Goal: Task Accomplishment & Management: Manage account settings

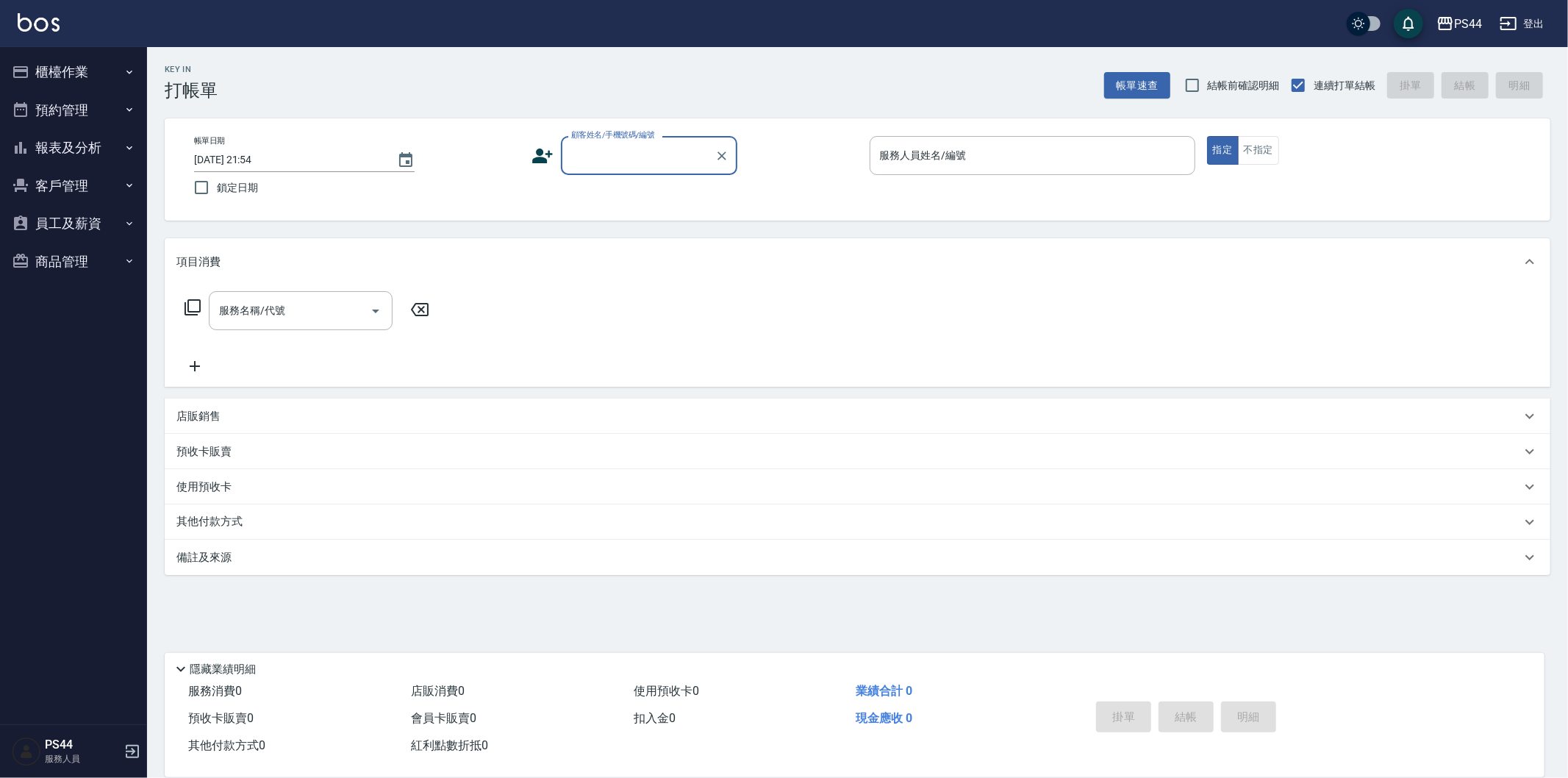
drag, startPoint x: 1567, startPoint y: 3, endPoint x: 619, endPoint y: 163, distance: 961.4
click at [619, 163] on input "顧客姓名/手機號碼/編號" at bounding box center [638, 155] width 141 height 26
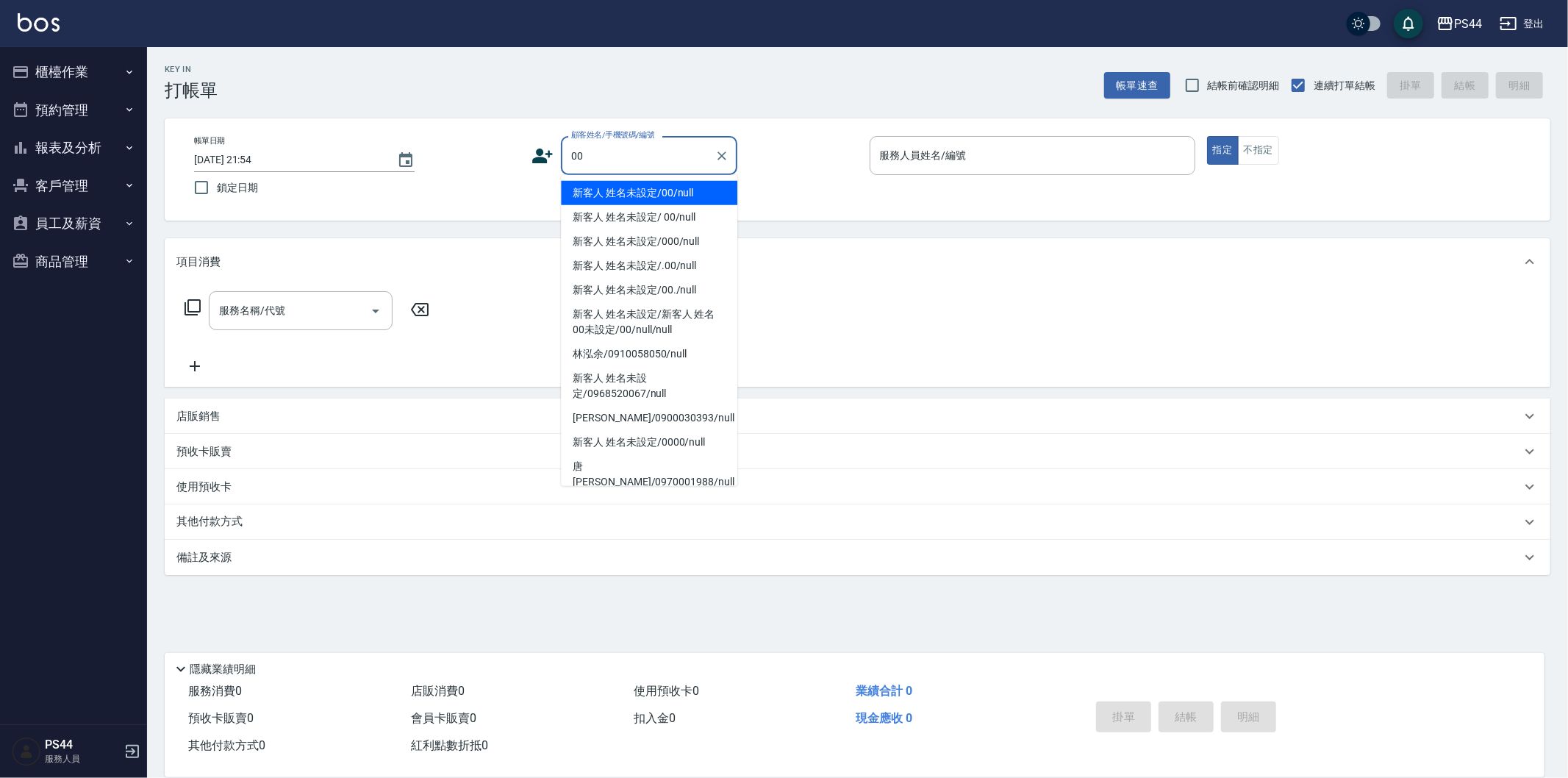
type input "新客人 姓名未設定/00/null"
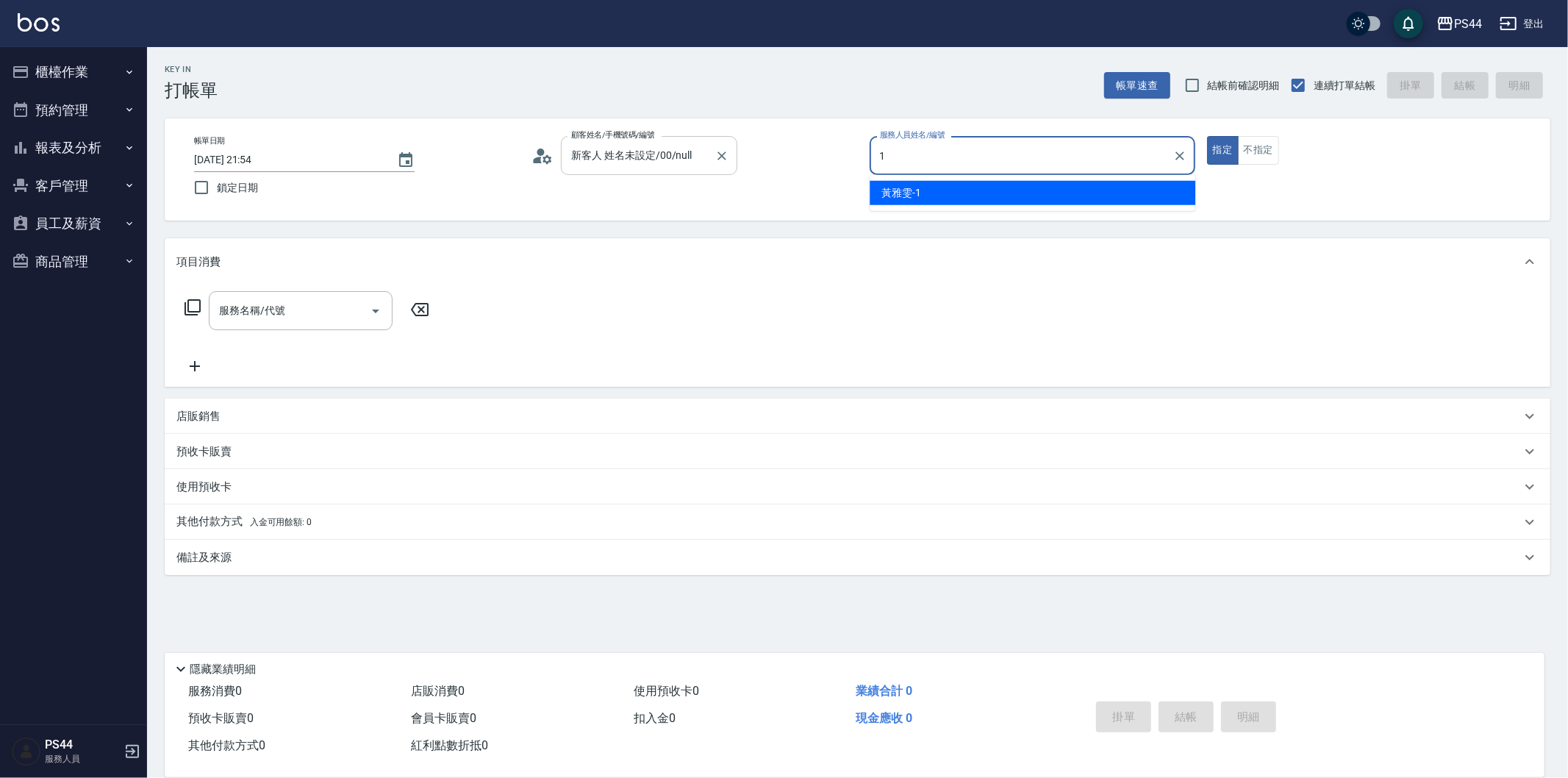
type input "[PERSON_NAME]-1"
type button "true"
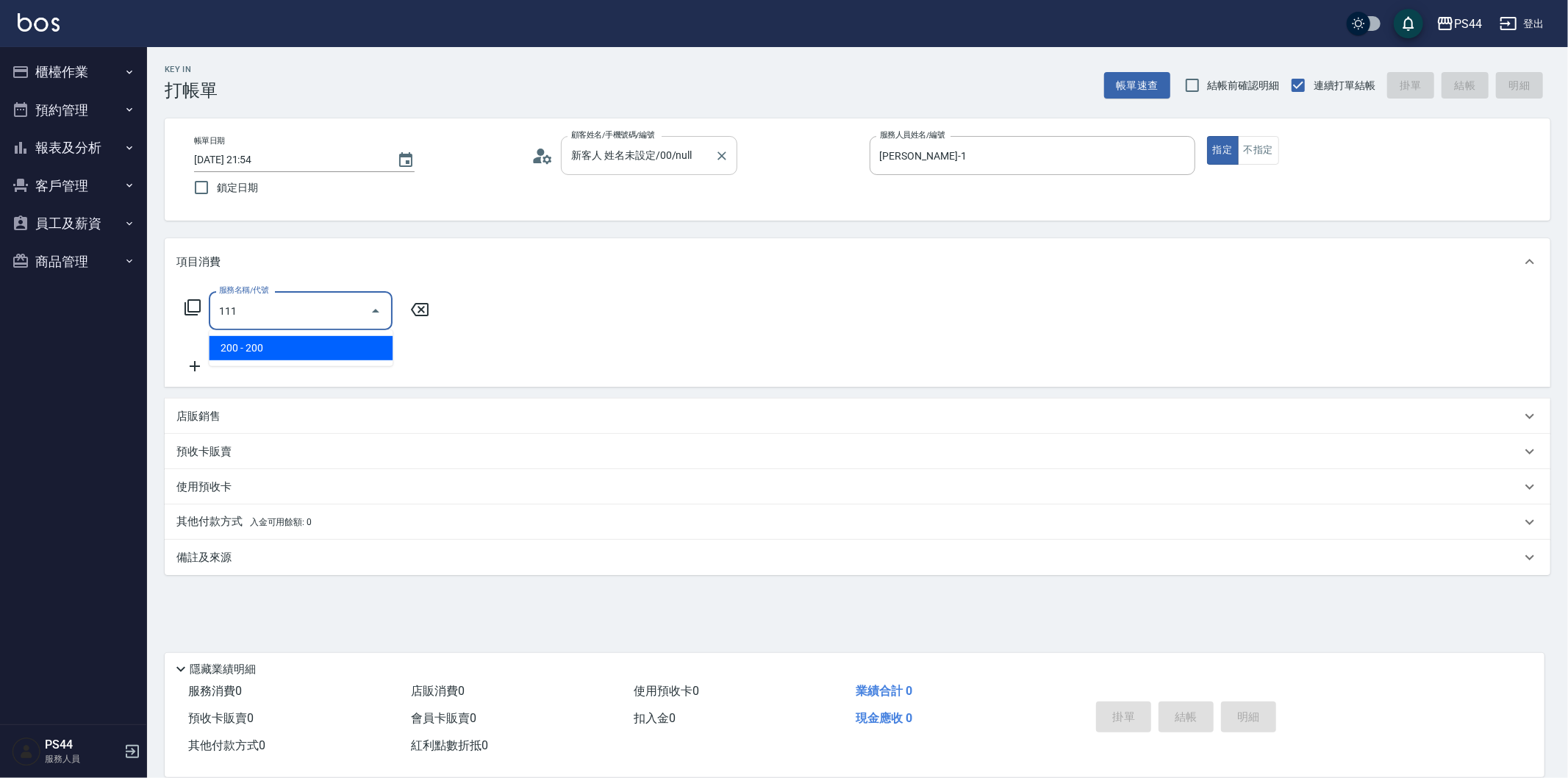
type input "200(111)"
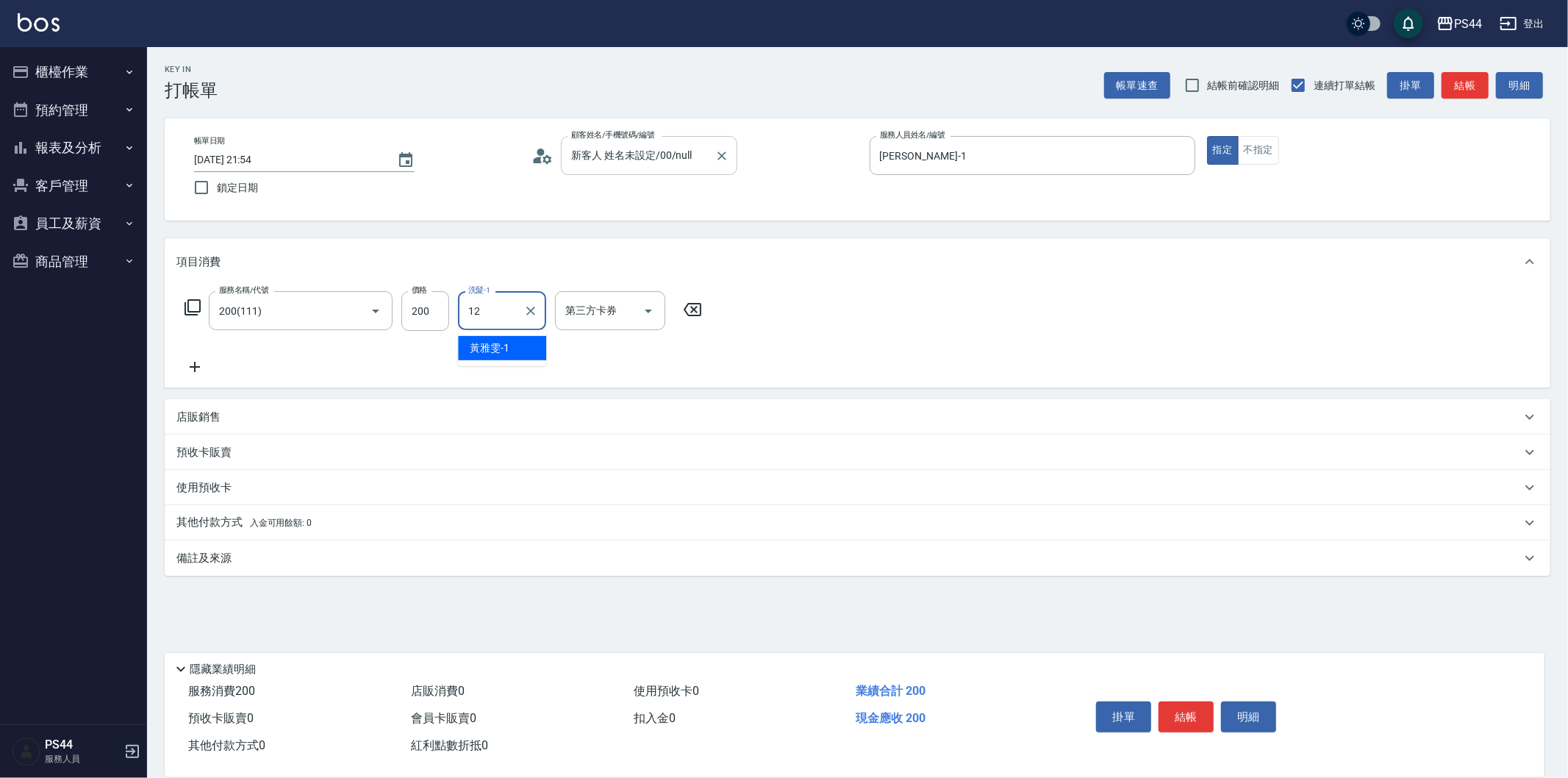
type input "[PERSON_NAME]-12"
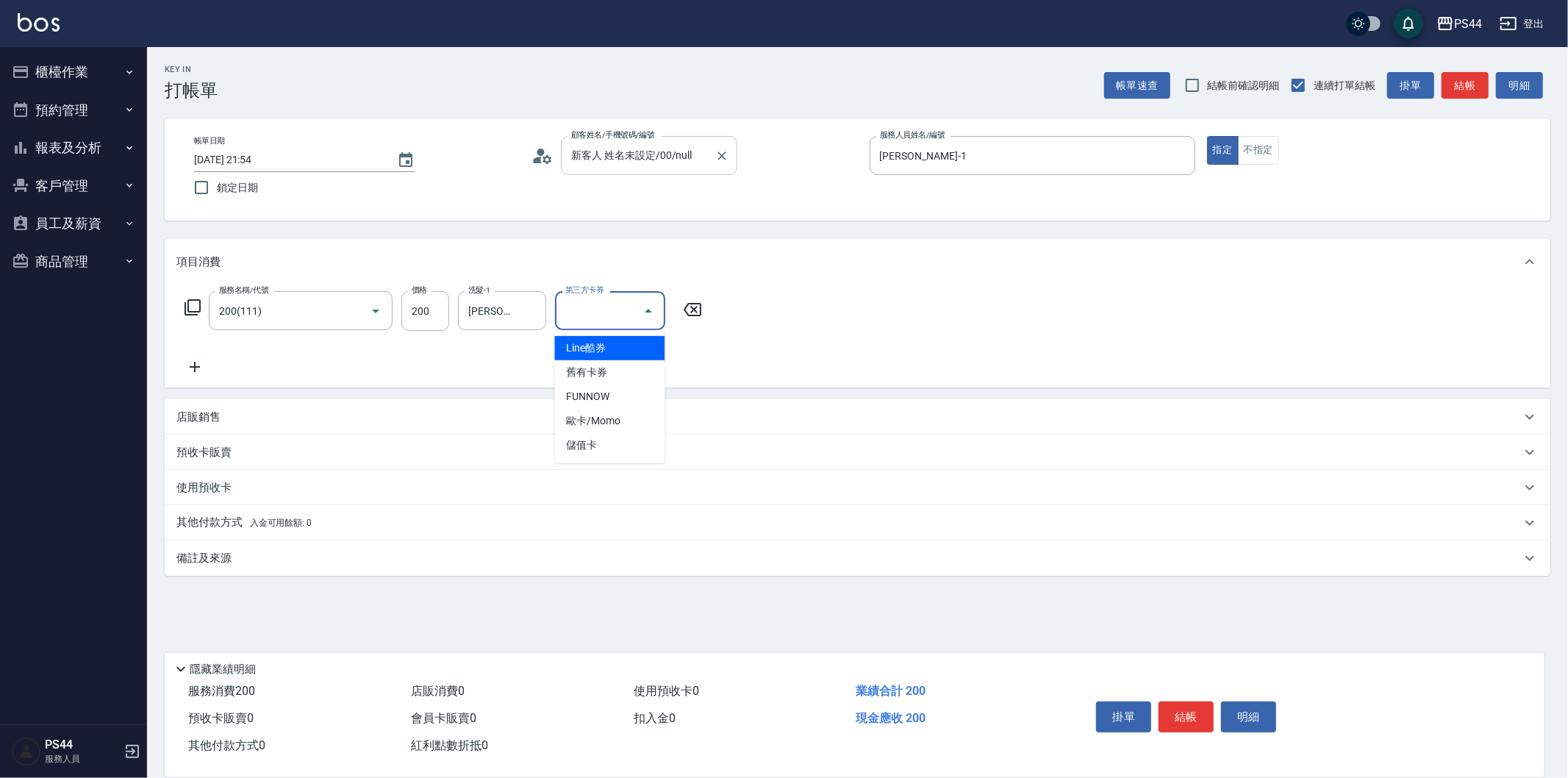
type input "儲值卡"
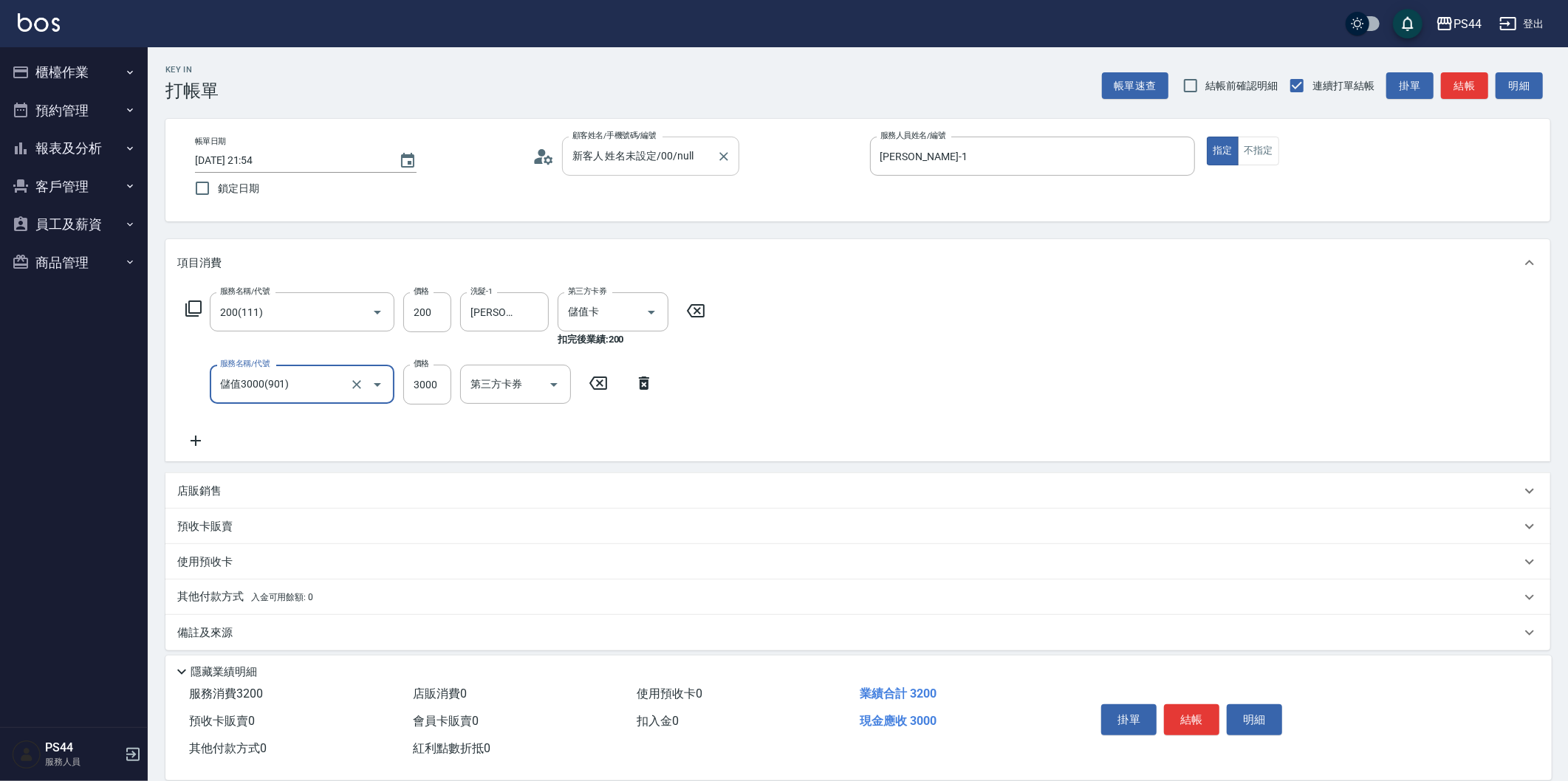
type input "儲值3000(901)"
type input "2000"
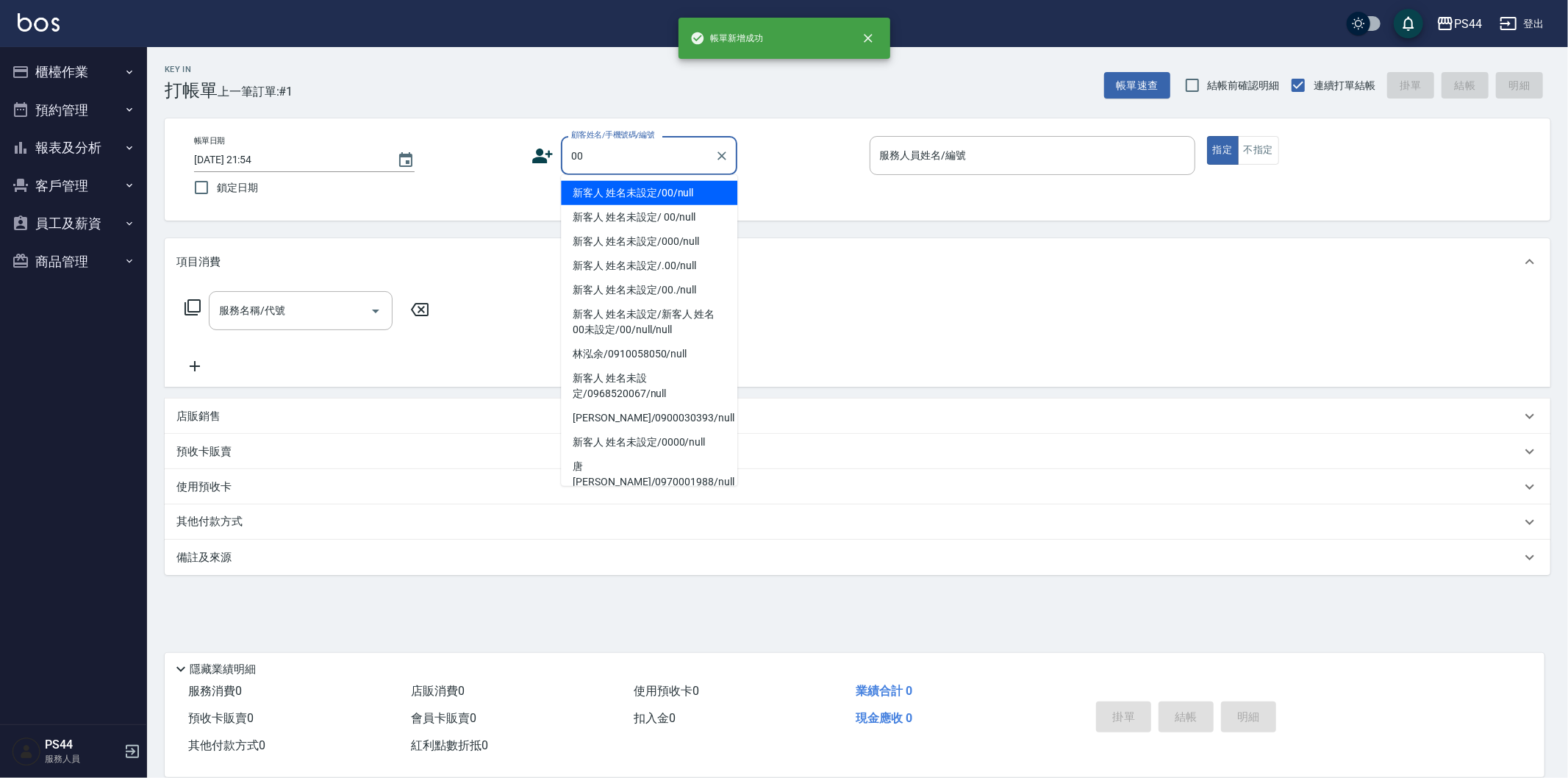
type input "新客人 姓名未設定/00/null"
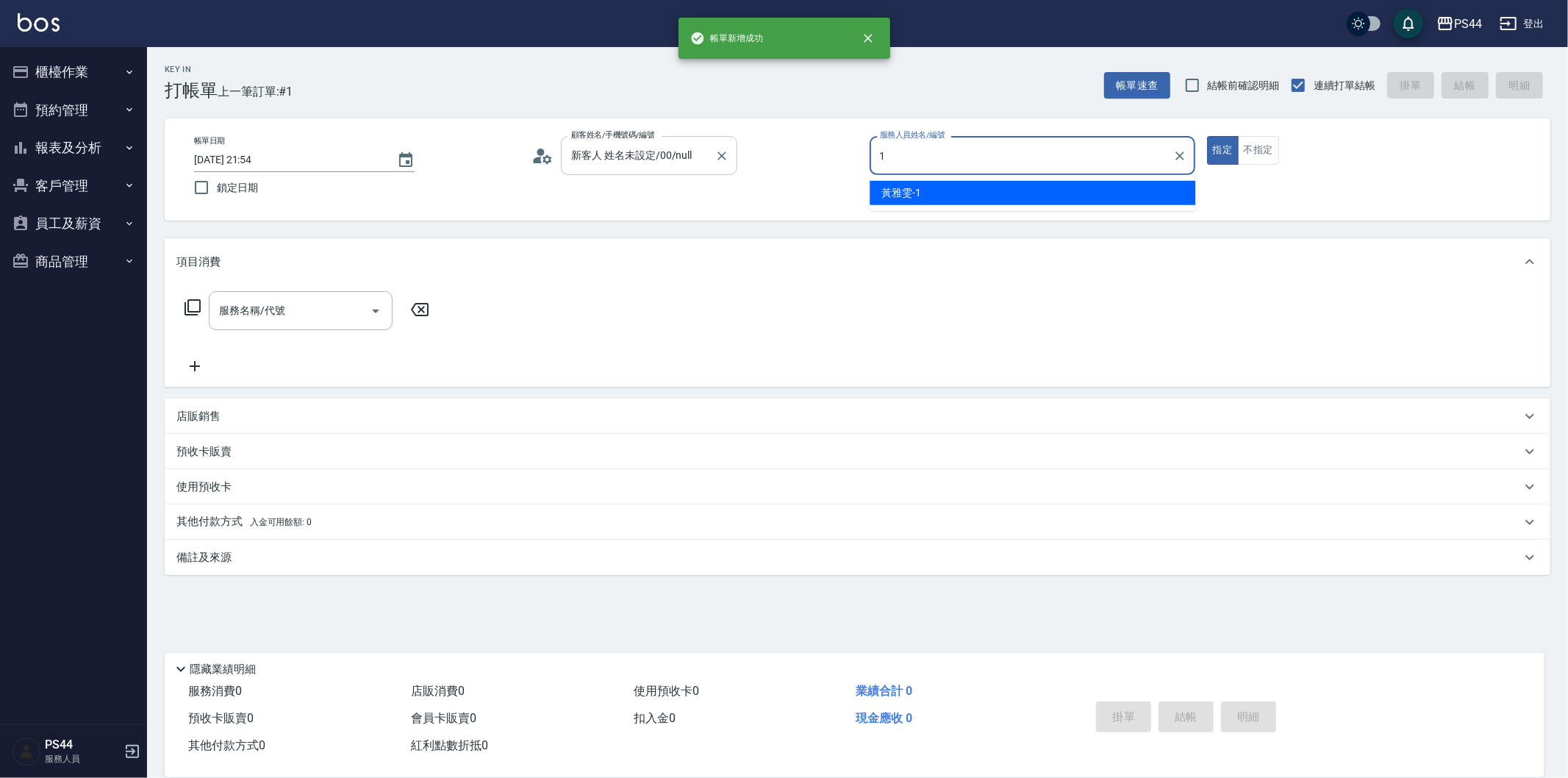
type input "[PERSON_NAME]-1"
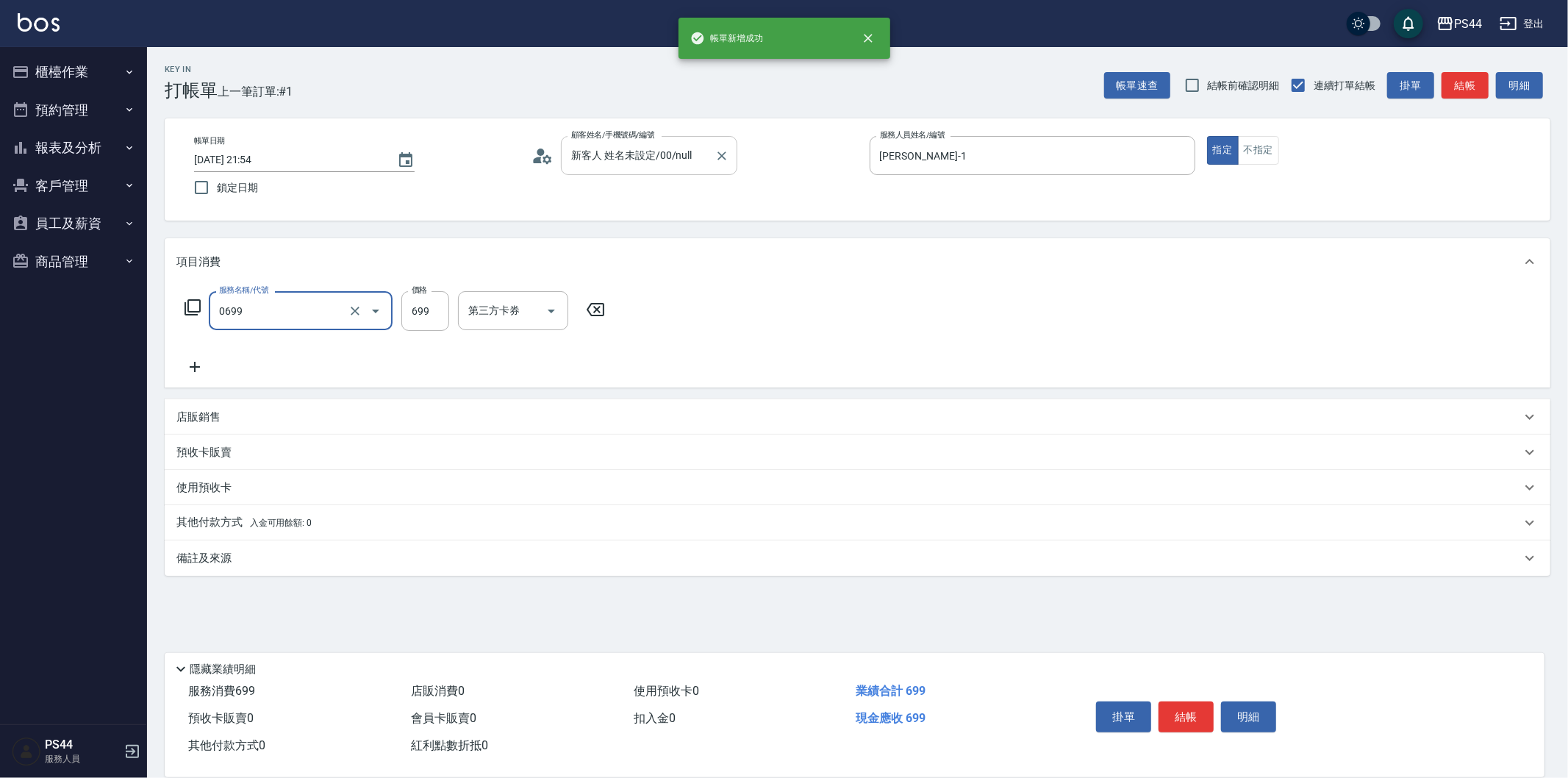
type input "精油SPA(0699)"
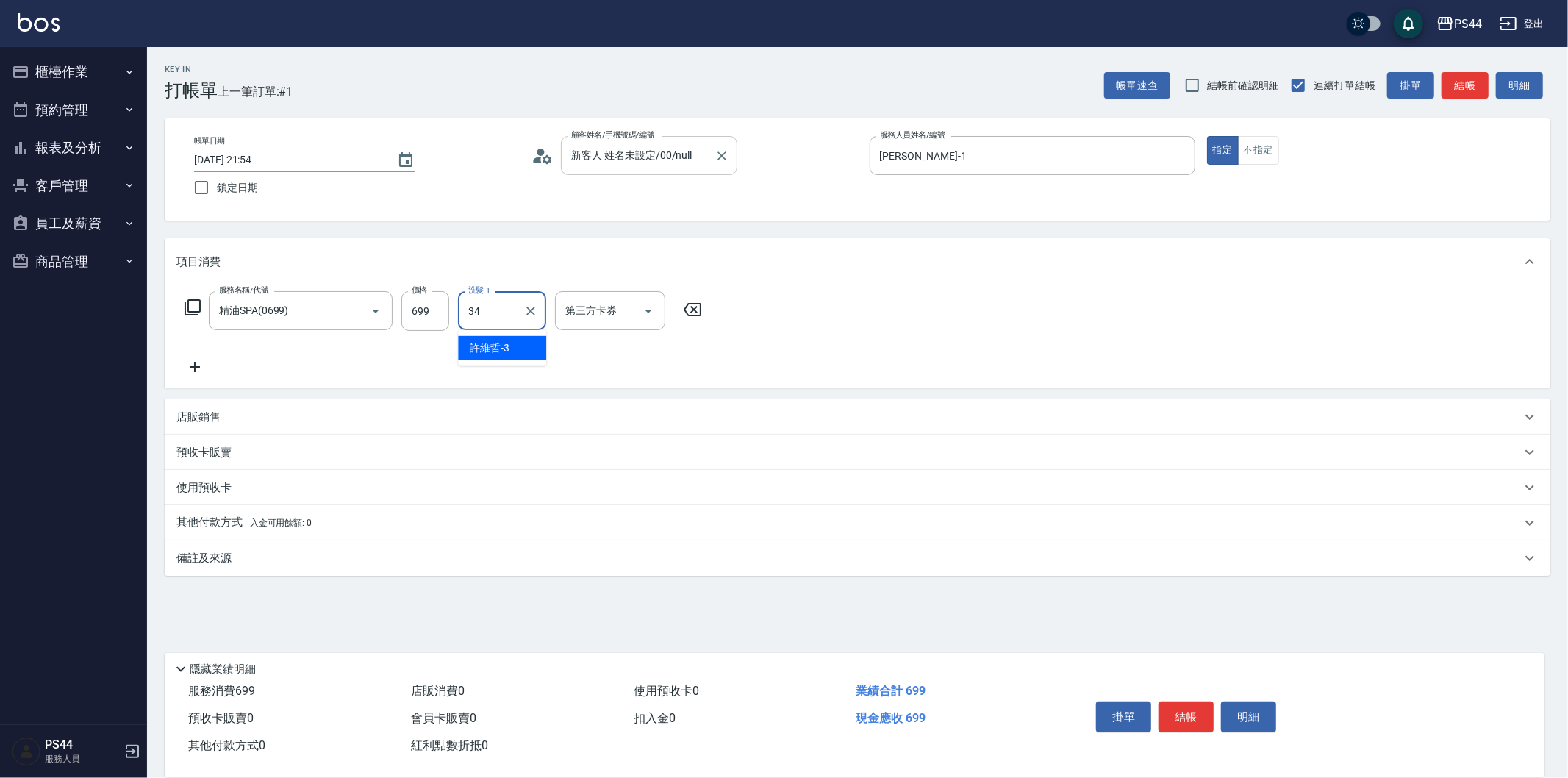
type input "[PERSON_NAME]-34"
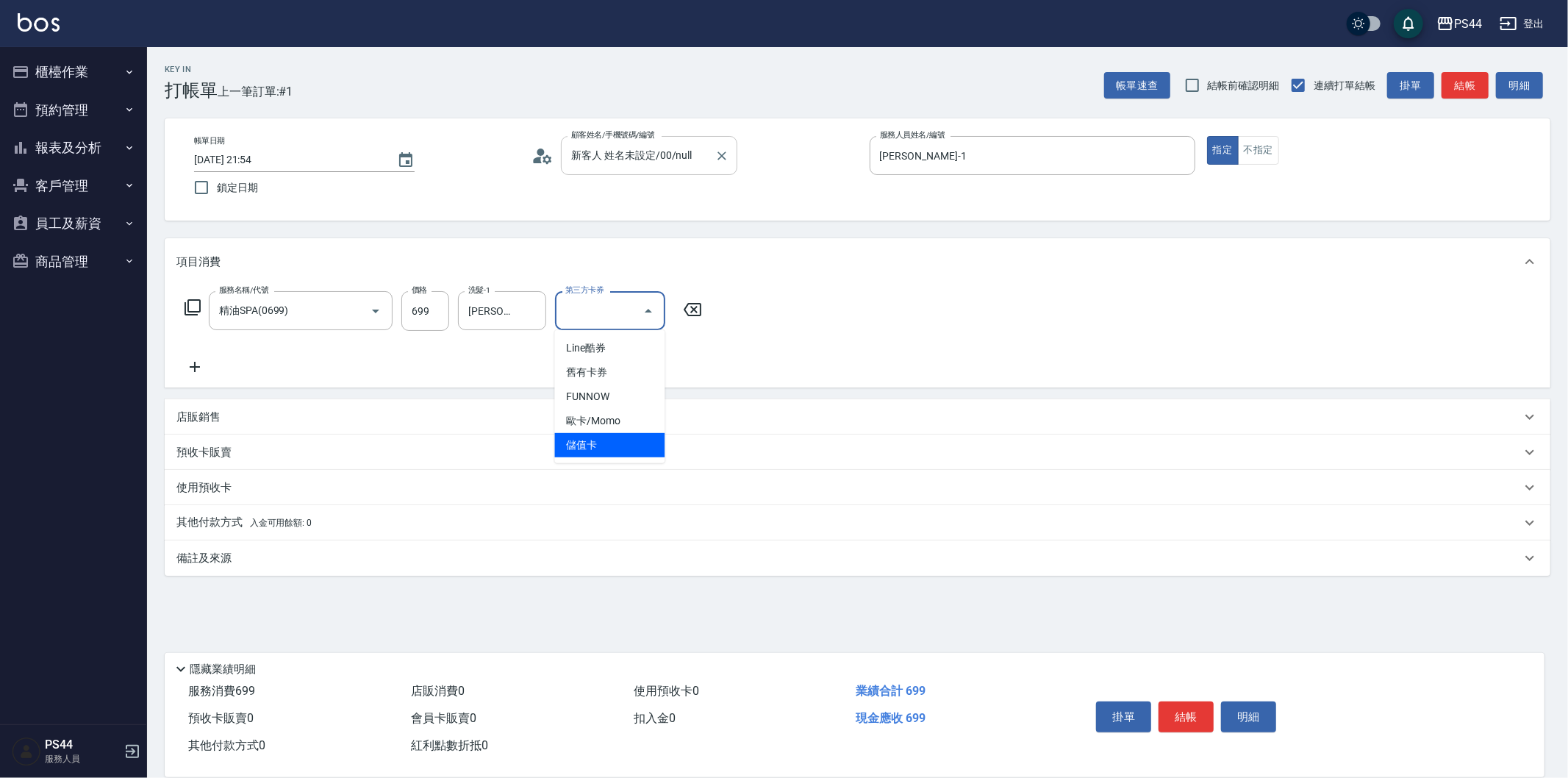
type input "儲值卡"
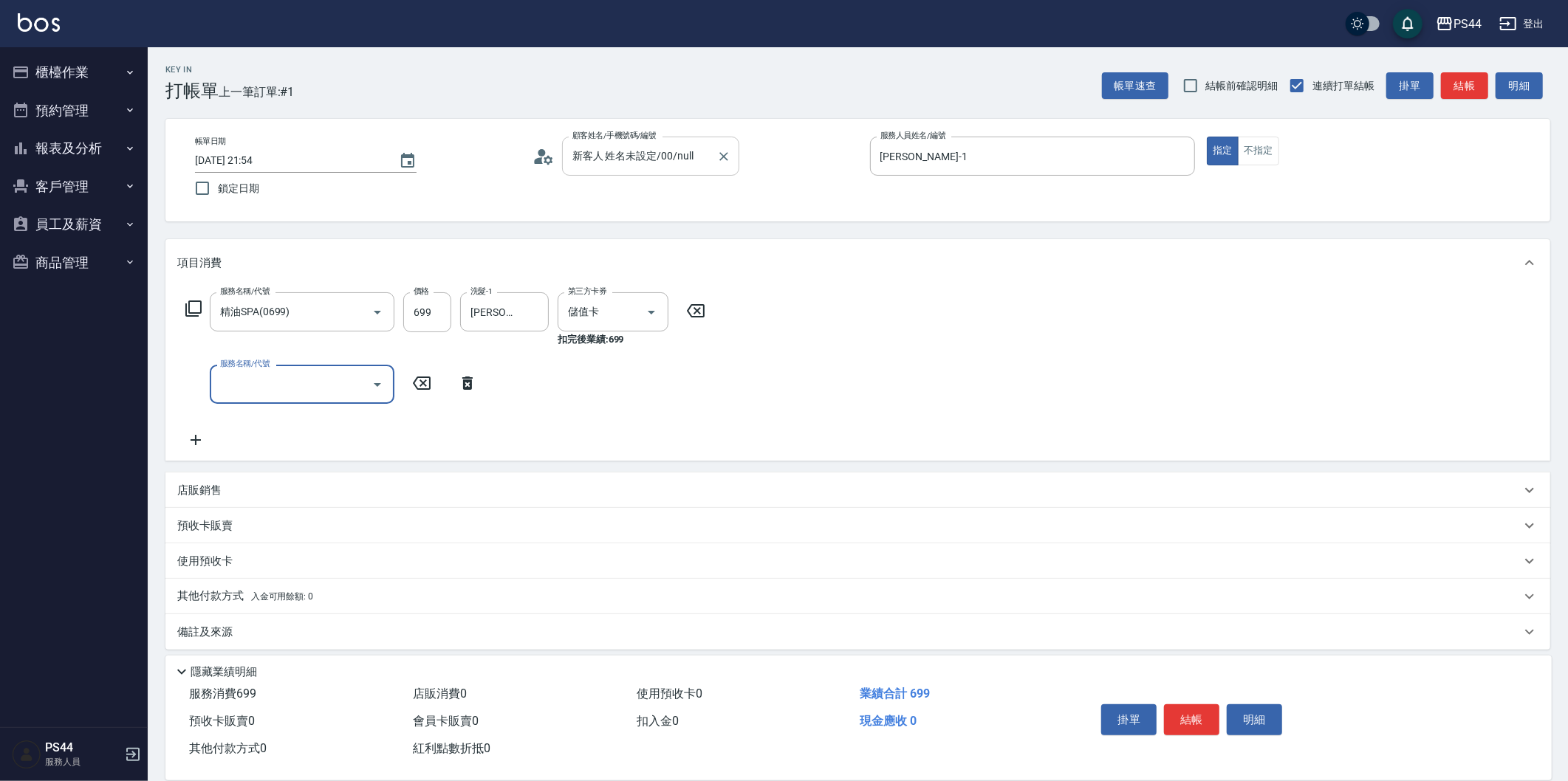
type input "3"
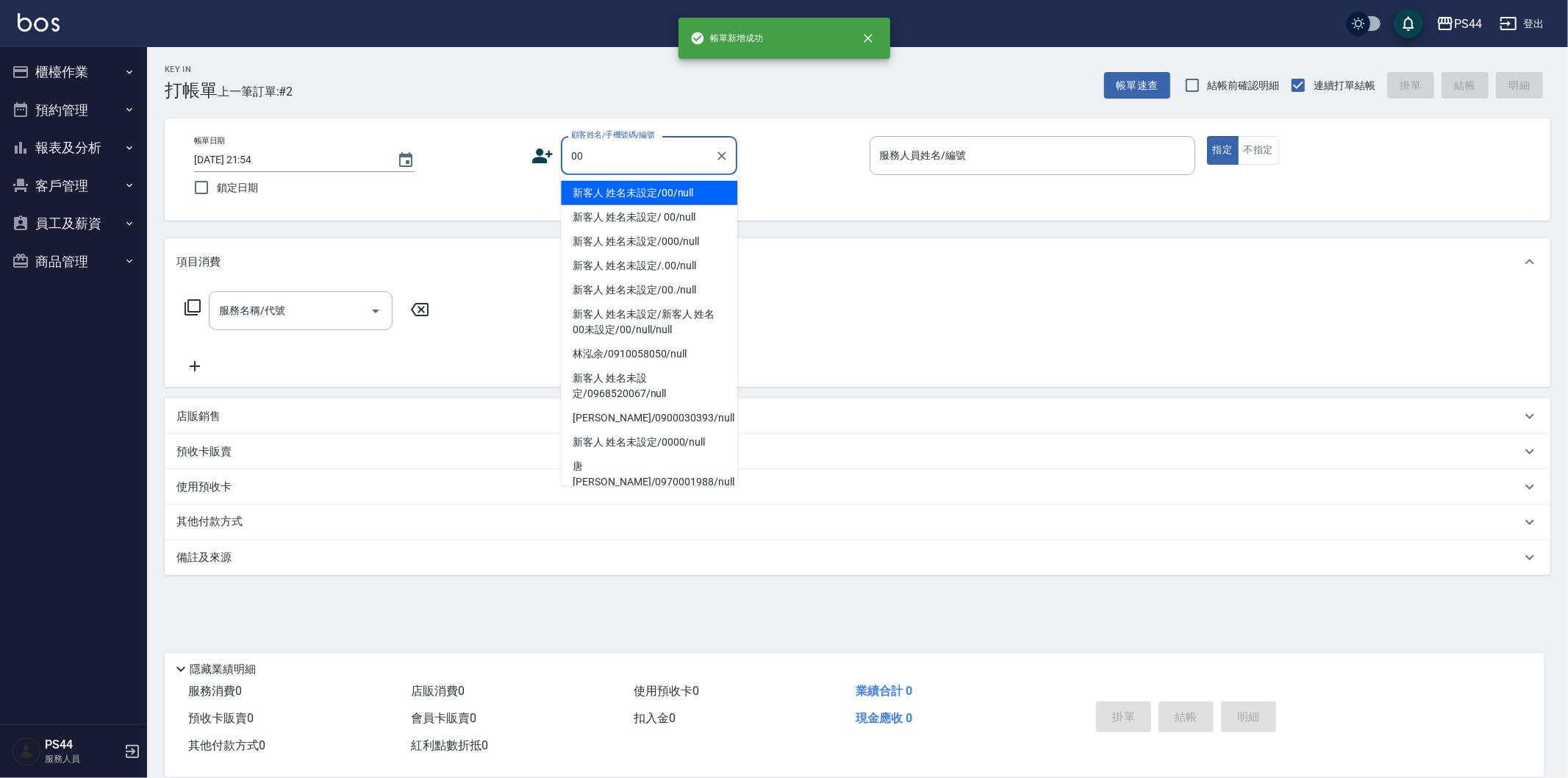
type input "新客人 姓名未設定/00/null"
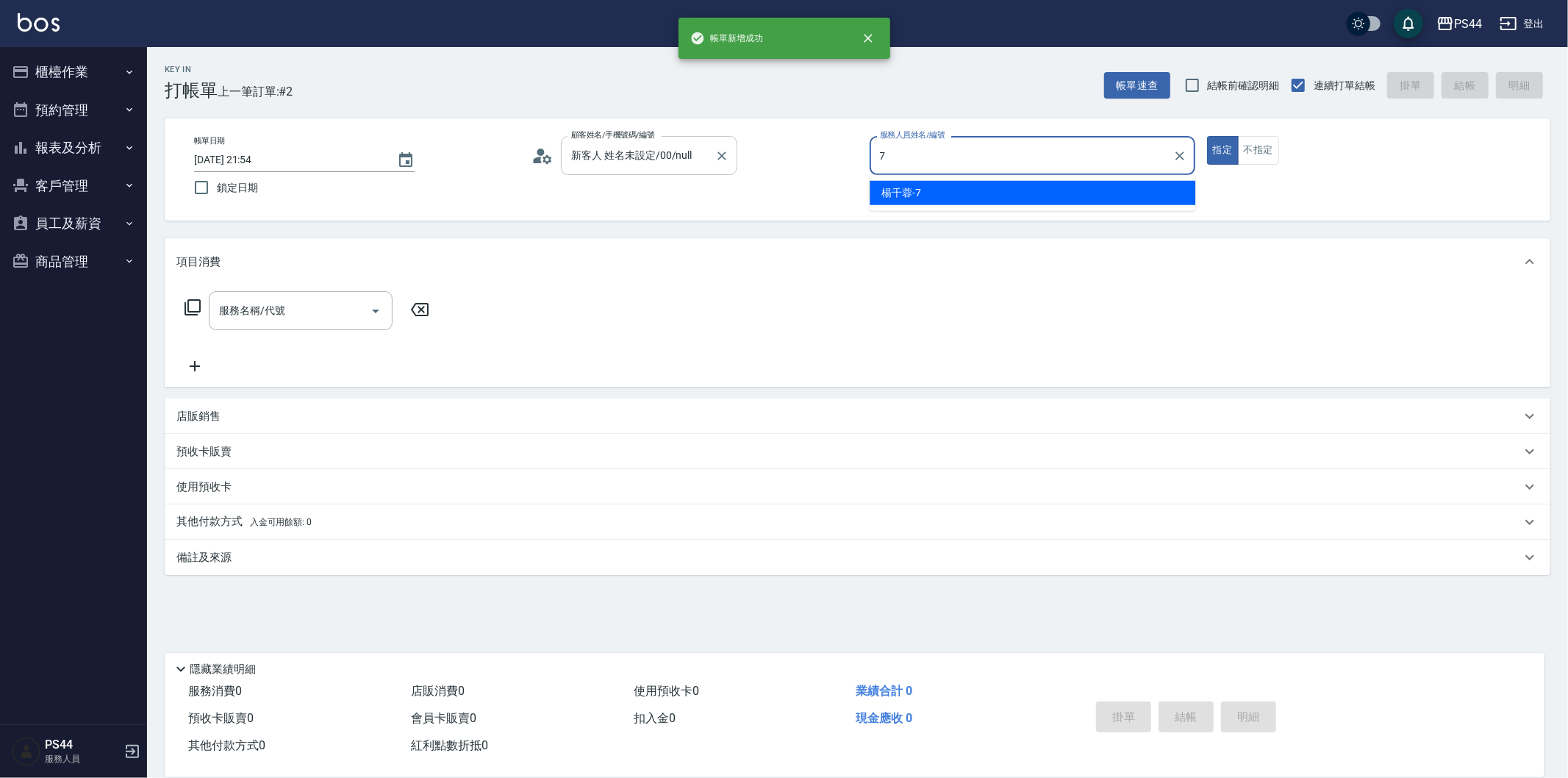
type input "[PERSON_NAME]-7"
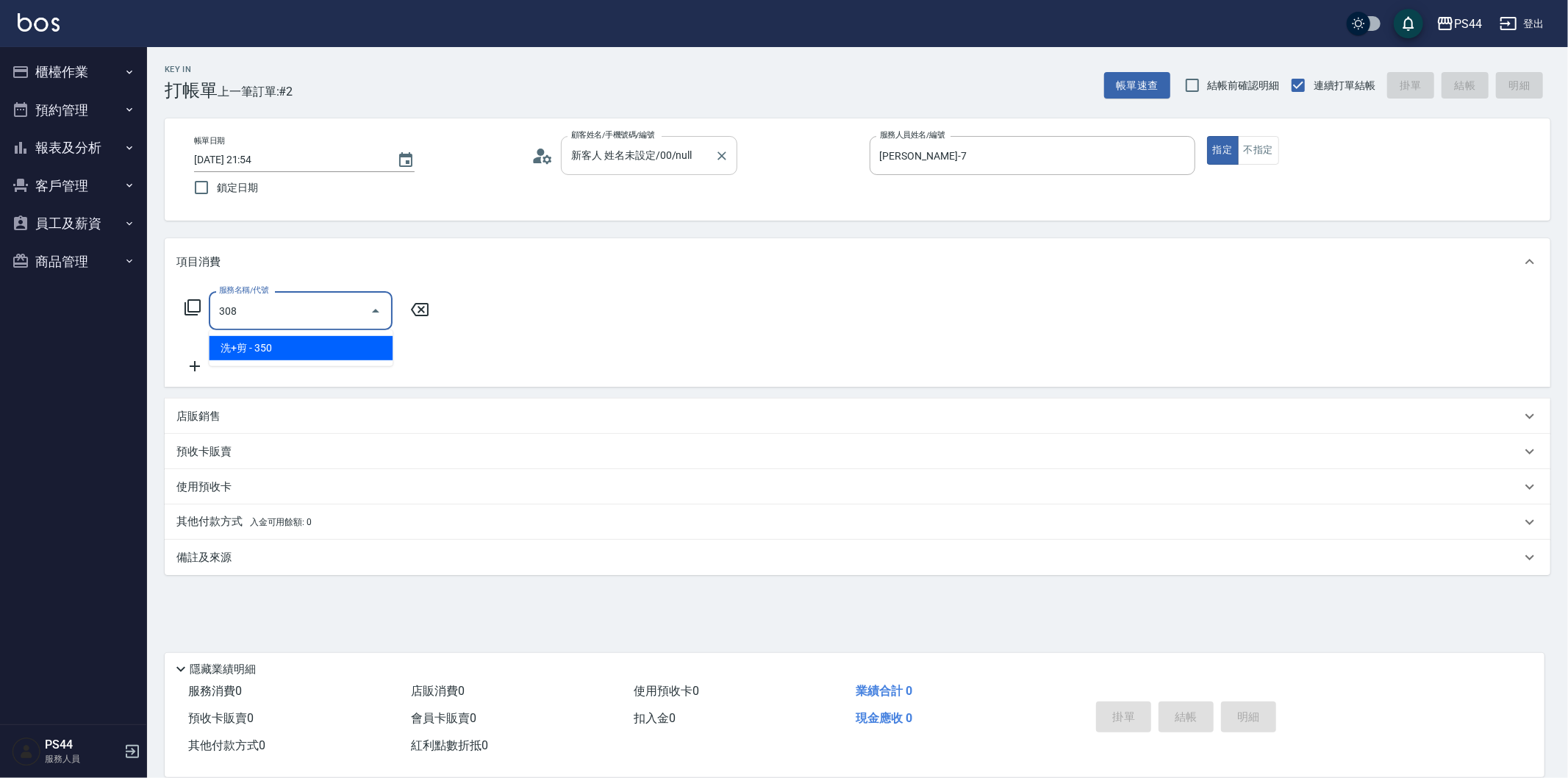
type input "洗+剪(308)"
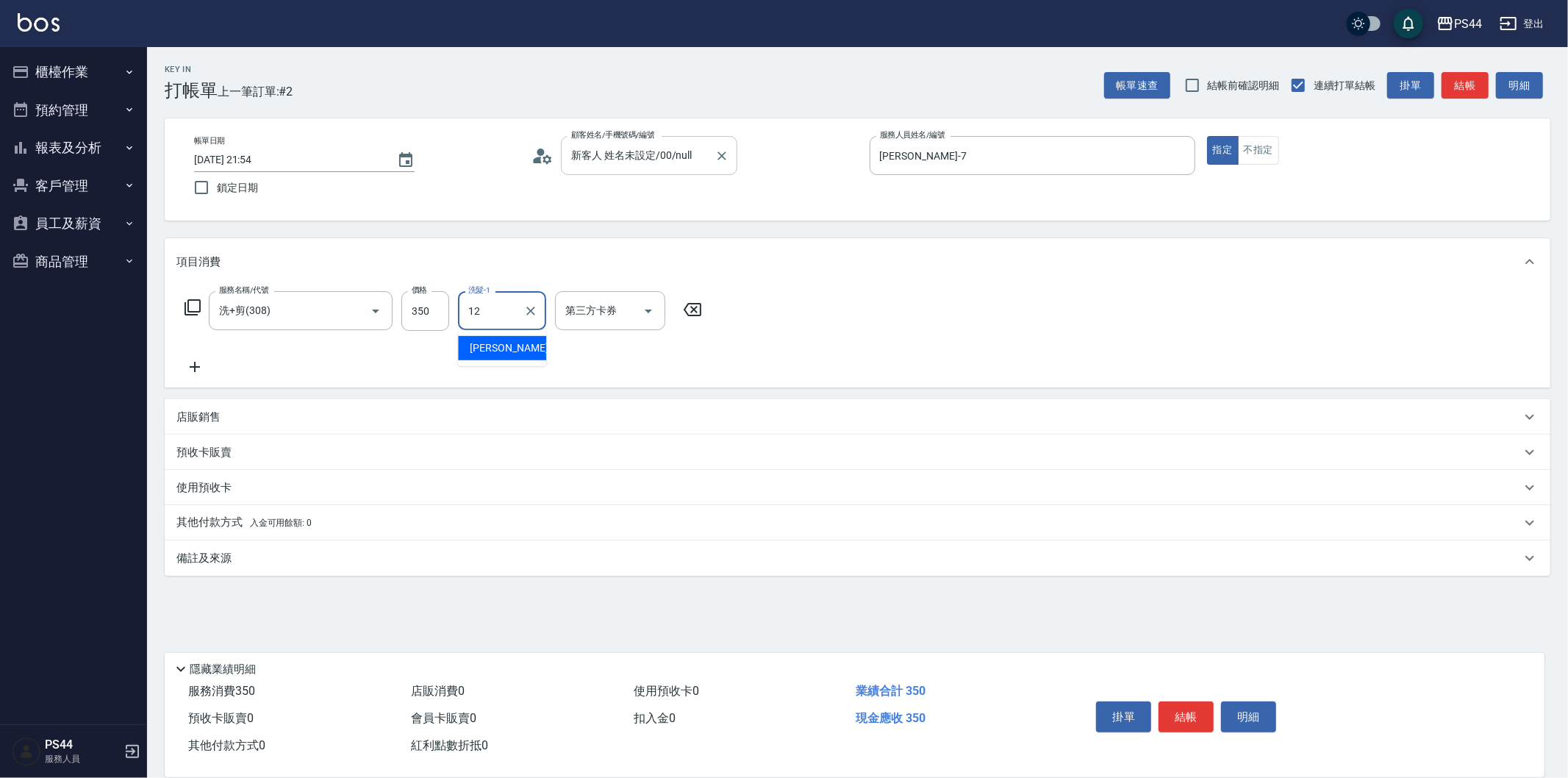
type input "[PERSON_NAME]-12"
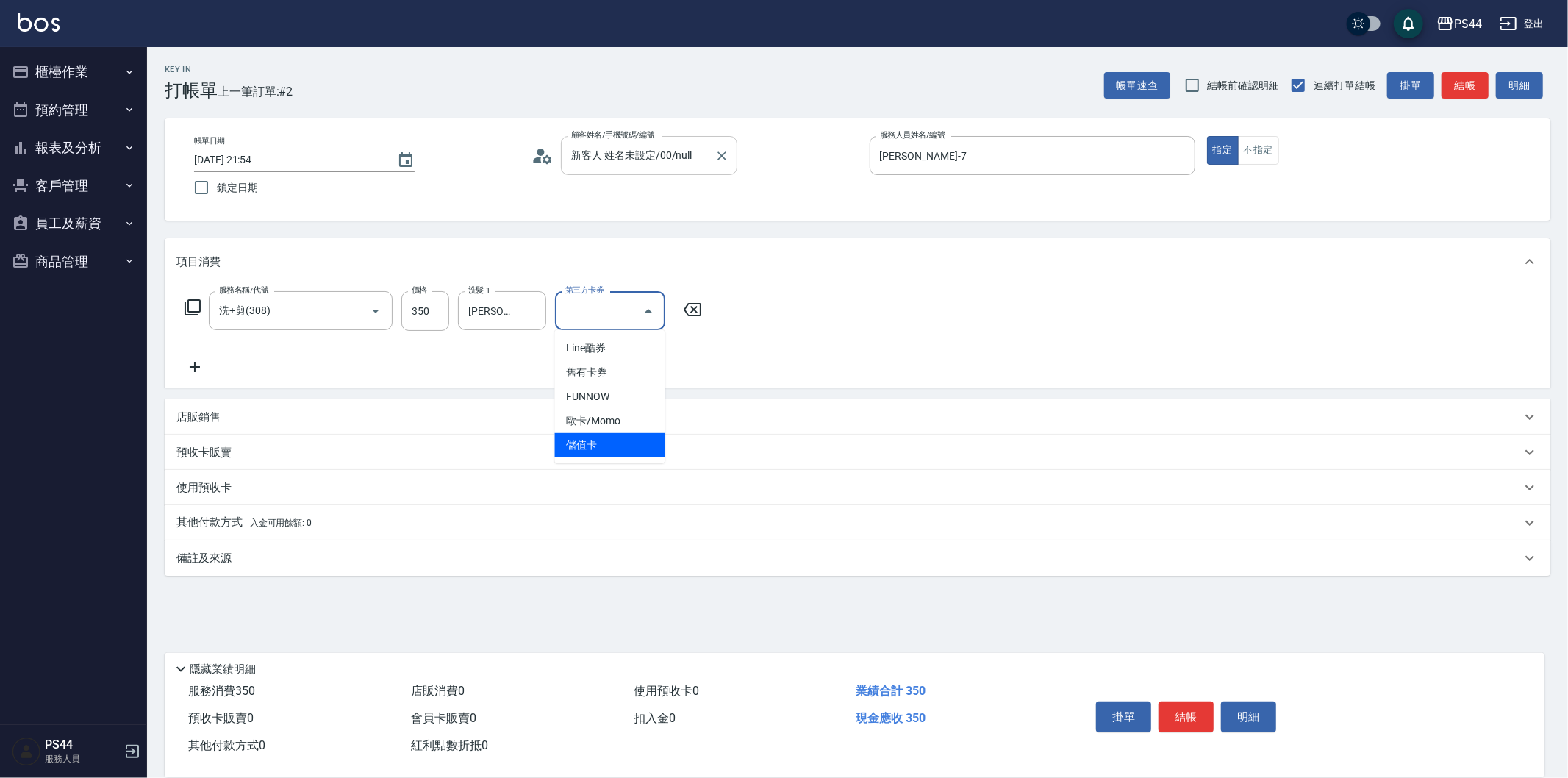
type input "儲值卡"
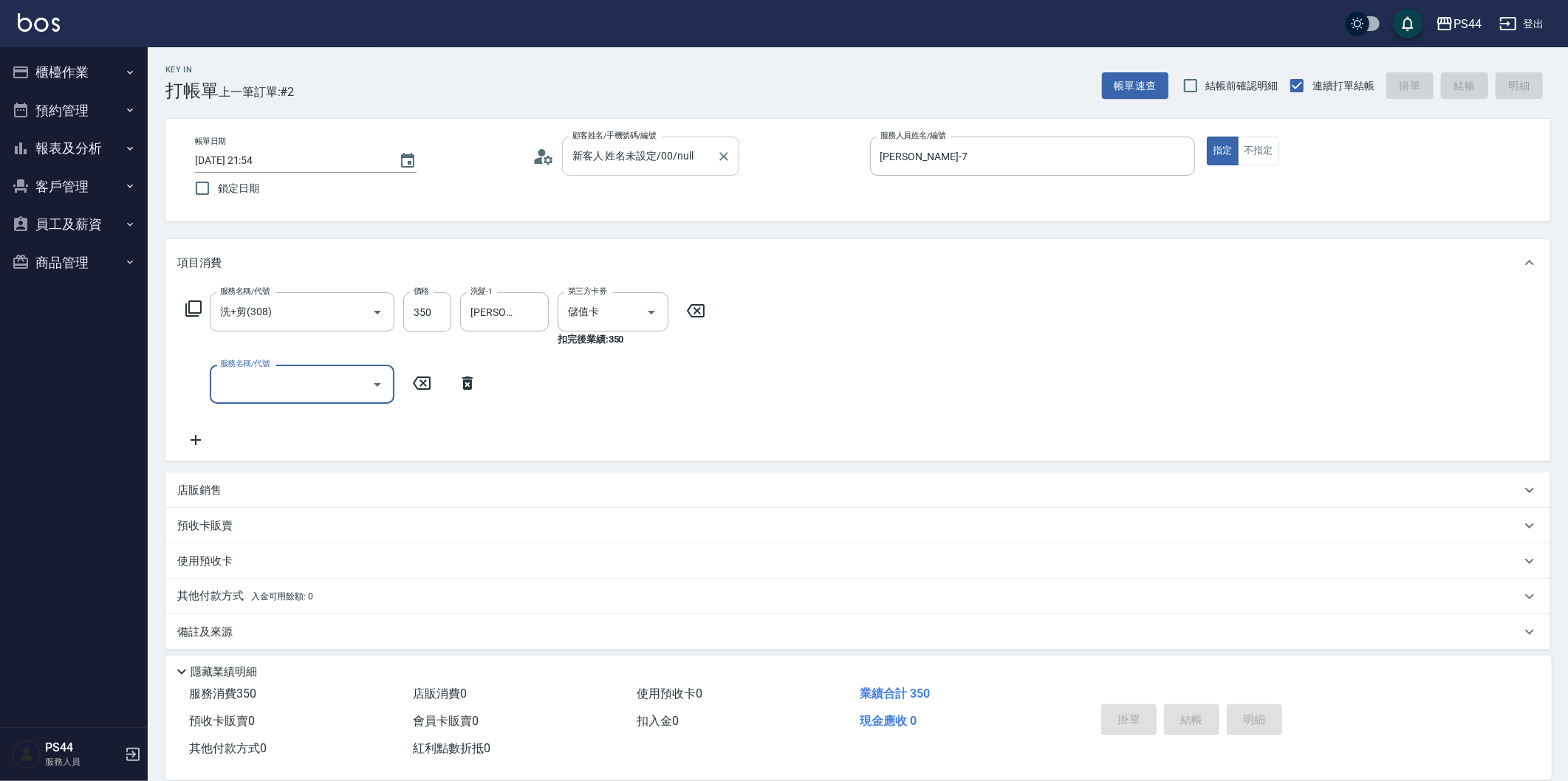
type input "[DATE] 21:55"
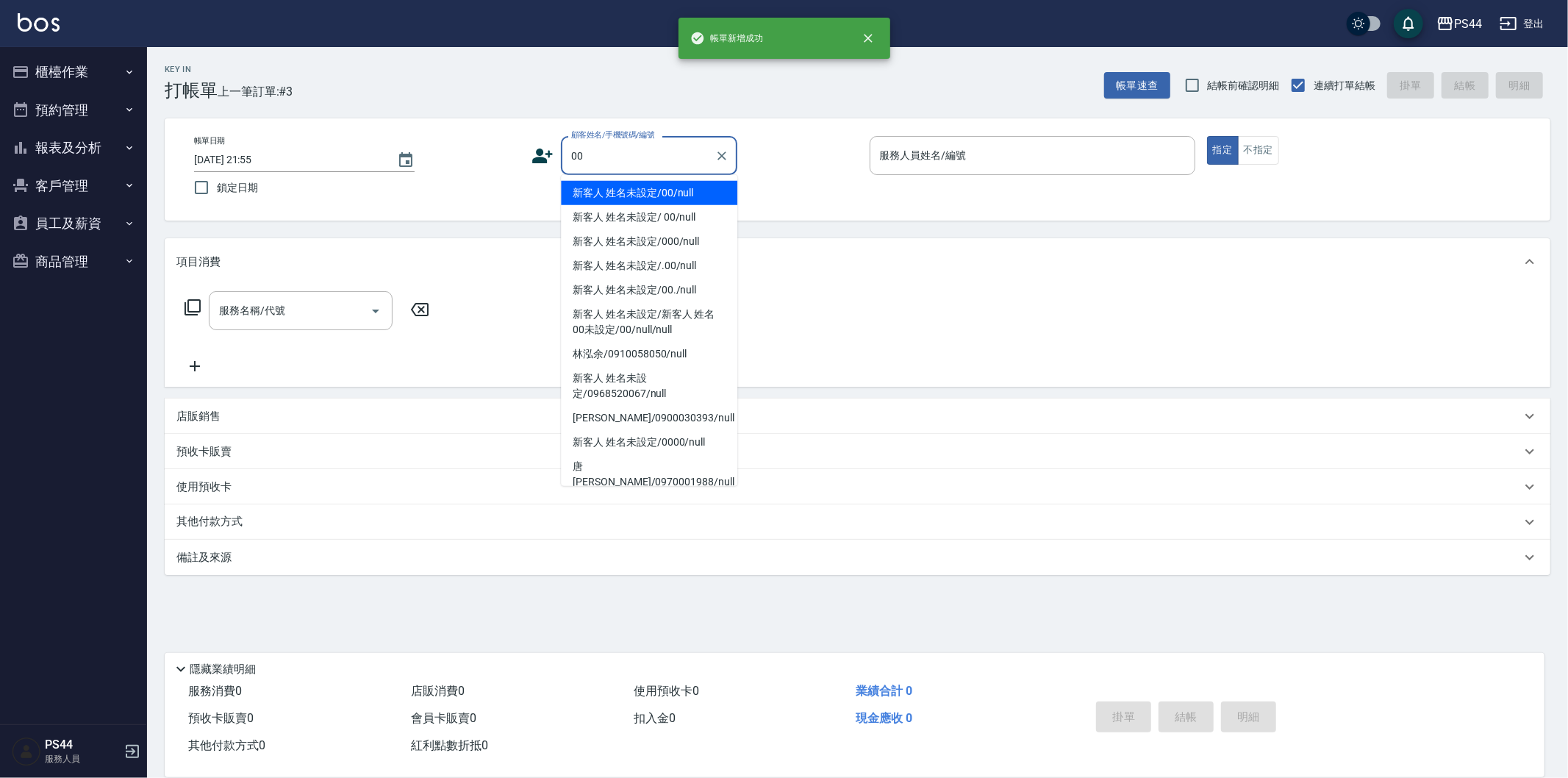
type input "新客人 姓名未設定/00/null"
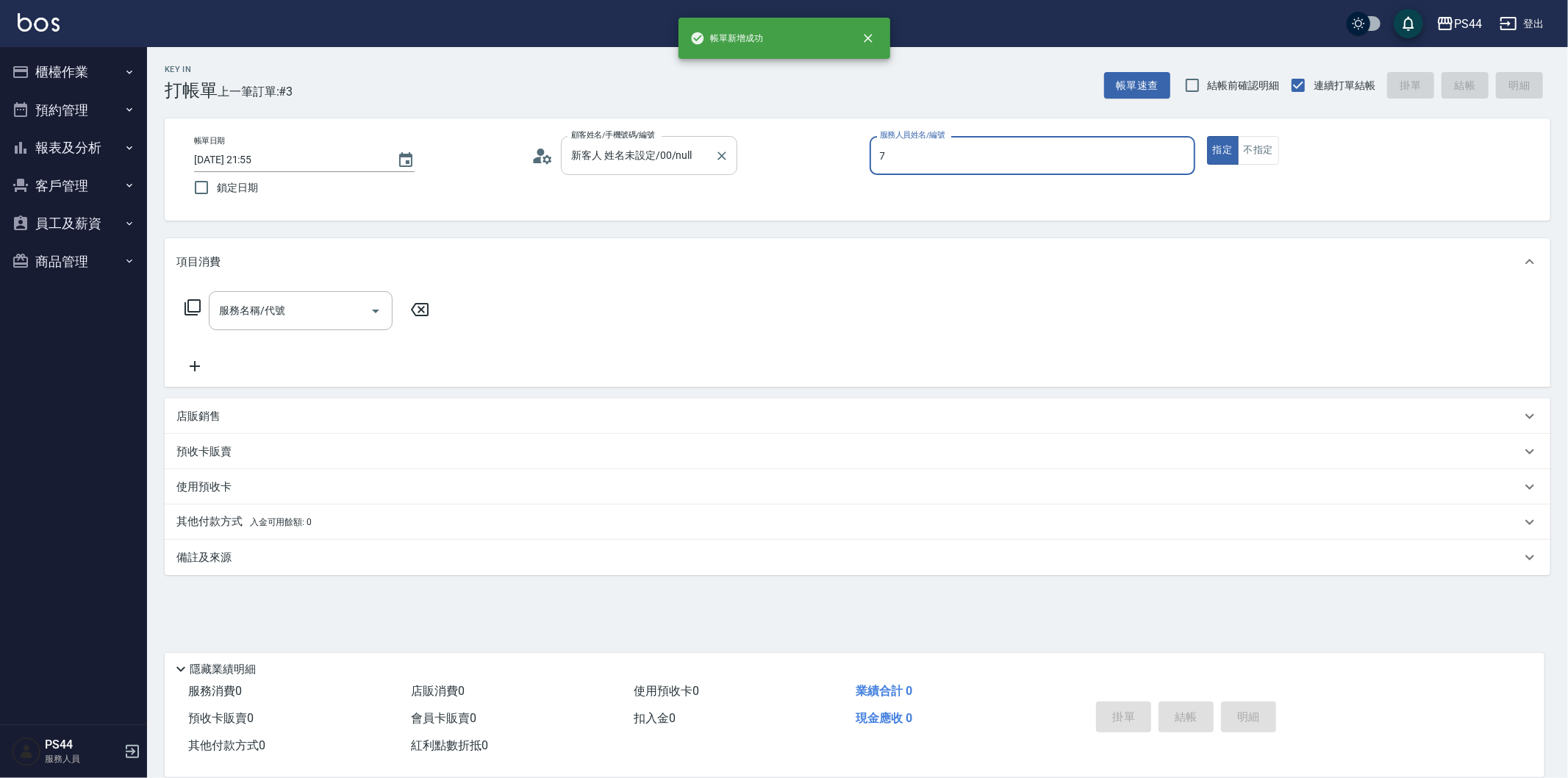
type input "[PERSON_NAME]-7"
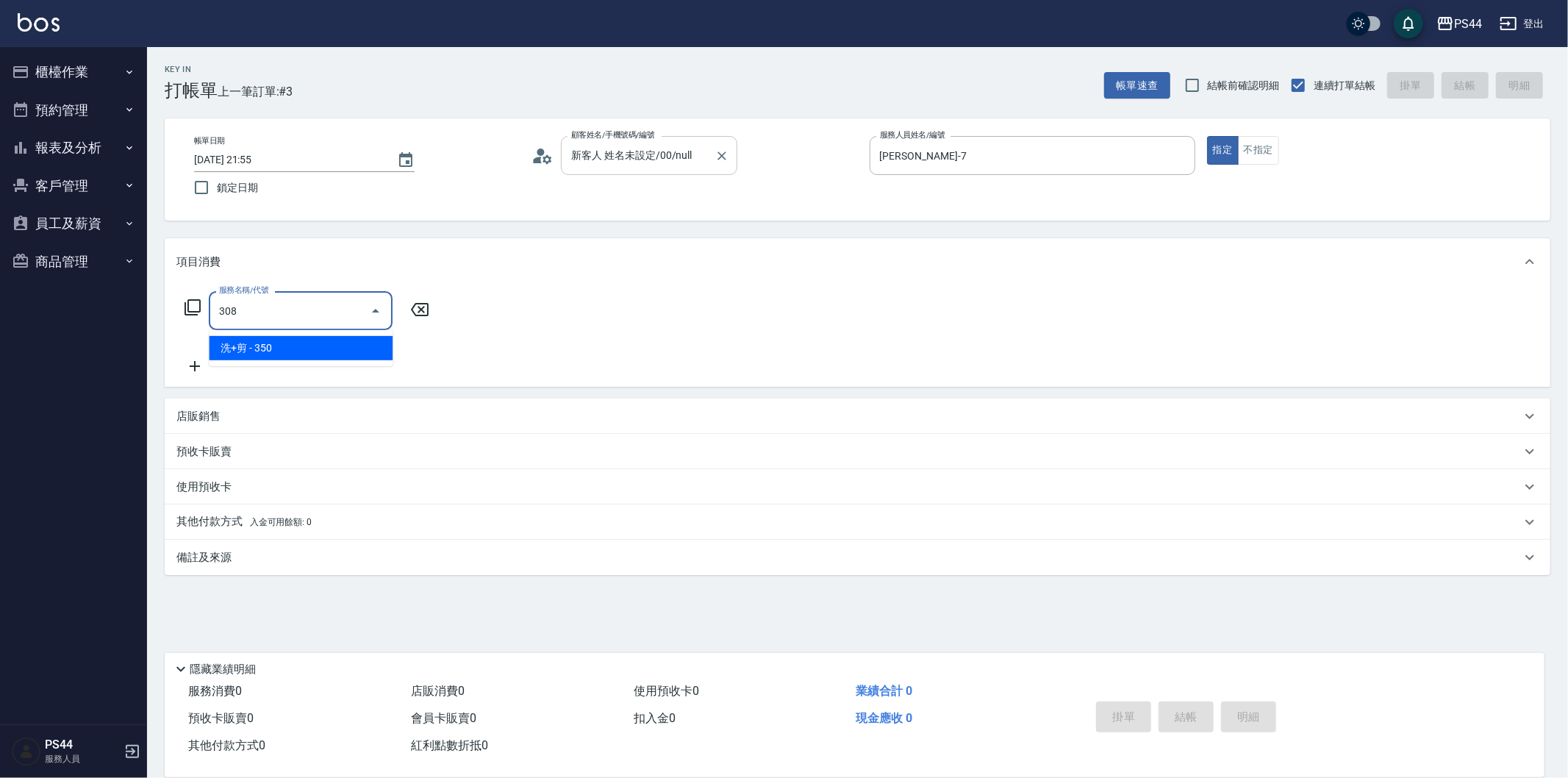
type input "洗+剪(308)"
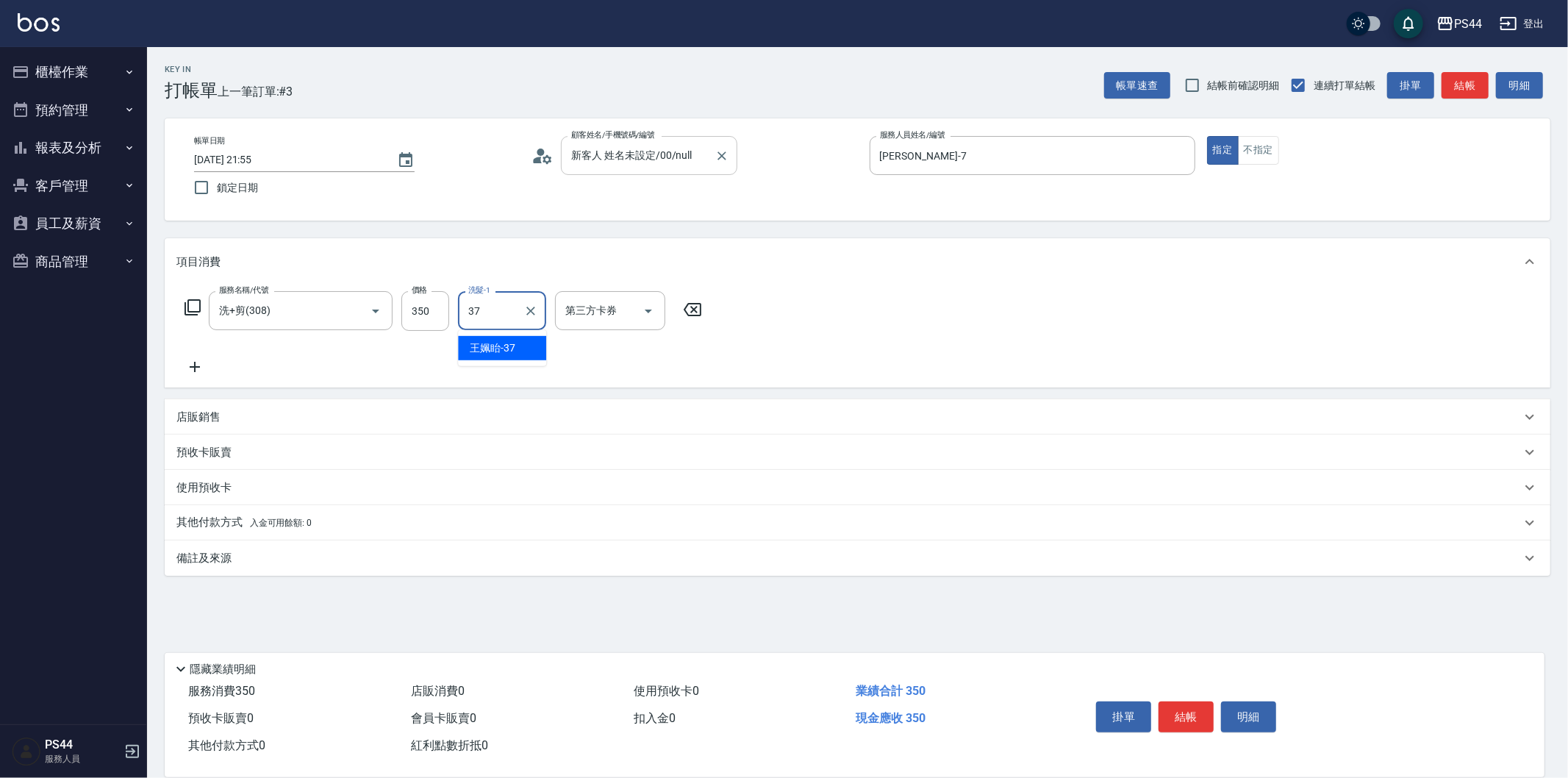
type input "王姵眙-37"
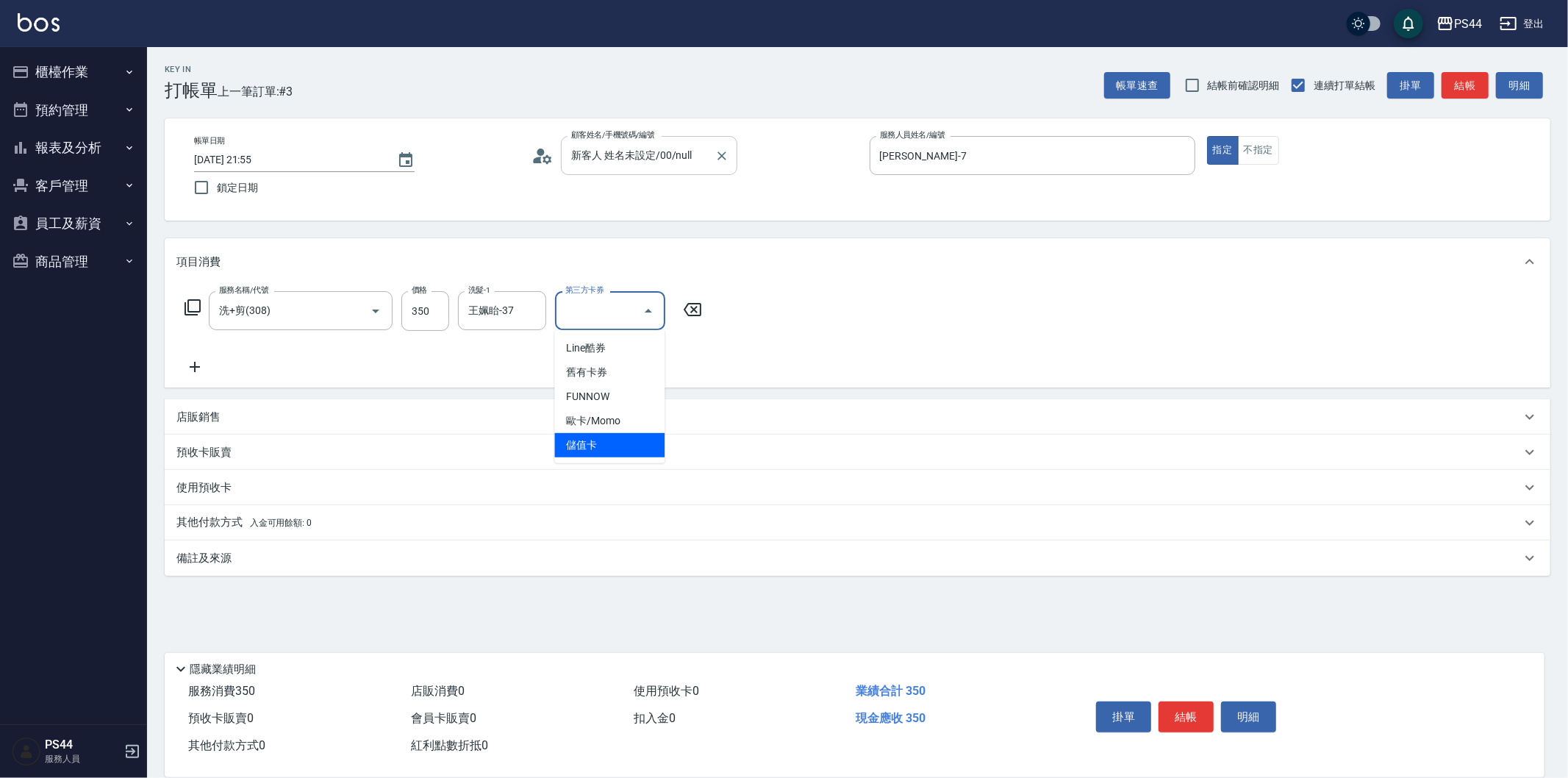
type input "儲值卡"
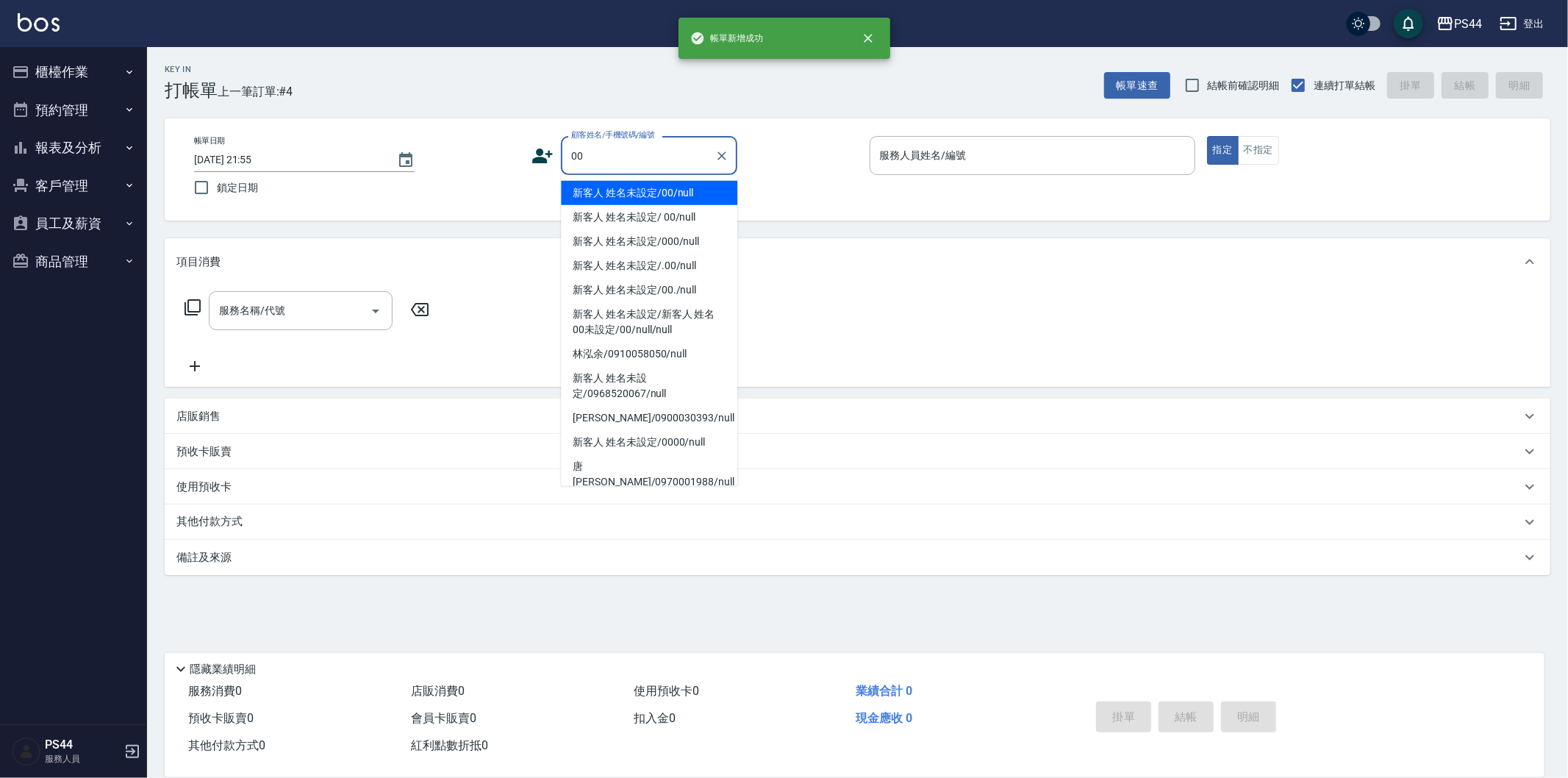
type input "新客人 姓名未設定/00/null"
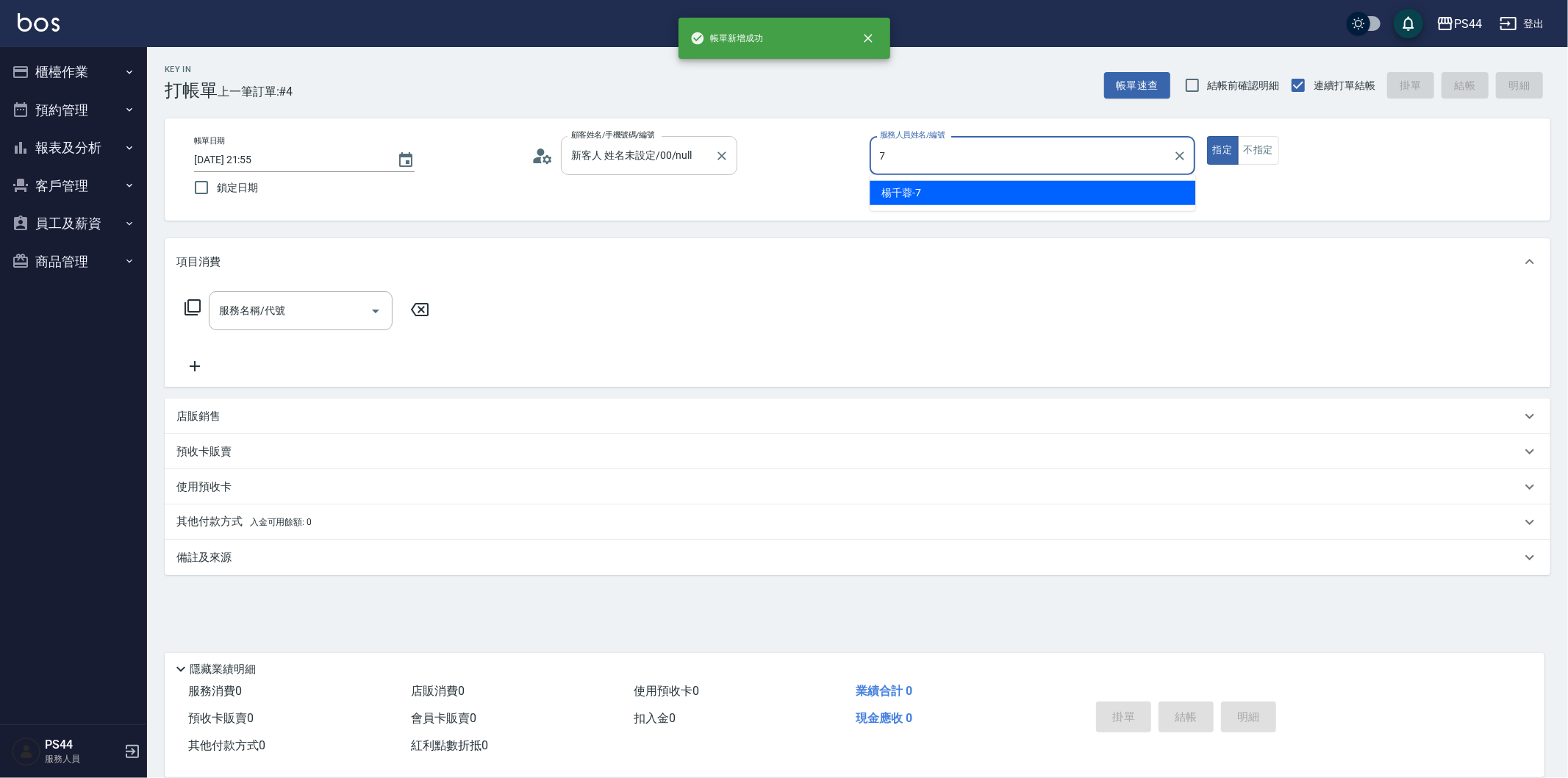
type input "[PERSON_NAME]-7"
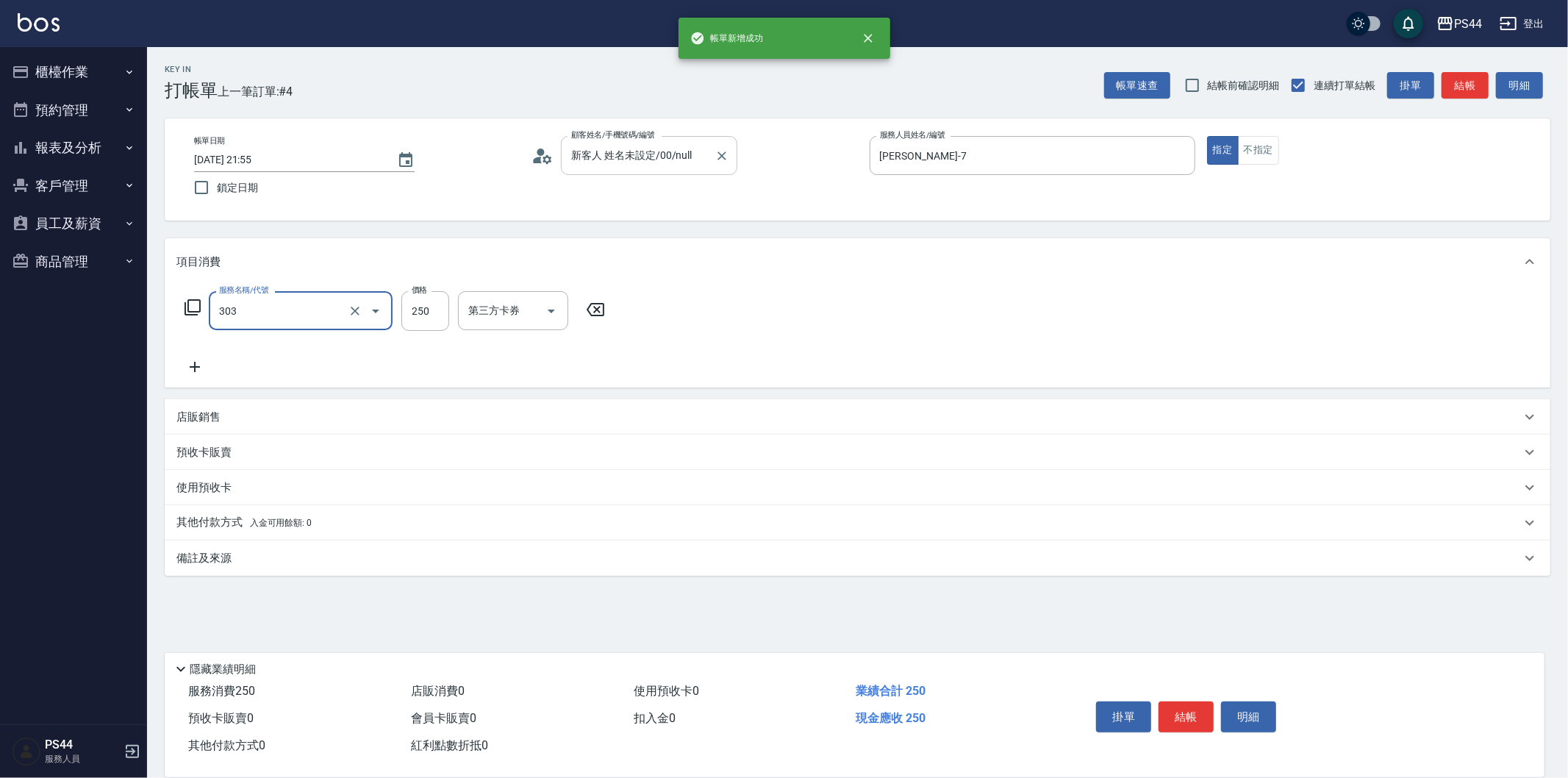
type input "剪髮(303)"
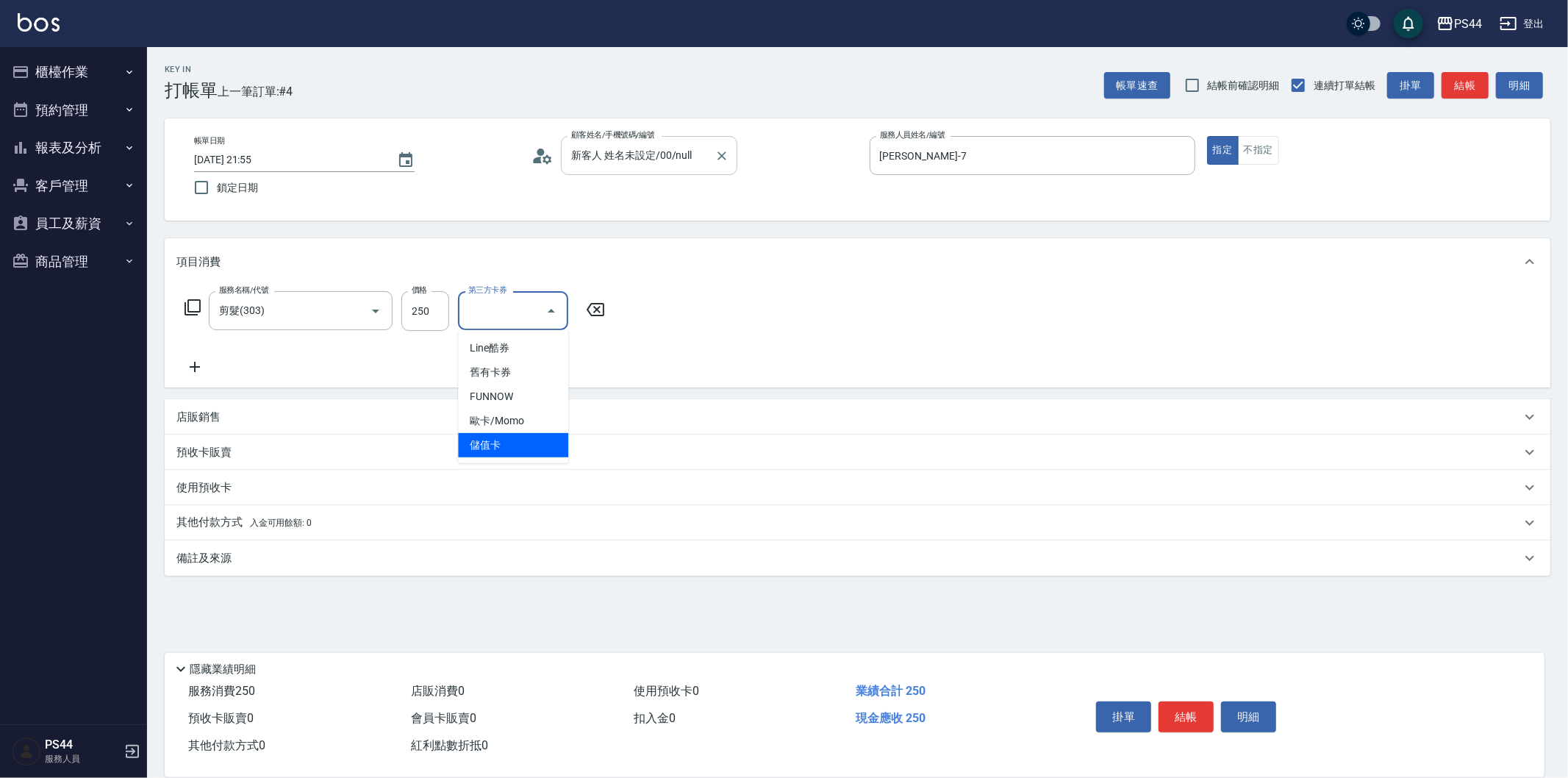
type input "儲值卡"
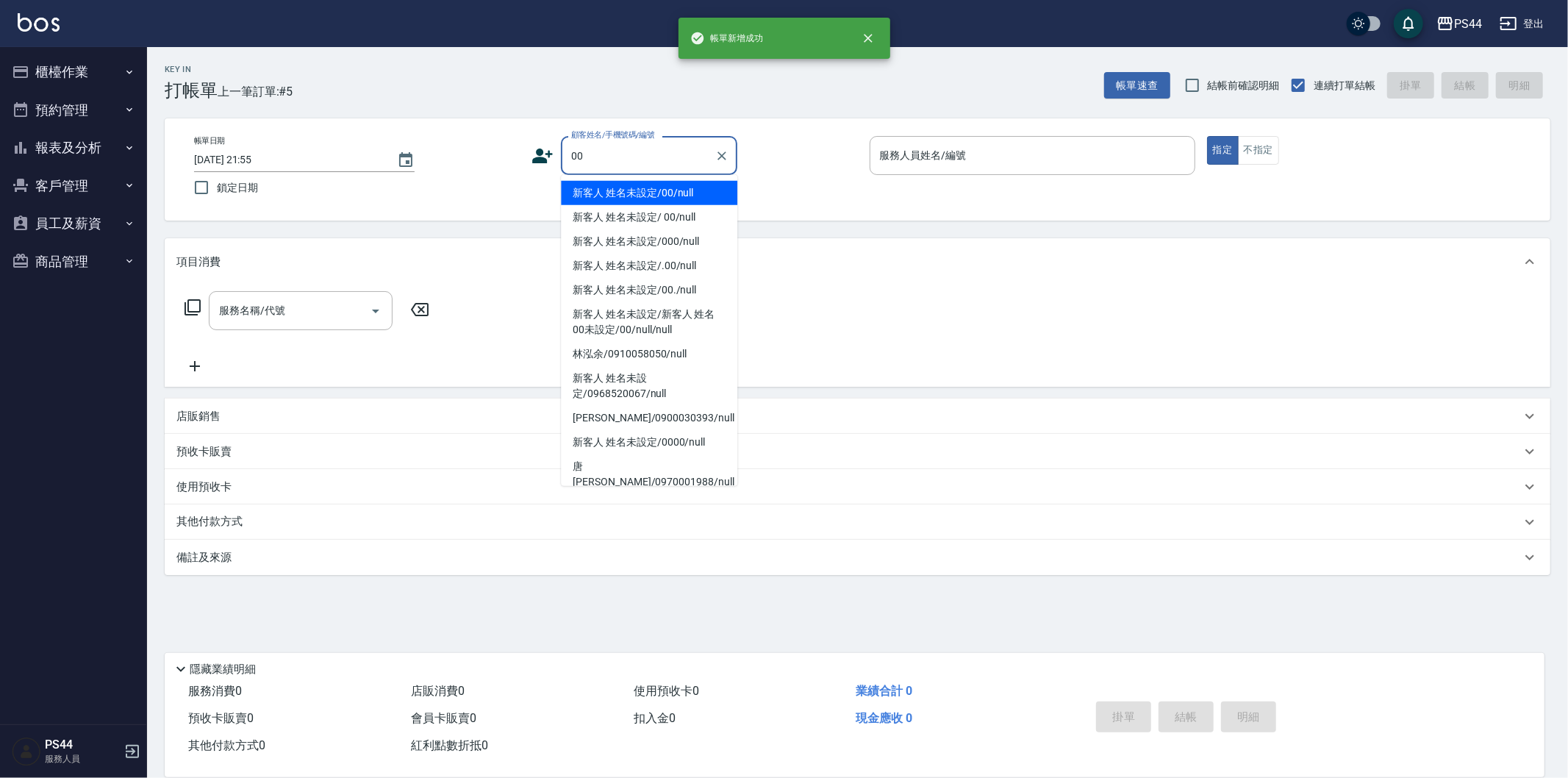
type input "新客人 姓名未設定/00/null"
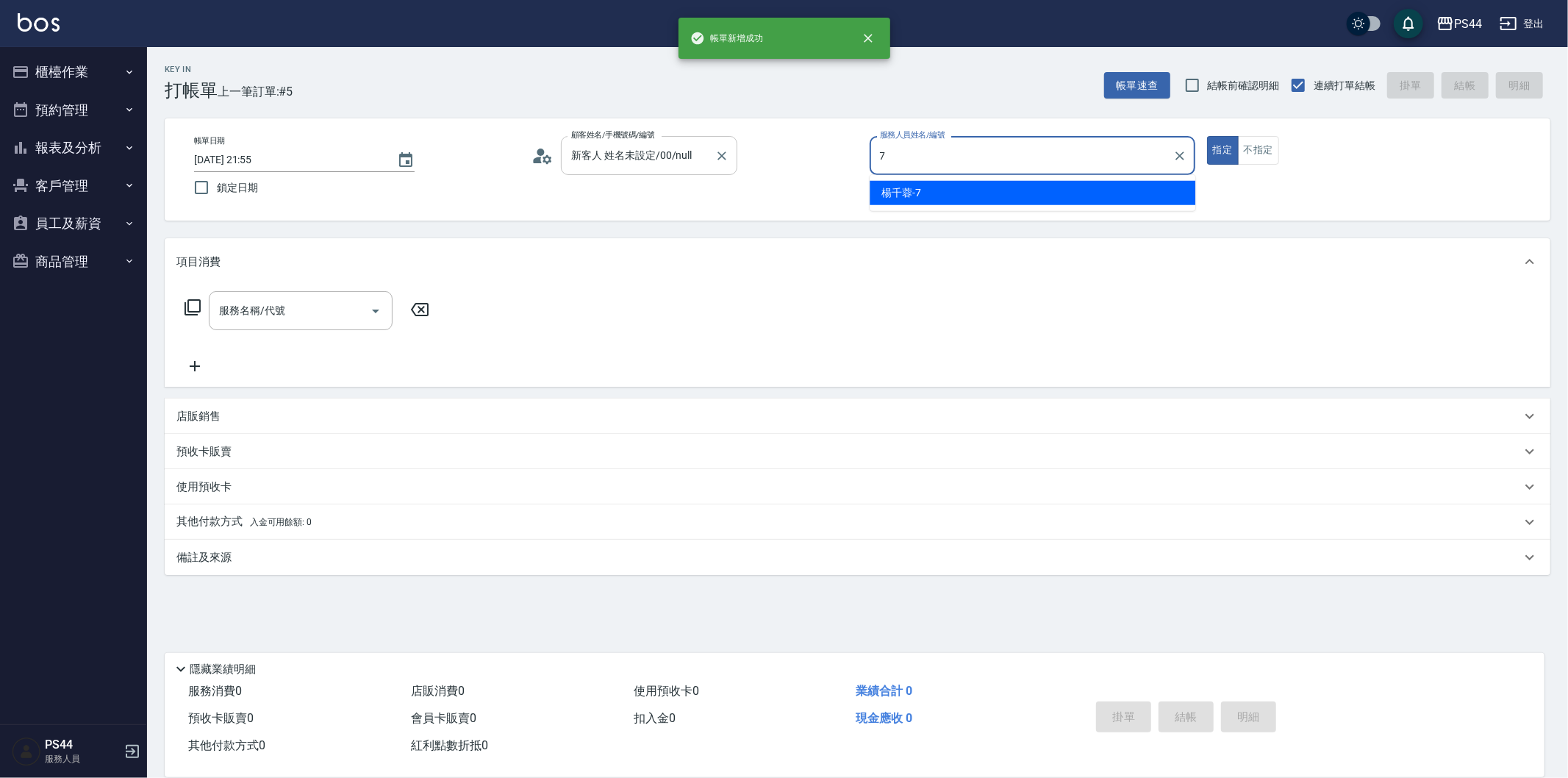
type input "[PERSON_NAME]-7"
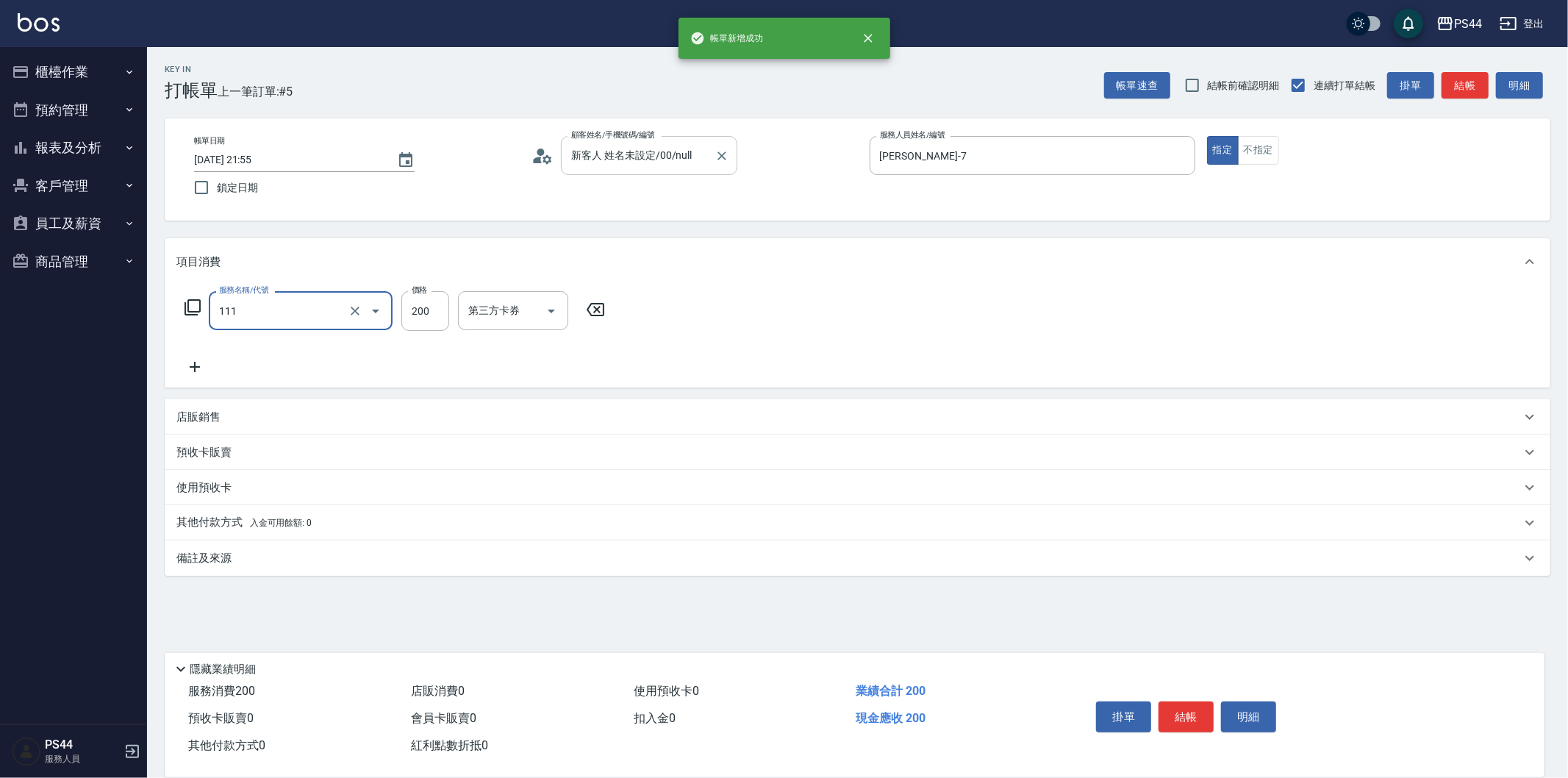
type input "200(111)"
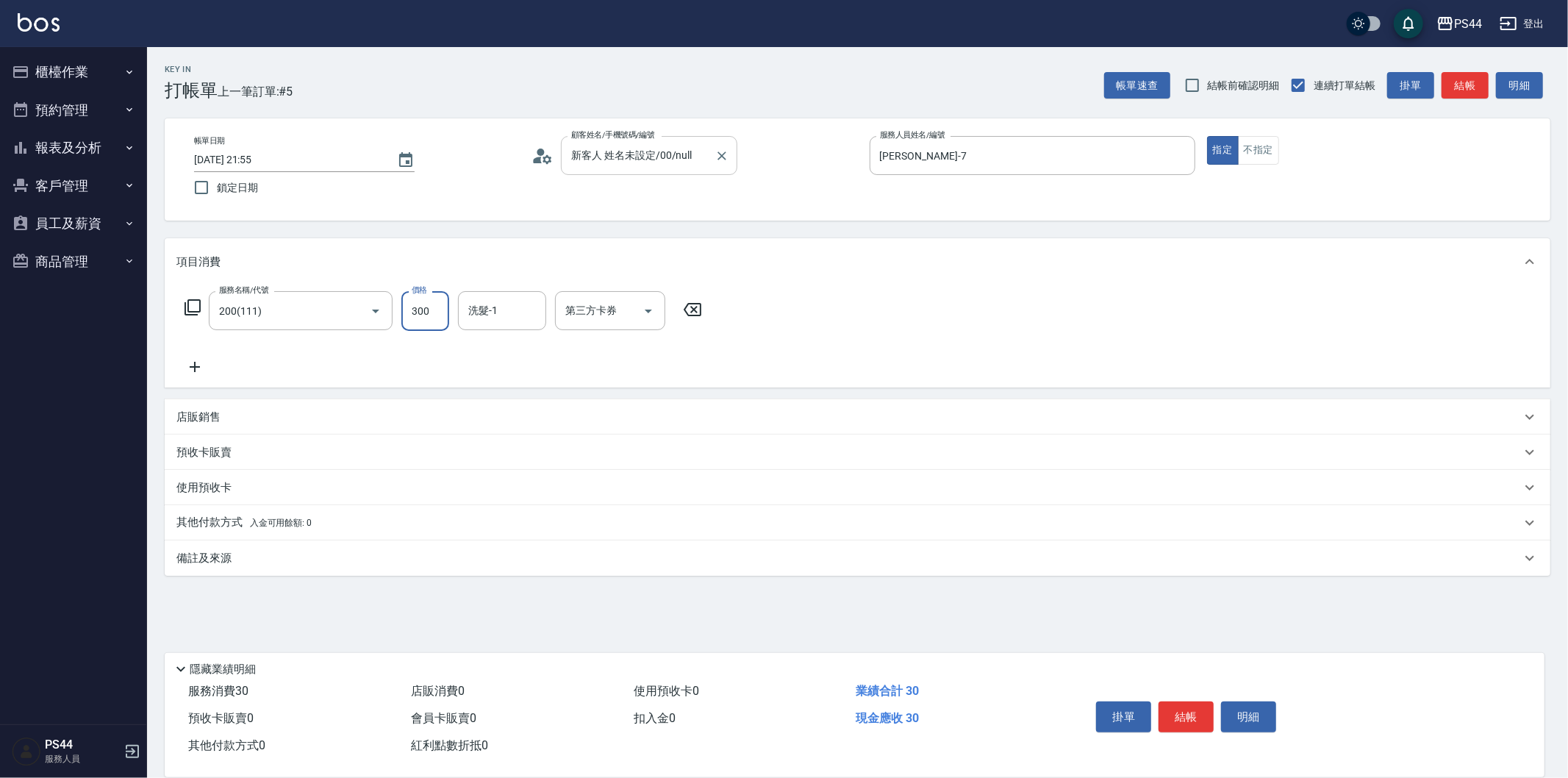
type input "300"
type input "[PERSON_NAME]-34"
type input "儲值卡"
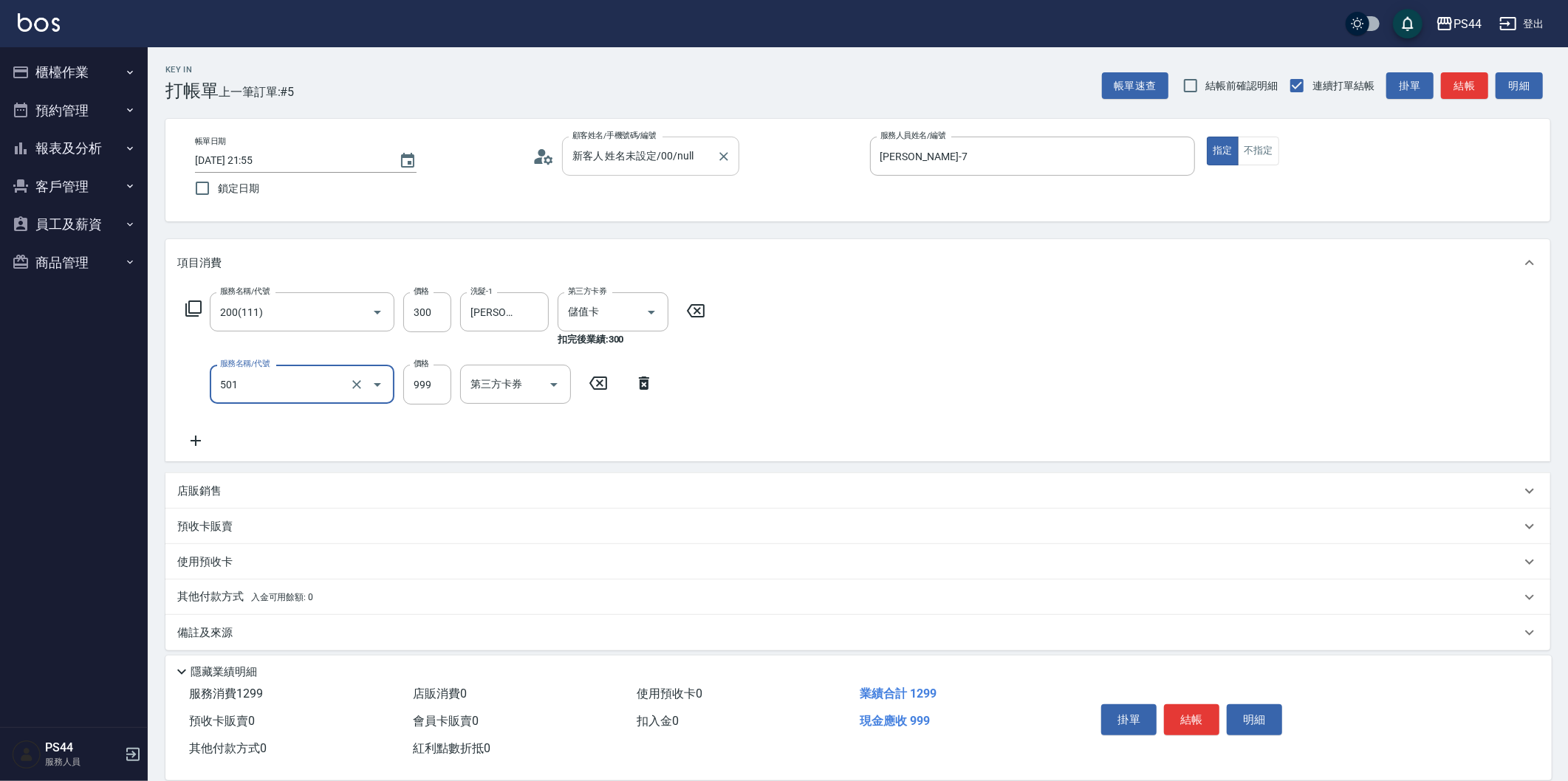
type input "染髮(501)"
type input "1600"
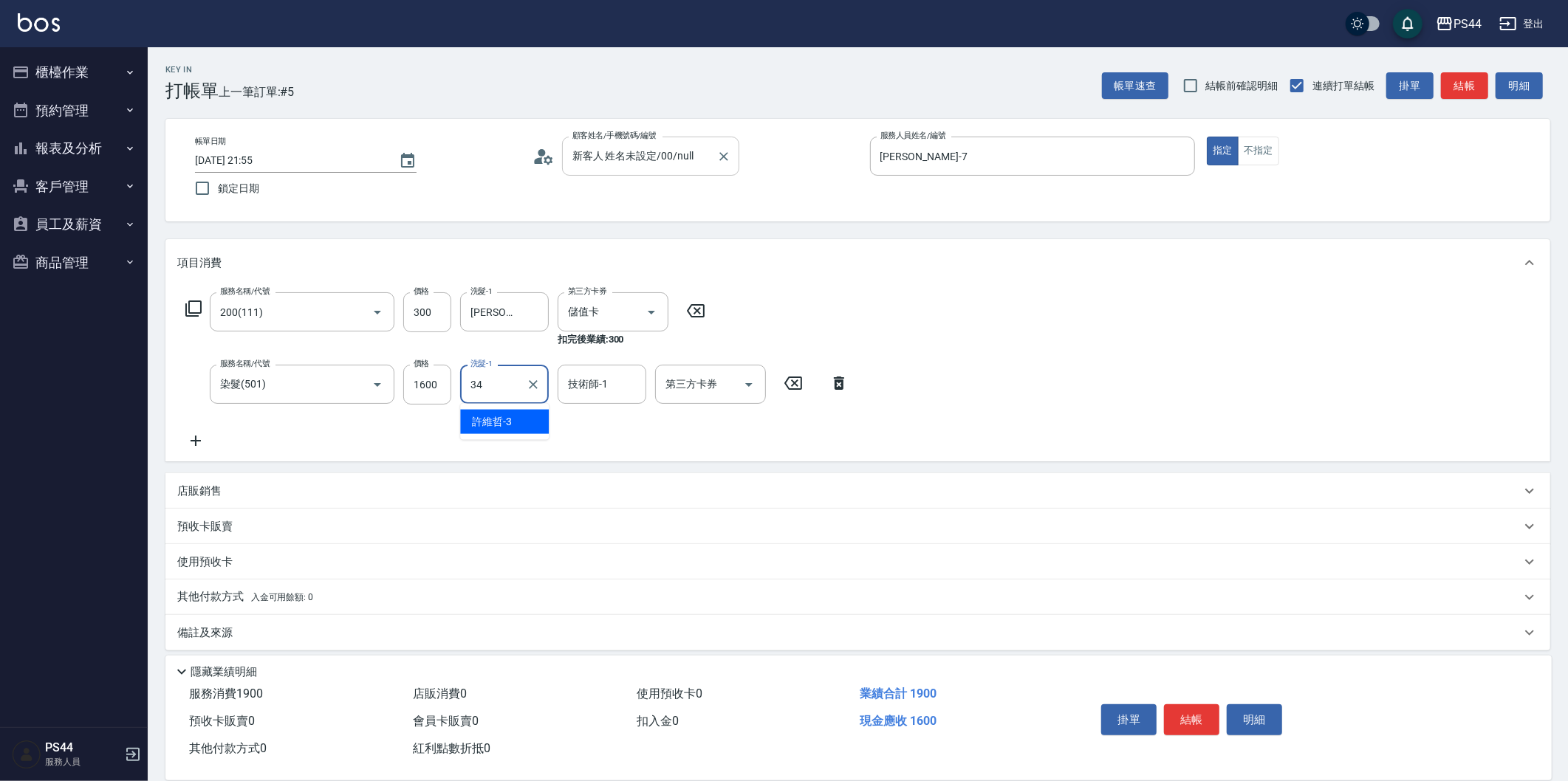
type input "[PERSON_NAME]-34"
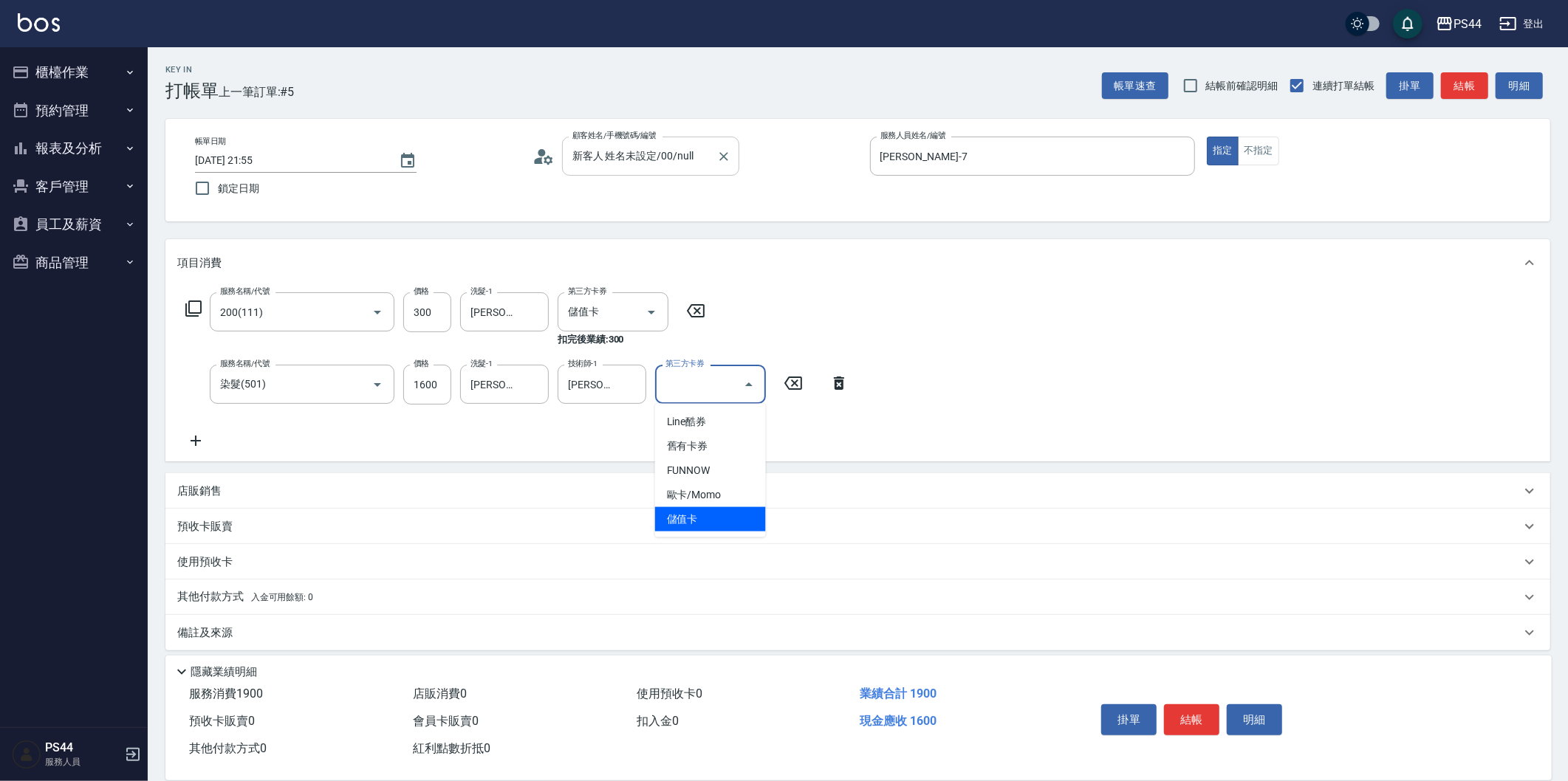
type input "儲值卡"
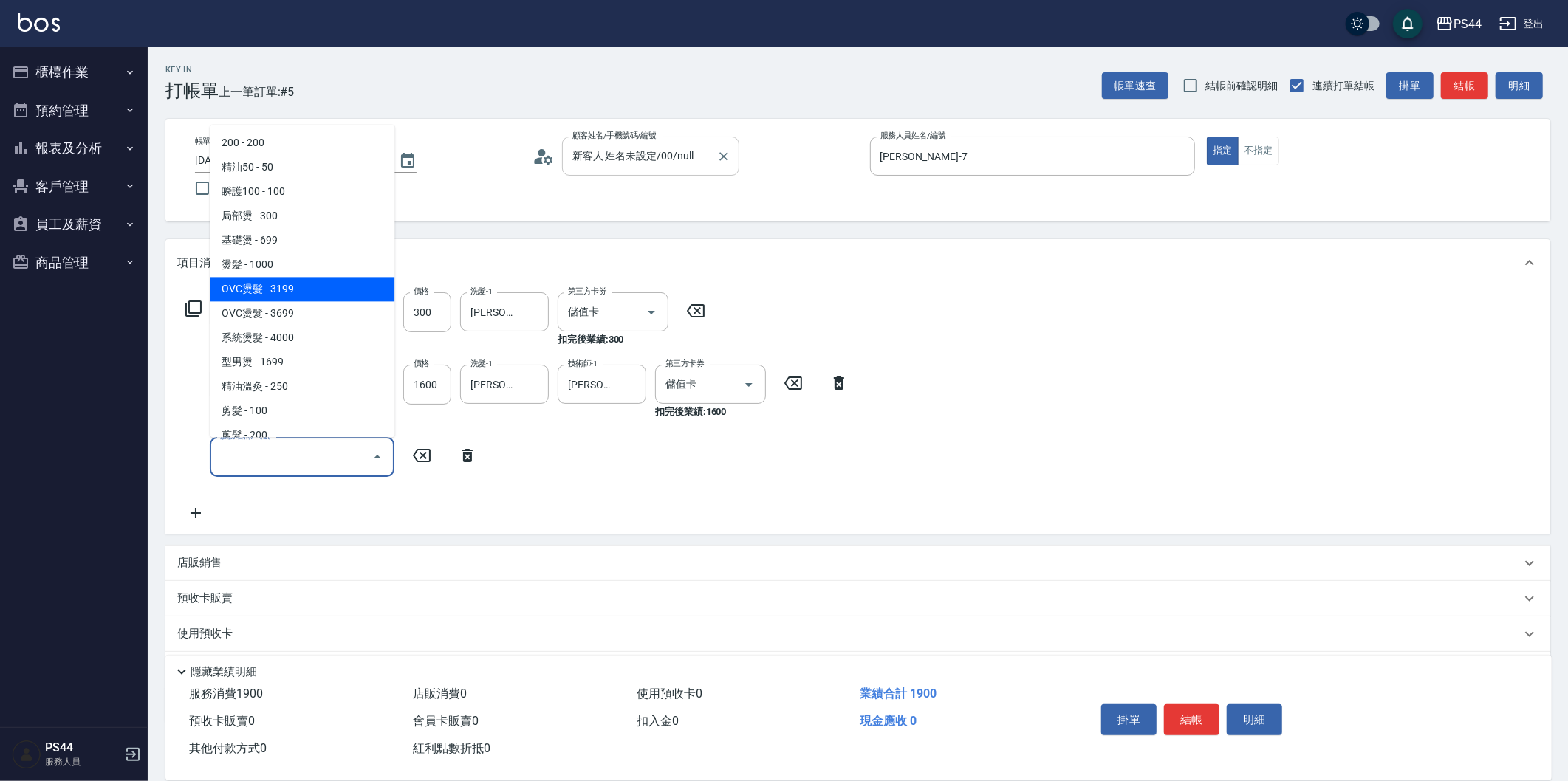
type input "OVC燙髮(203)"
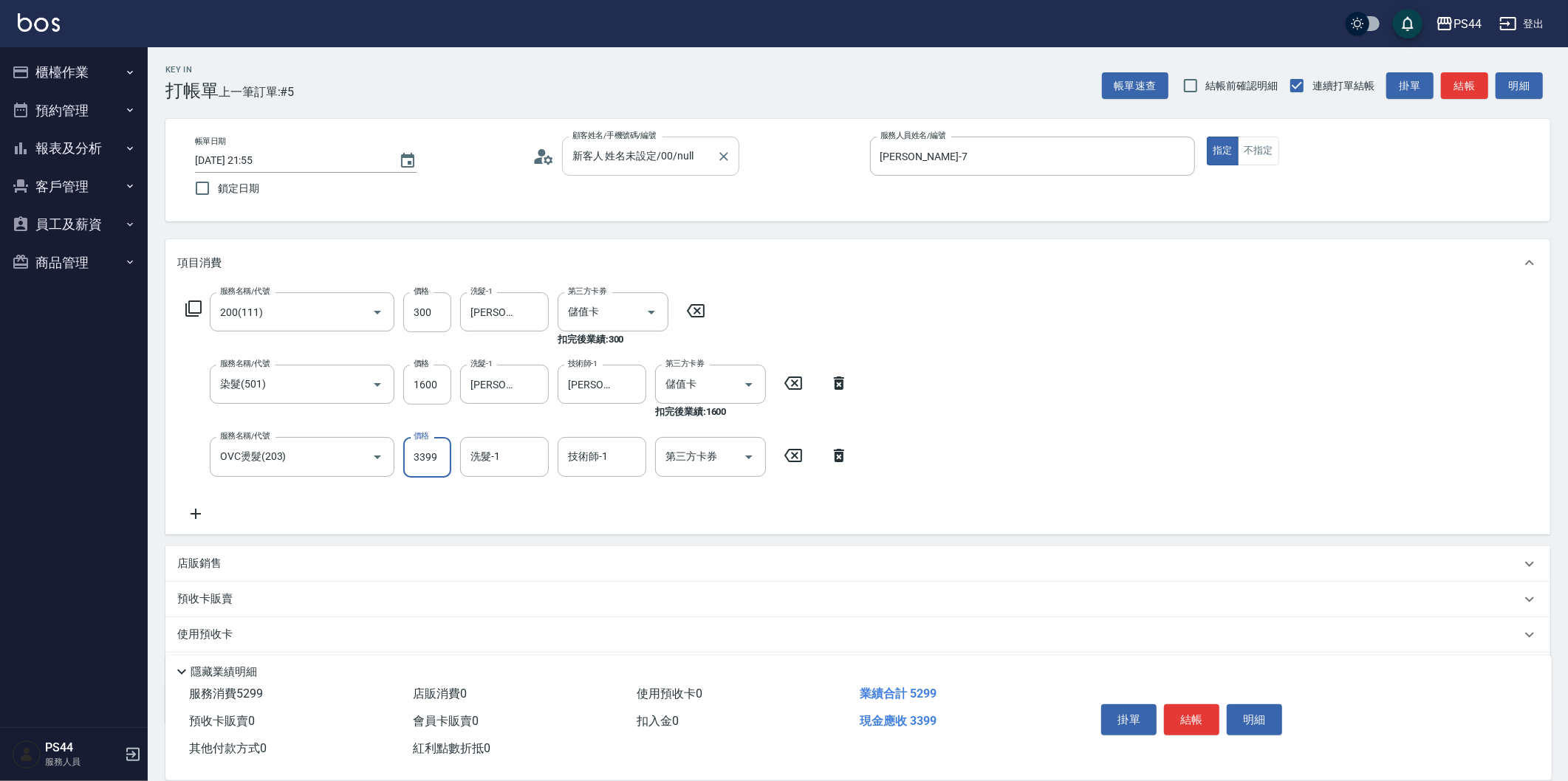
type input "3399"
type input "[PERSON_NAME]-34"
type input "儲值卡"
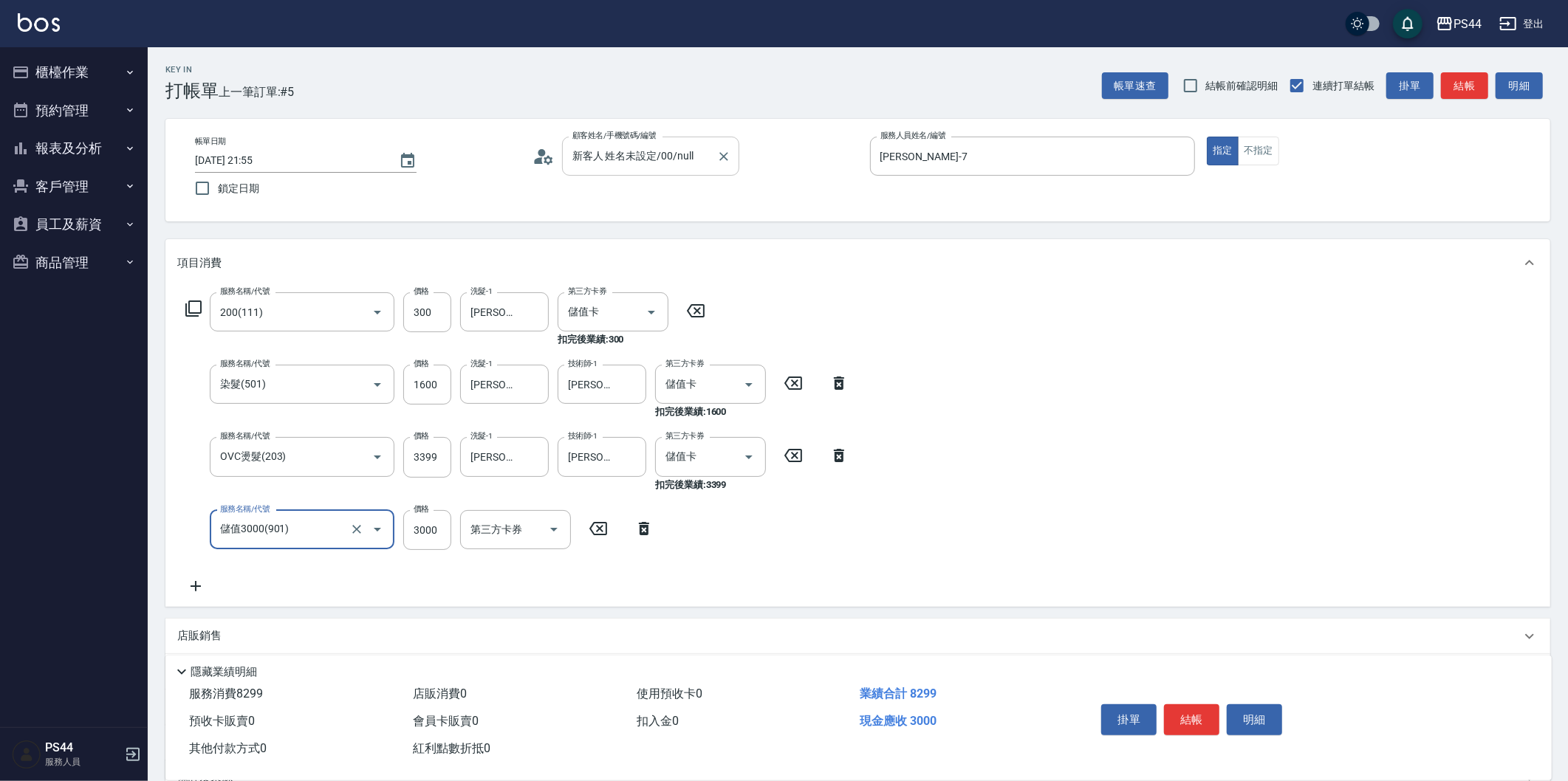
type input "儲值3000(901)"
type input "1699"
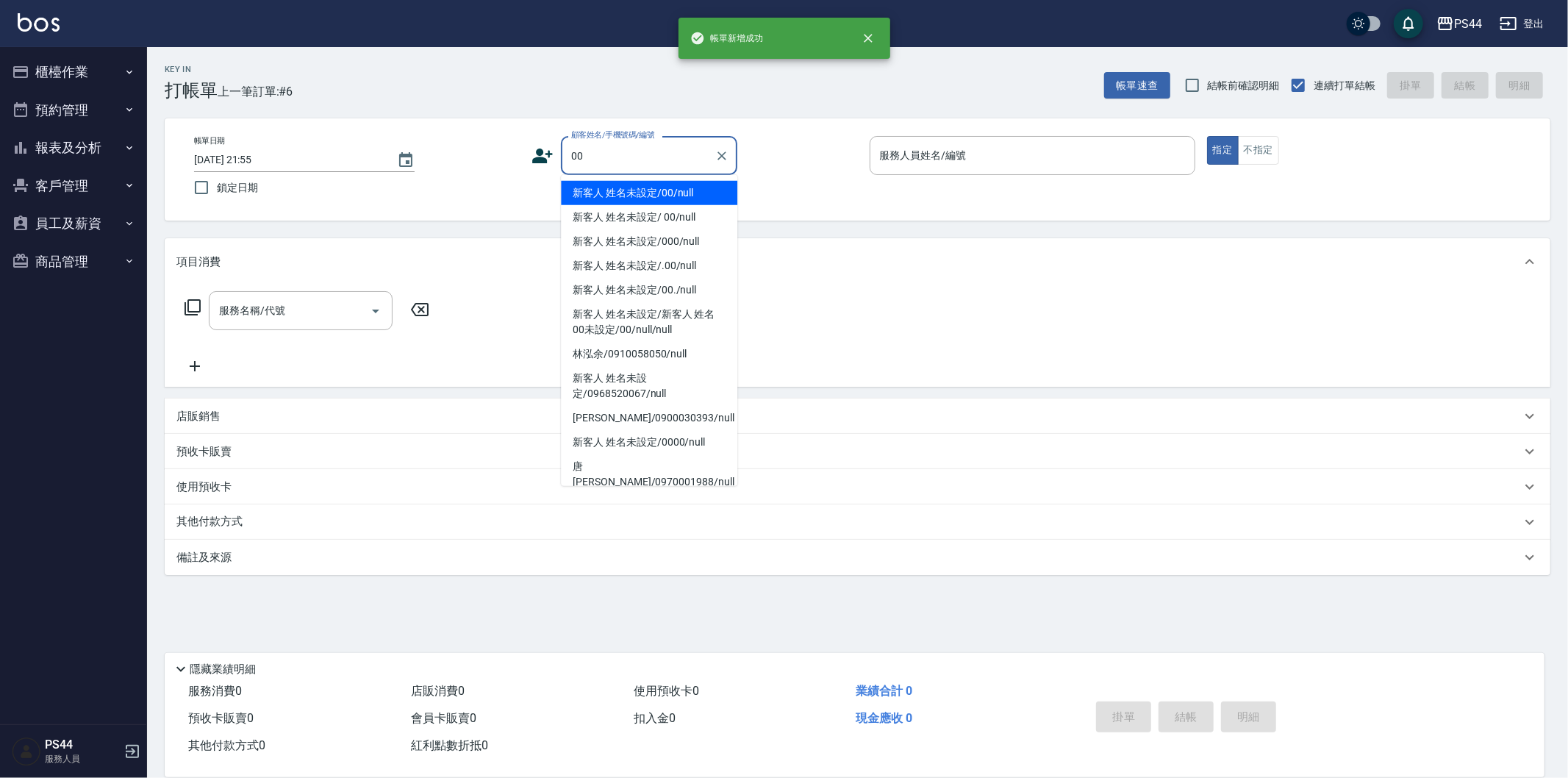
type input "新客人 姓名未設定/00/null"
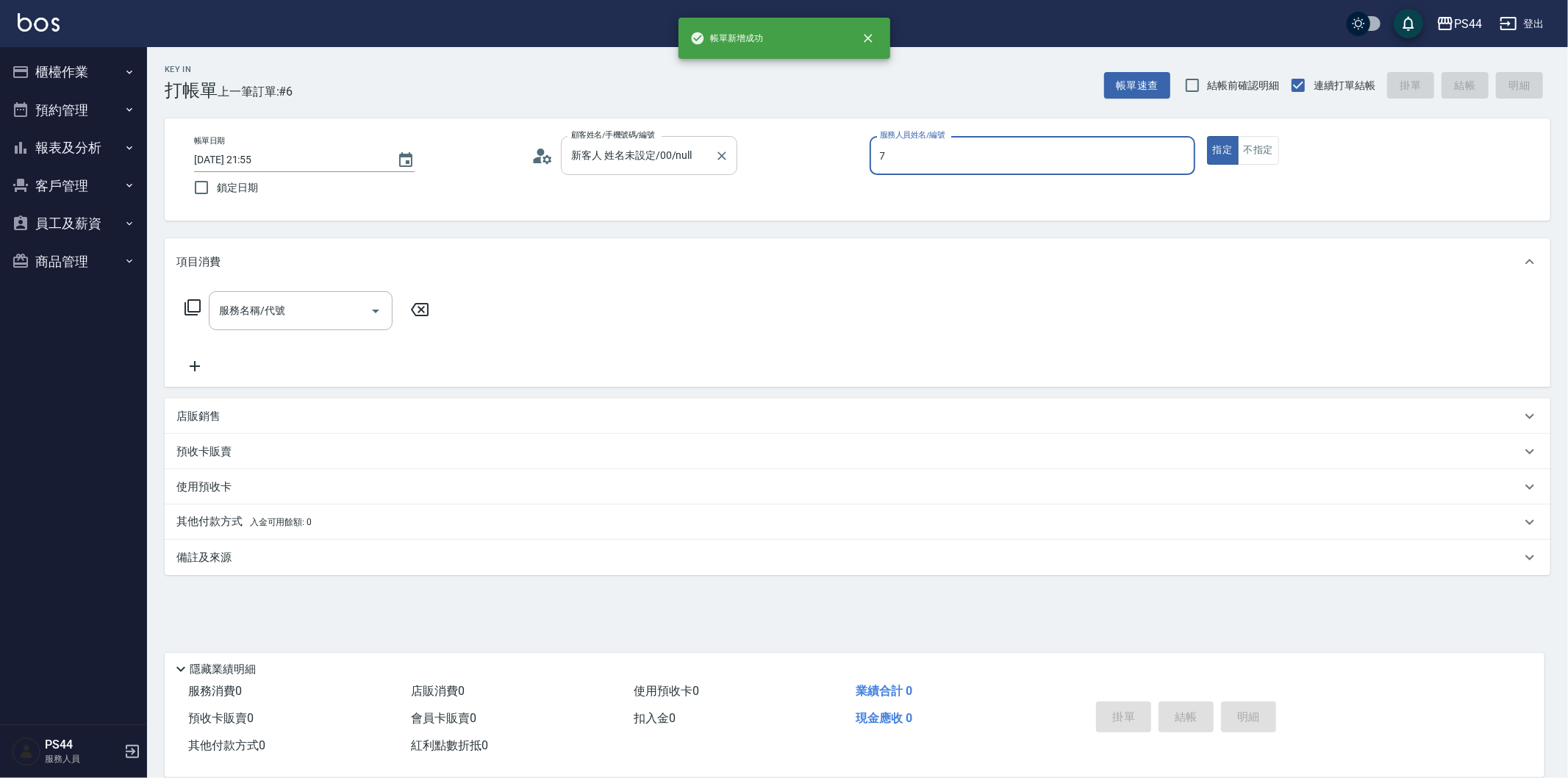
type input "[PERSON_NAME]-7"
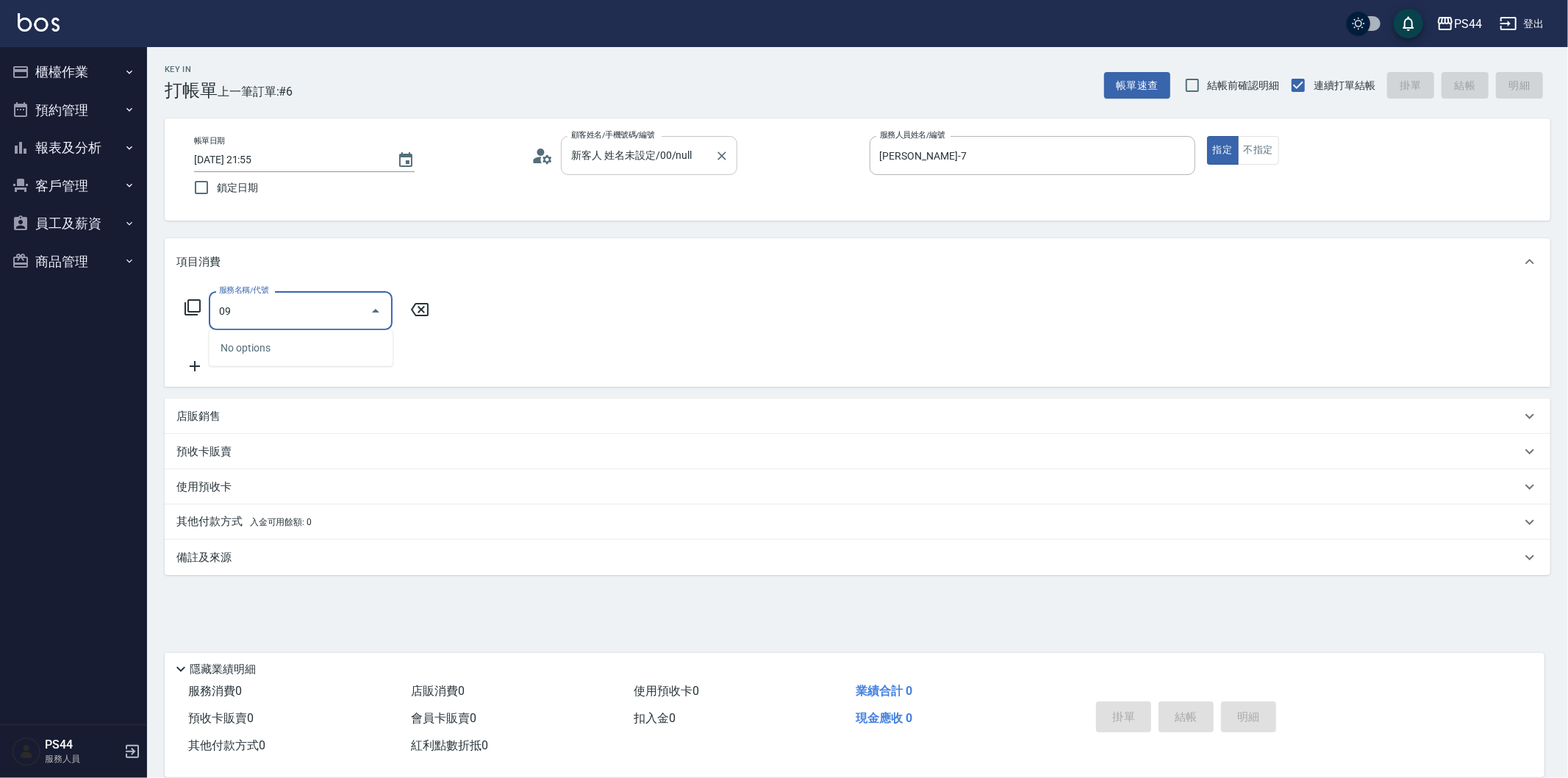
type input "0"
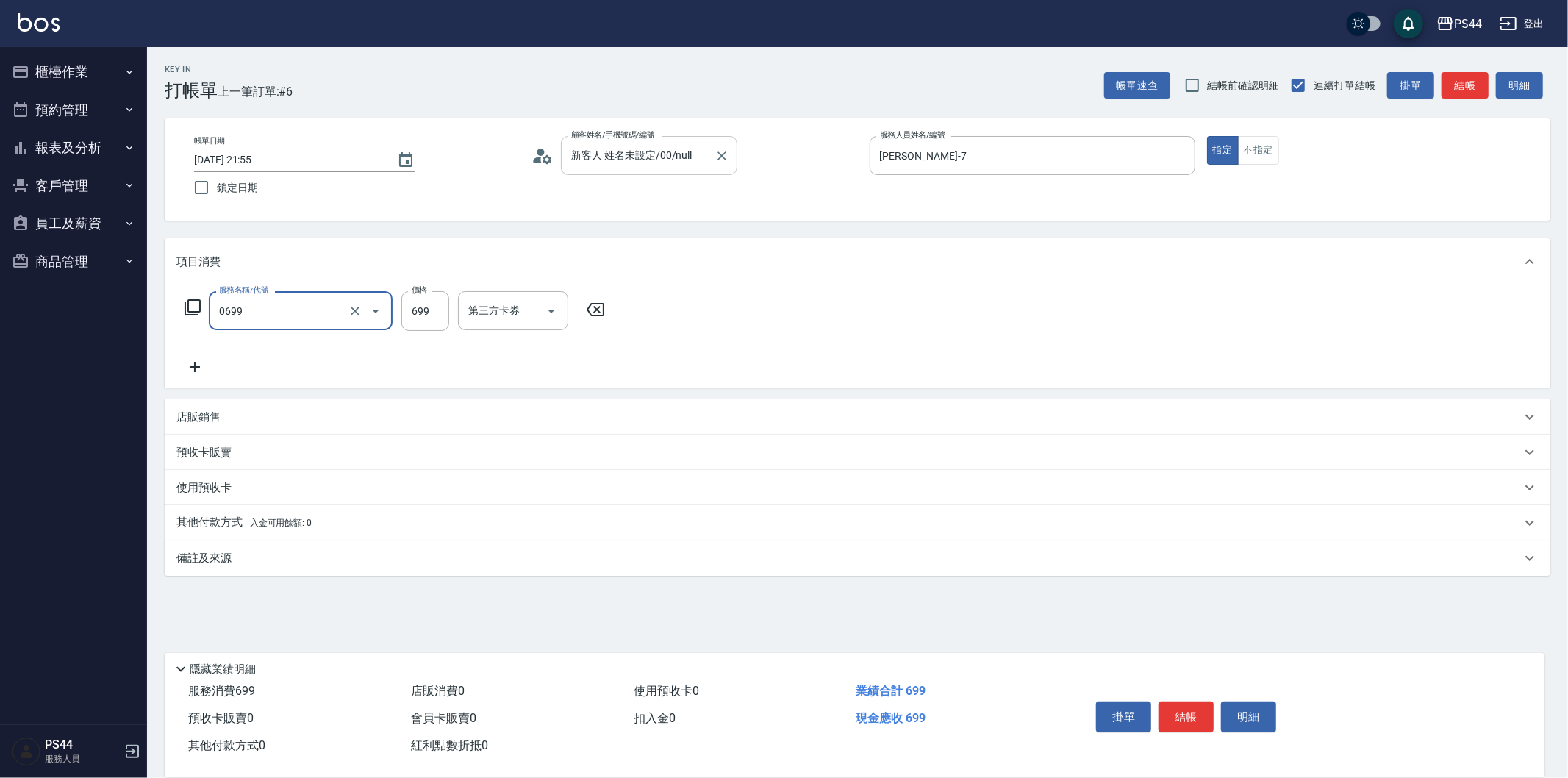
type input "精油SPA(0699)"
type input "王姵眙-37"
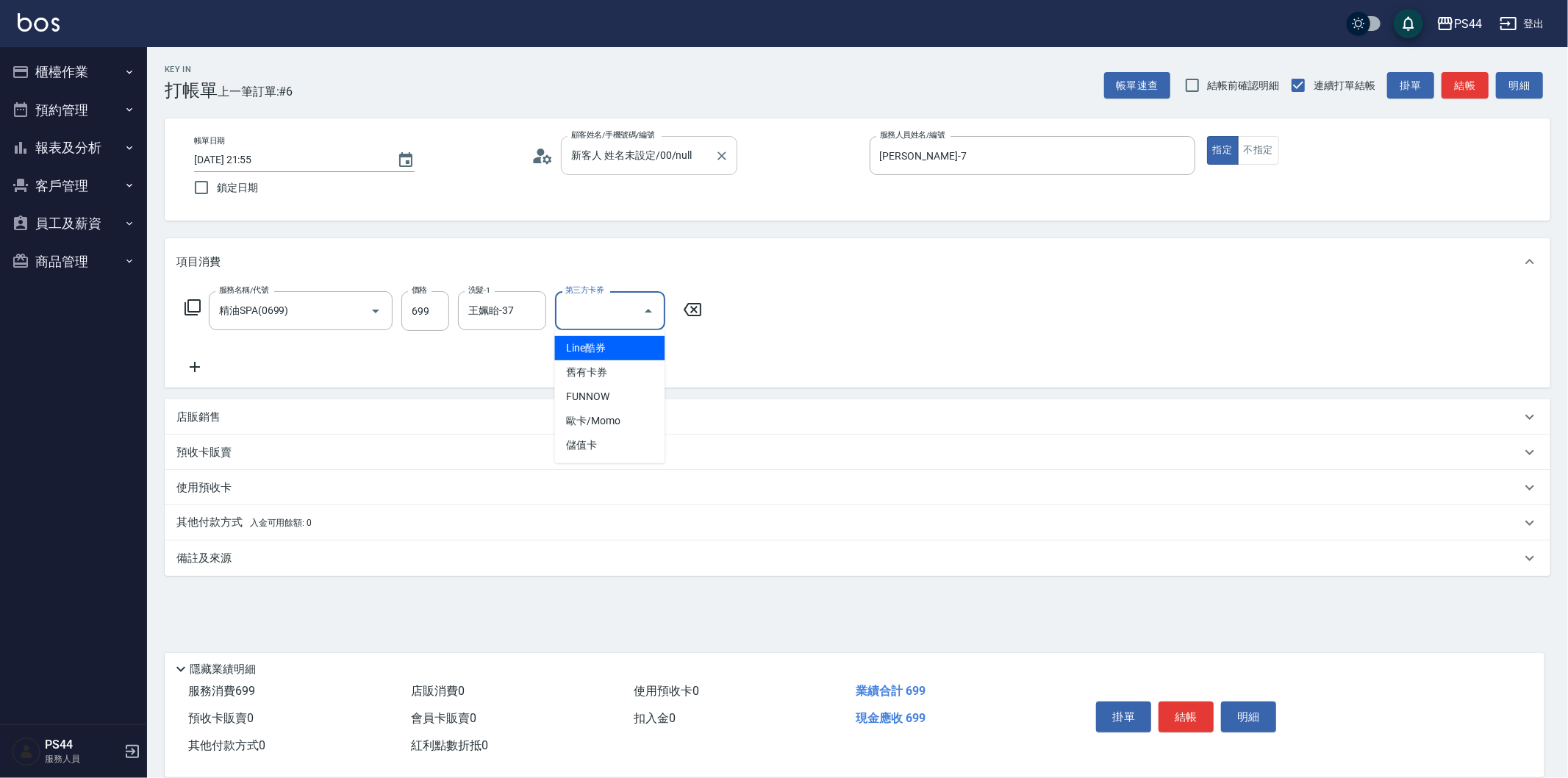
type input "儲值卡"
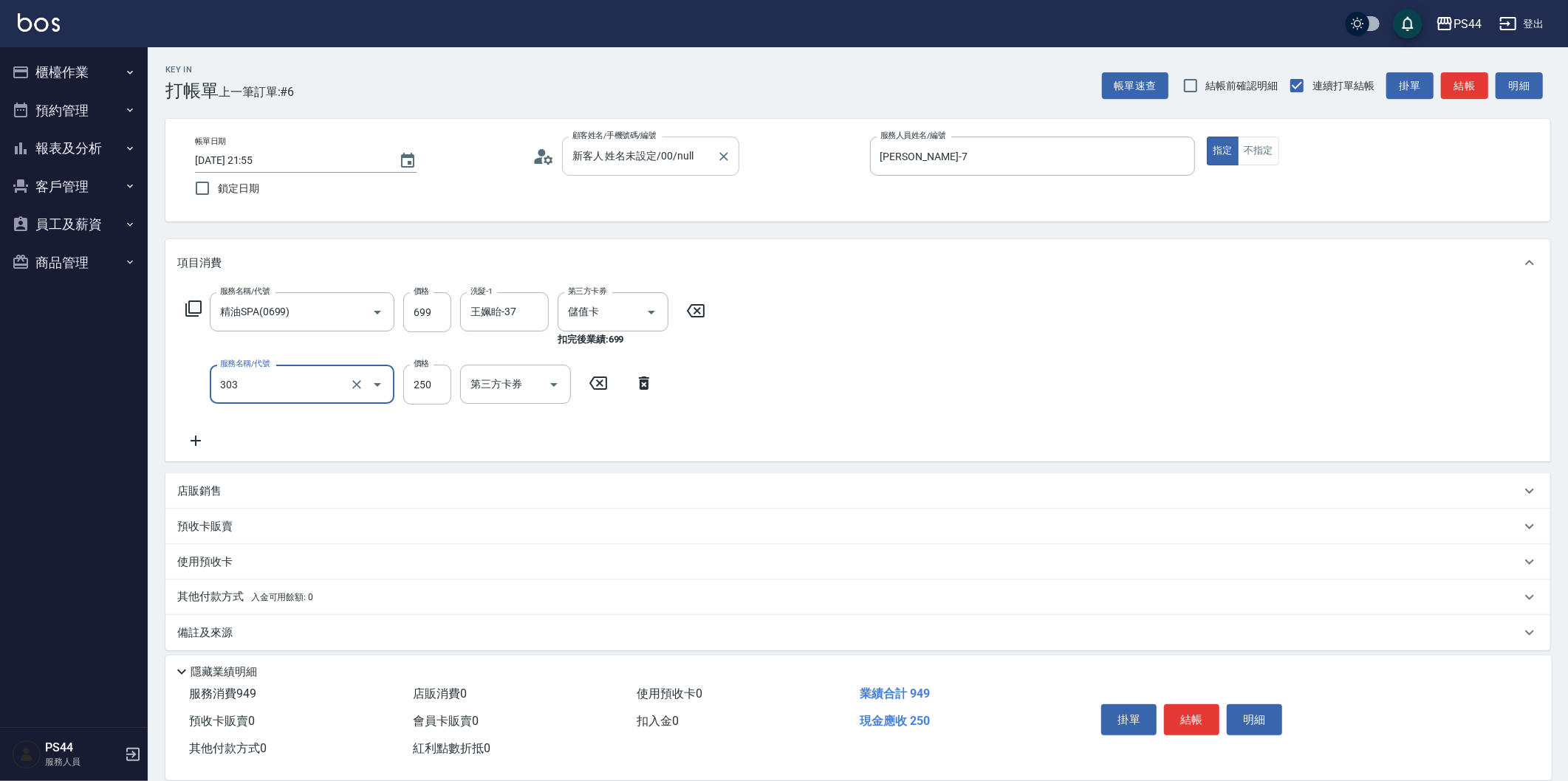
type input "剪髮(303)"
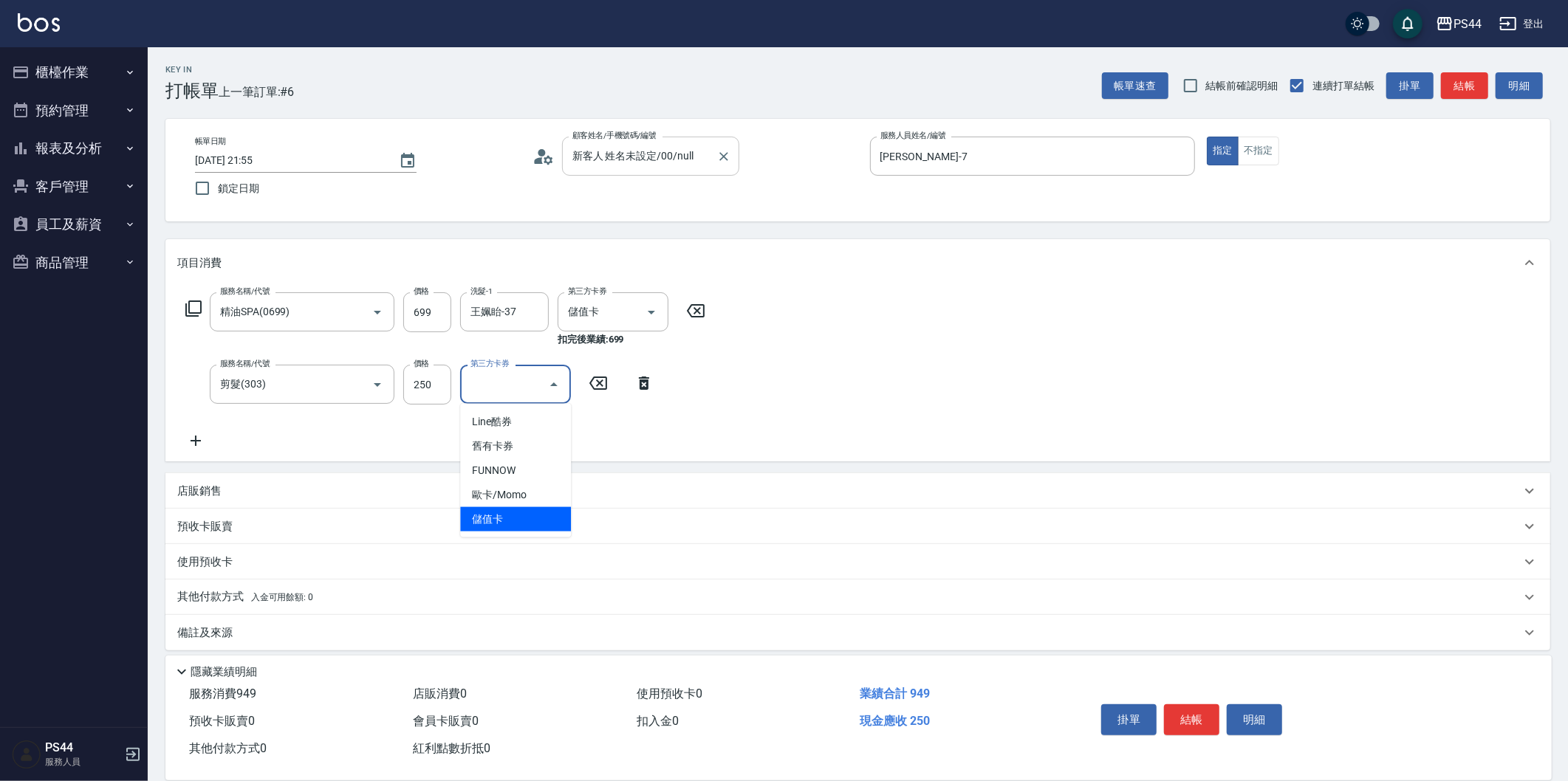
type input "儲值卡"
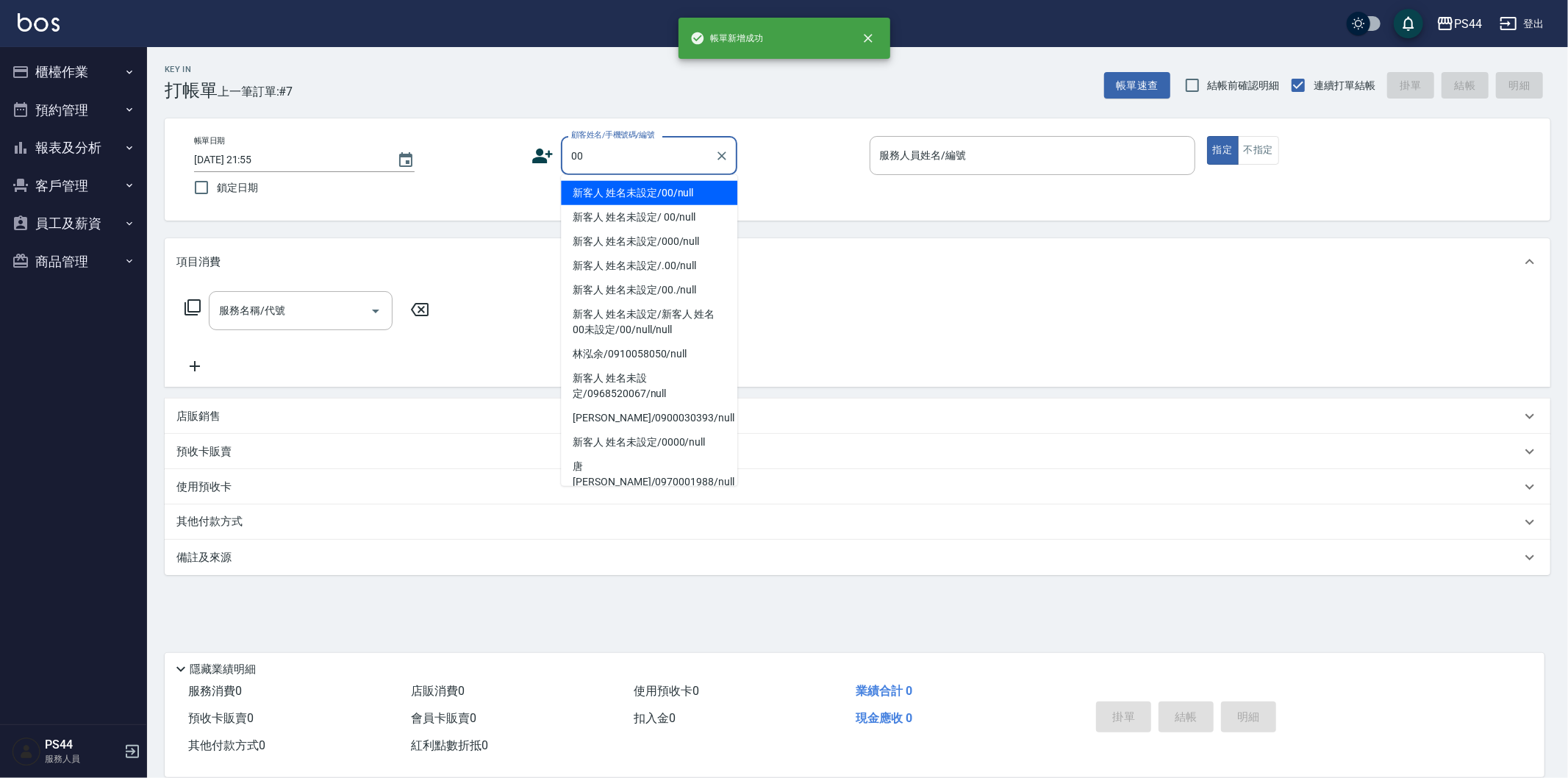
type input "新客人 姓名未設定/00/null"
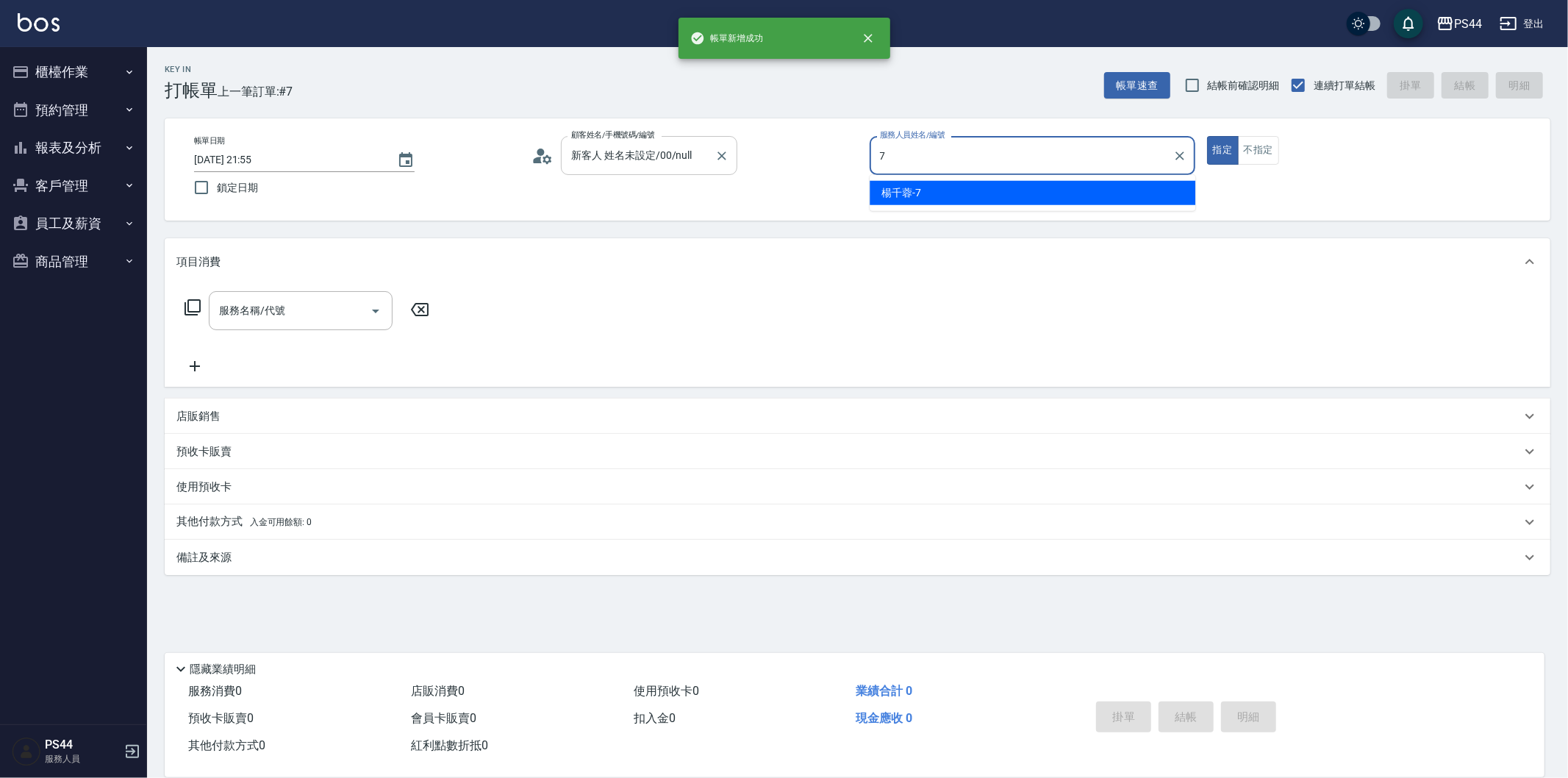
type input "[PERSON_NAME]-7"
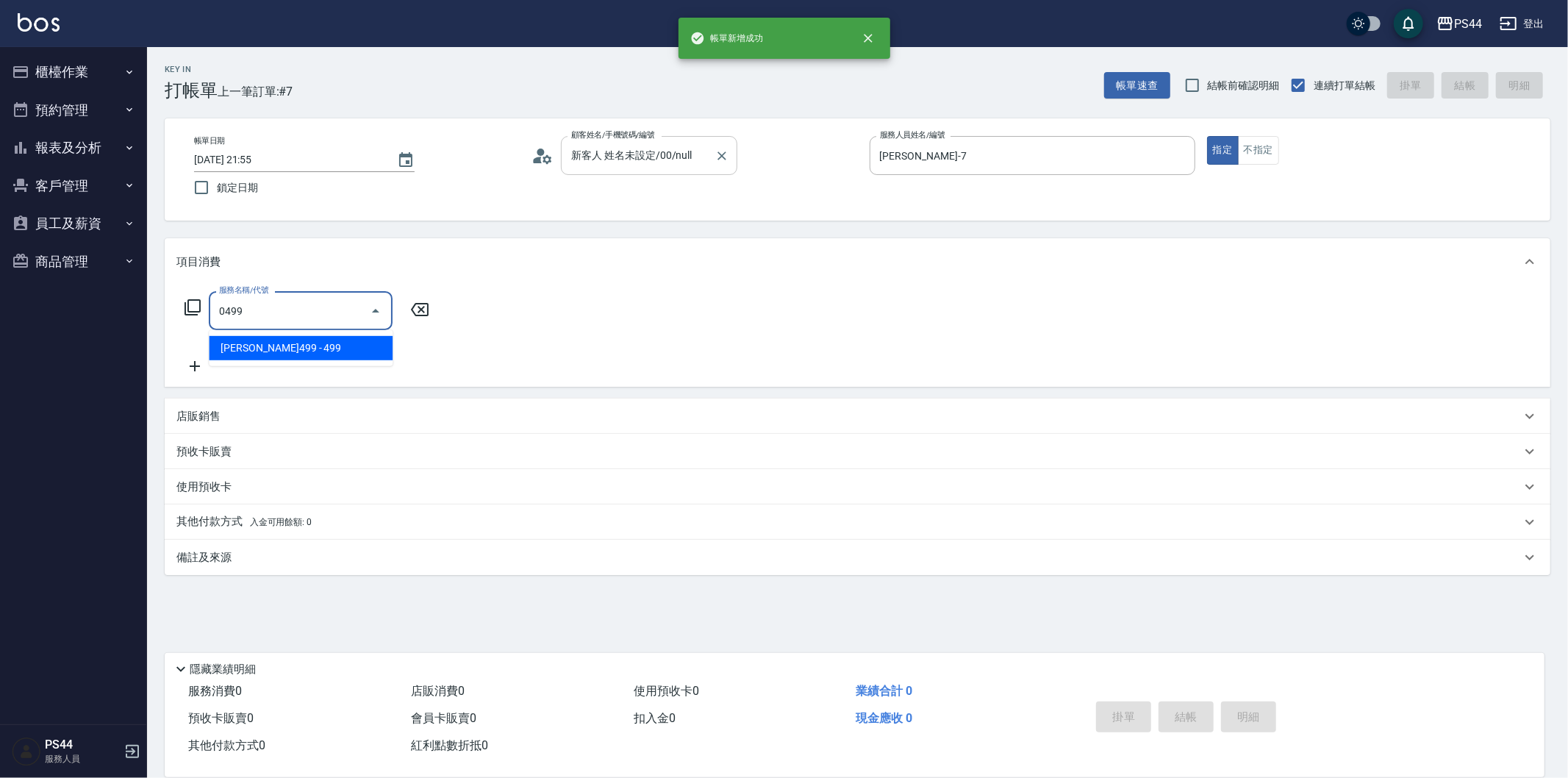
type input "[PERSON_NAME]499(0499)"
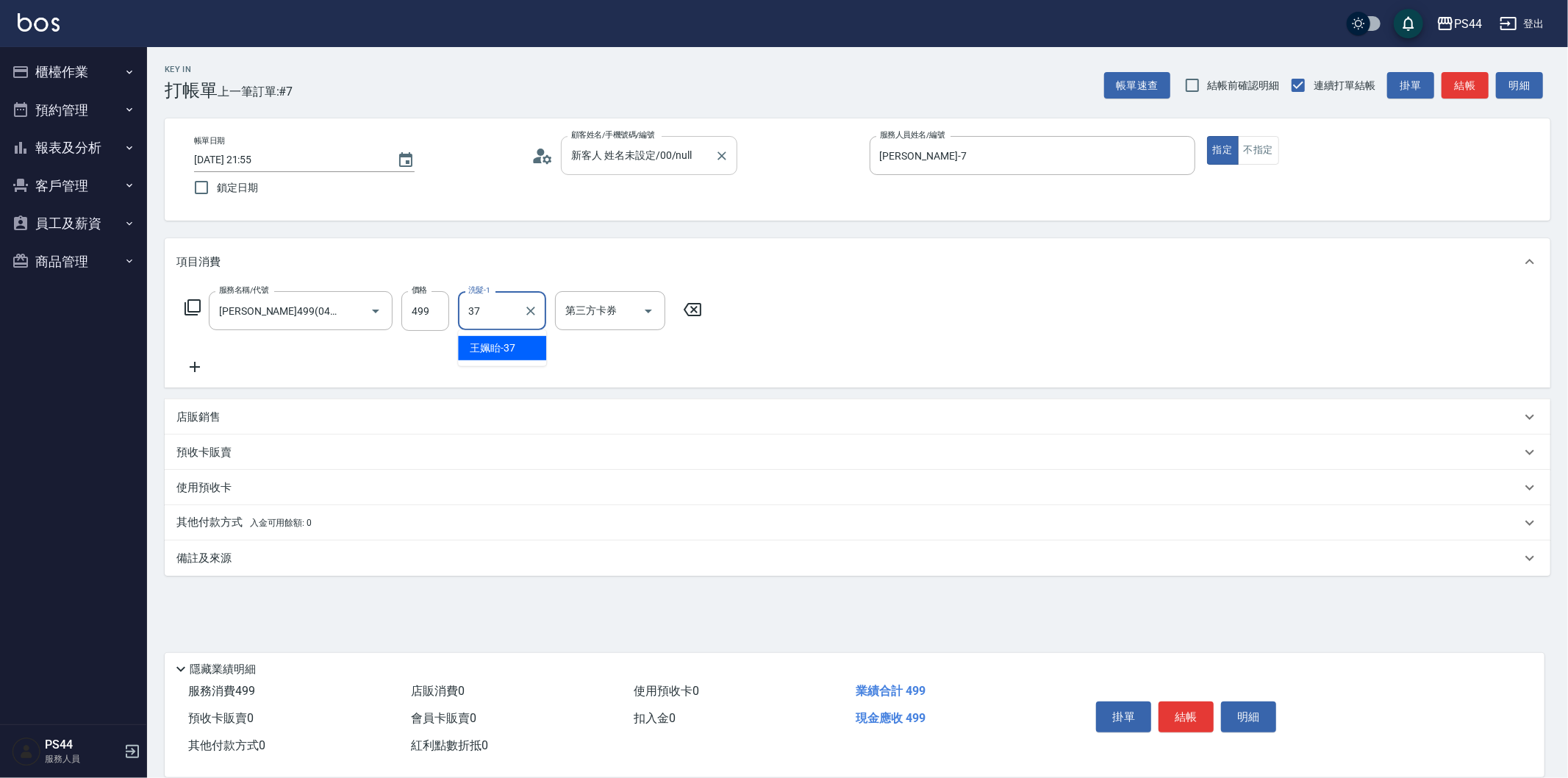
type input "王姵眙-37"
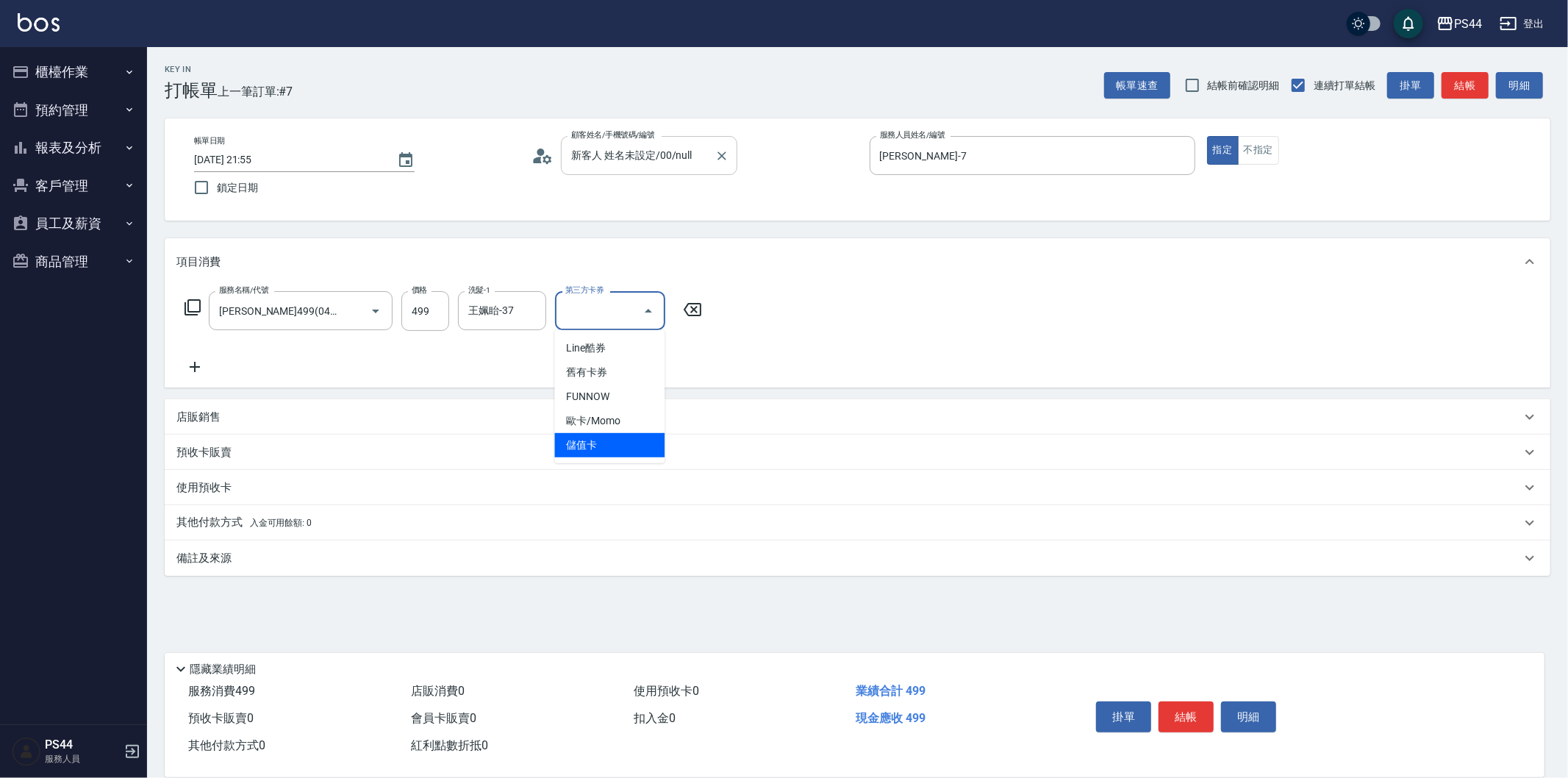
type input "儲值卡"
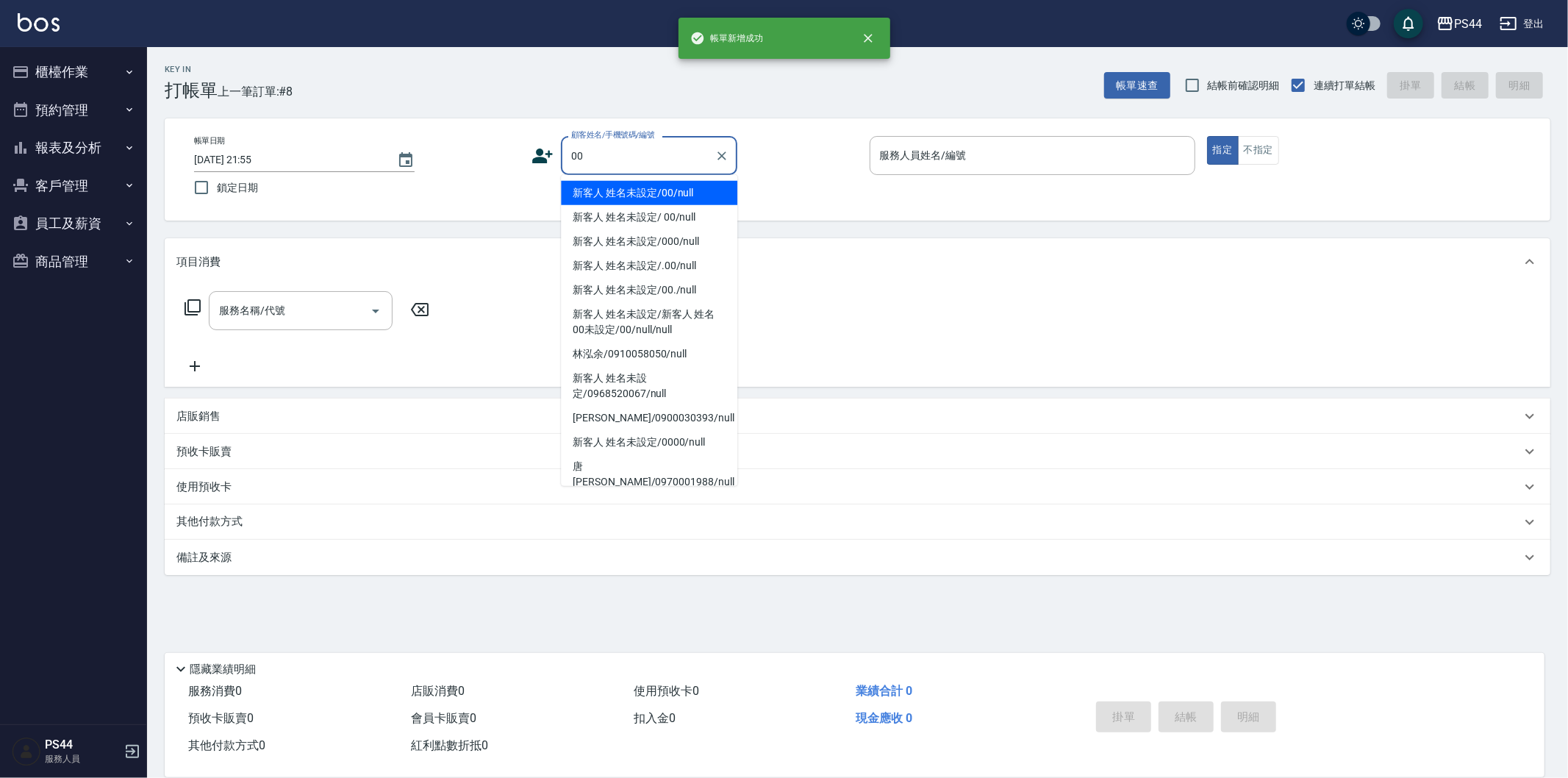
type input "新客人 姓名未設定/00/null"
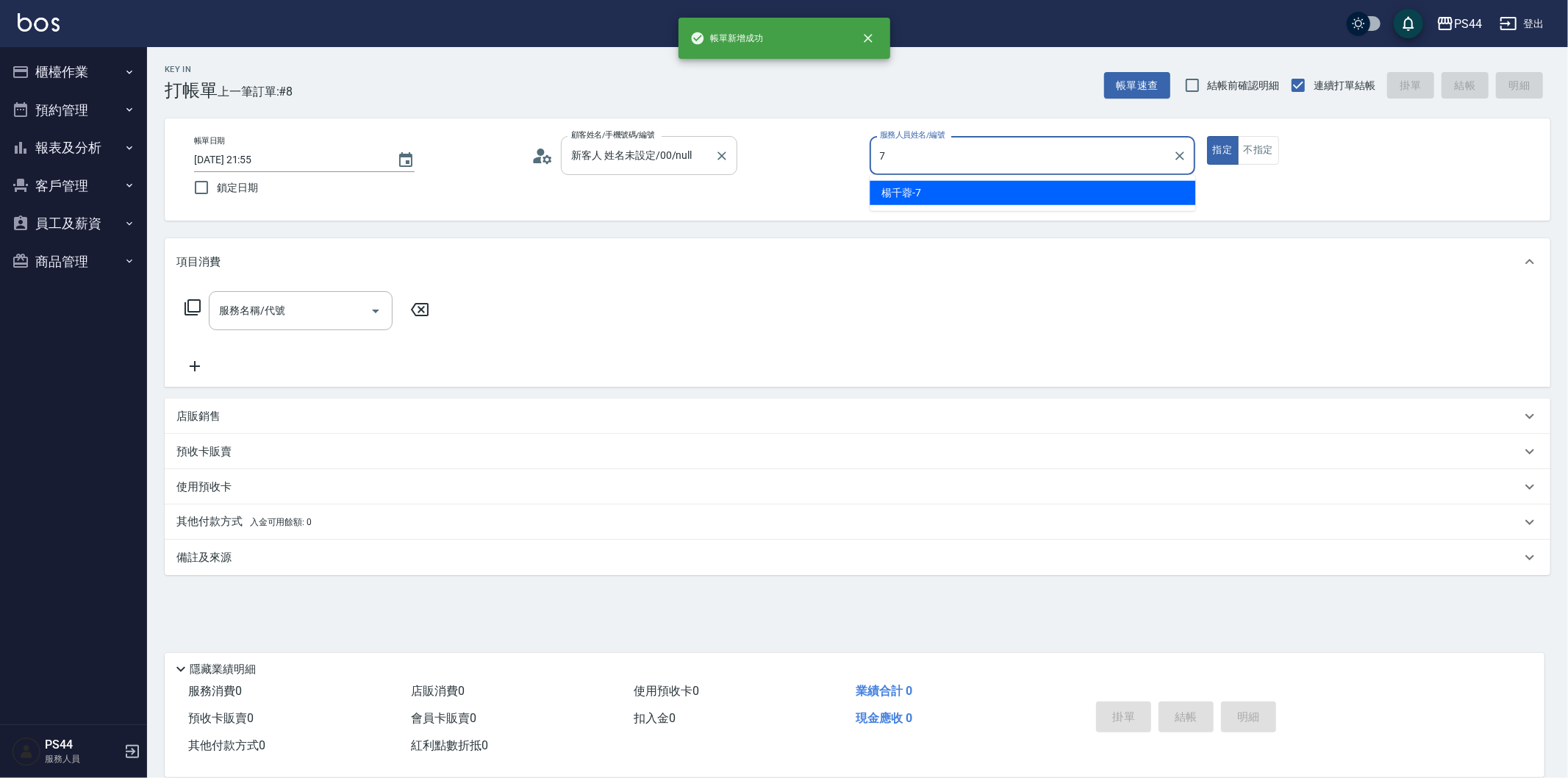
type input "[PERSON_NAME]-7"
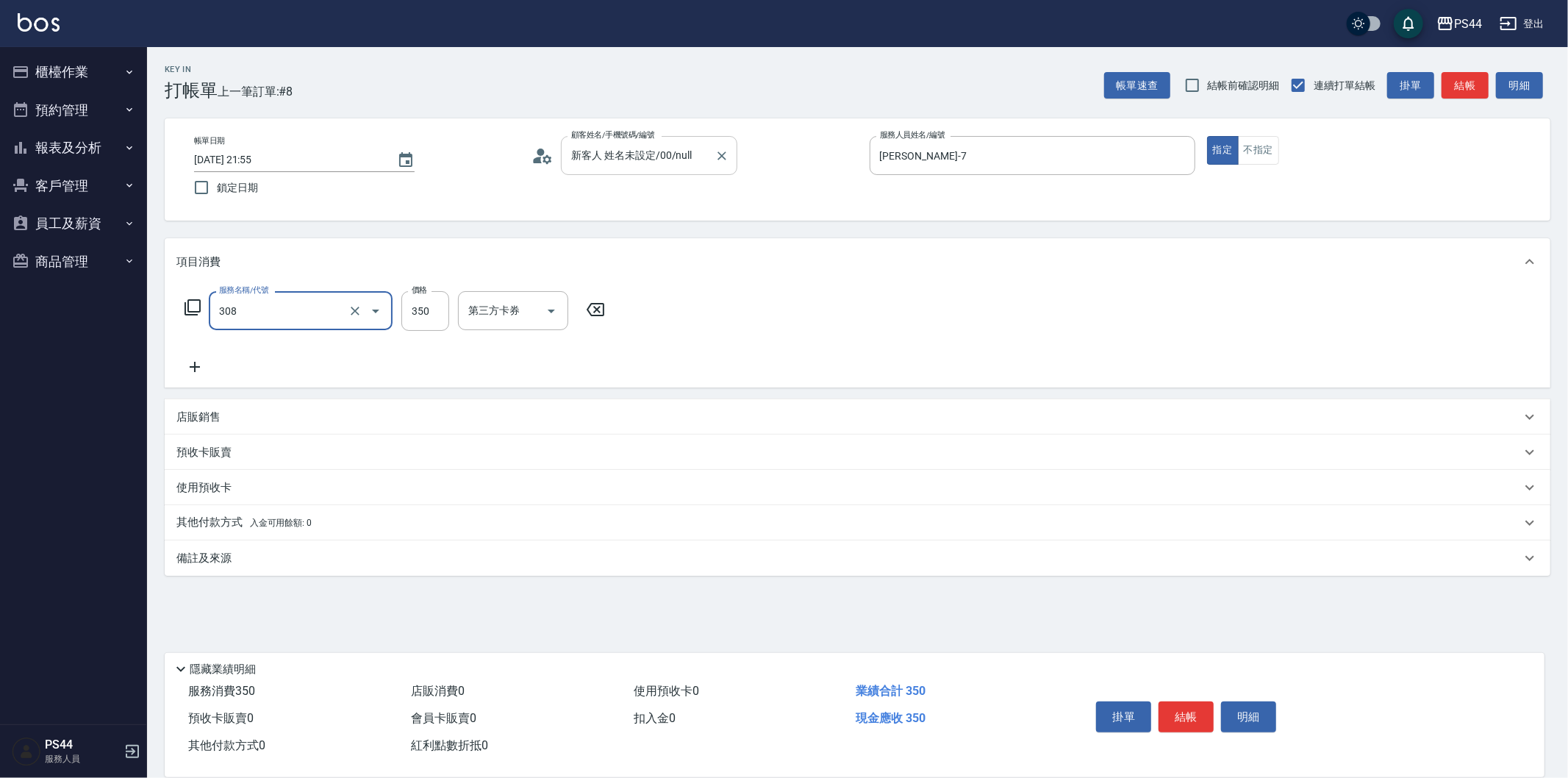
type input "洗+剪(308)"
type input "[PERSON_NAME]-7"
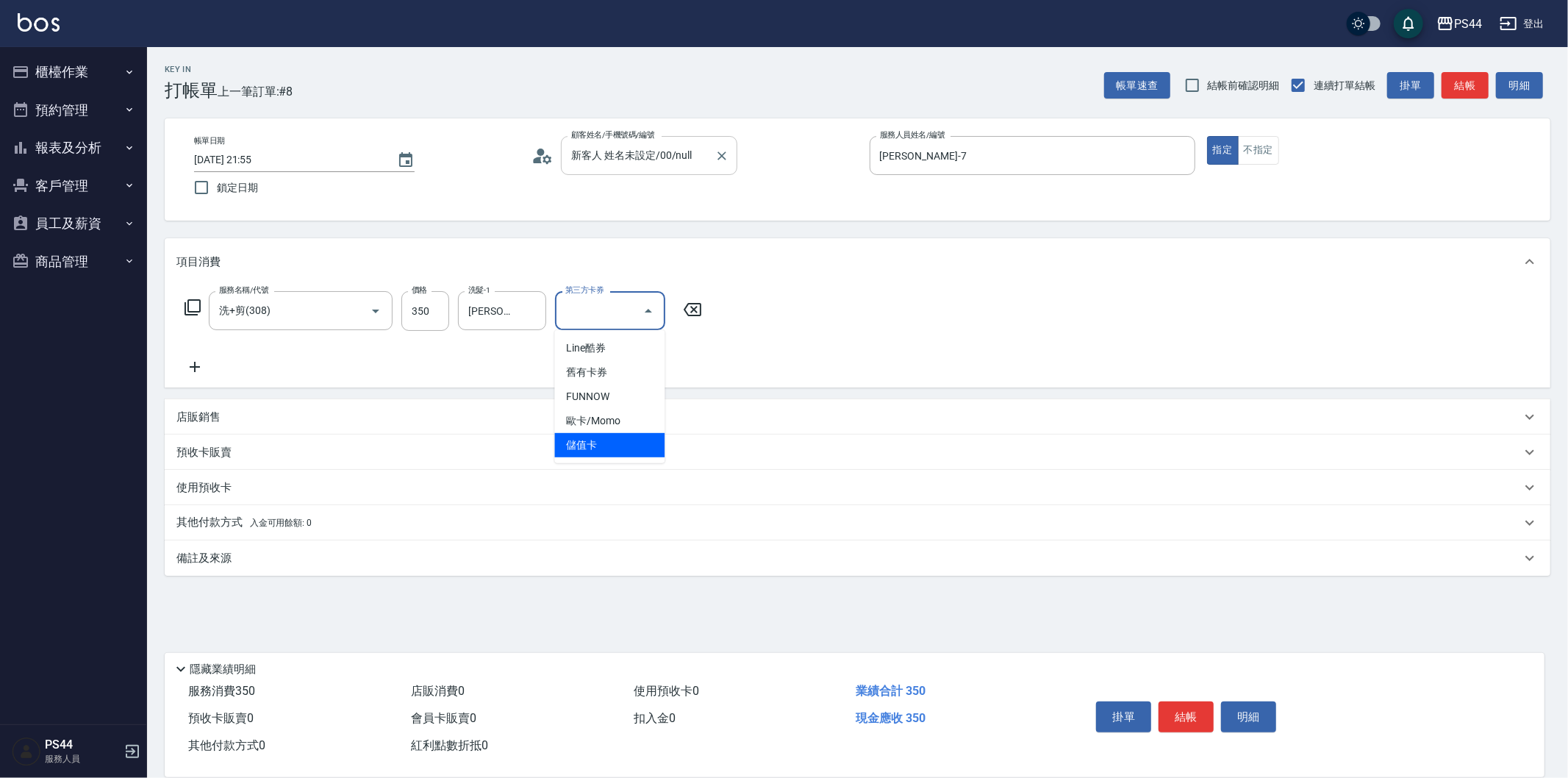
type input "儲值卡"
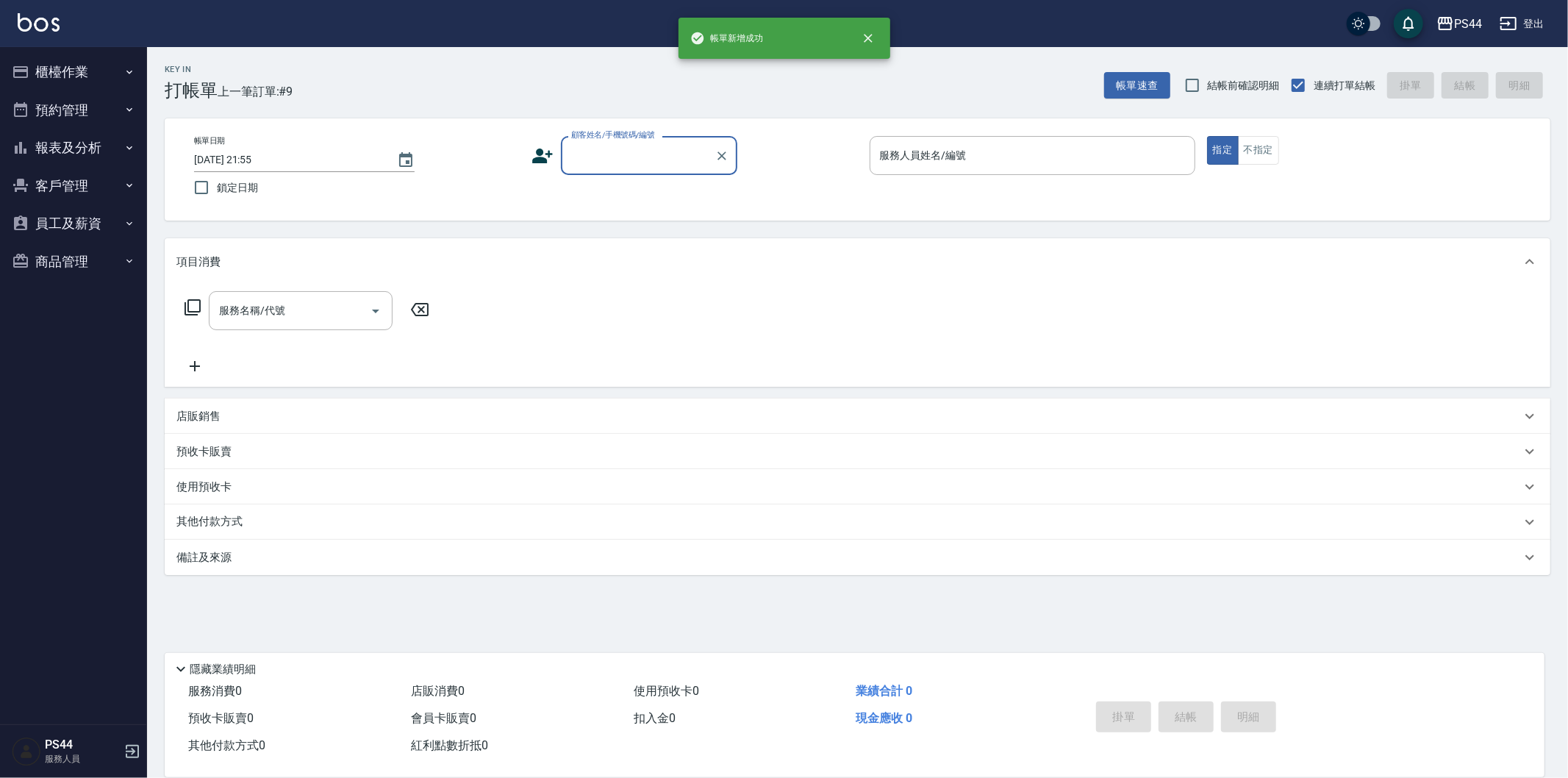
click at [76, 65] on button "櫃檯作業" at bounding box center [73, 72] width 135 height 39
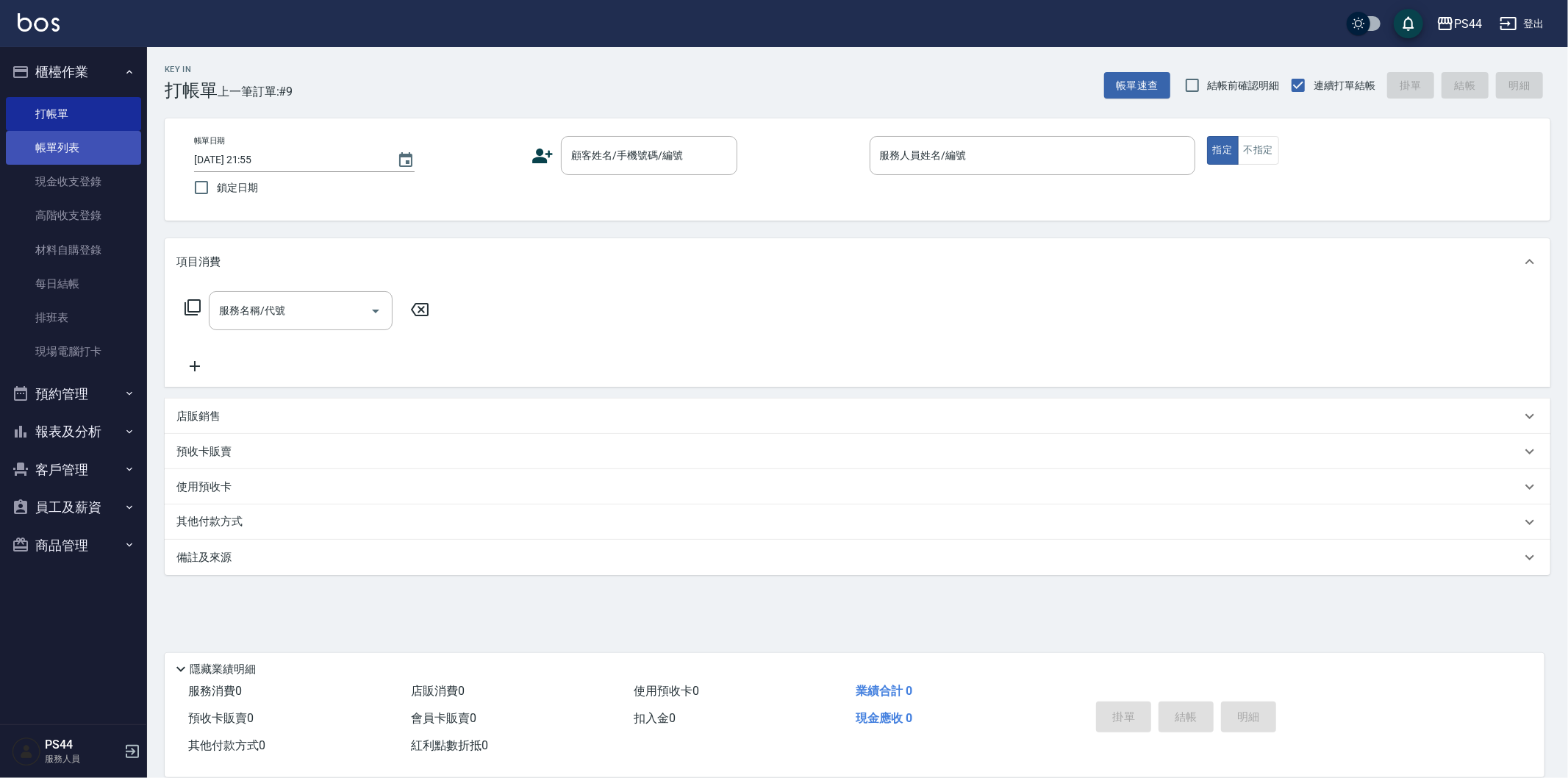
click at [96, 145] on link "帳單列表" at bounding box center [73, 148] width 135 height 34
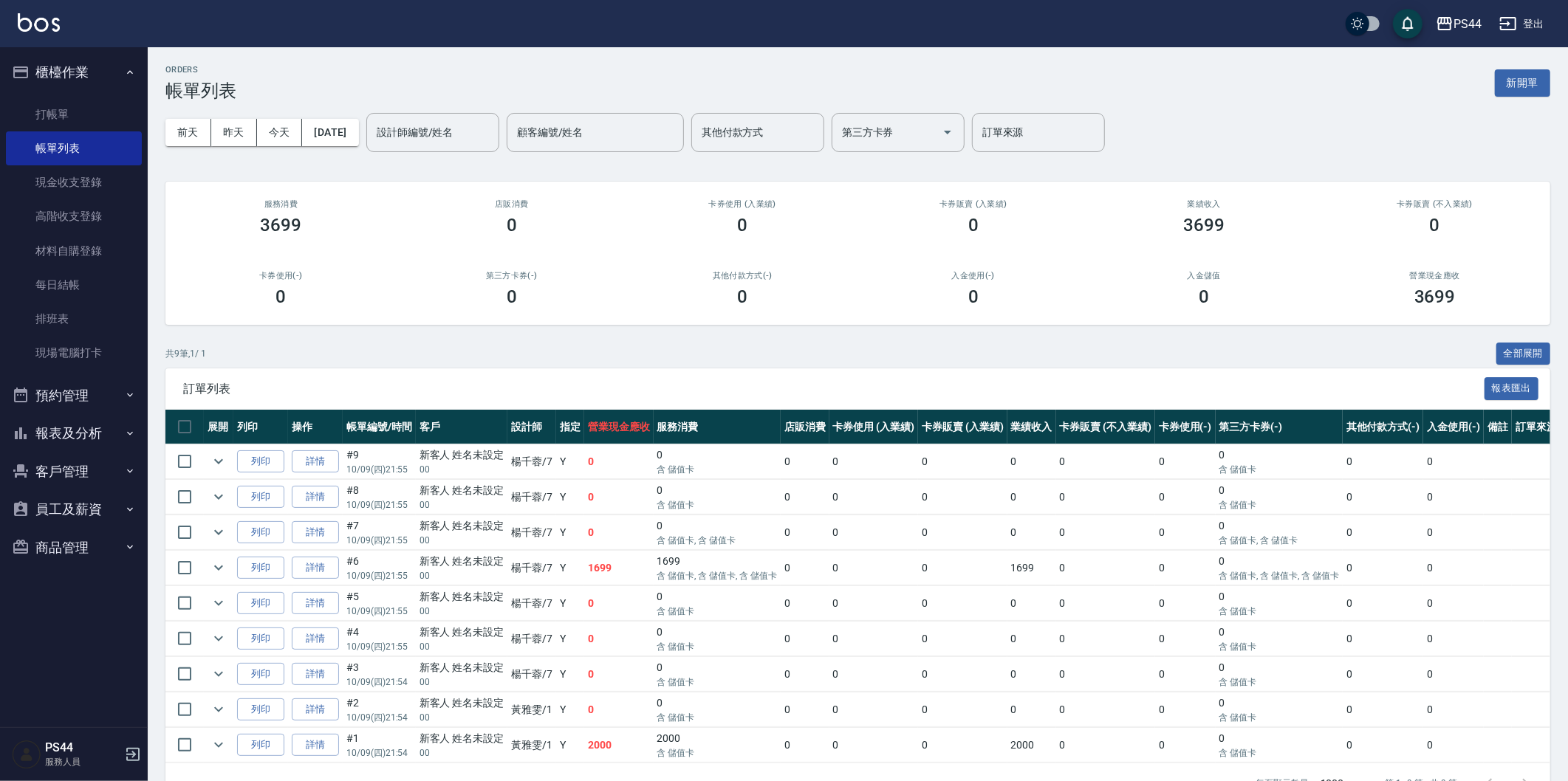
drag, startPoint x: 319, startPoint y: 473, endPoint x: 313, endPoint y: 468, distance: 7.8
click at [319, 473] on td "詳情" at bounding box center [315, 461] width 55 height 35
click at [313, 468] on link "詳情" at bounding box center [315, 461] width 47 height 23
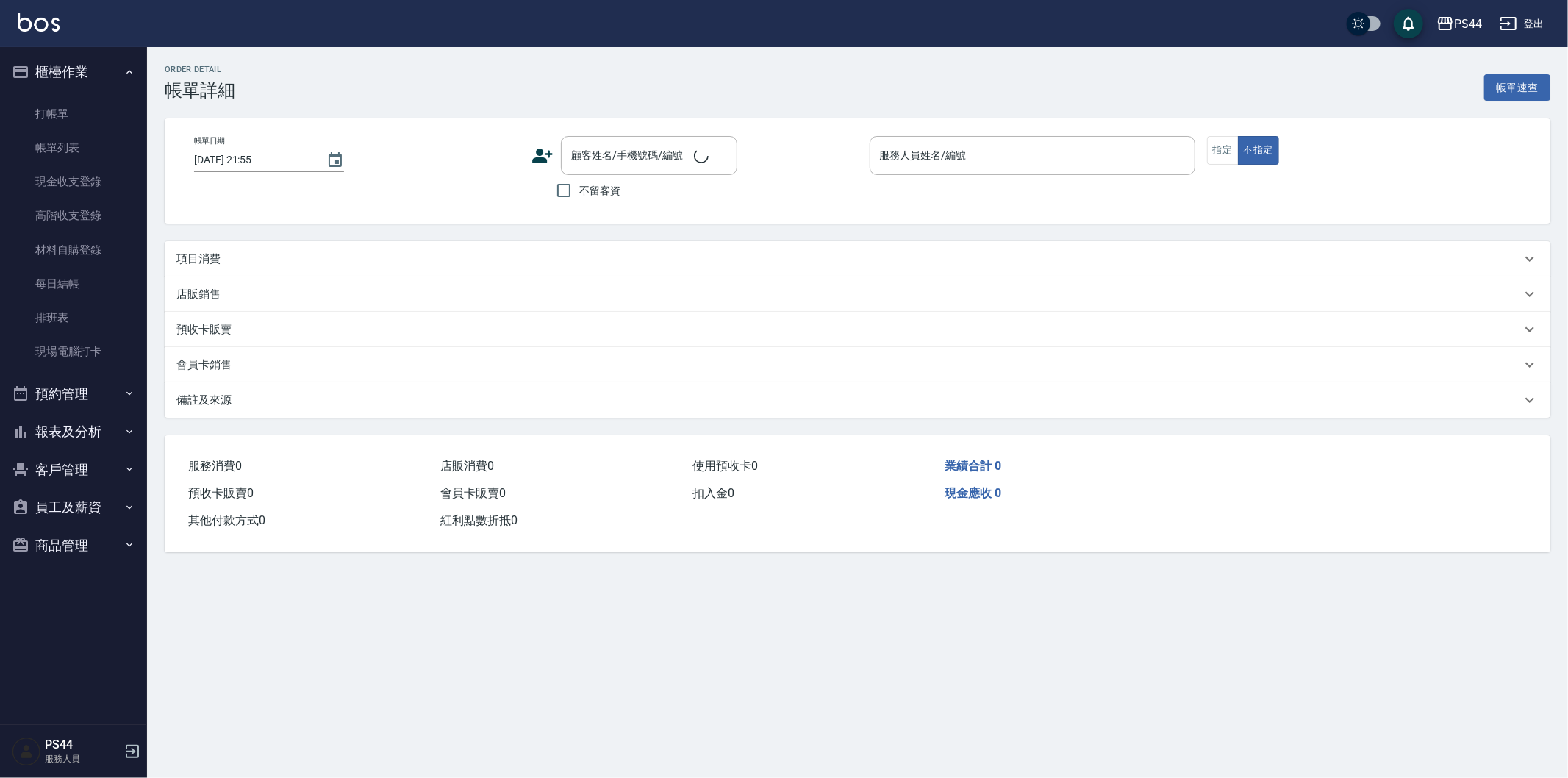
type input "[PERSON_NAME]-7"
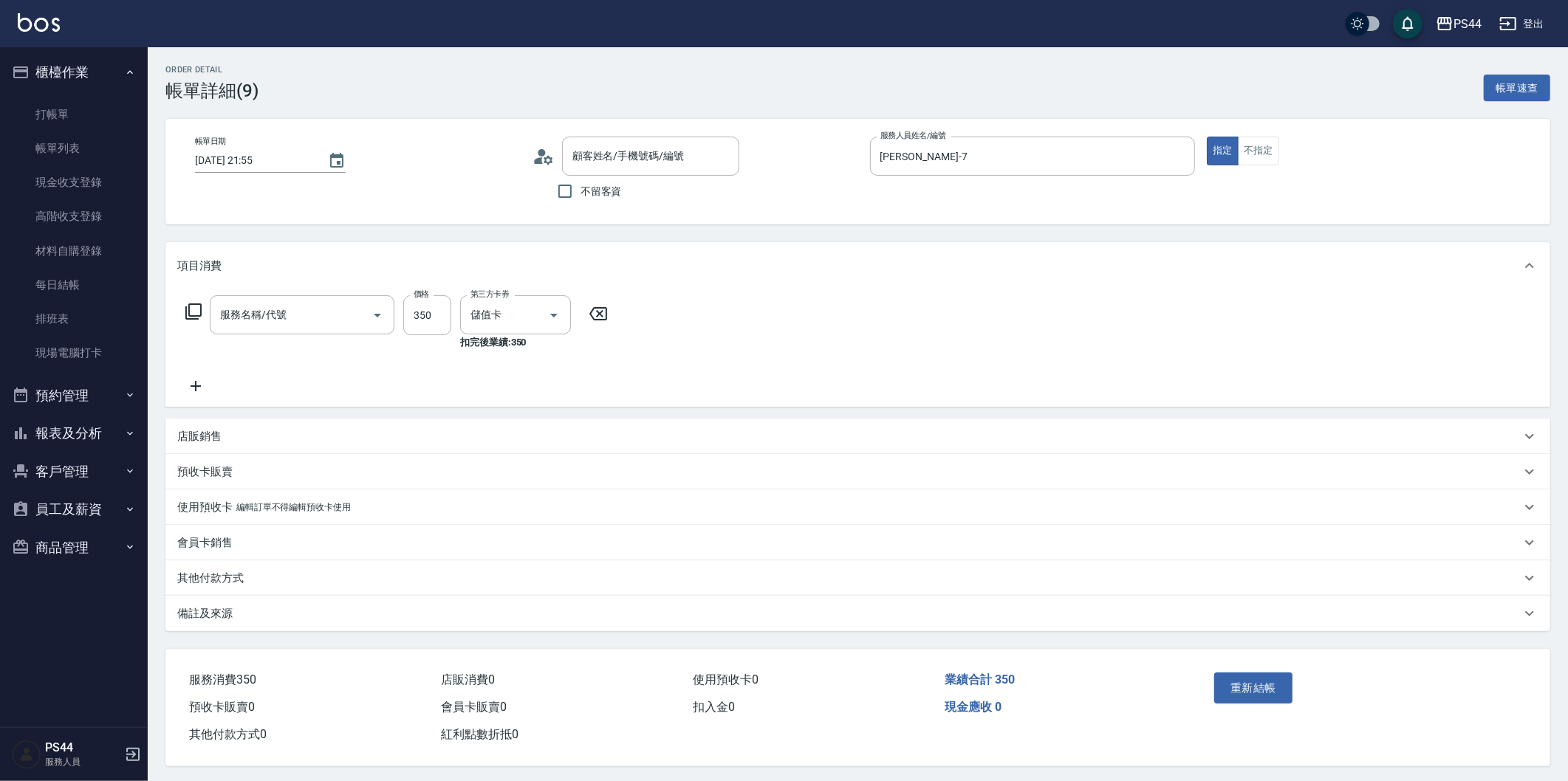
type input "新客人 姓名未設定/00/null"
type input "洗+剪(308)"
click at [529, 312] on icon "Clear" at bounding box center [533, 315] width 9 height 9
type input "[PERSON_NAME]-8"
click at [1228, 682] on button "重新結帳" at bounding box center [1253, 687] width 78 height 31
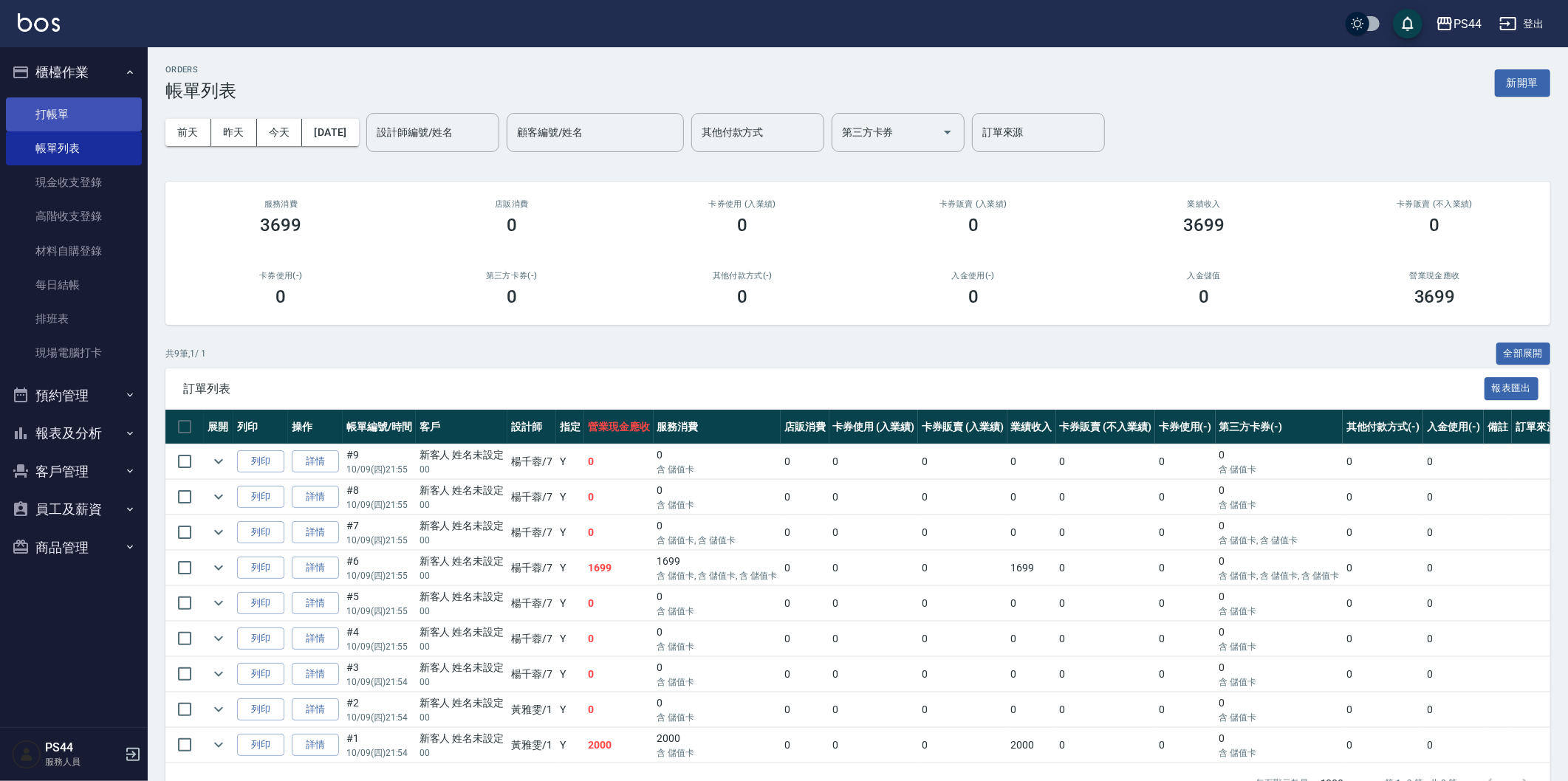
click at [89, 102] on link "打帳單" at bounding box center [73, 115] width 136 height 34
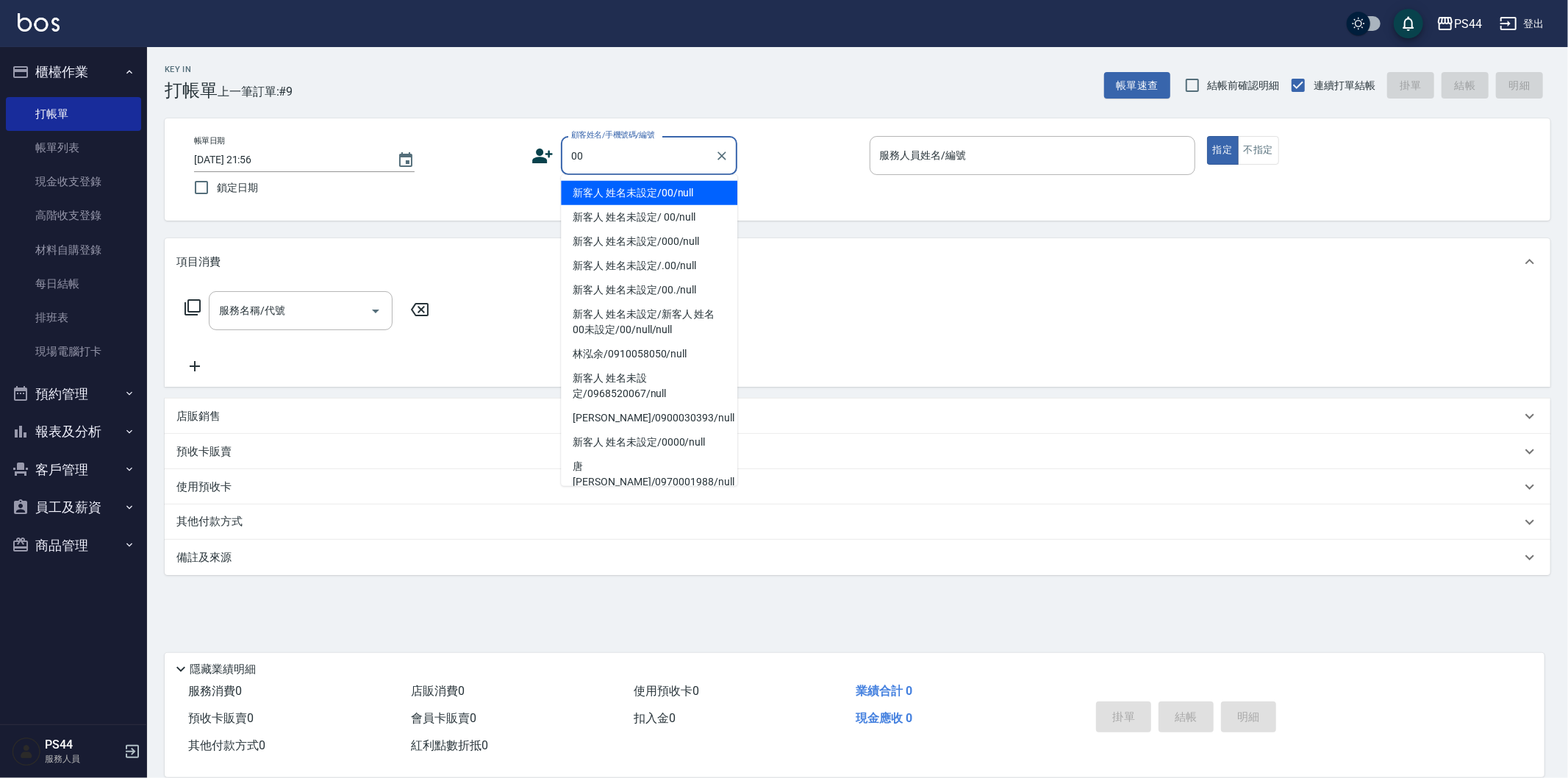
type input "新客人 姓名未設定/00/null"
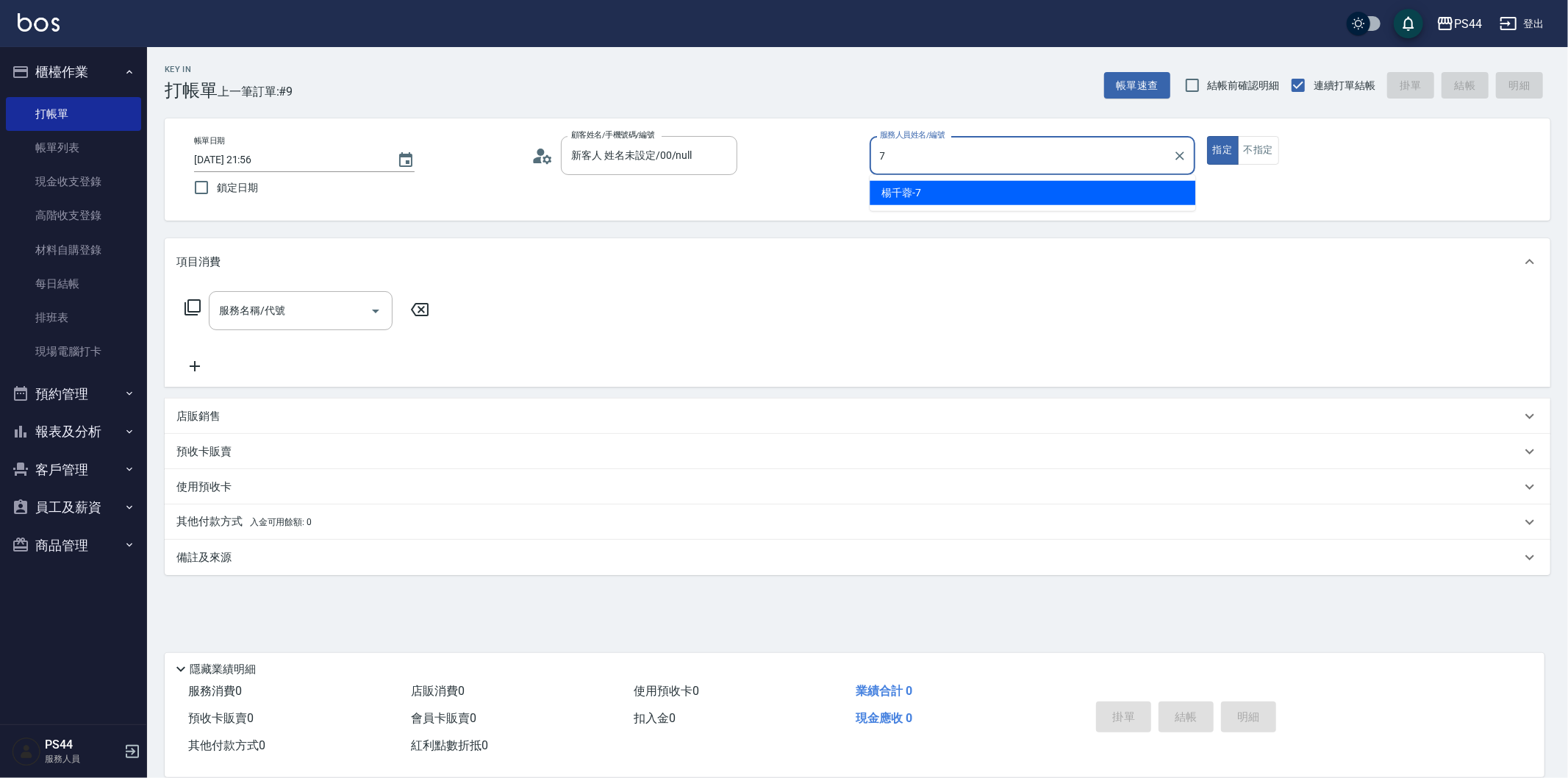
type input "[PERSON_NAME]-7"
type button "true"
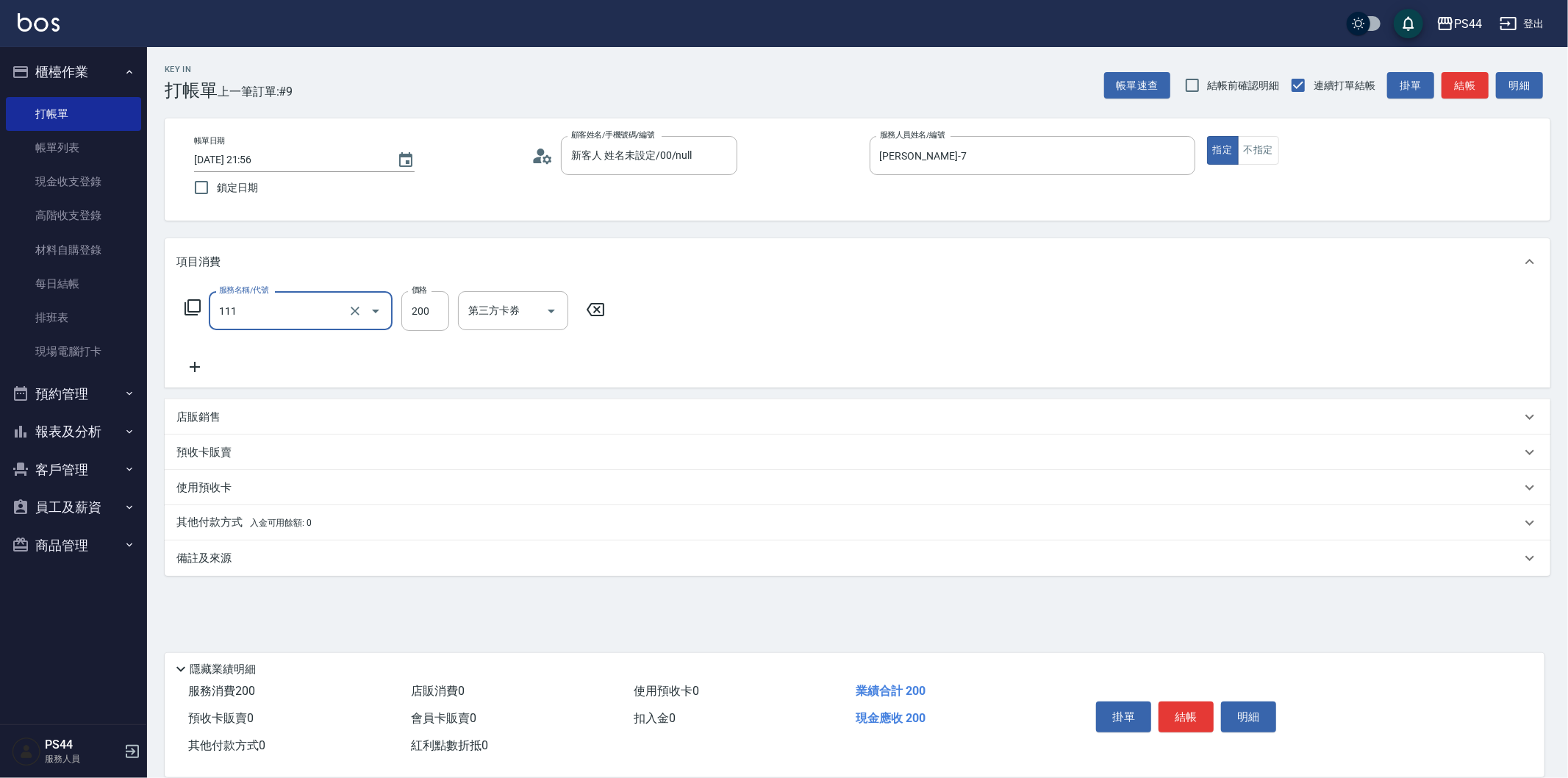
type input "200(111)"
type input "[PERSON_NAME]-12"
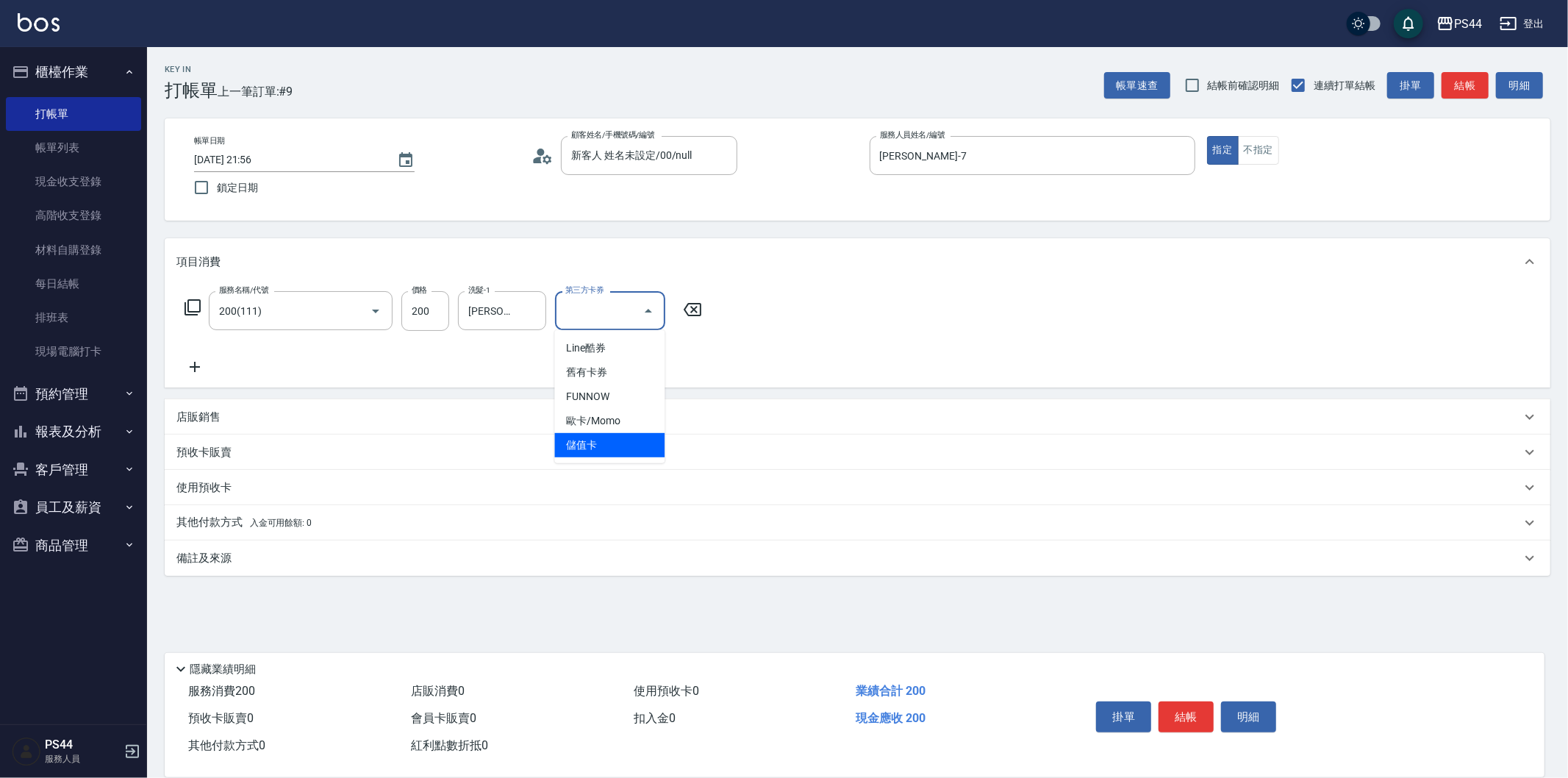
type input "儲值卡"
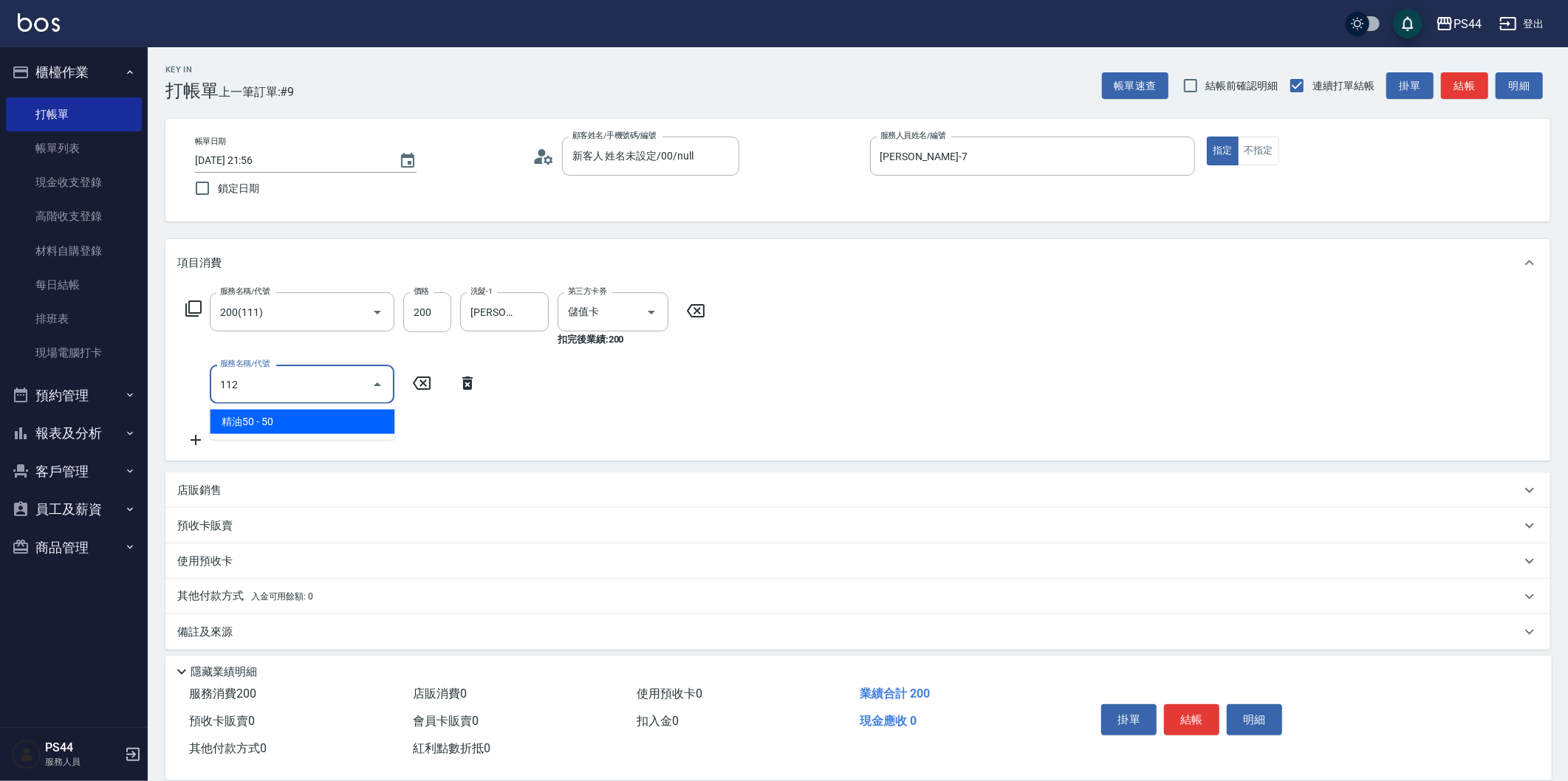
type input "精油50(112)"
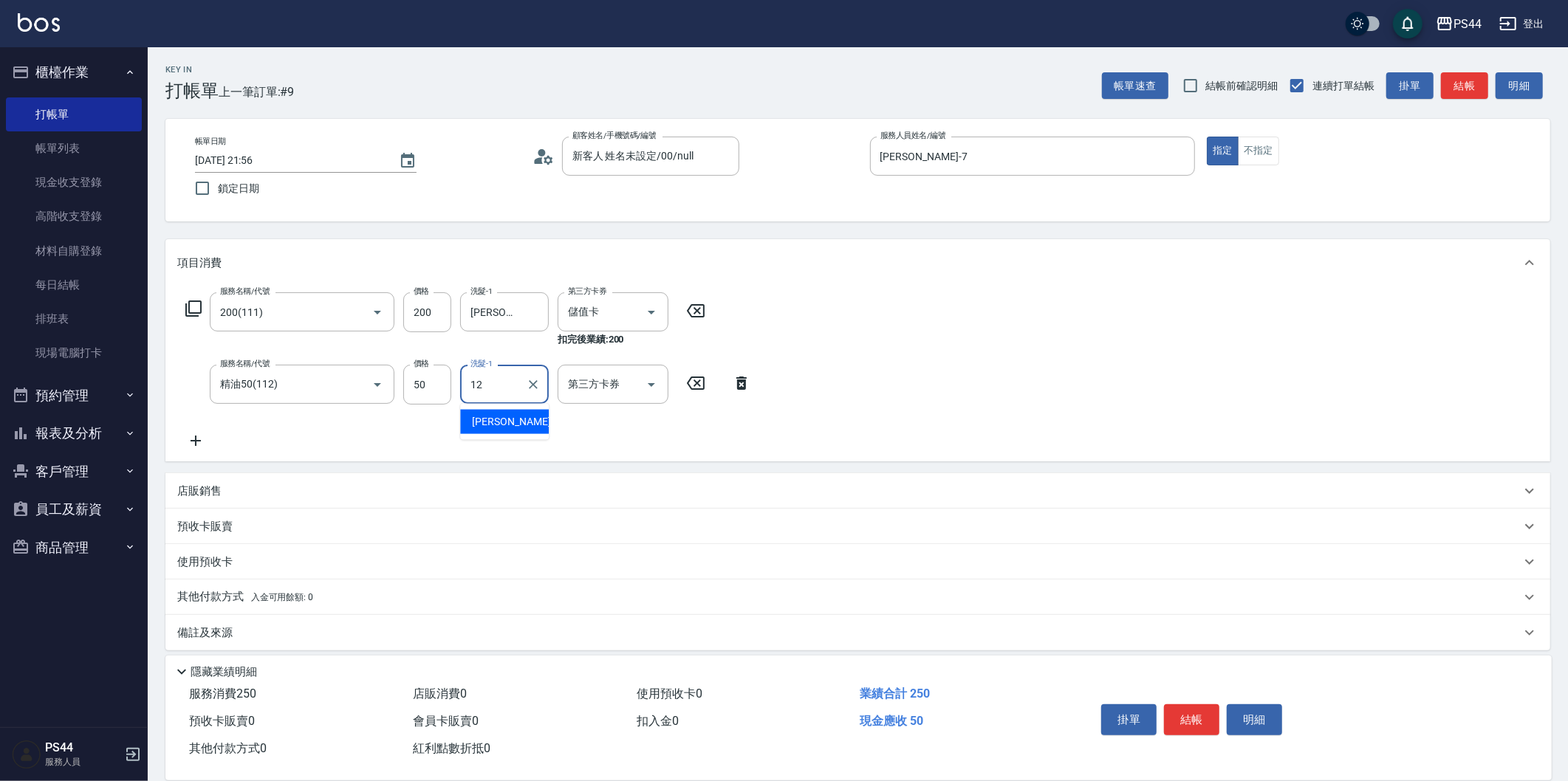
type input "[PERSON_NAME]-12"
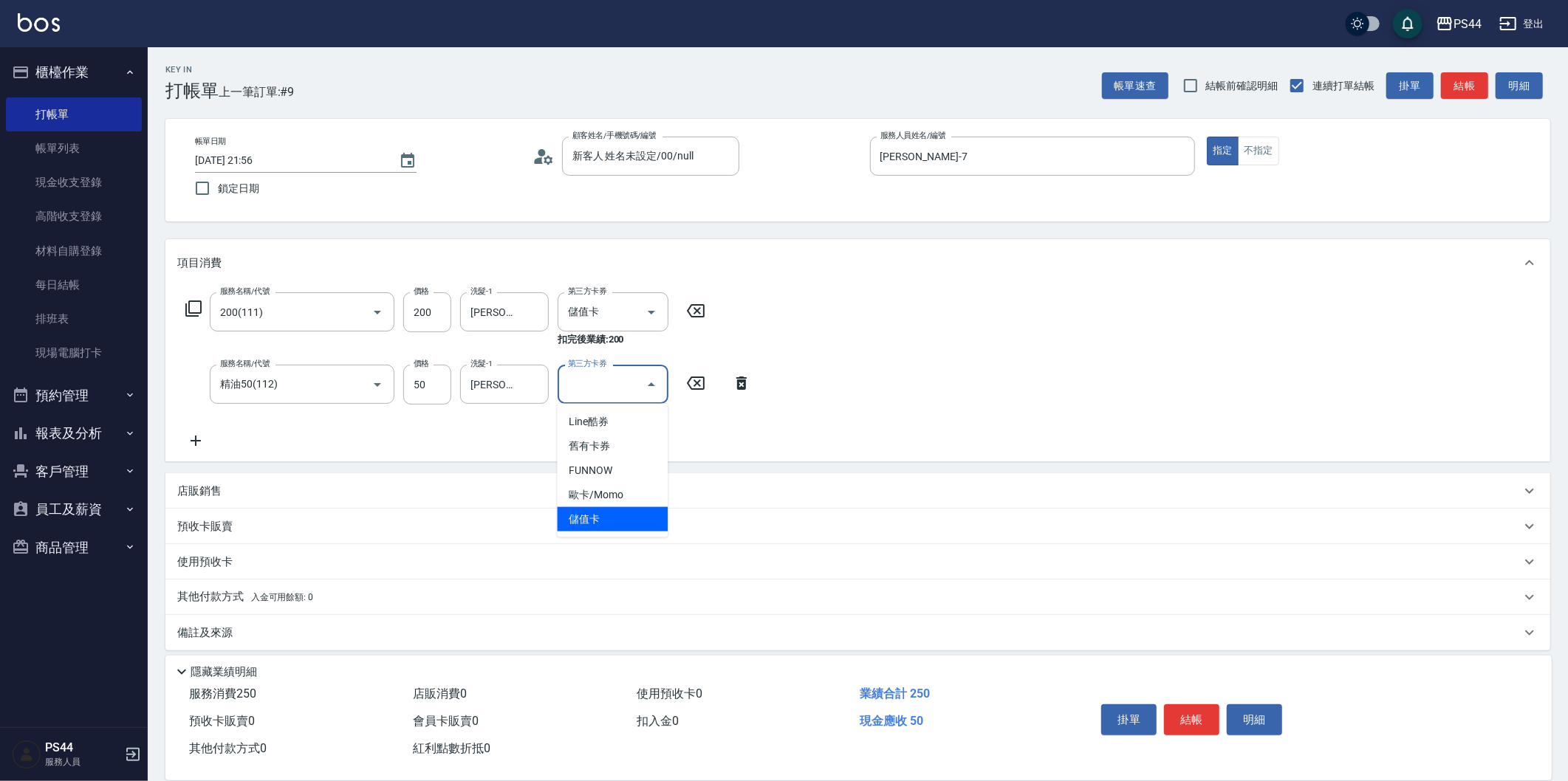
type input "儲值卡"
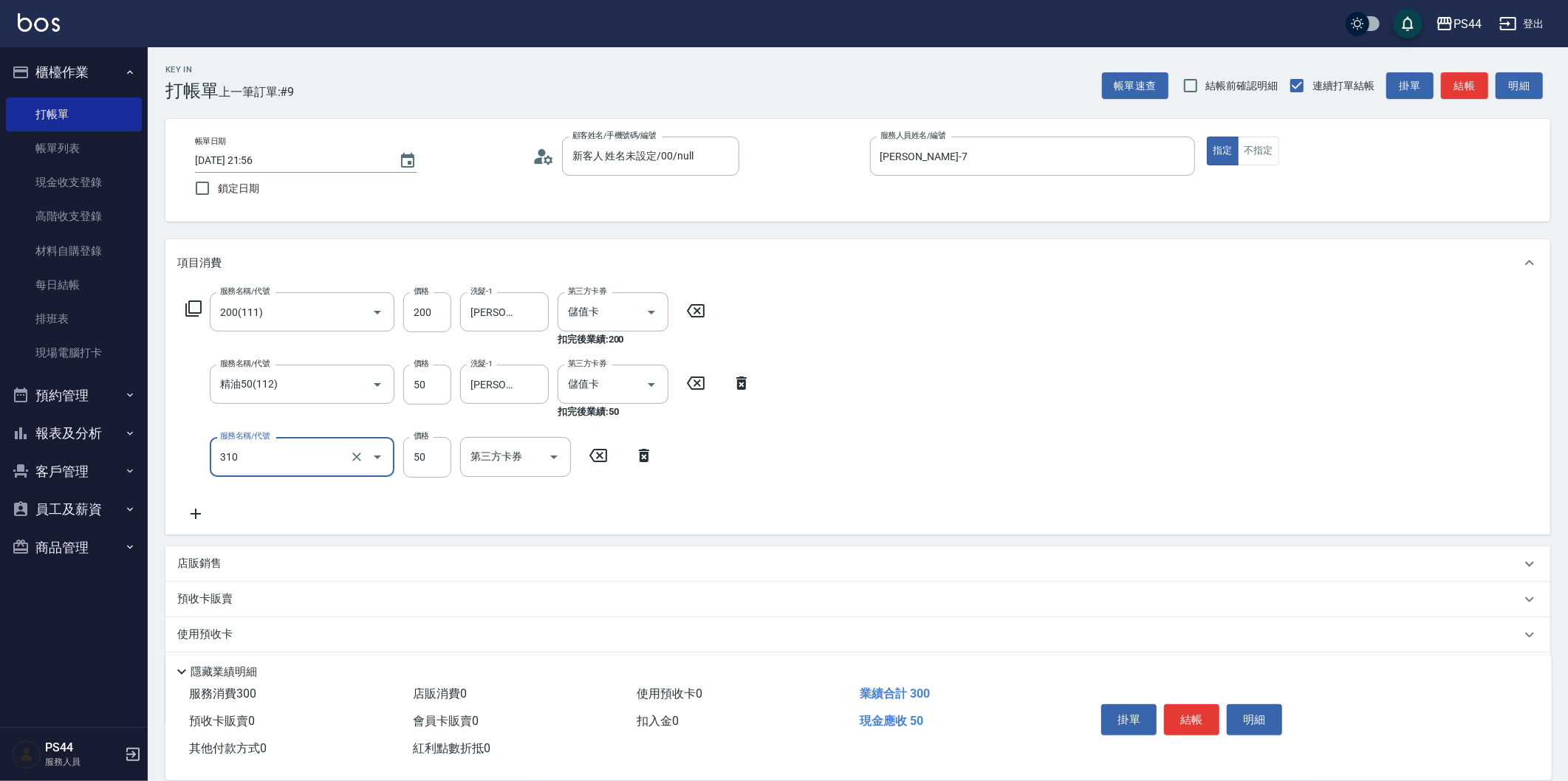
type input "剪瀏海(310)"
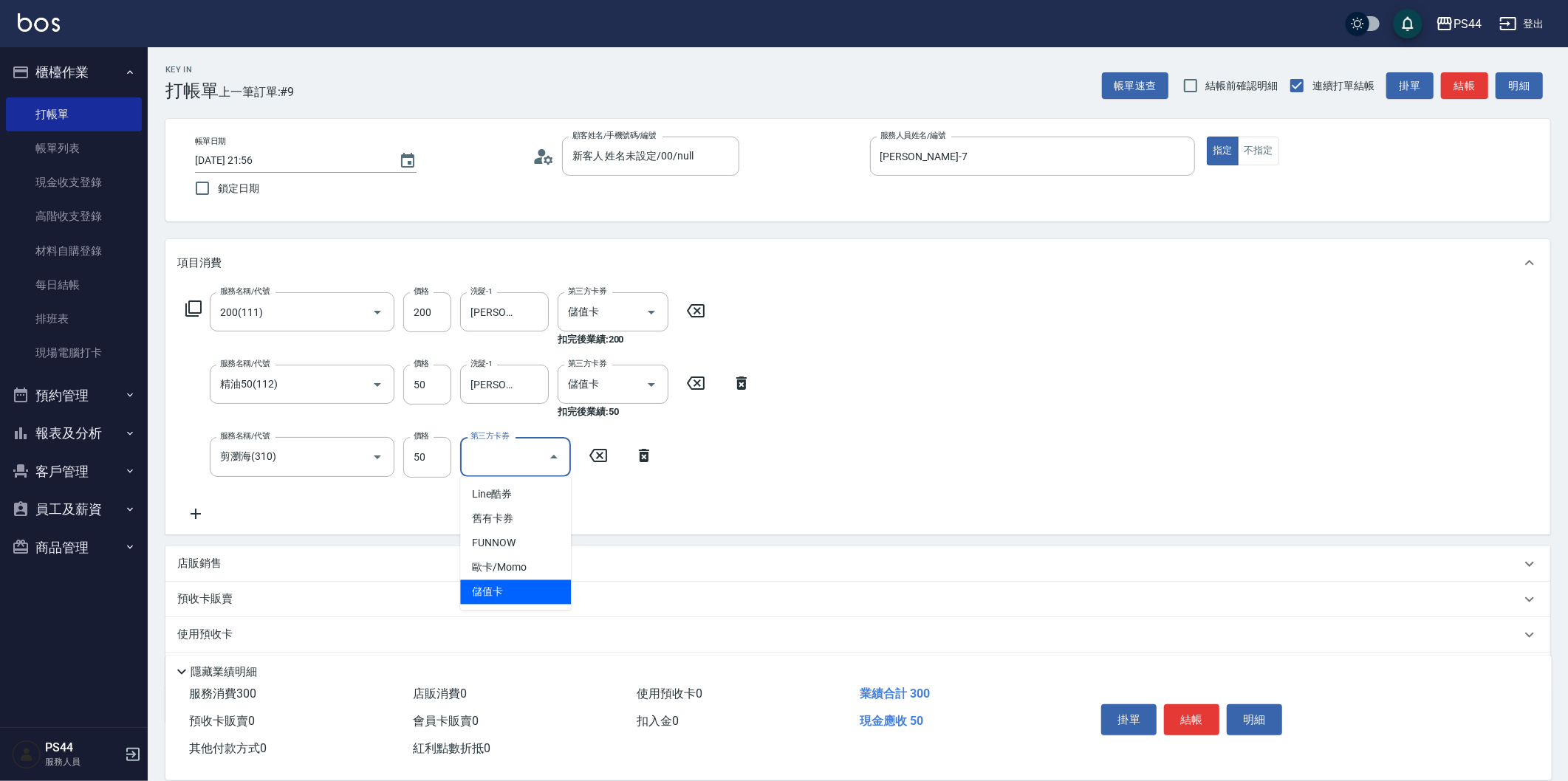
type input "儲值卡"
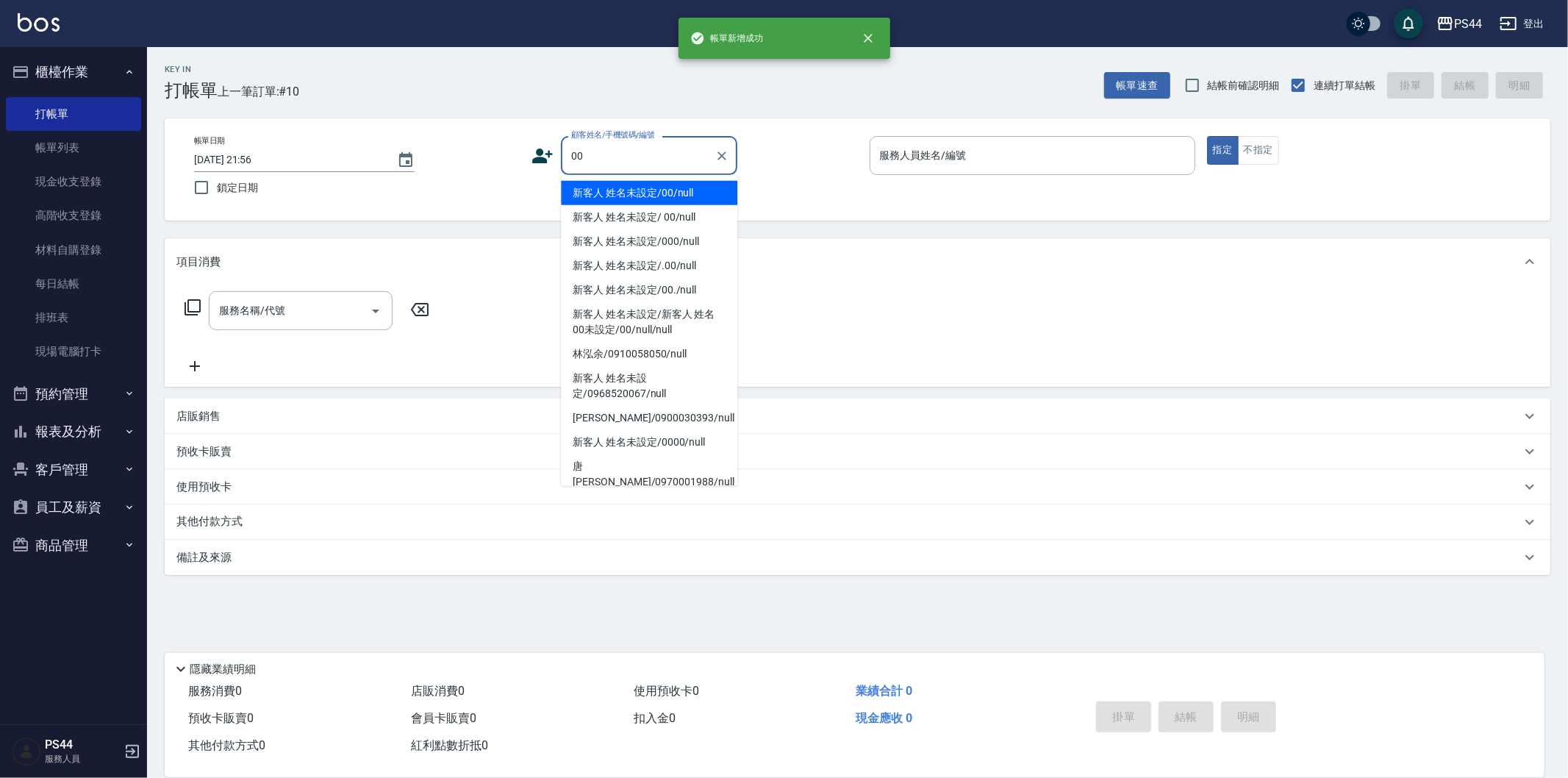
type input "新客人 姓名未設定/00/null"
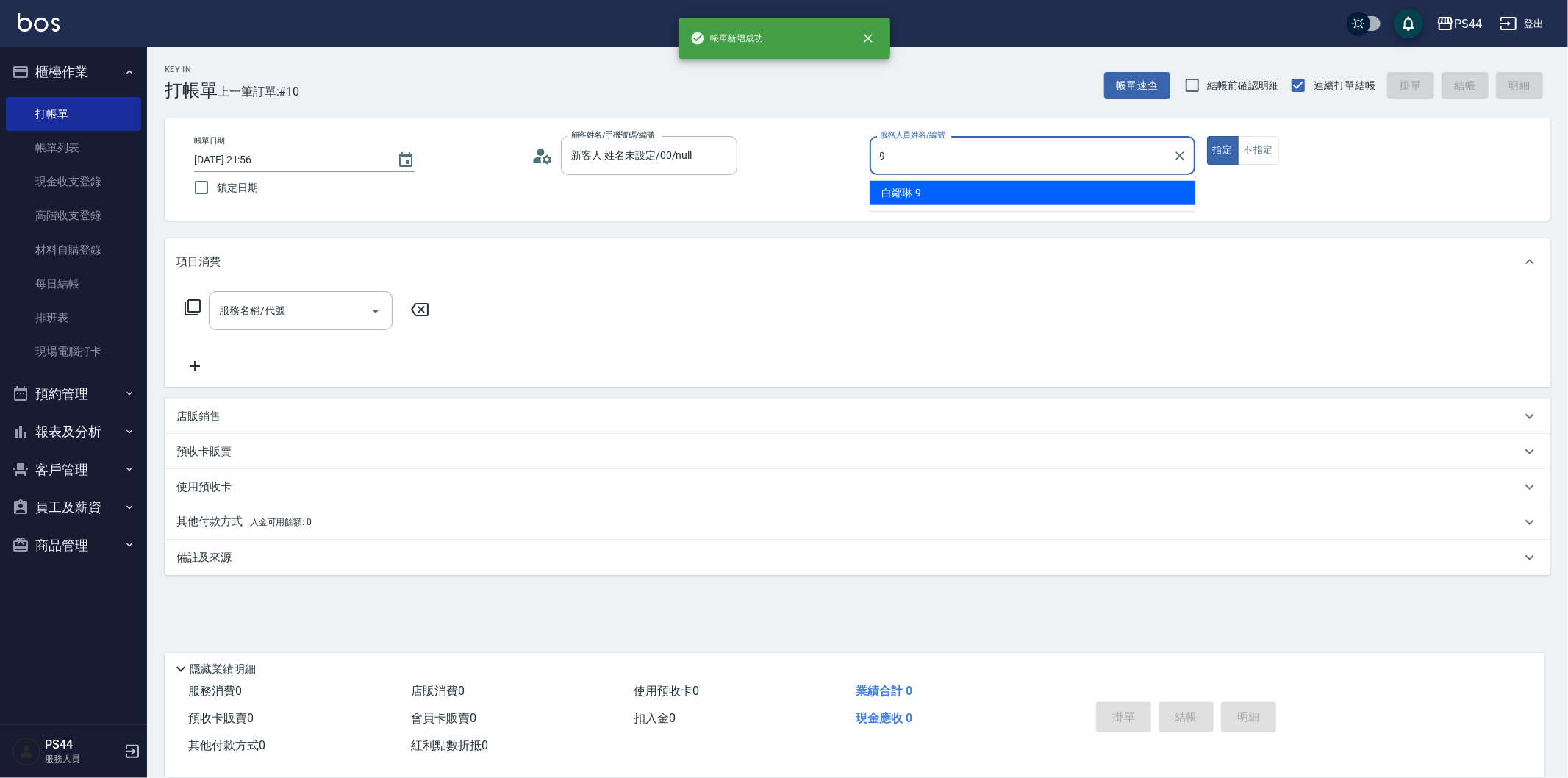
type input "白鄰琳-9"
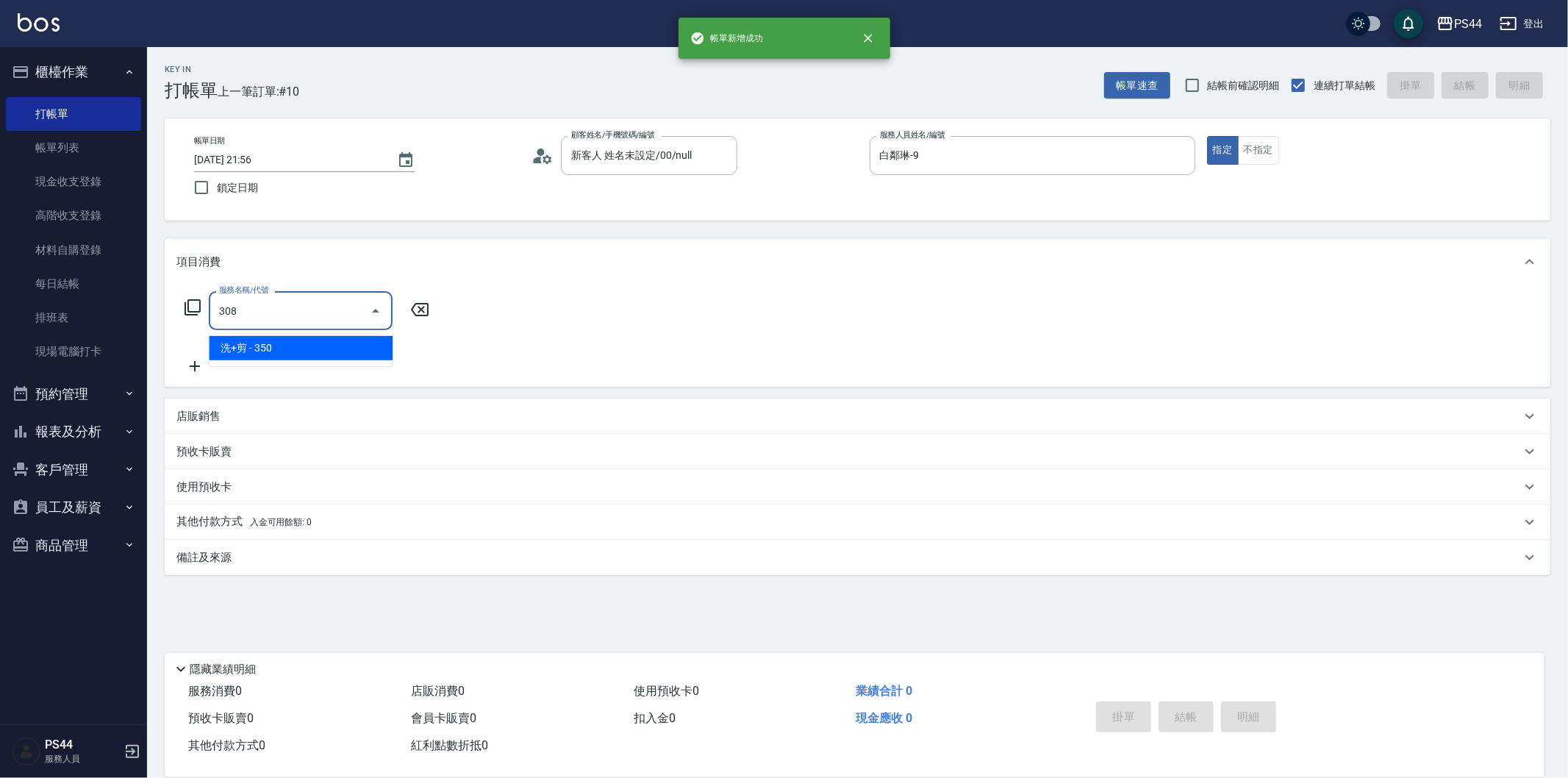
type input "洗+剪(308)"
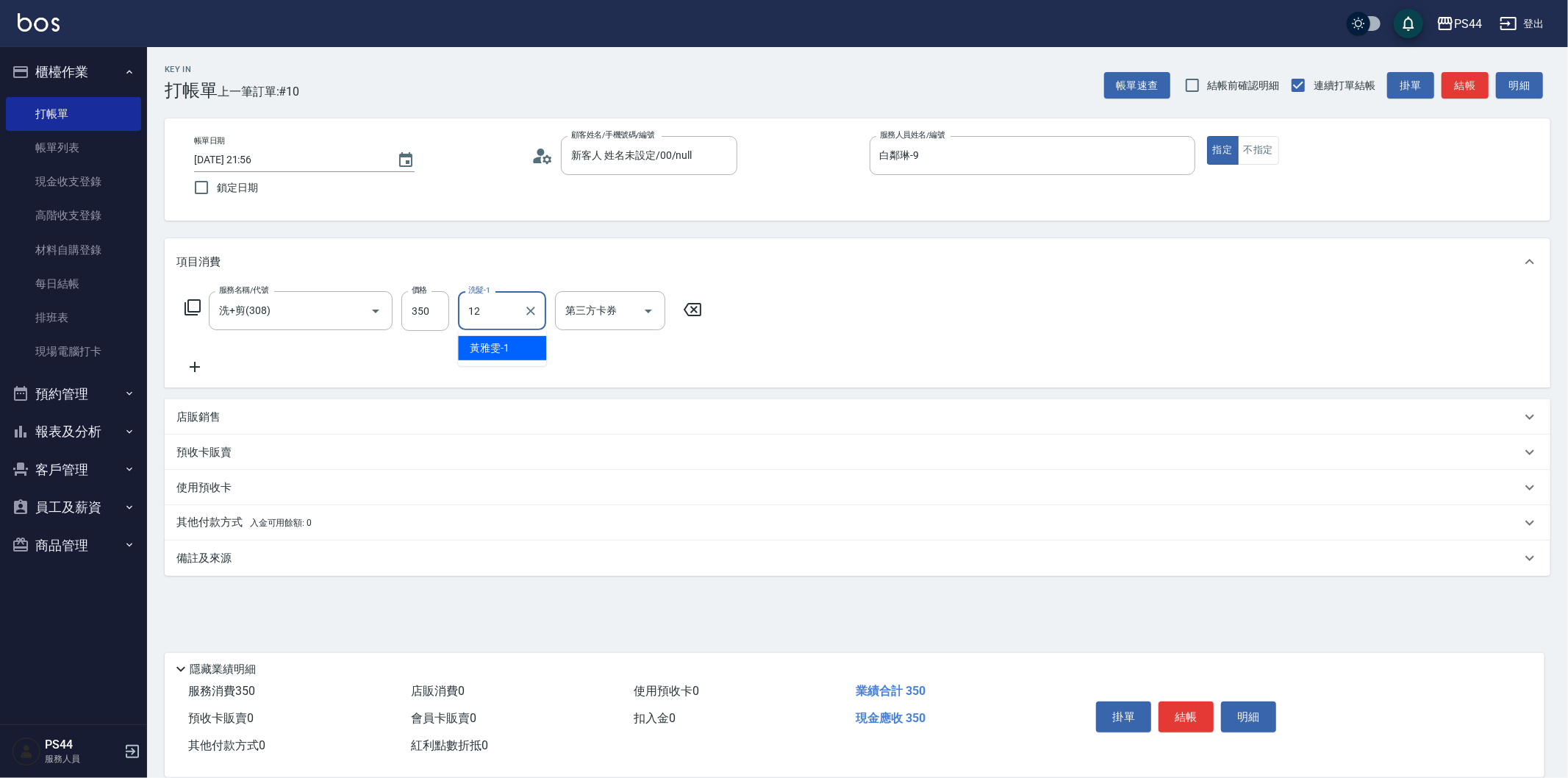
type input "[PERSON_NAME]-12"
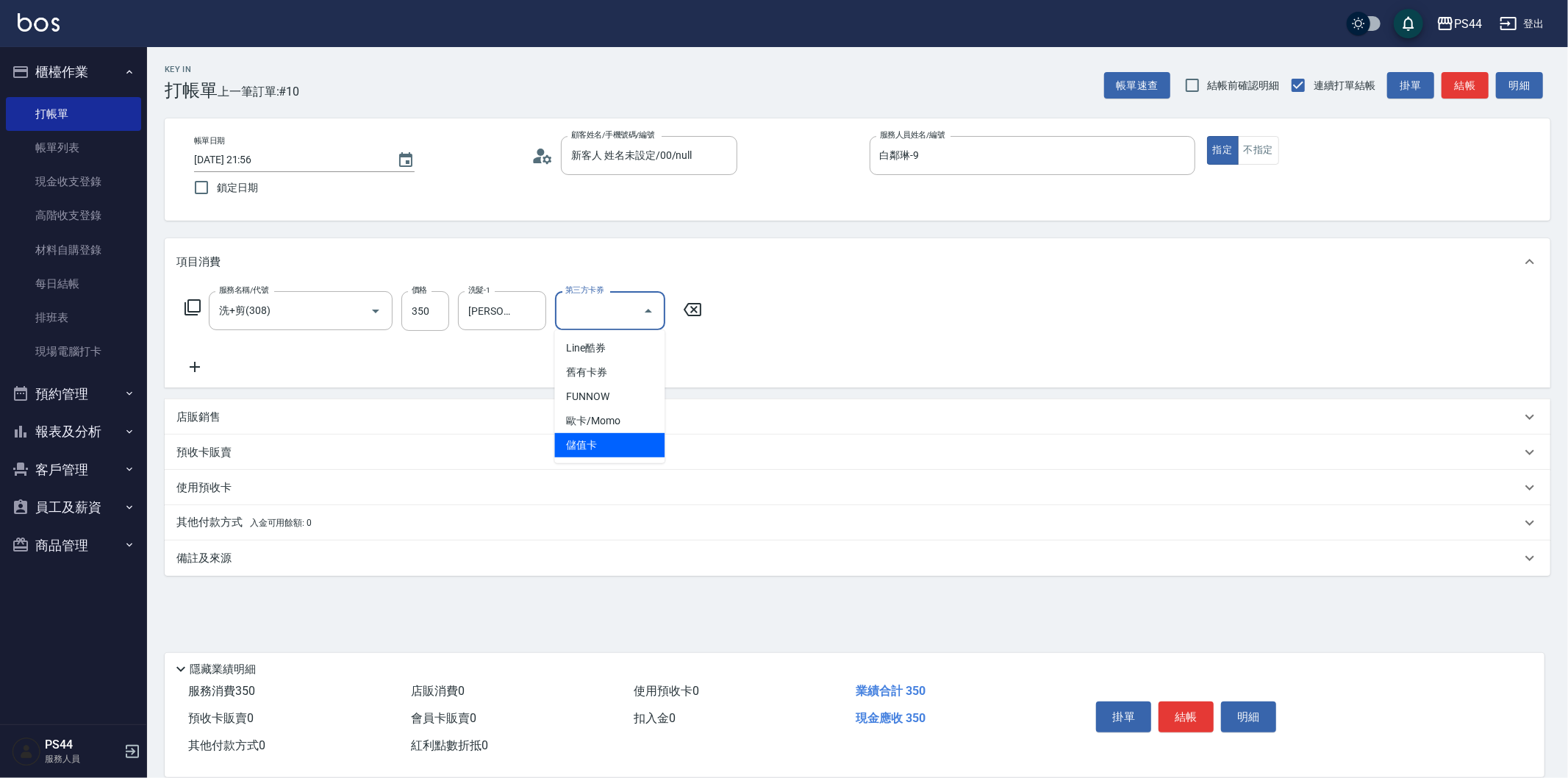
type input "儲值卡"
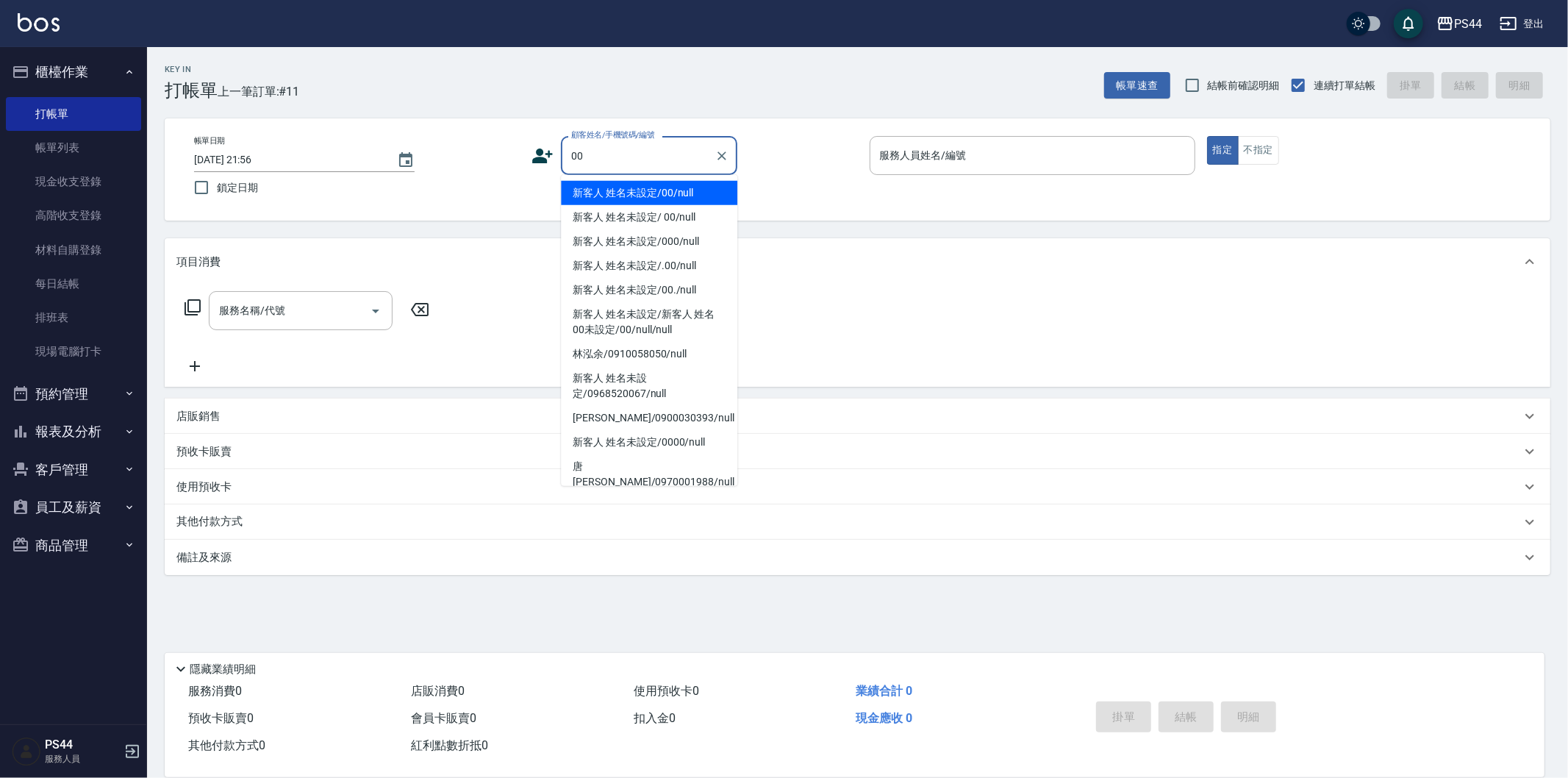
type input "新客人 姓名未設定/00/null"
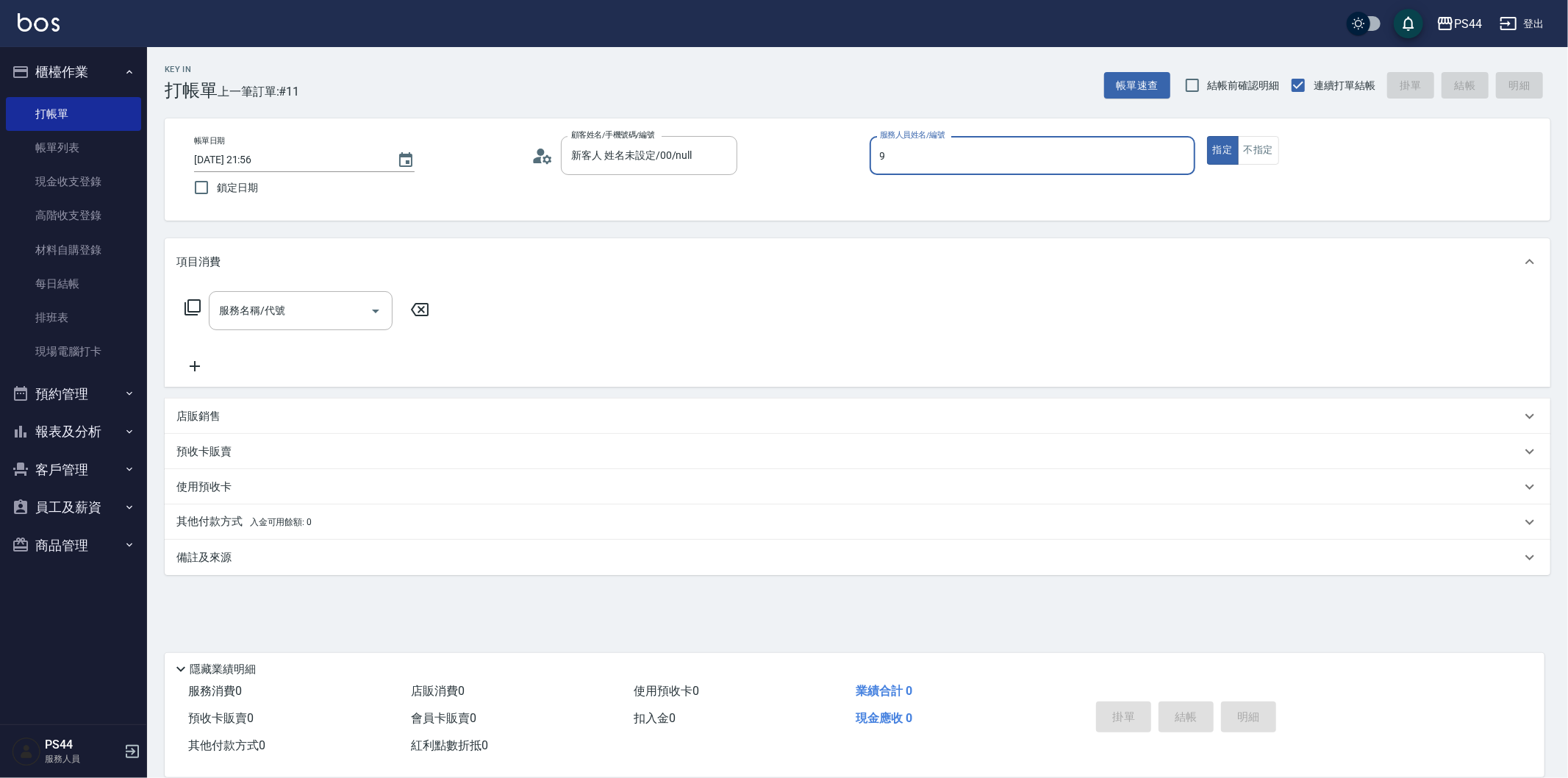
type input "白鄰琳-9"
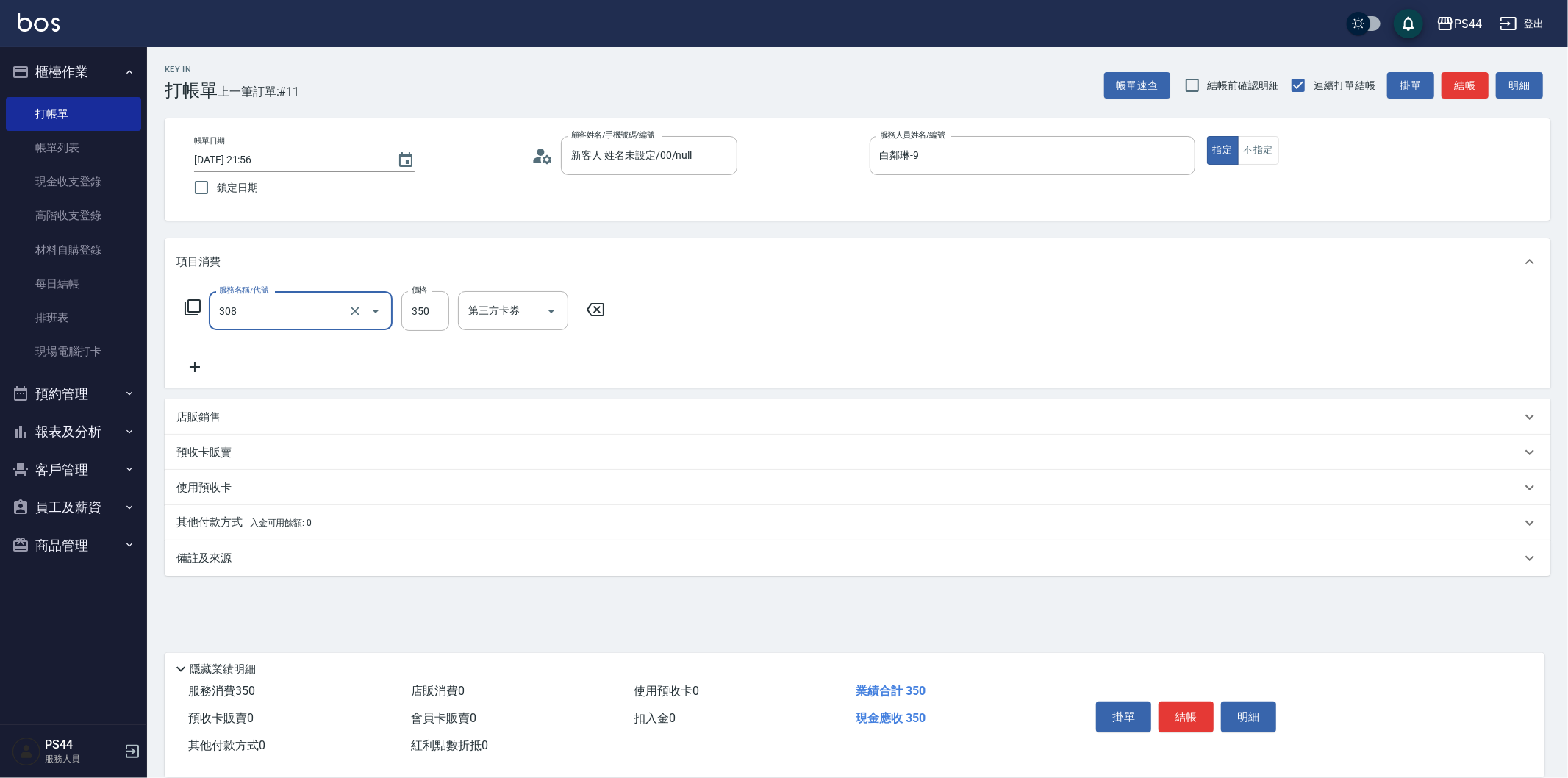
type input "洗+剪(308)"
type input "[PERSON_NAME]-34"
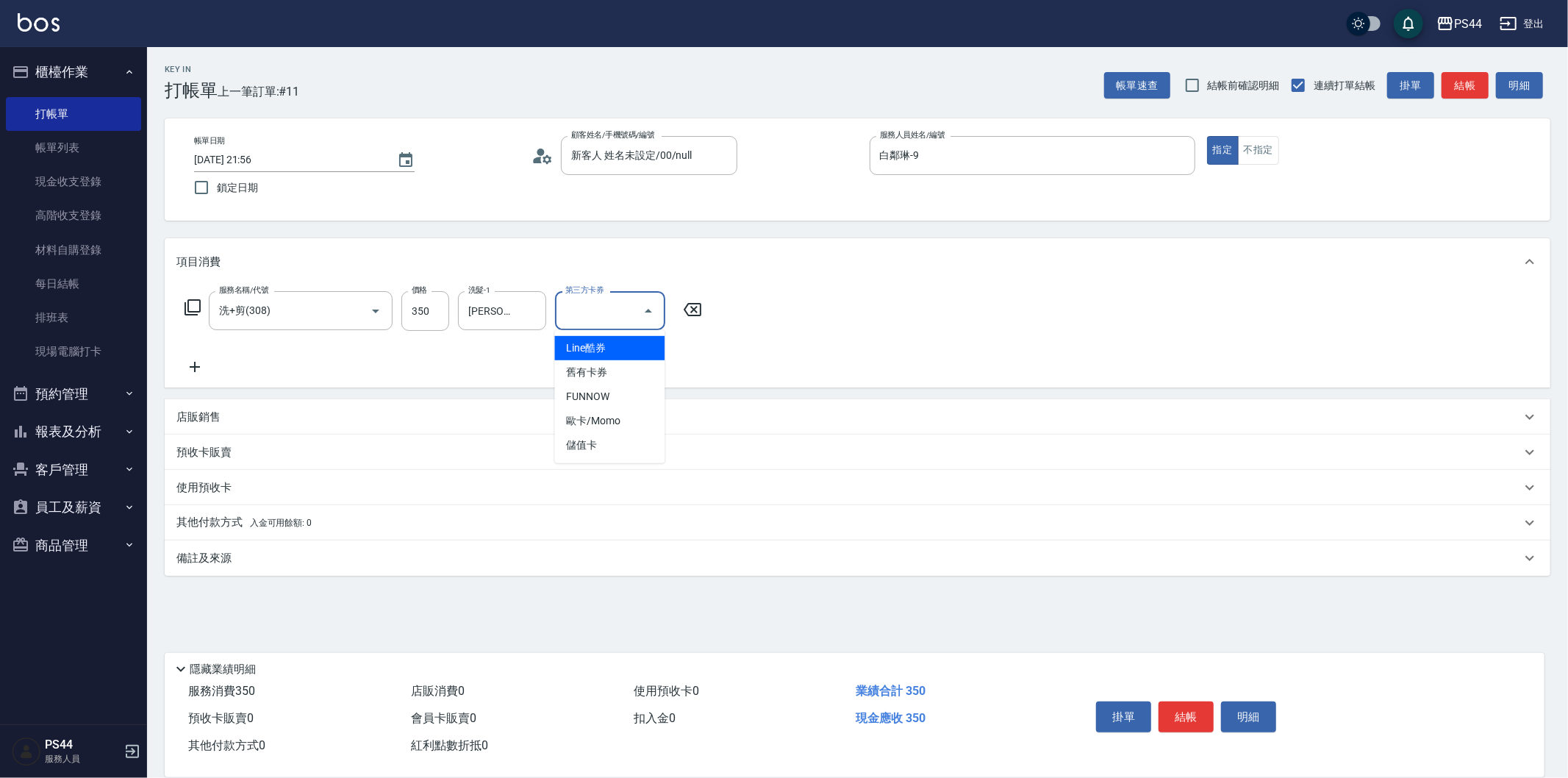
type input "儲值卡"
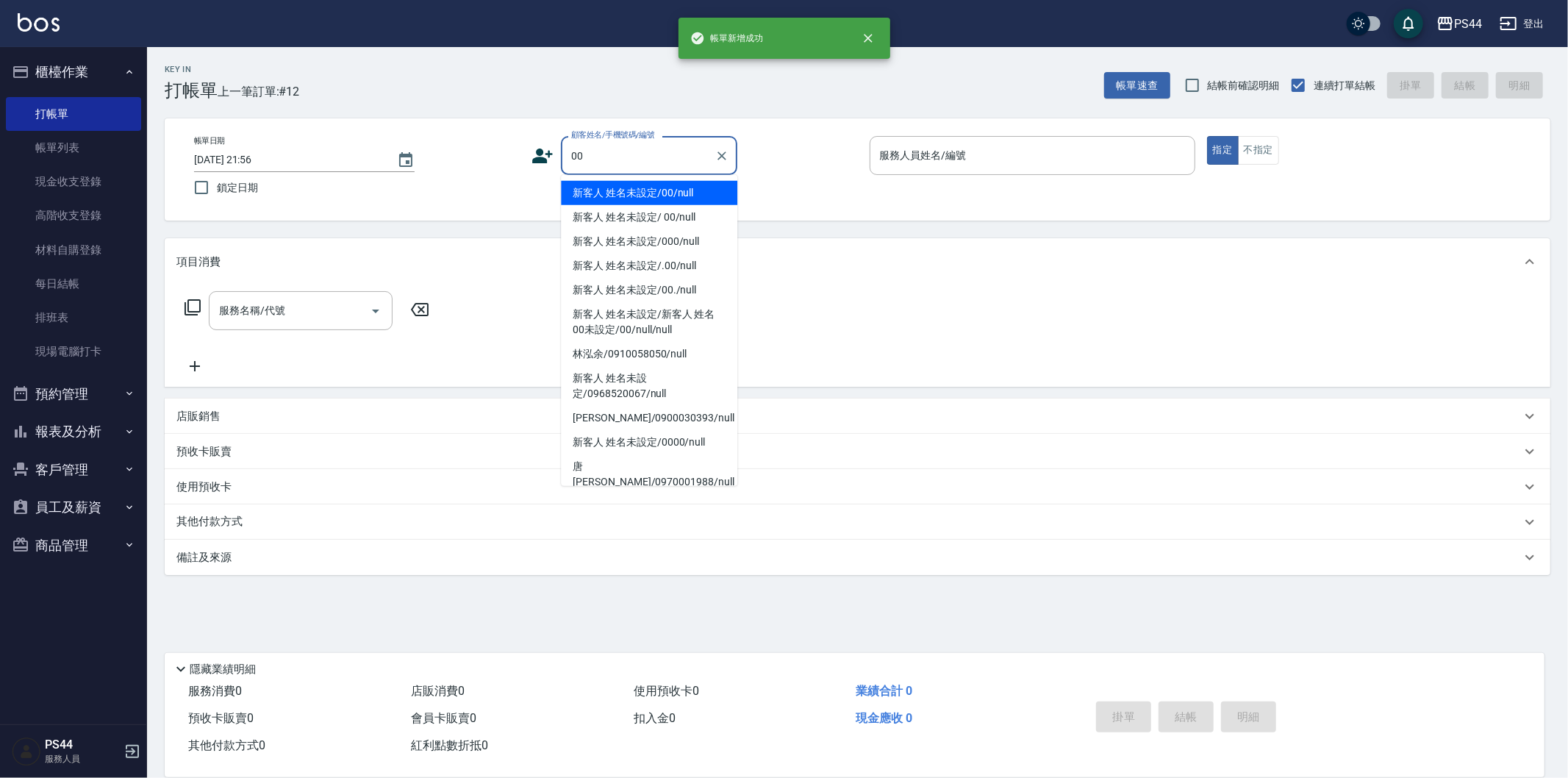
type input "新客人 姓名未設定/00/null"
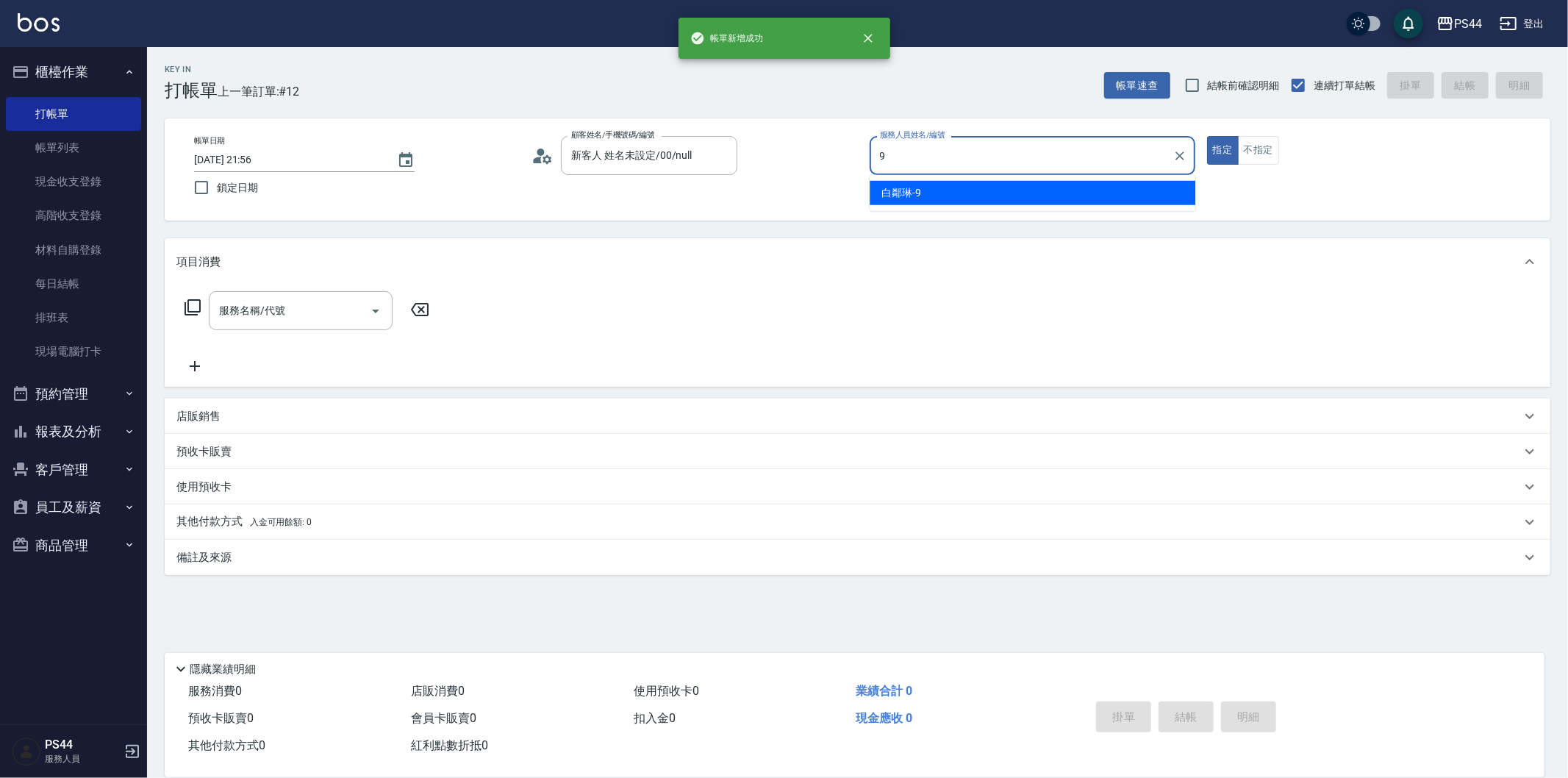
type input "白鄰琳-9"
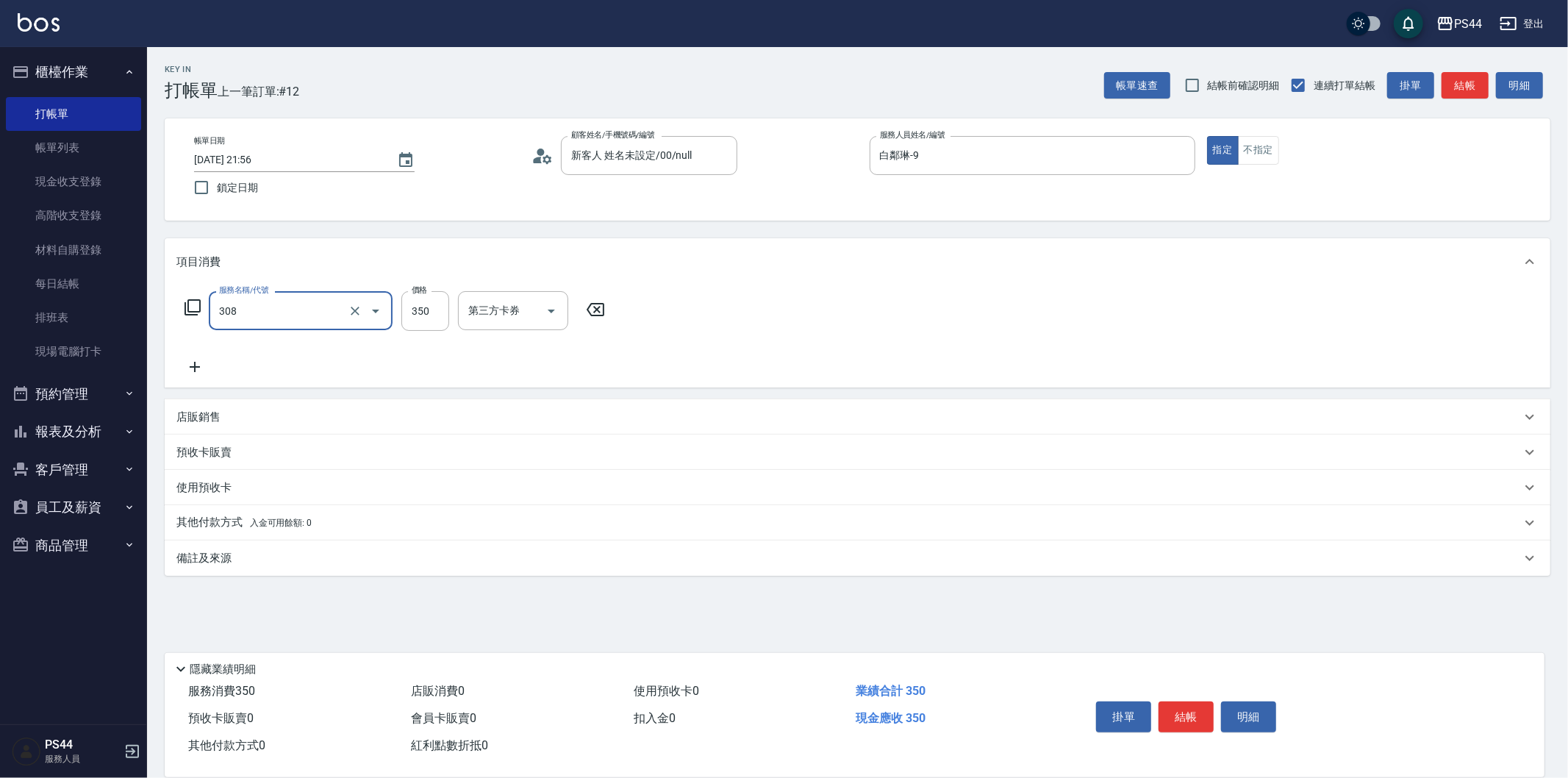
type input "洗+剪(308)"
type input "[PERSON_NAME]-12"
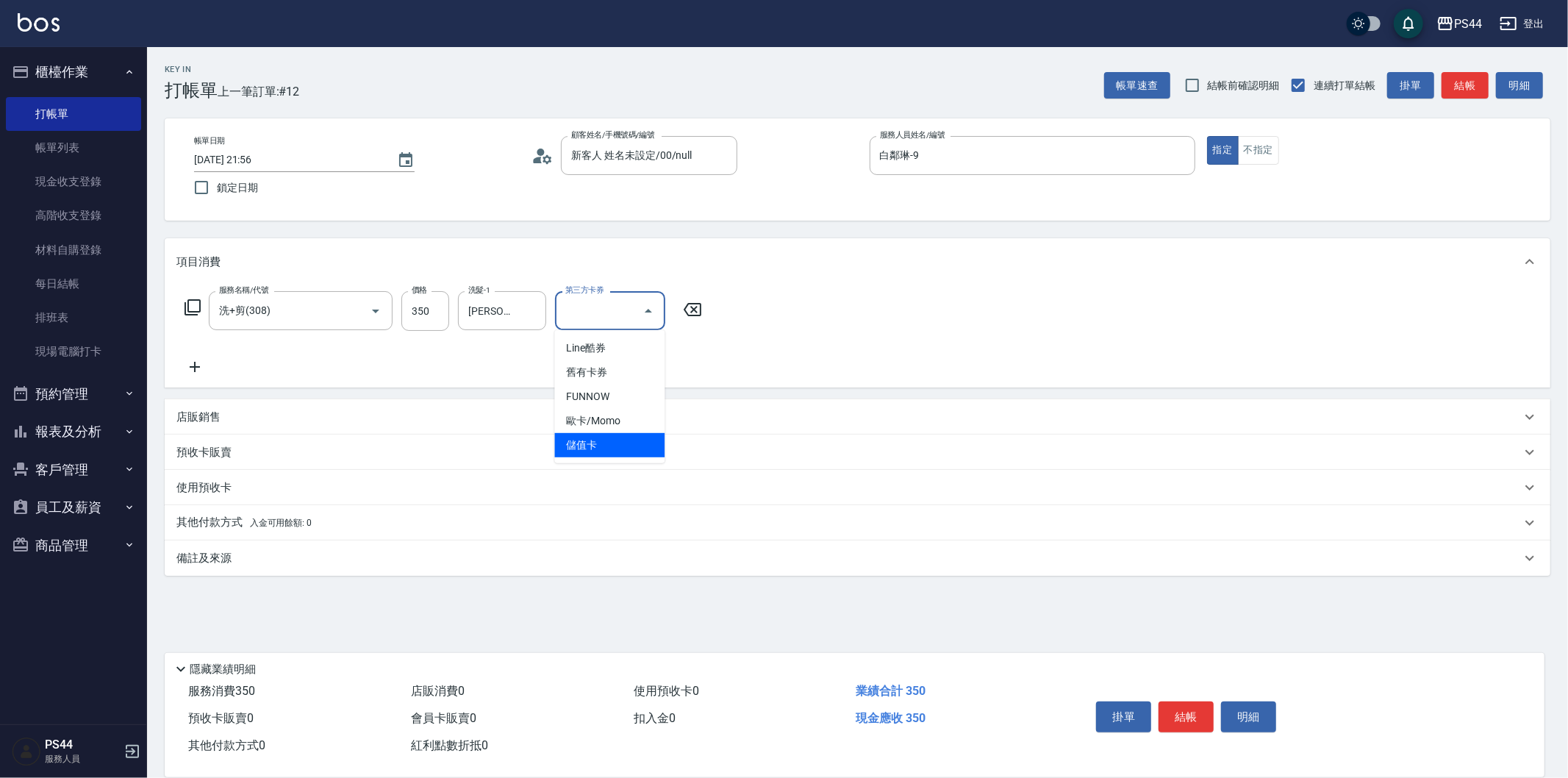
type input "儲值卡"
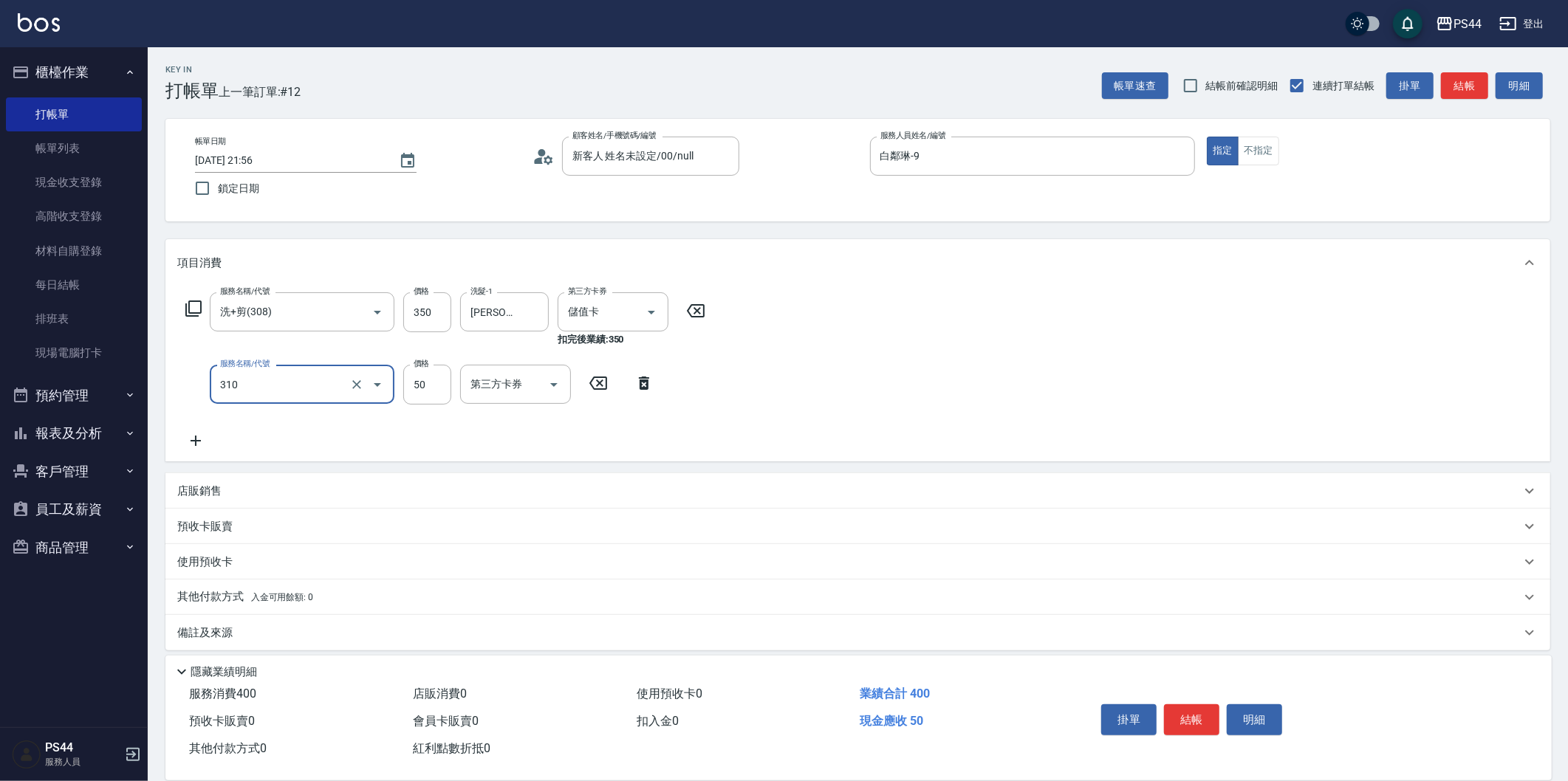
type input "剪瀏海(310)"
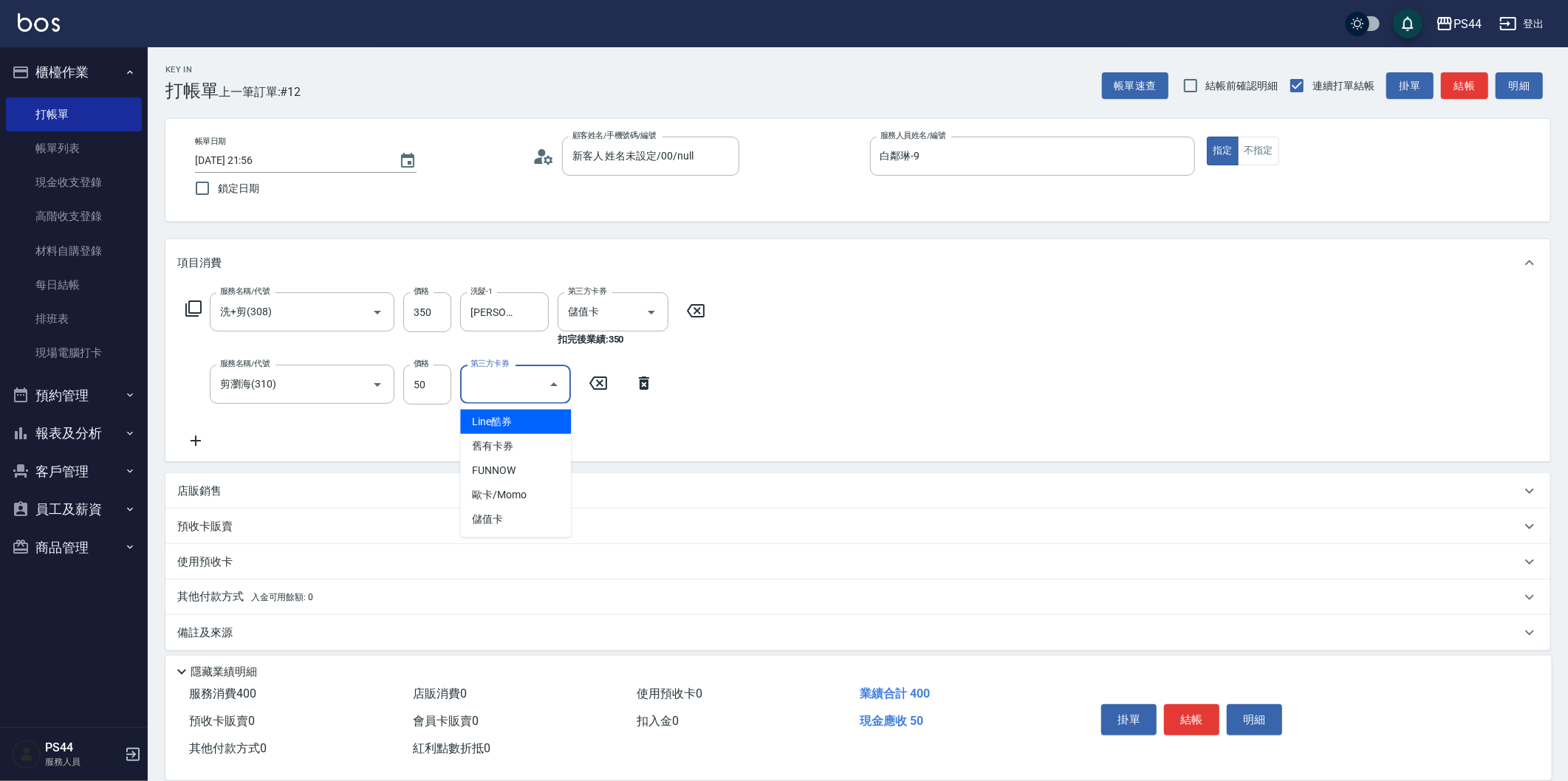
type input "儲值卡"
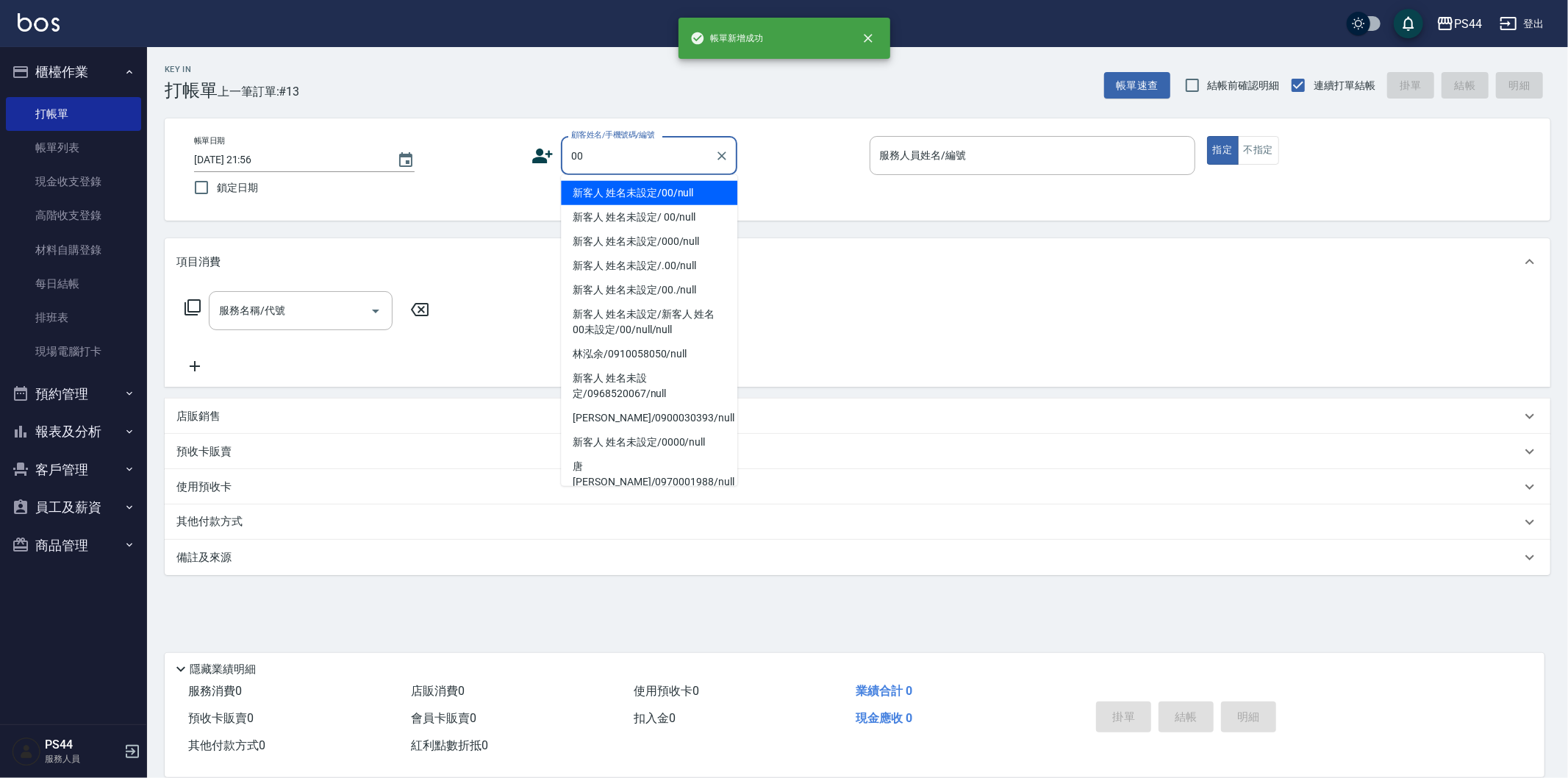
type input "新客人 姓名未設定/00/null"
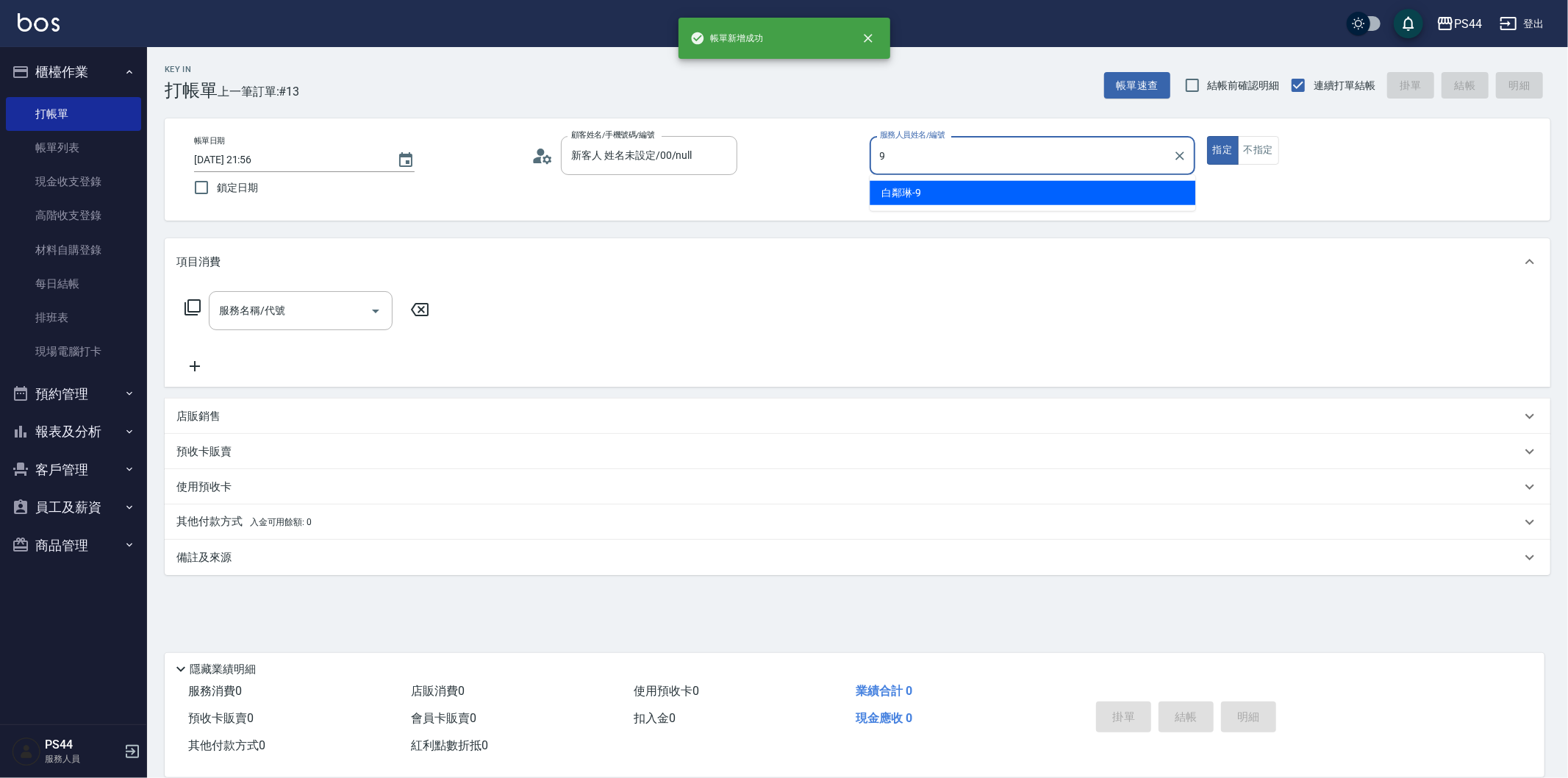
type input "白鄰琳-9"
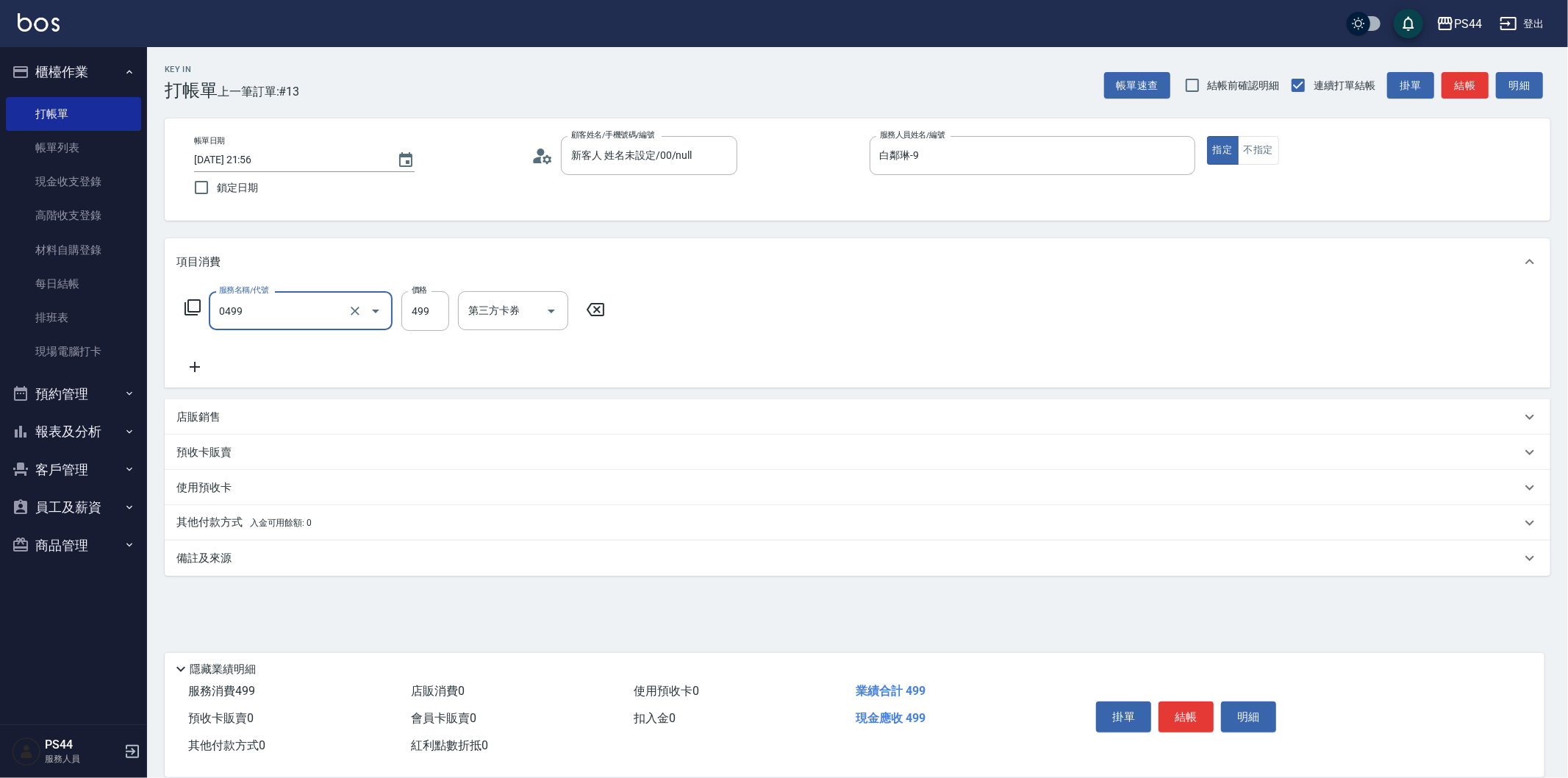
type input "[PERSON_NAME]499(0499)"
type input "王姵眙-37"
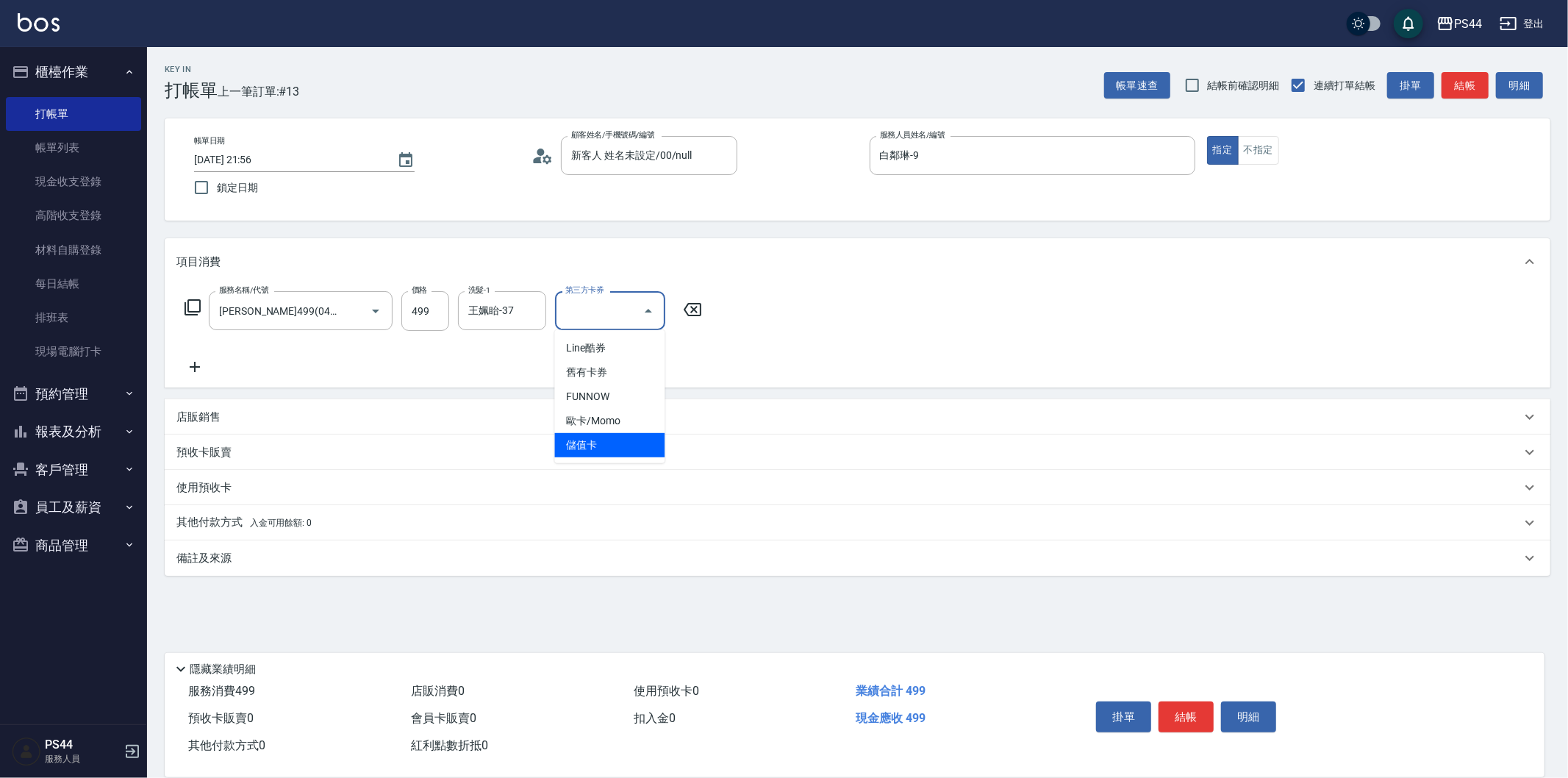
type input "儲值卡"
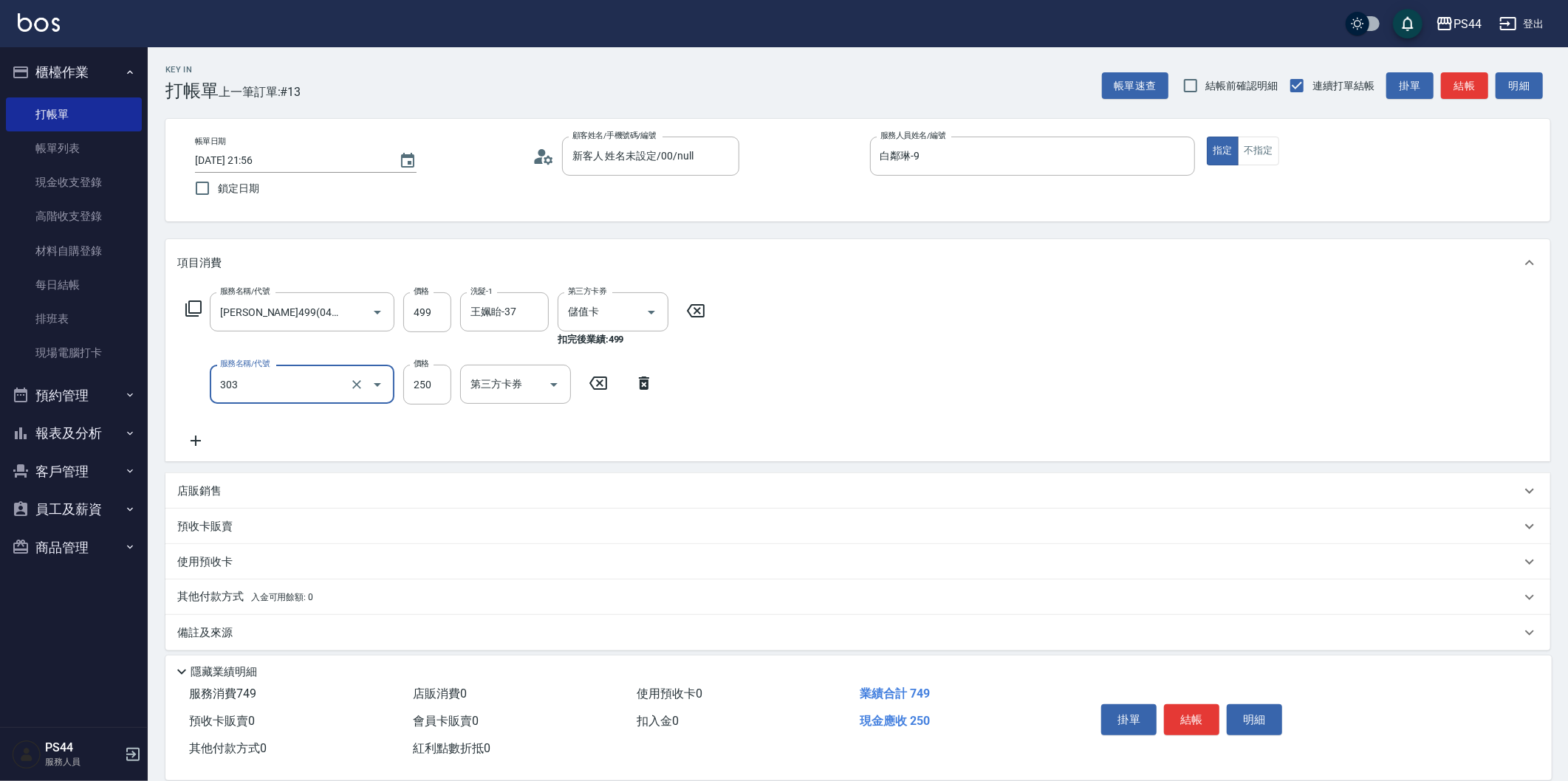
type input "剪髮(303)"
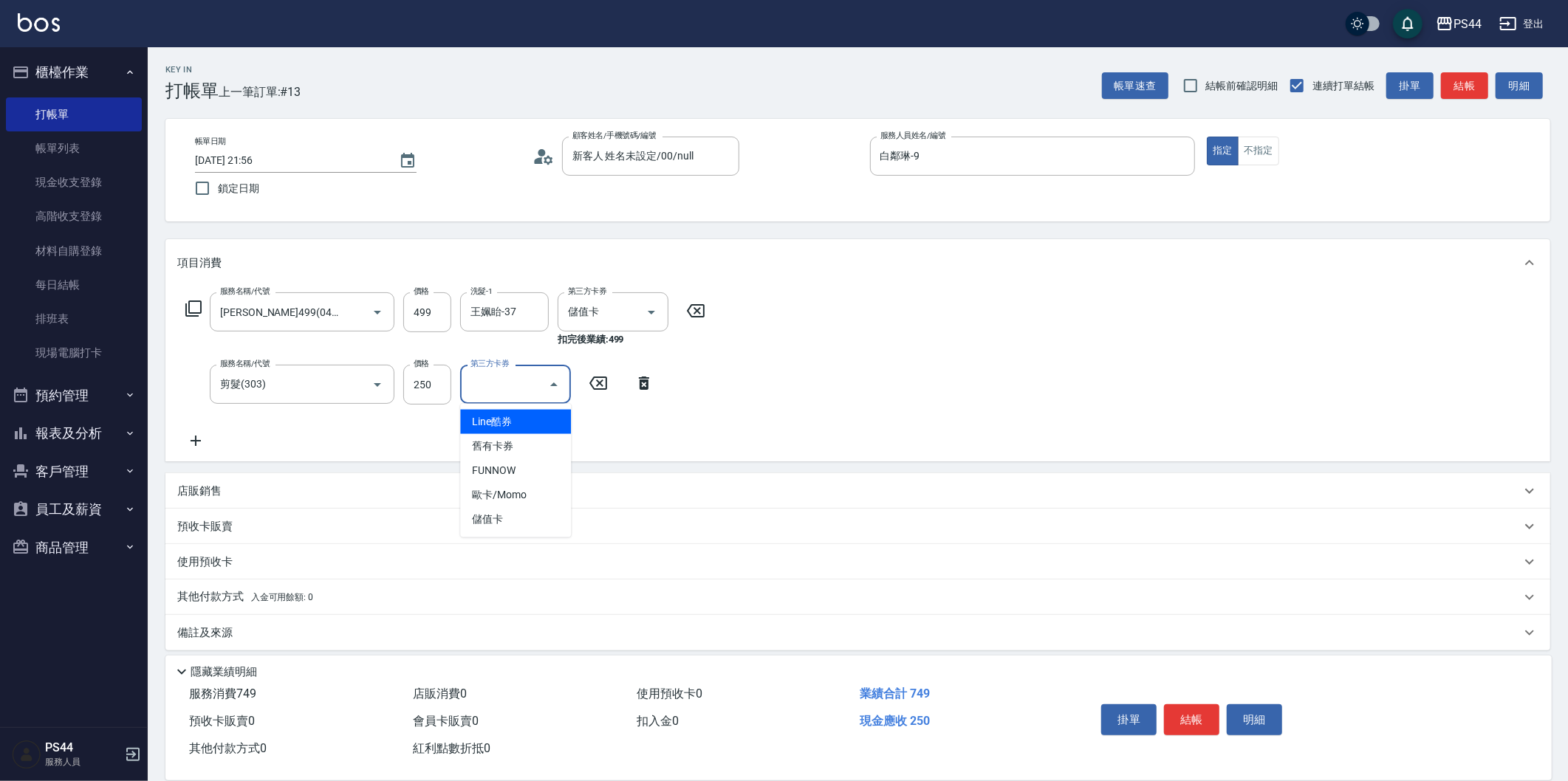
type input "儲值卡"
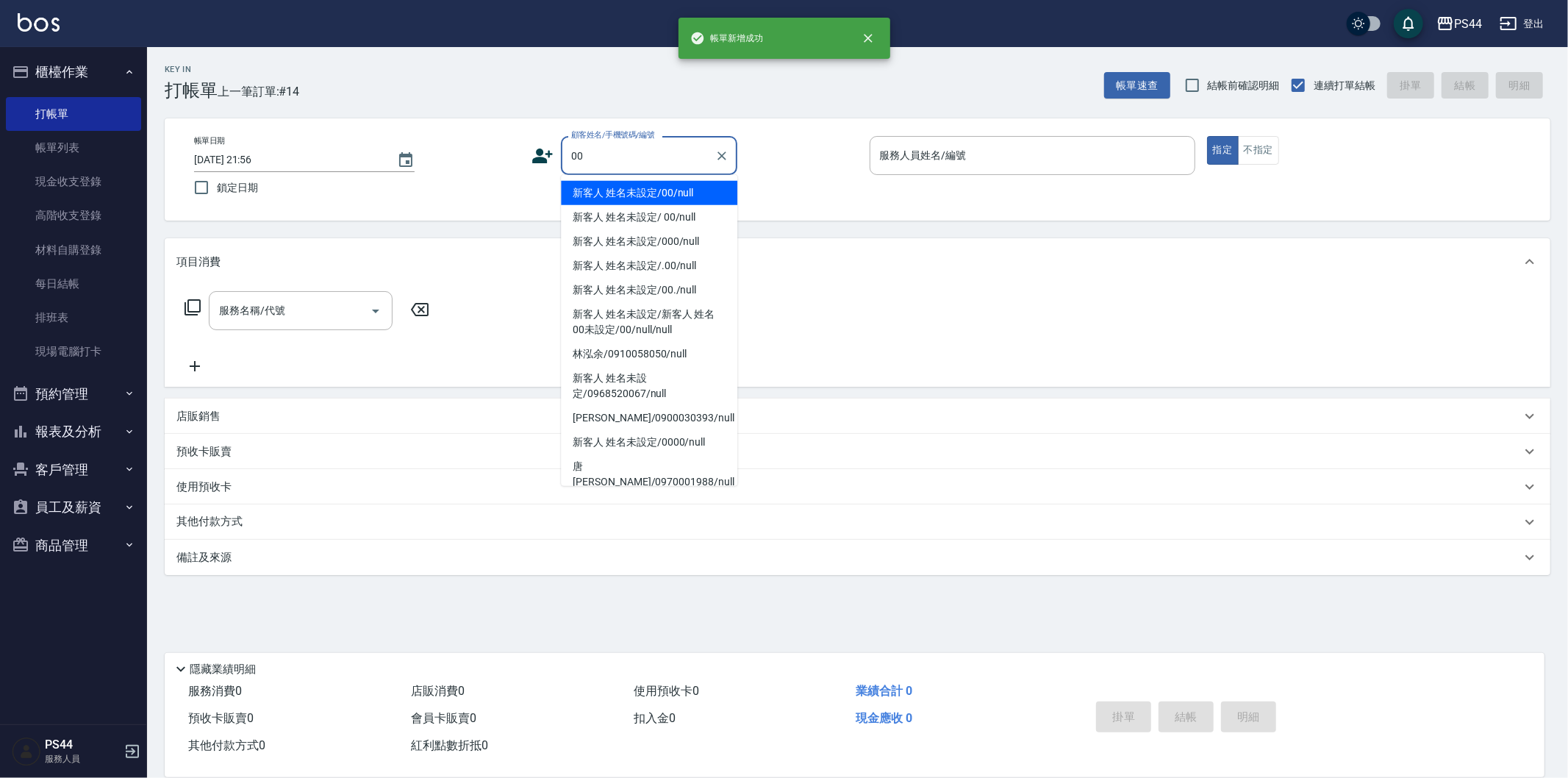
type input "新客人 姓名未設定/00/null"
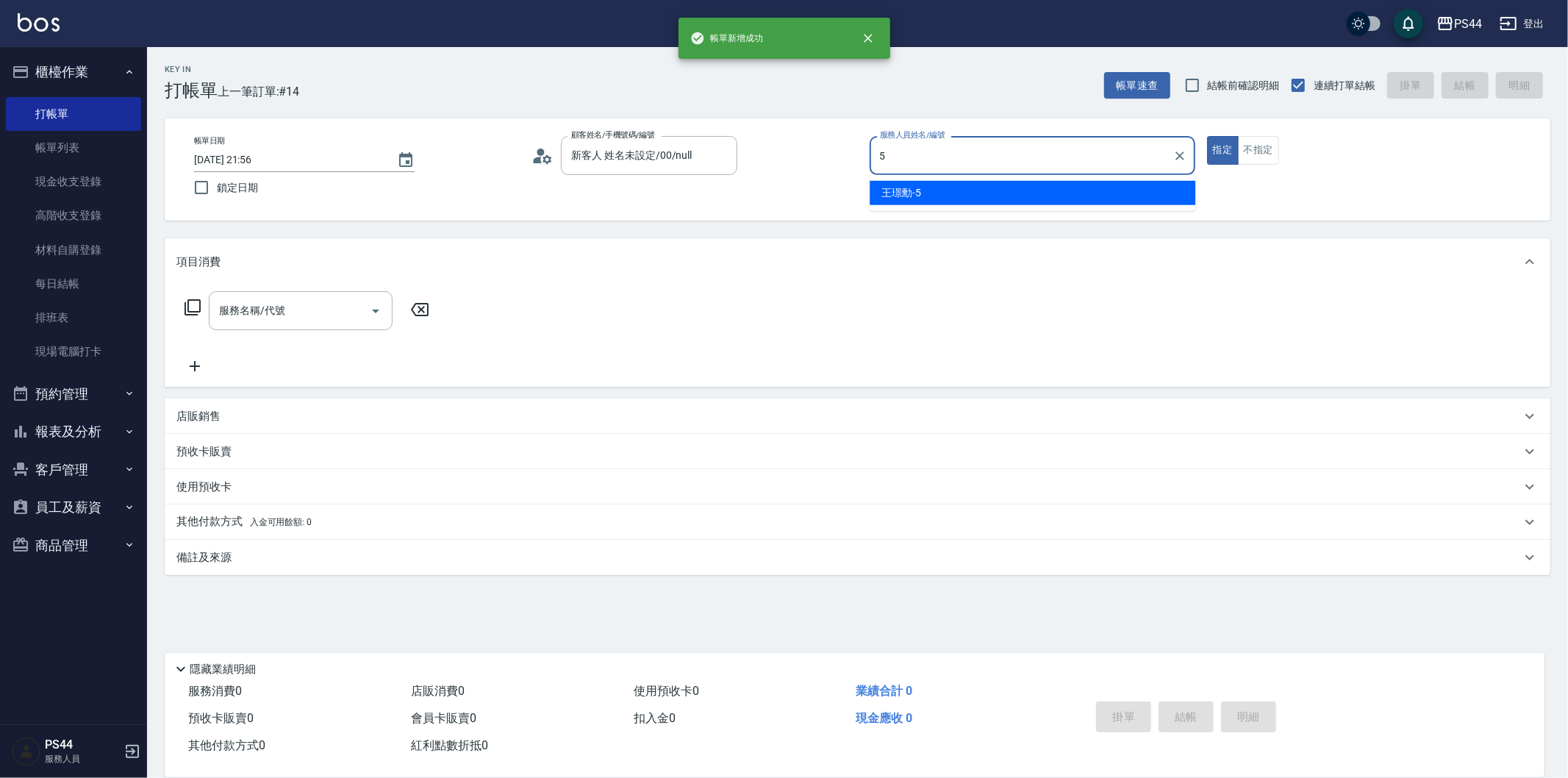
type input "[PERSON_NAME]-5"
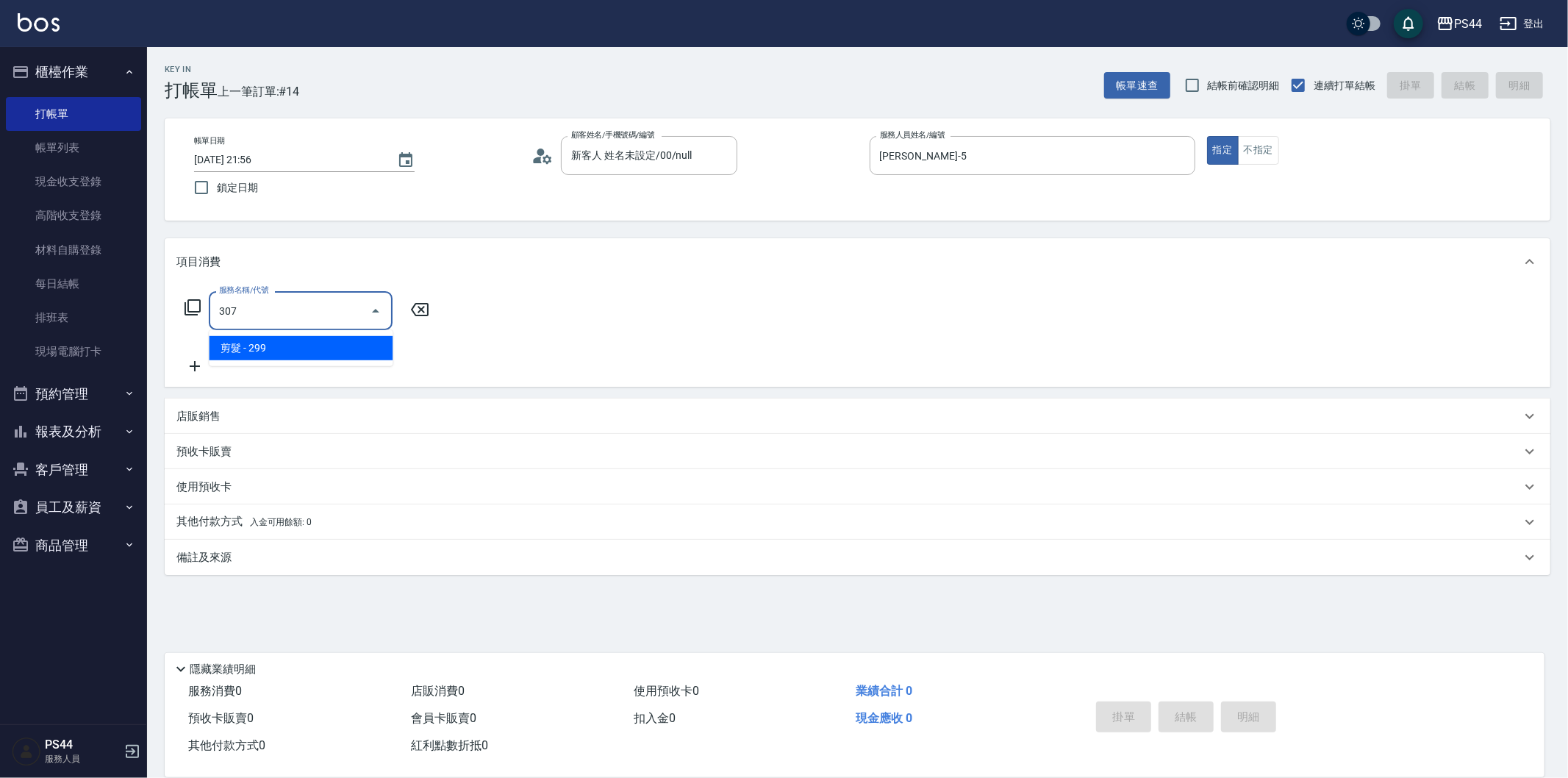
type input "剪髮(307)"
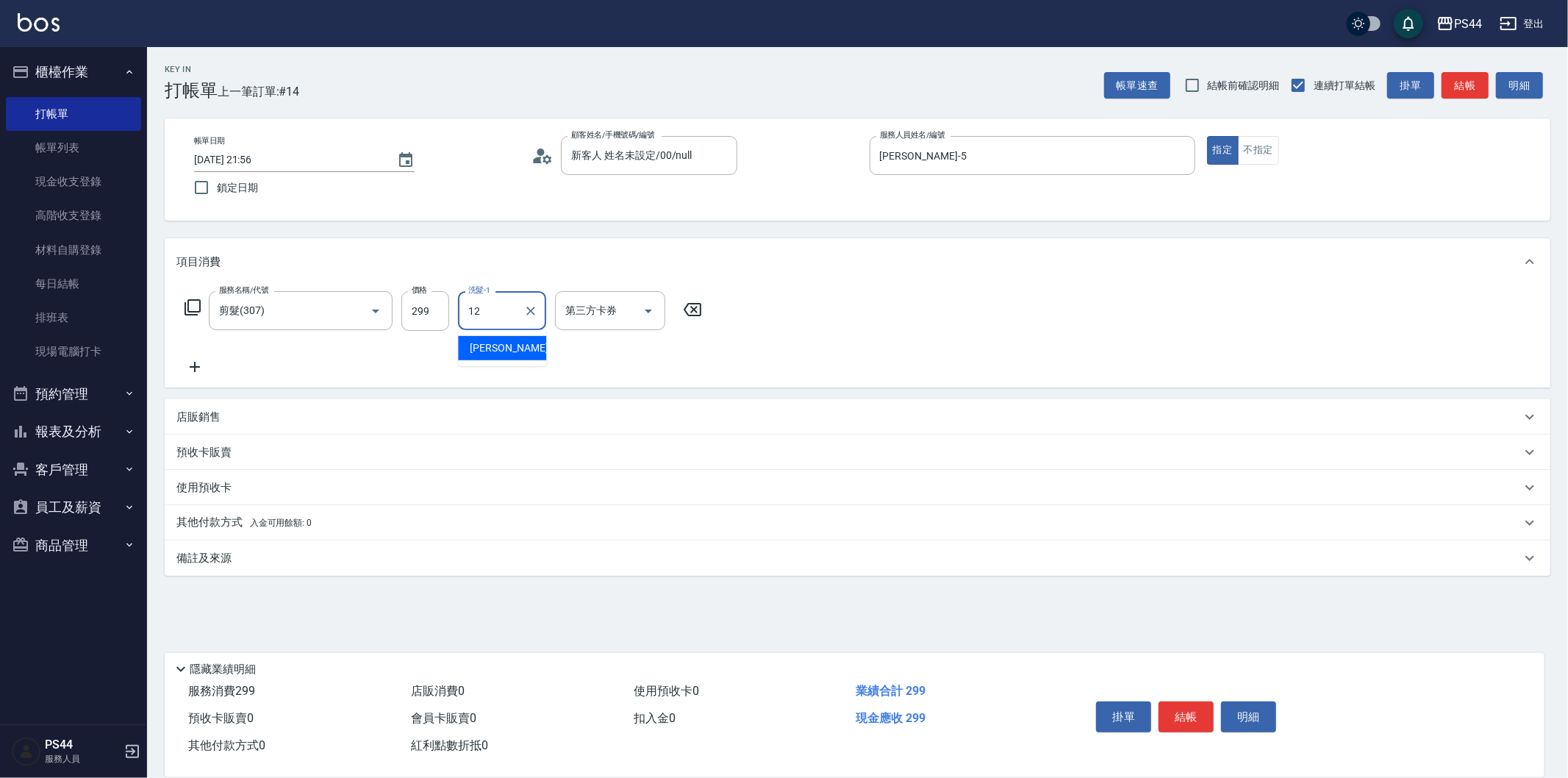
type input "[PERSON_NAME]-12"
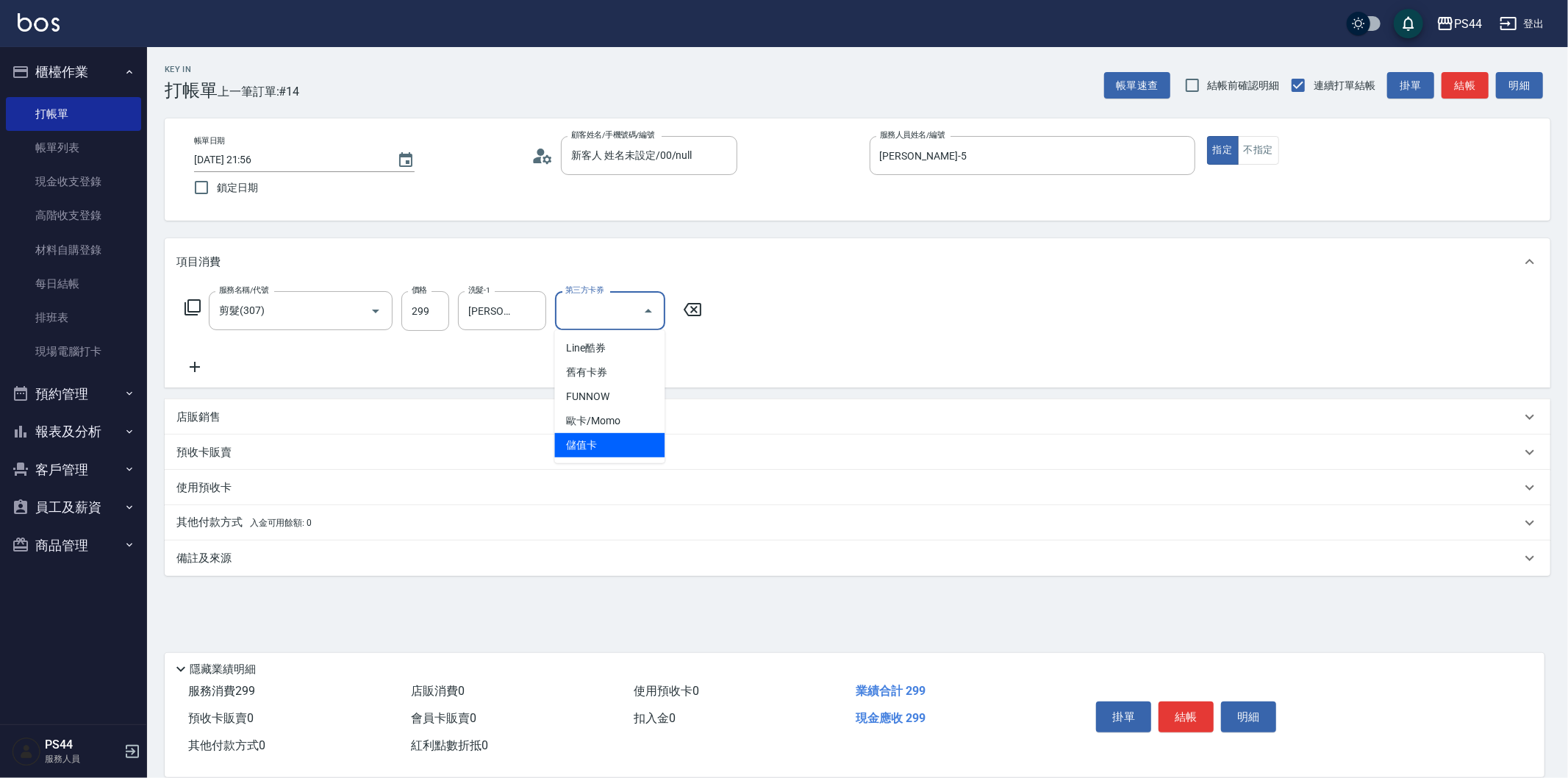
type input "儲值卡"
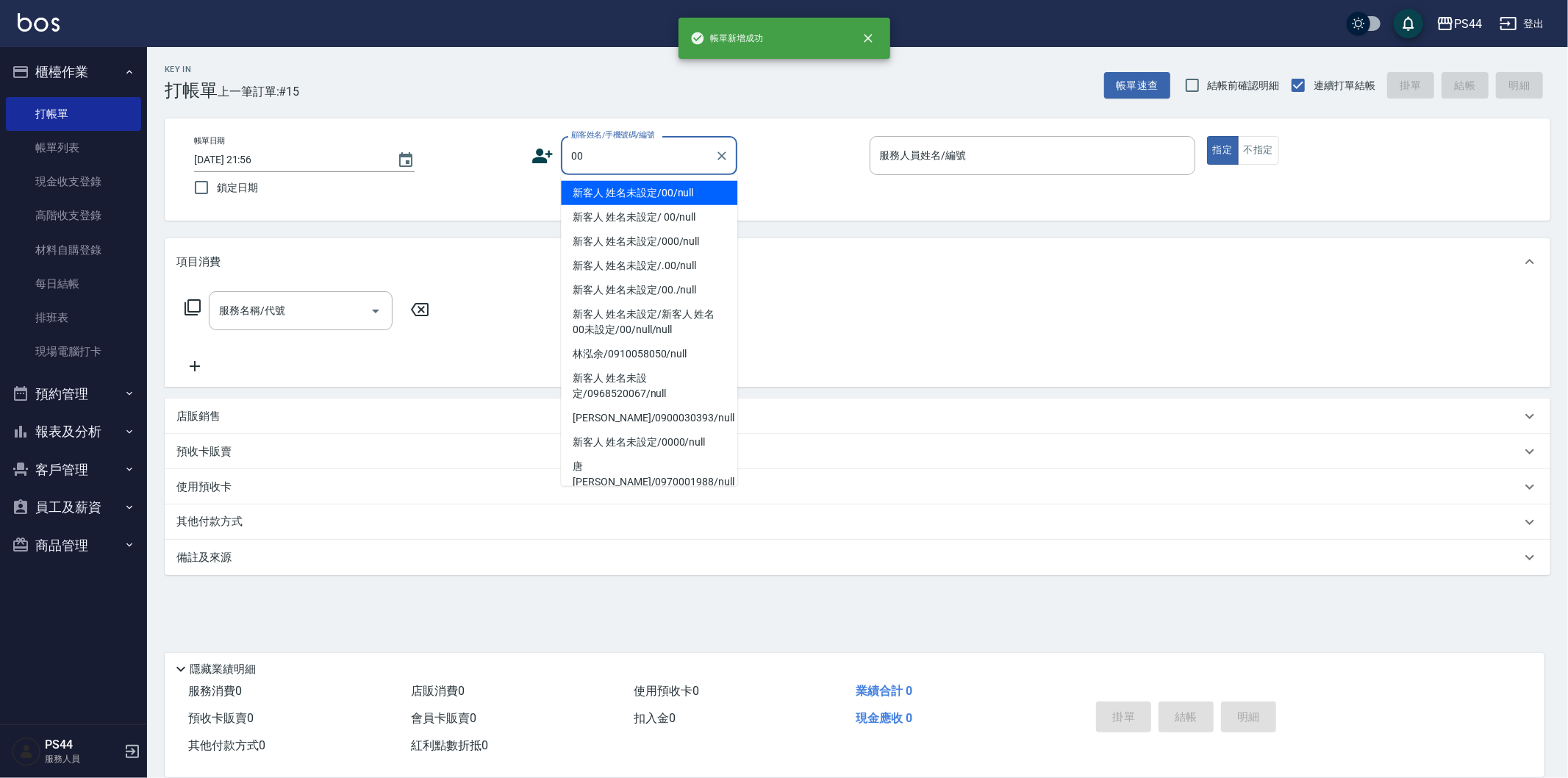
type input "新客人 姓名未設定/00/null"
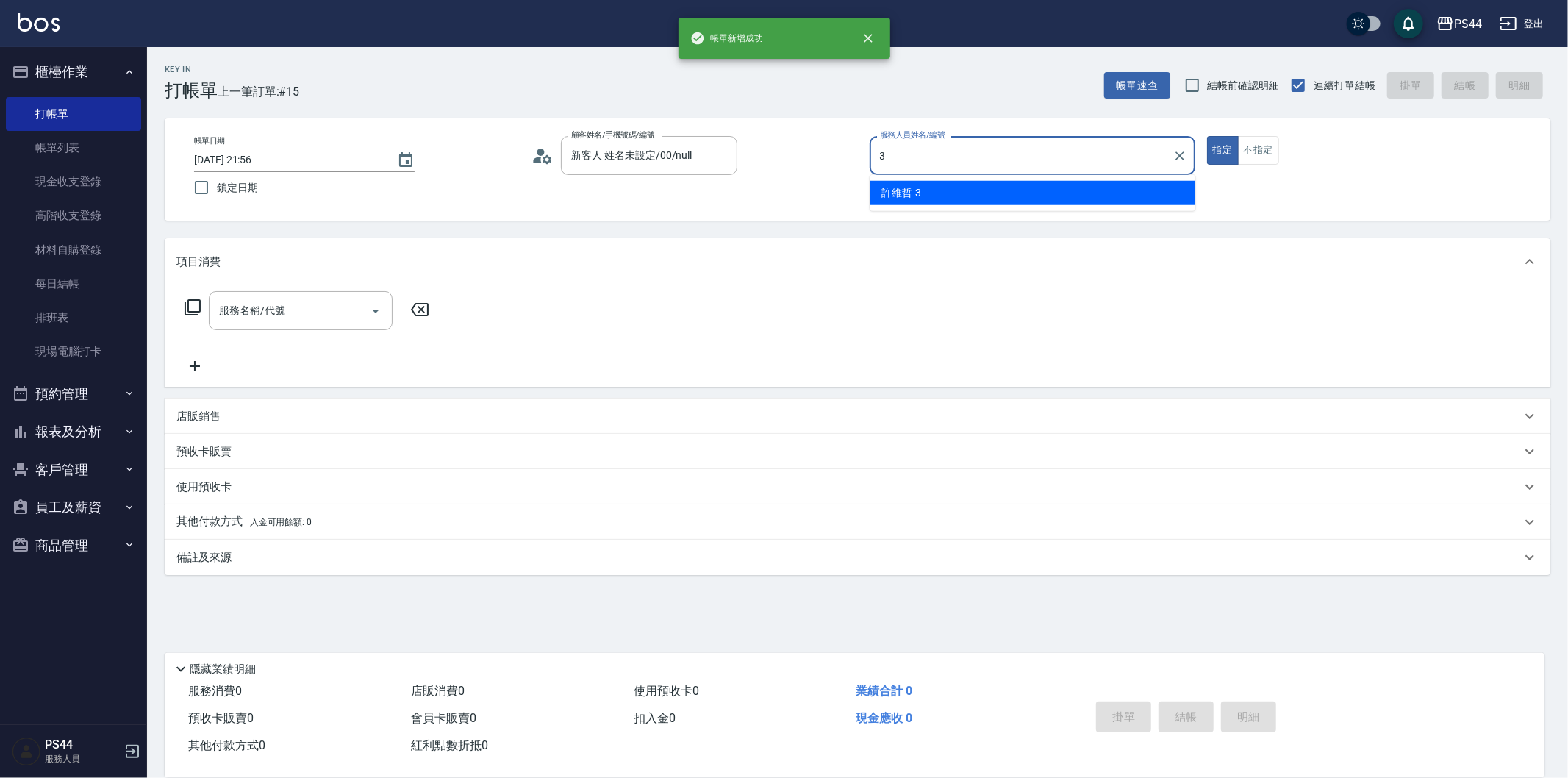
type input "[PERSON_NAME]-3"
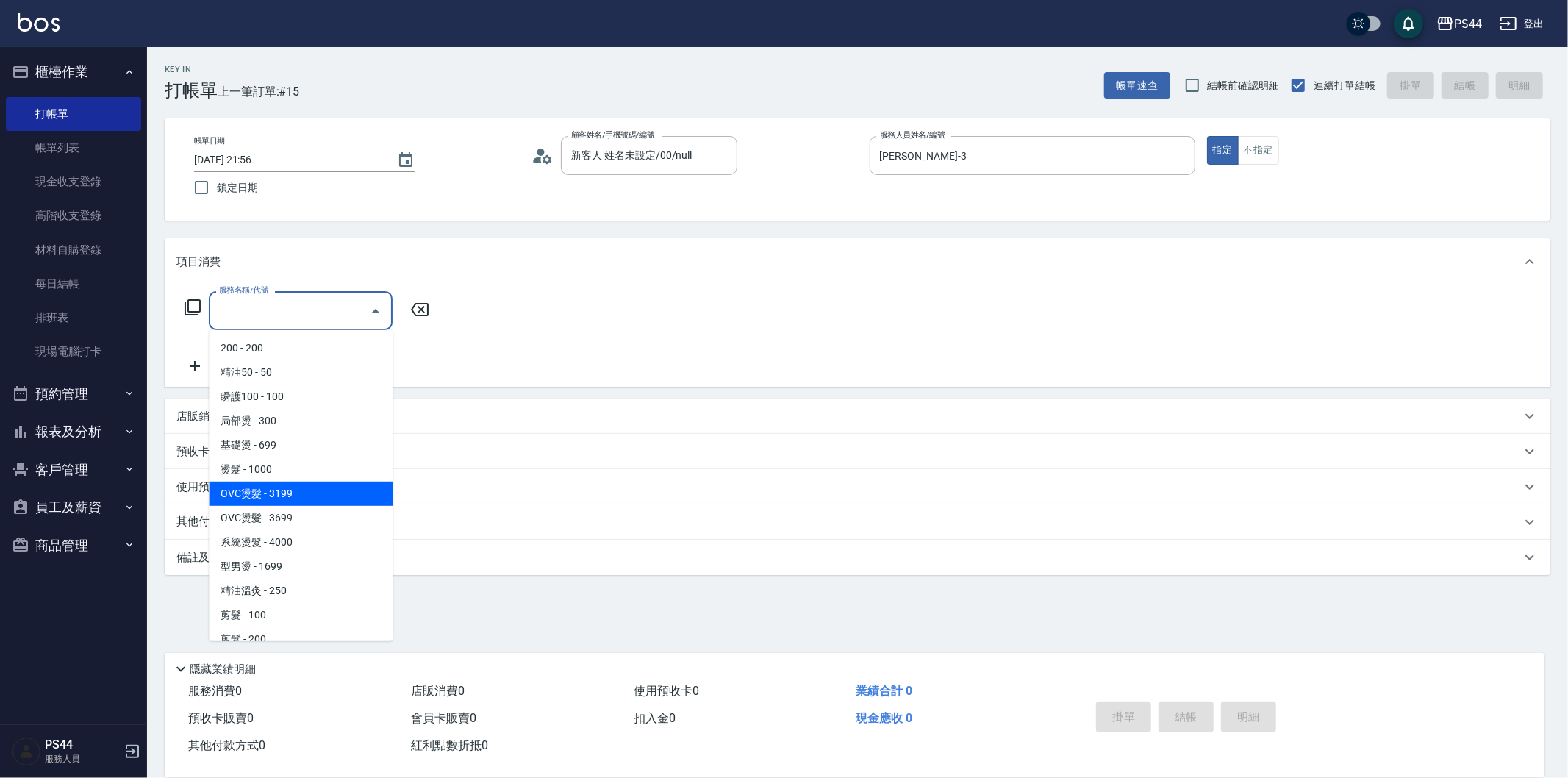
type input "OVC燙髮(203)"
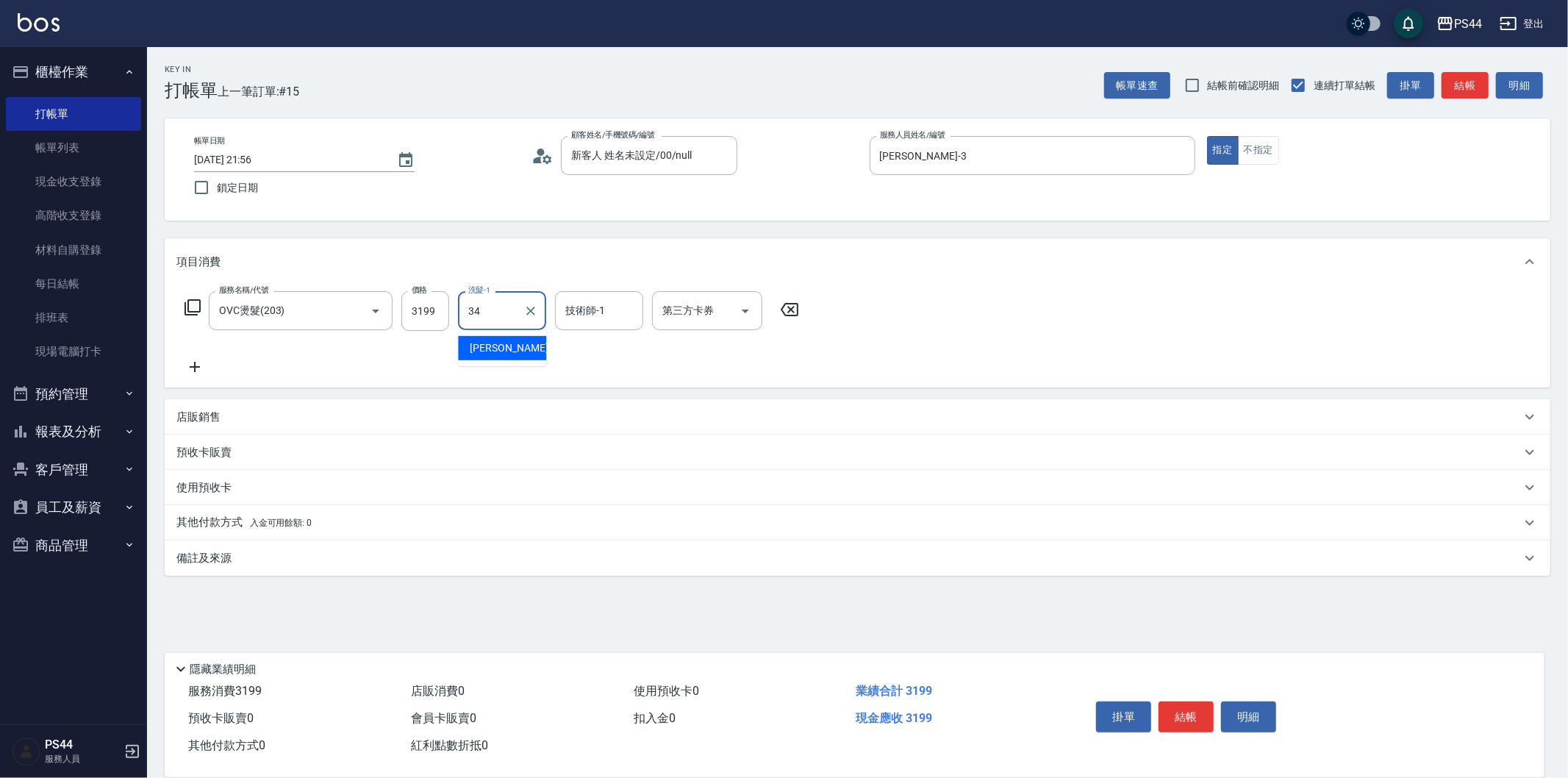
type input "[PERSON_NAME]-34"
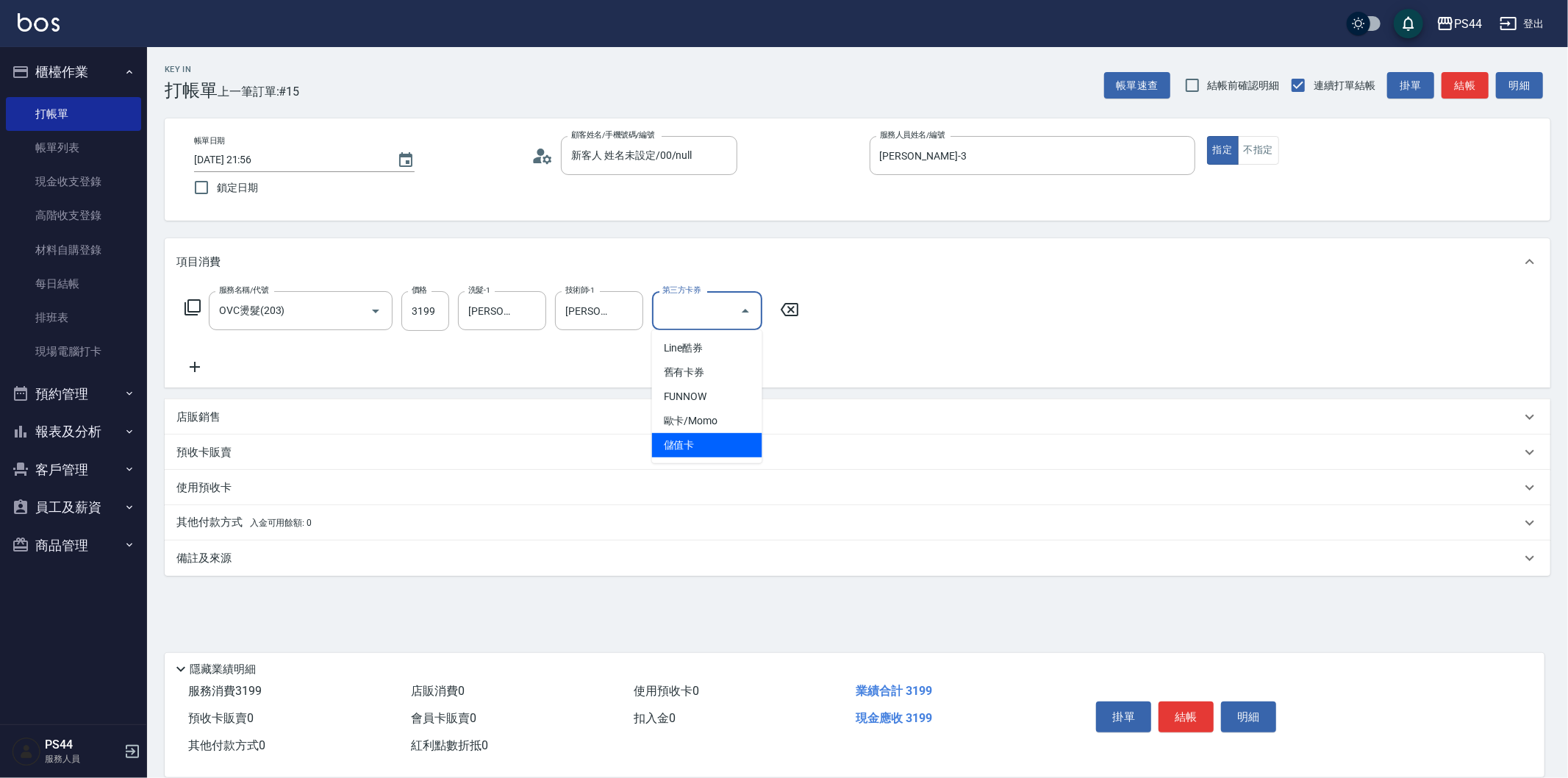
type input "儲值卡"
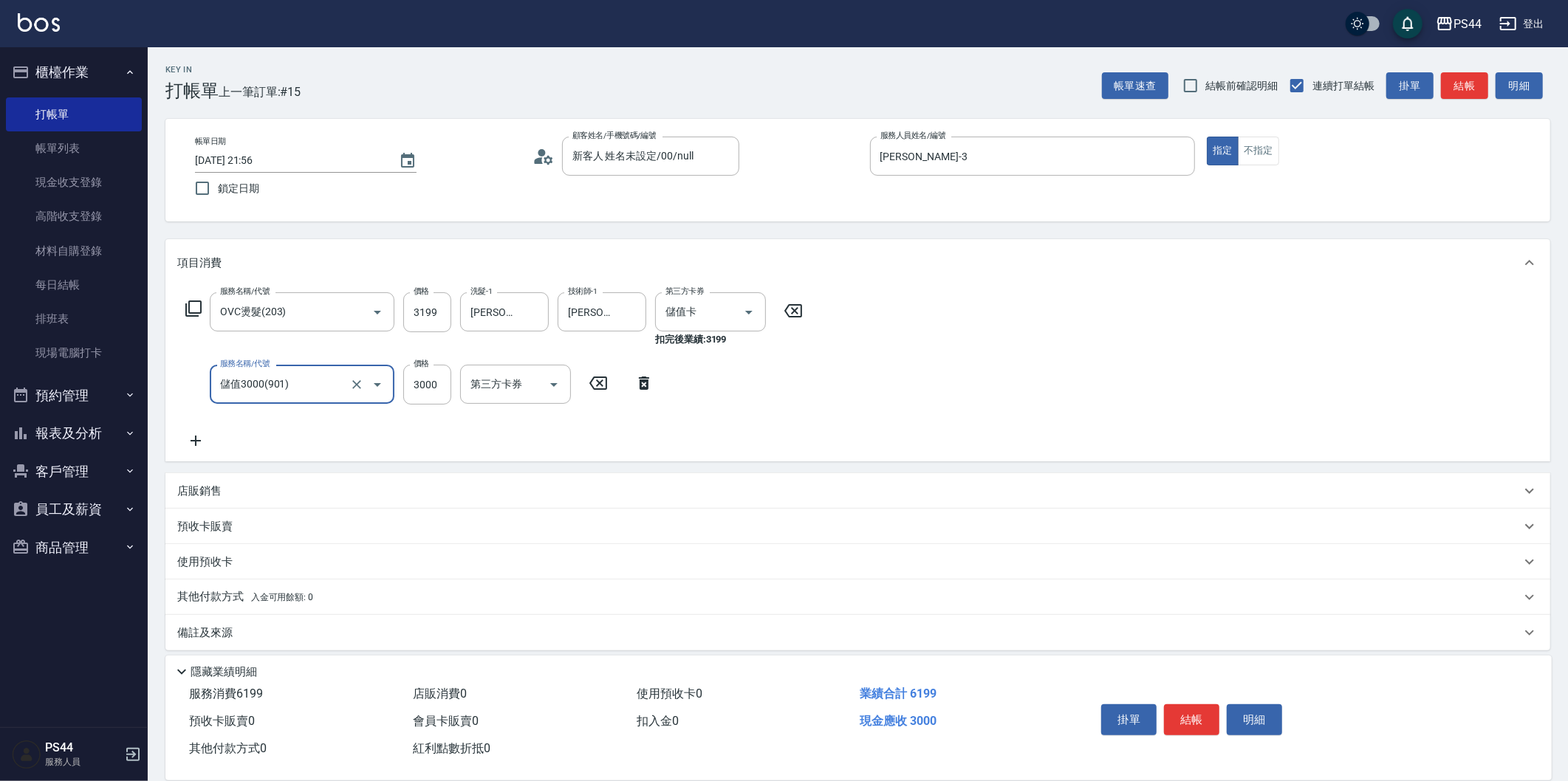
type input "儲值3000(901)"
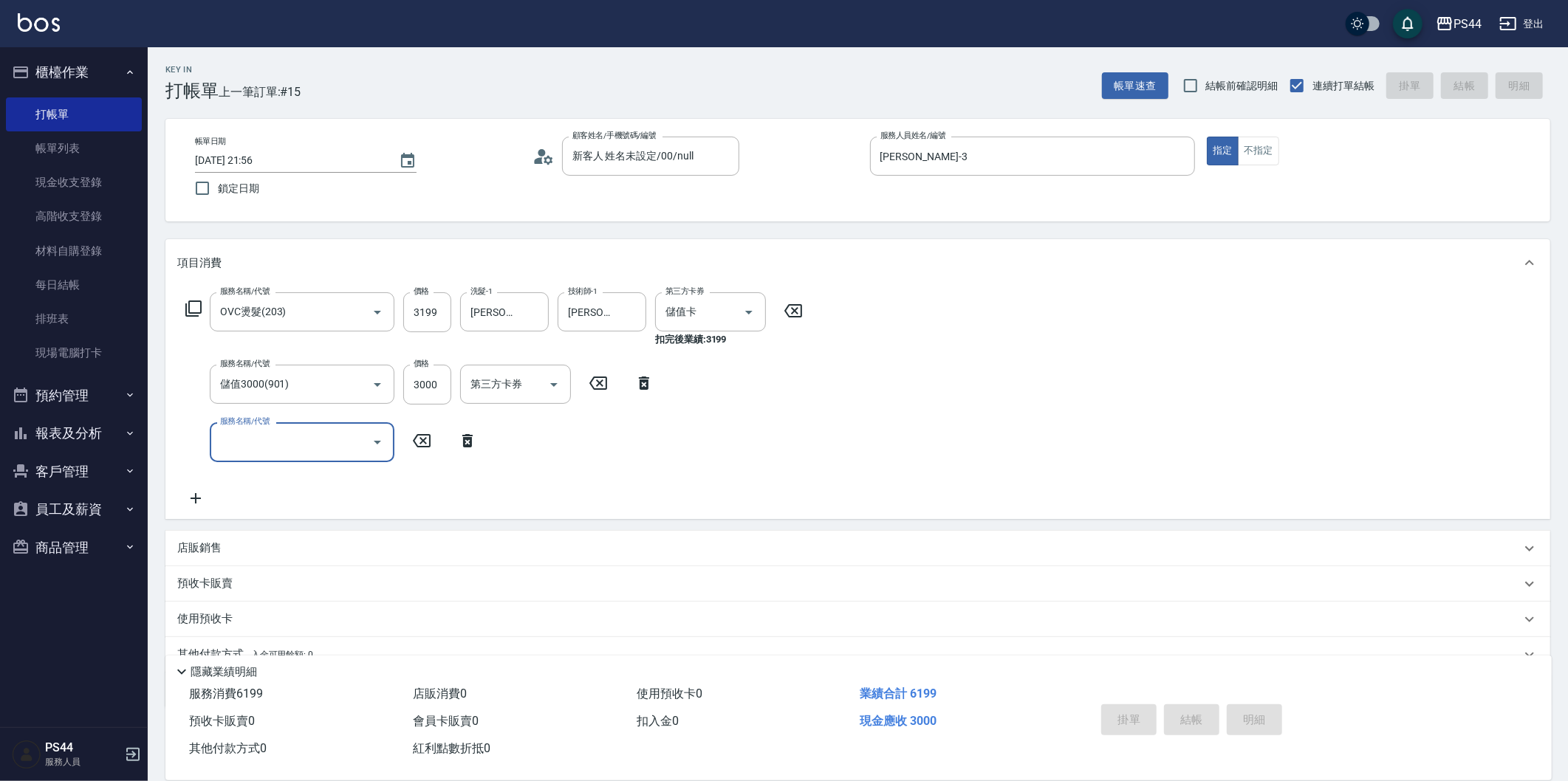
type input "[DATE] 21:57"
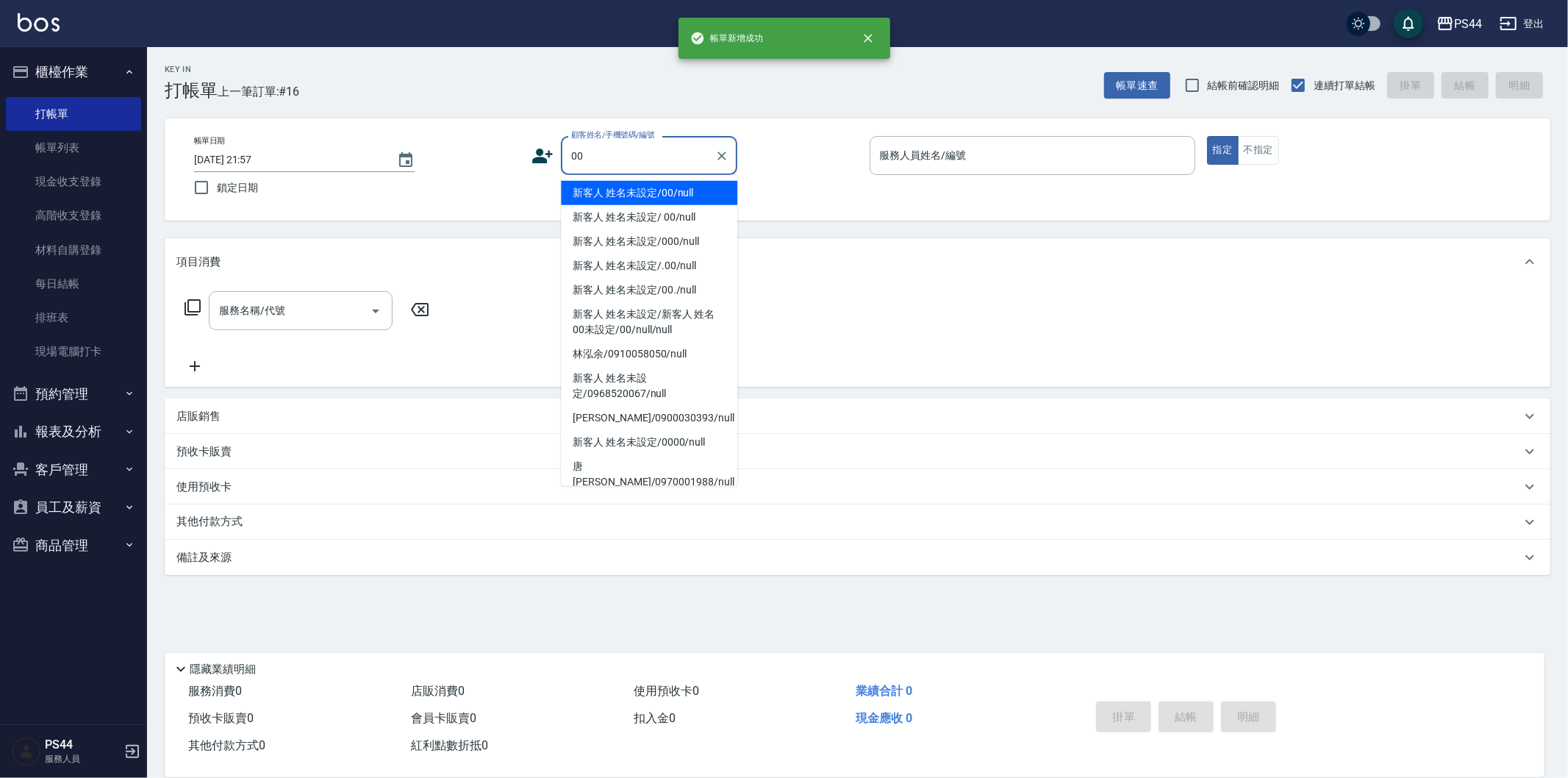
type input "新客人 姓名未設定/00/null"
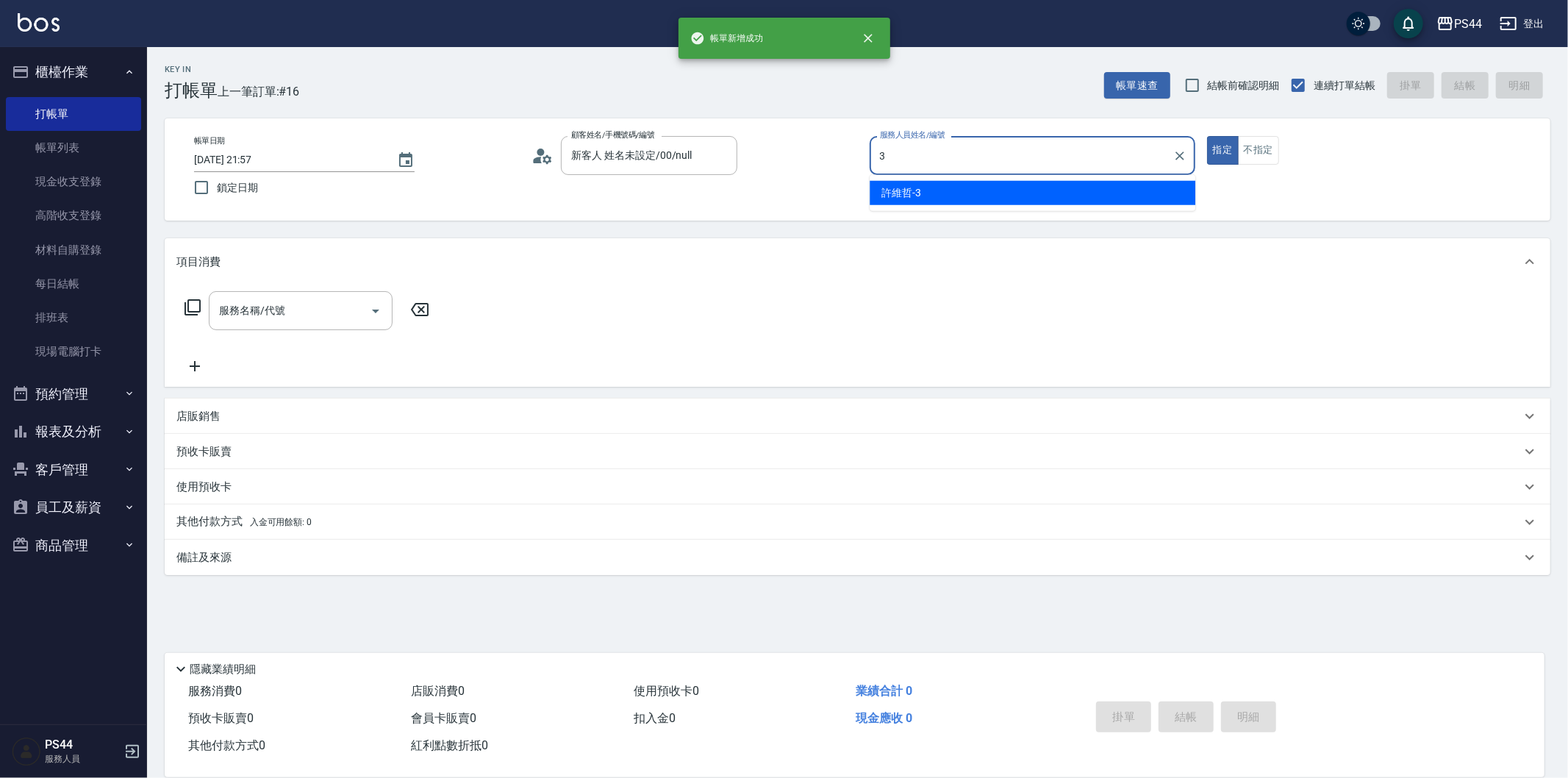
type input "[PERSON_NAME]-3"
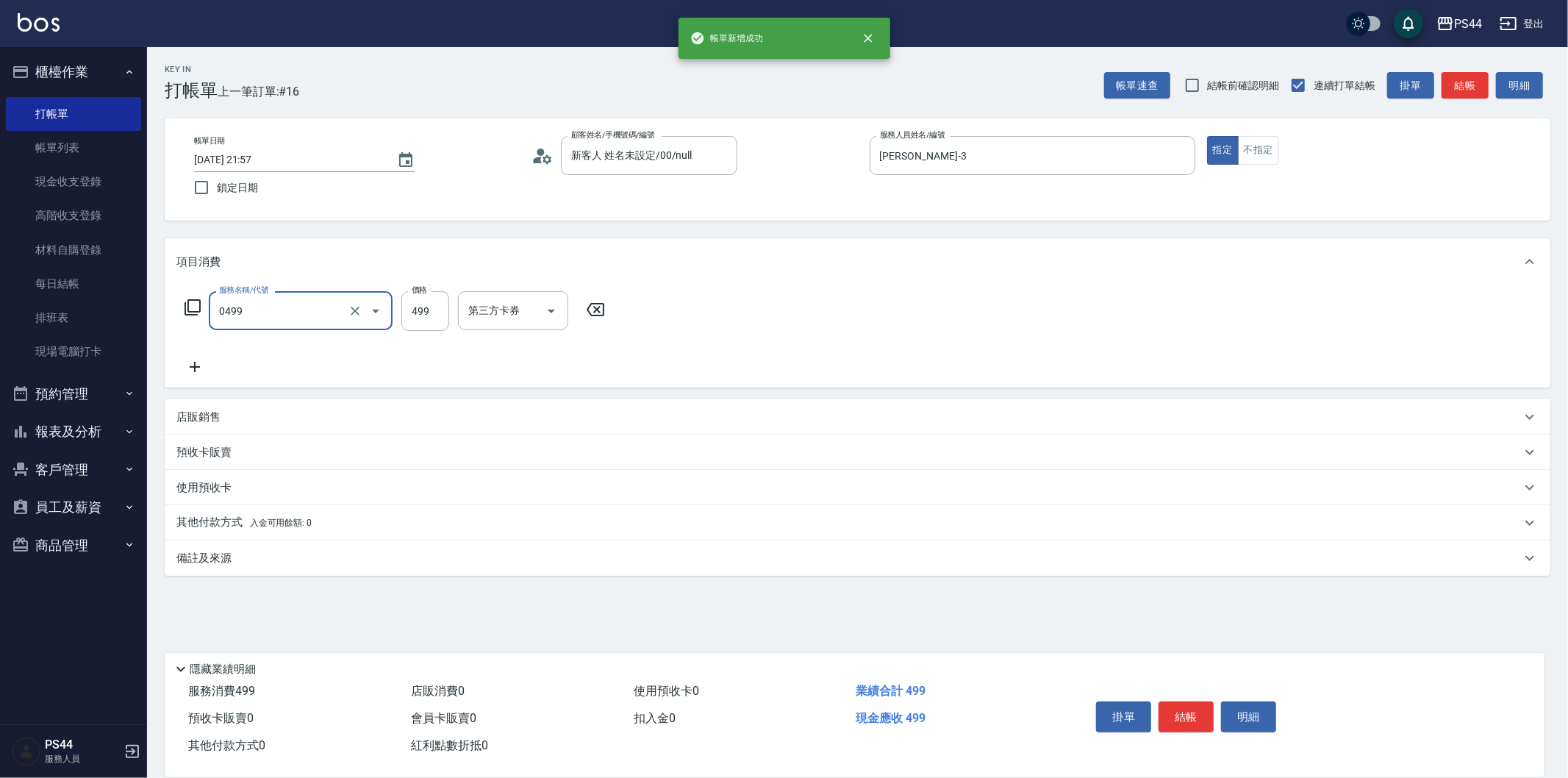
type input "[PERSON_NAME]499(0499)"
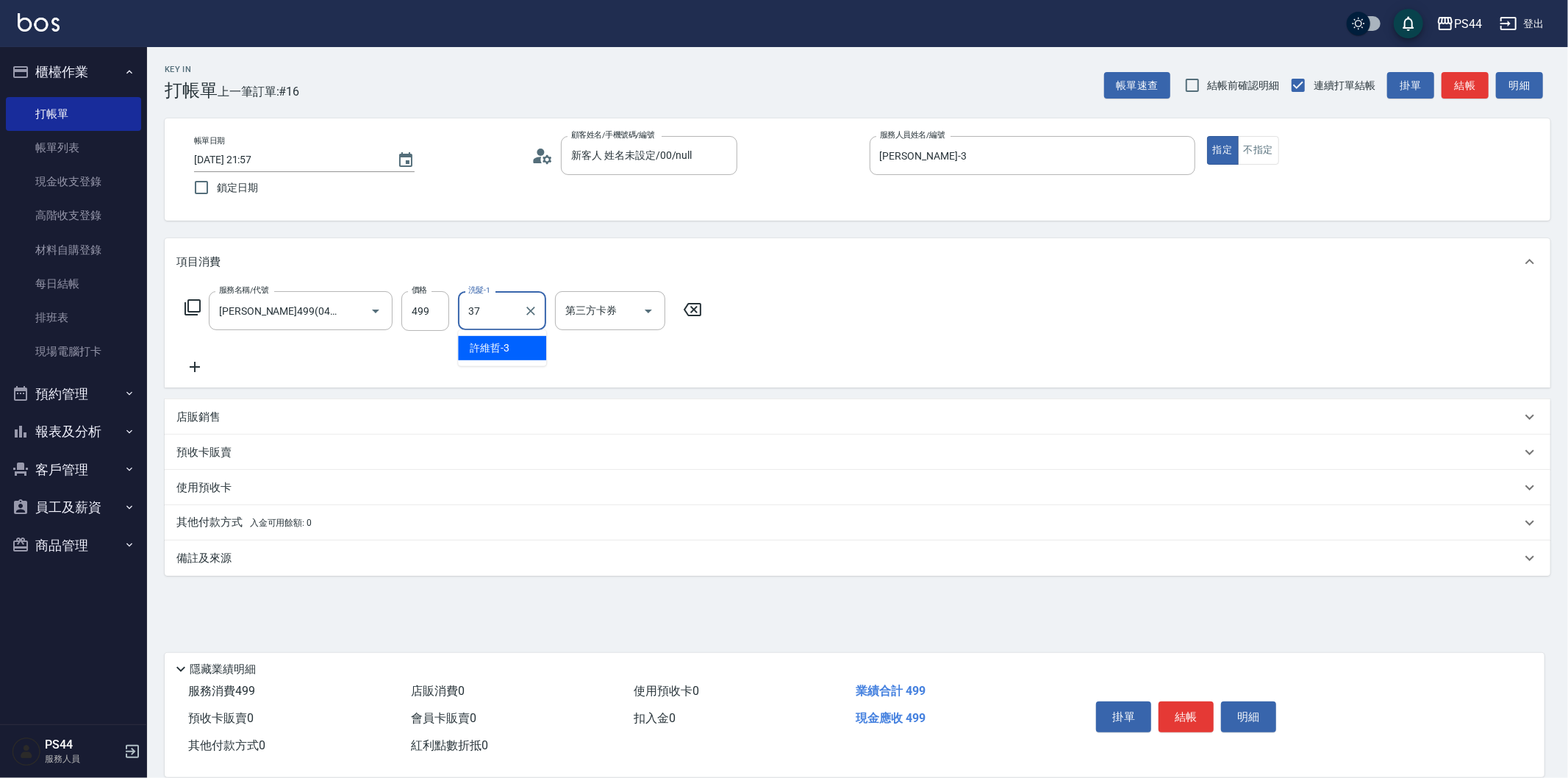
type input "王姵眙-37"
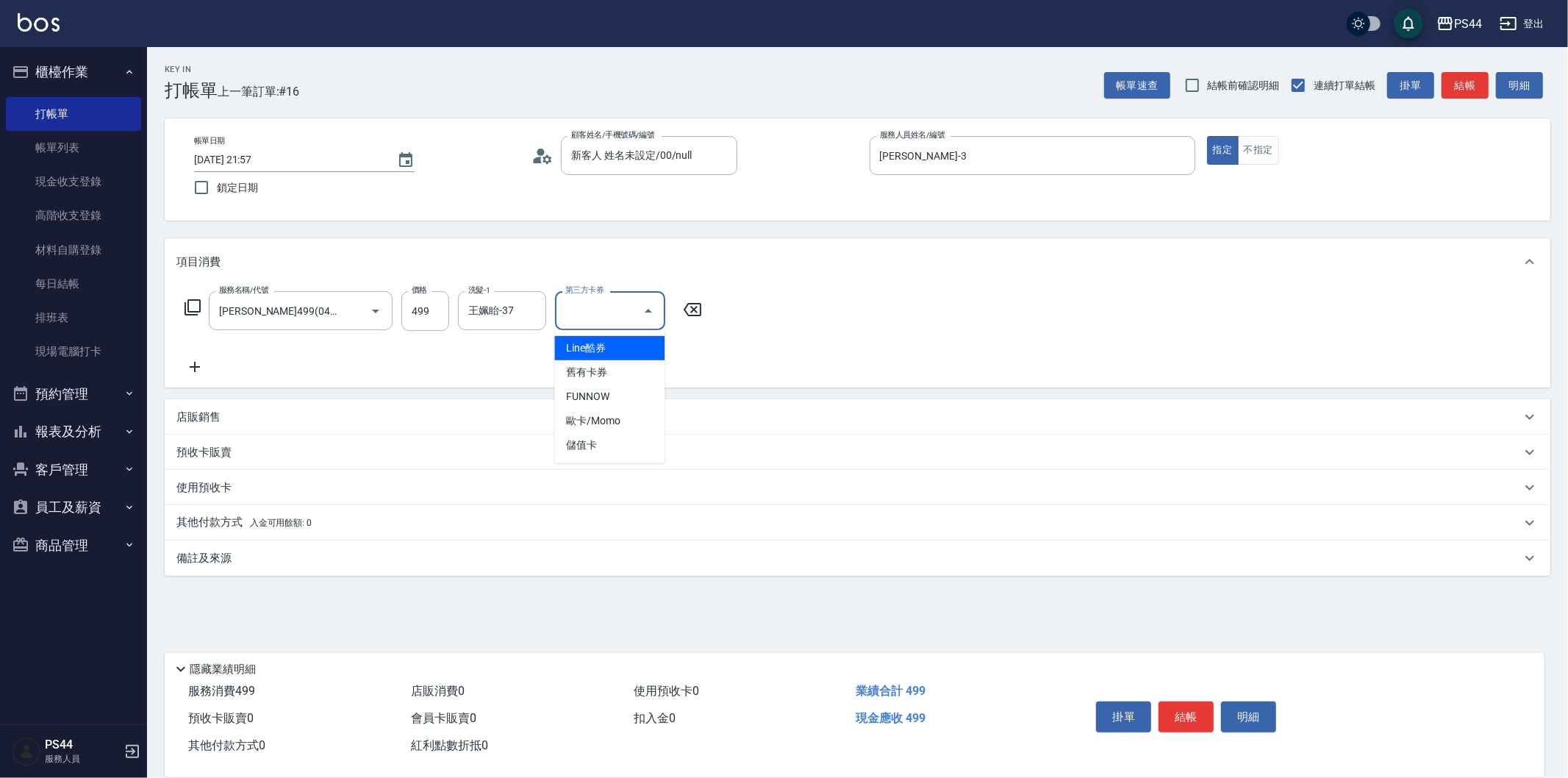
type input "儲值卡"
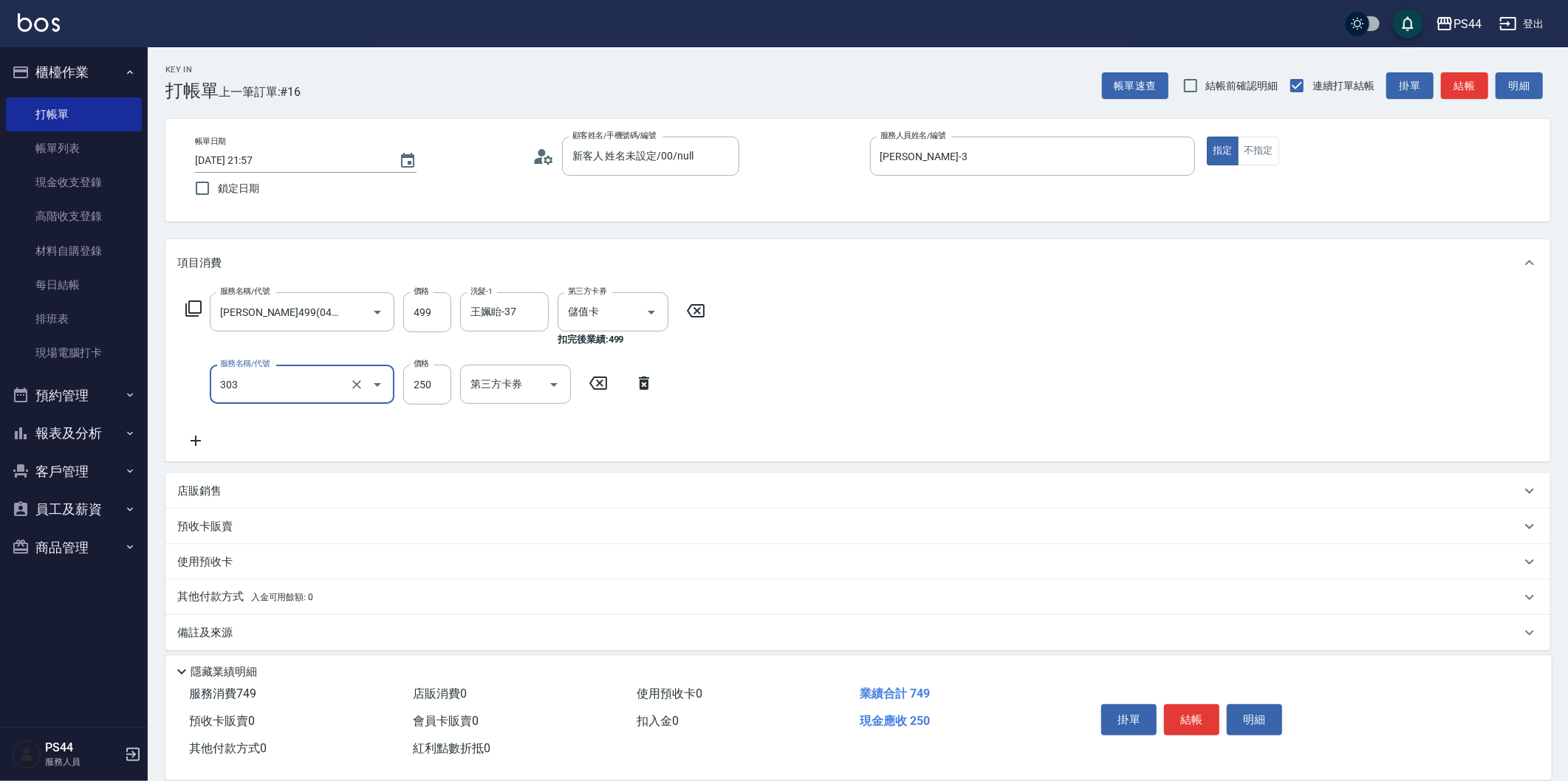
type input "剪髮(303)"
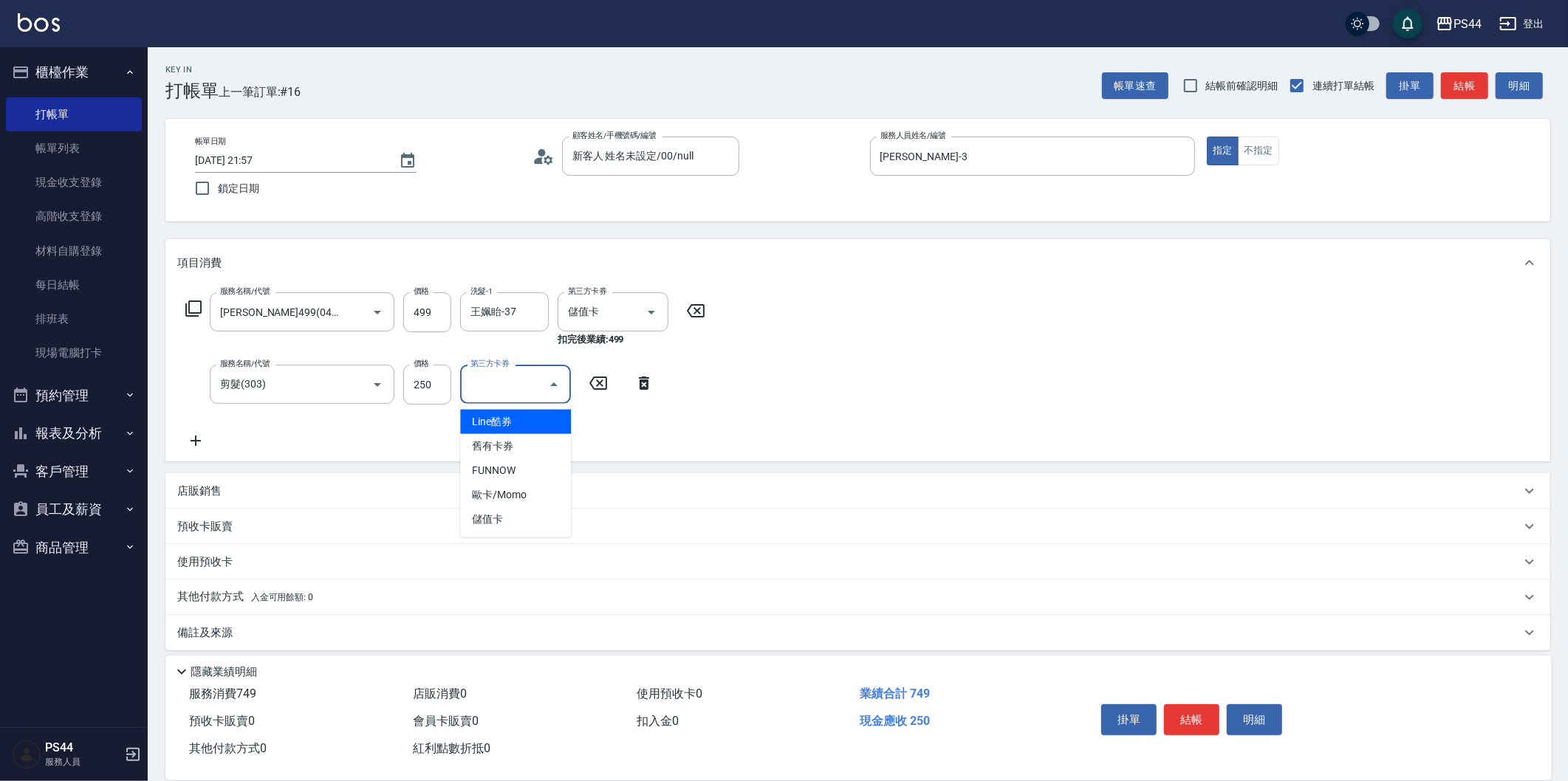
type input "儲值卡"
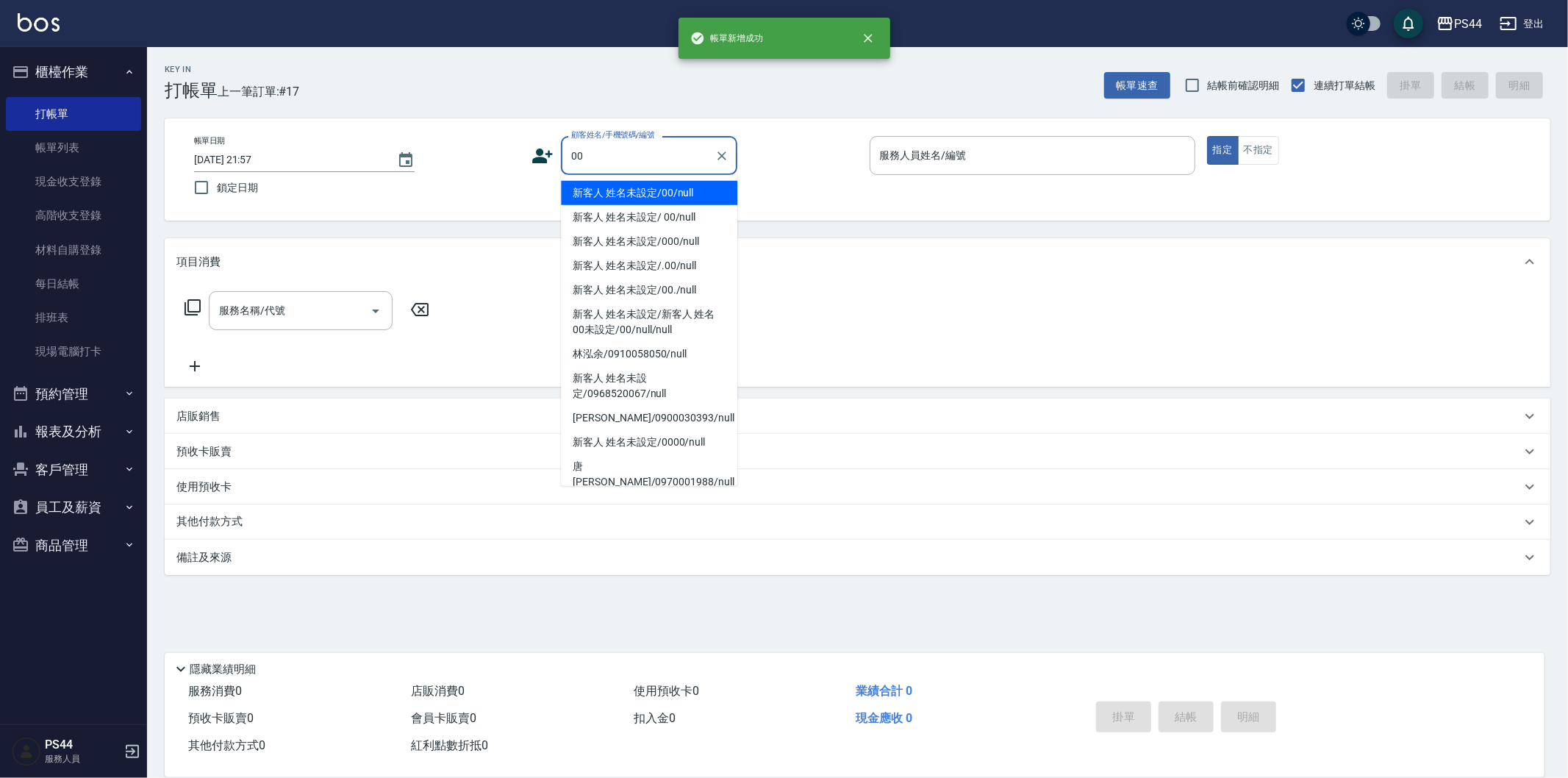
type input "新客人 姓名未設定/00/null"
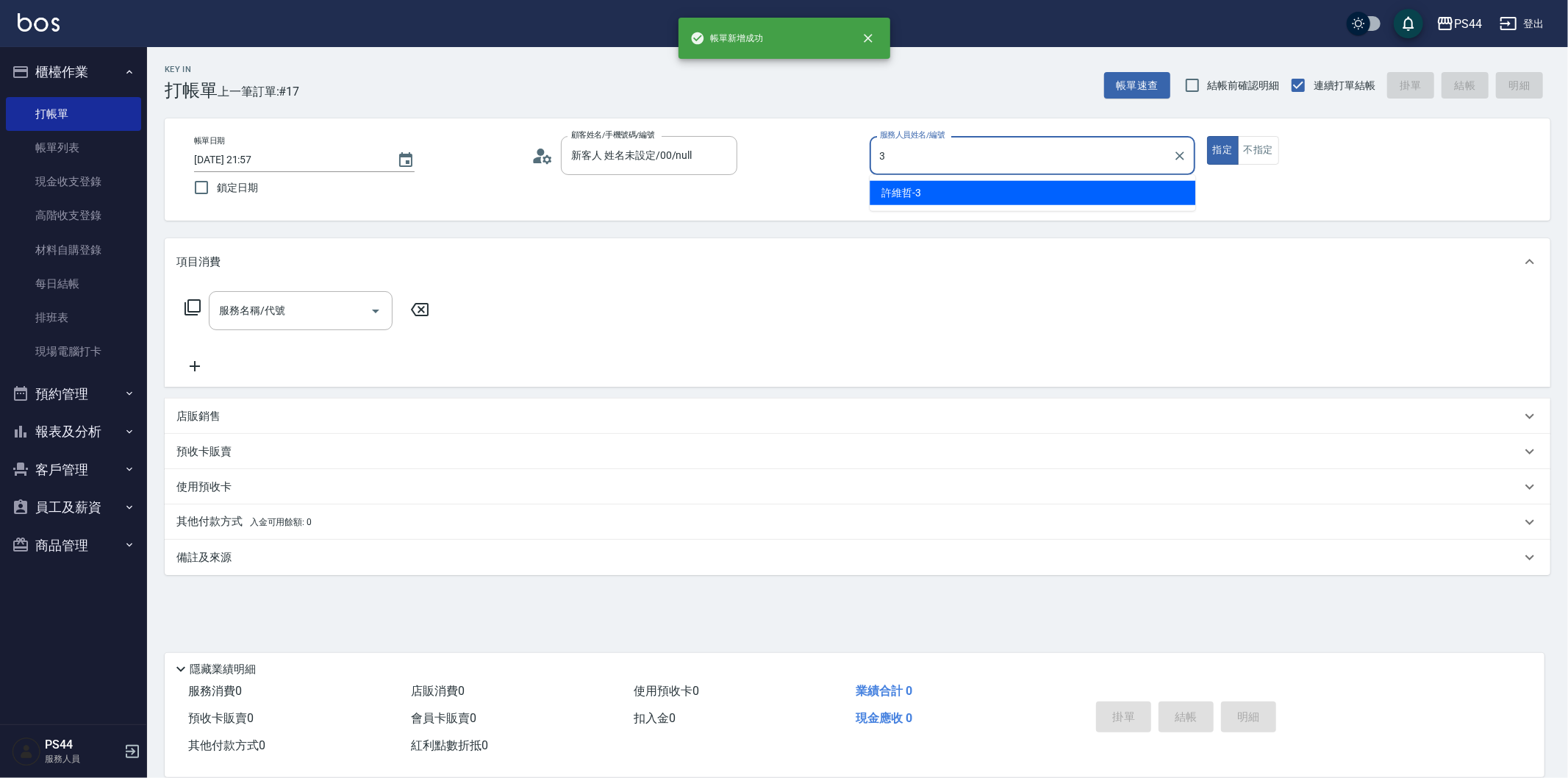
type input "[PERSON_NAME]-3"
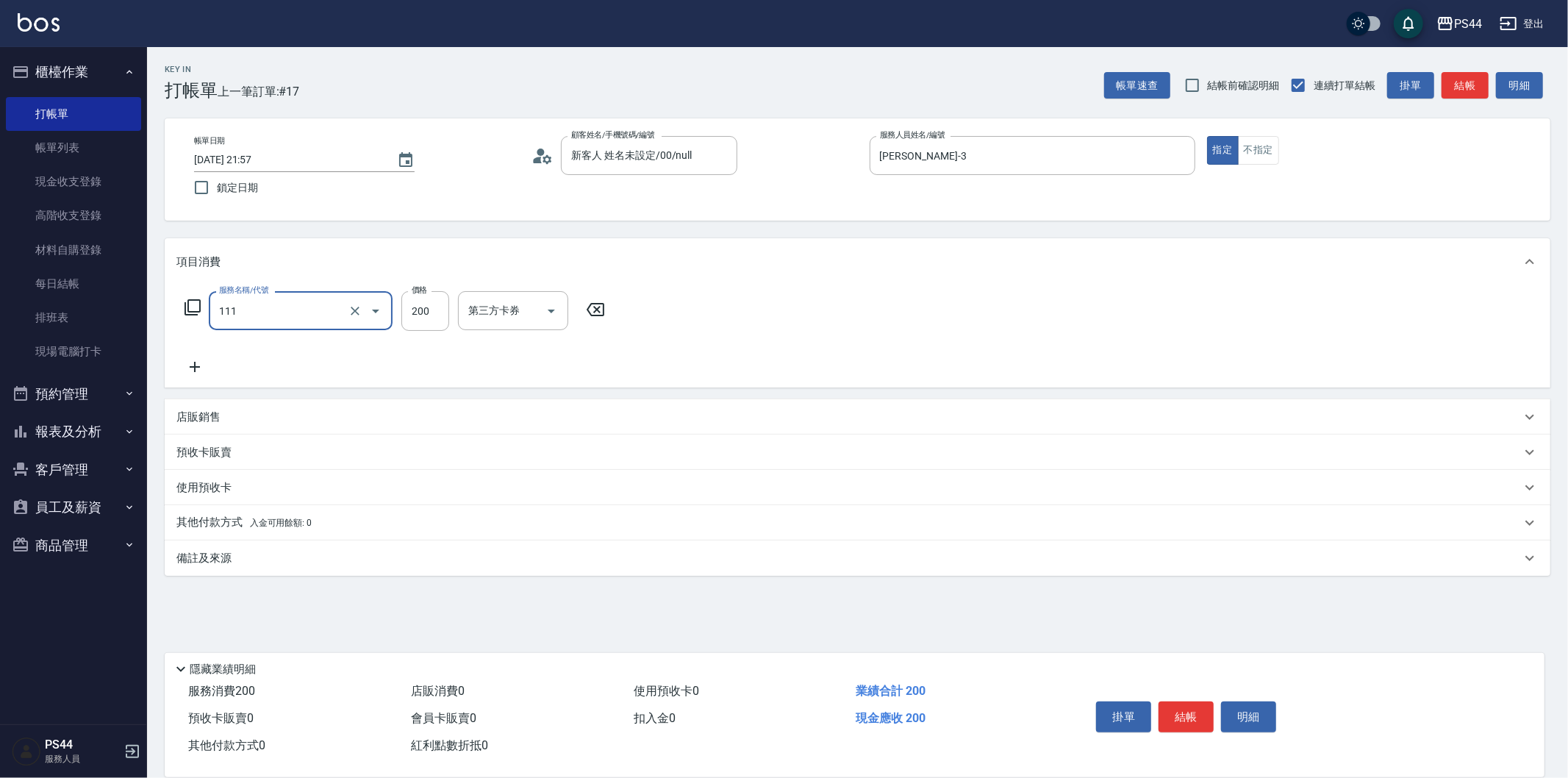
type input "200(111)"
type input "[PERSON_NAME]-3"
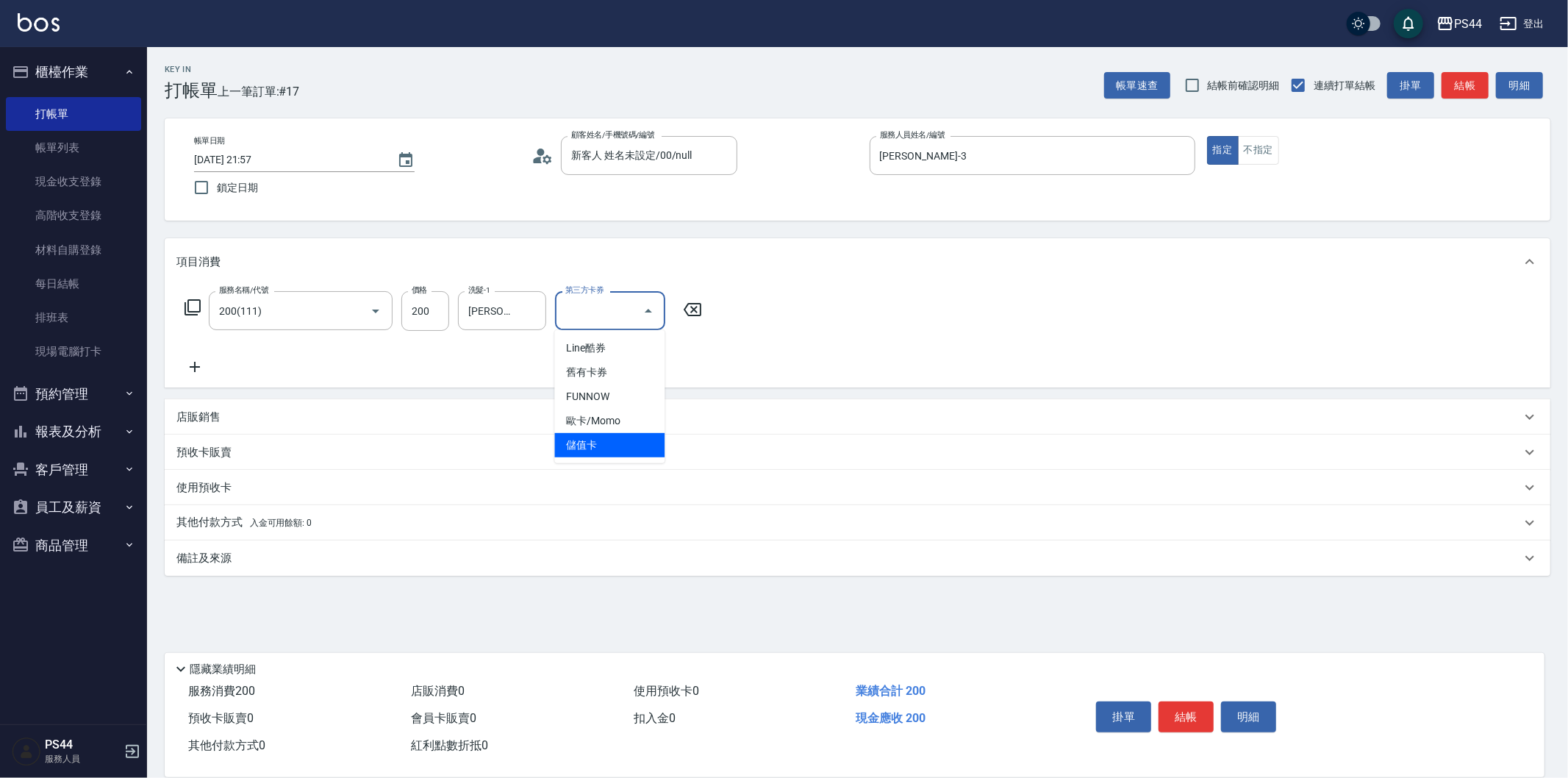
type input "儲值卡"
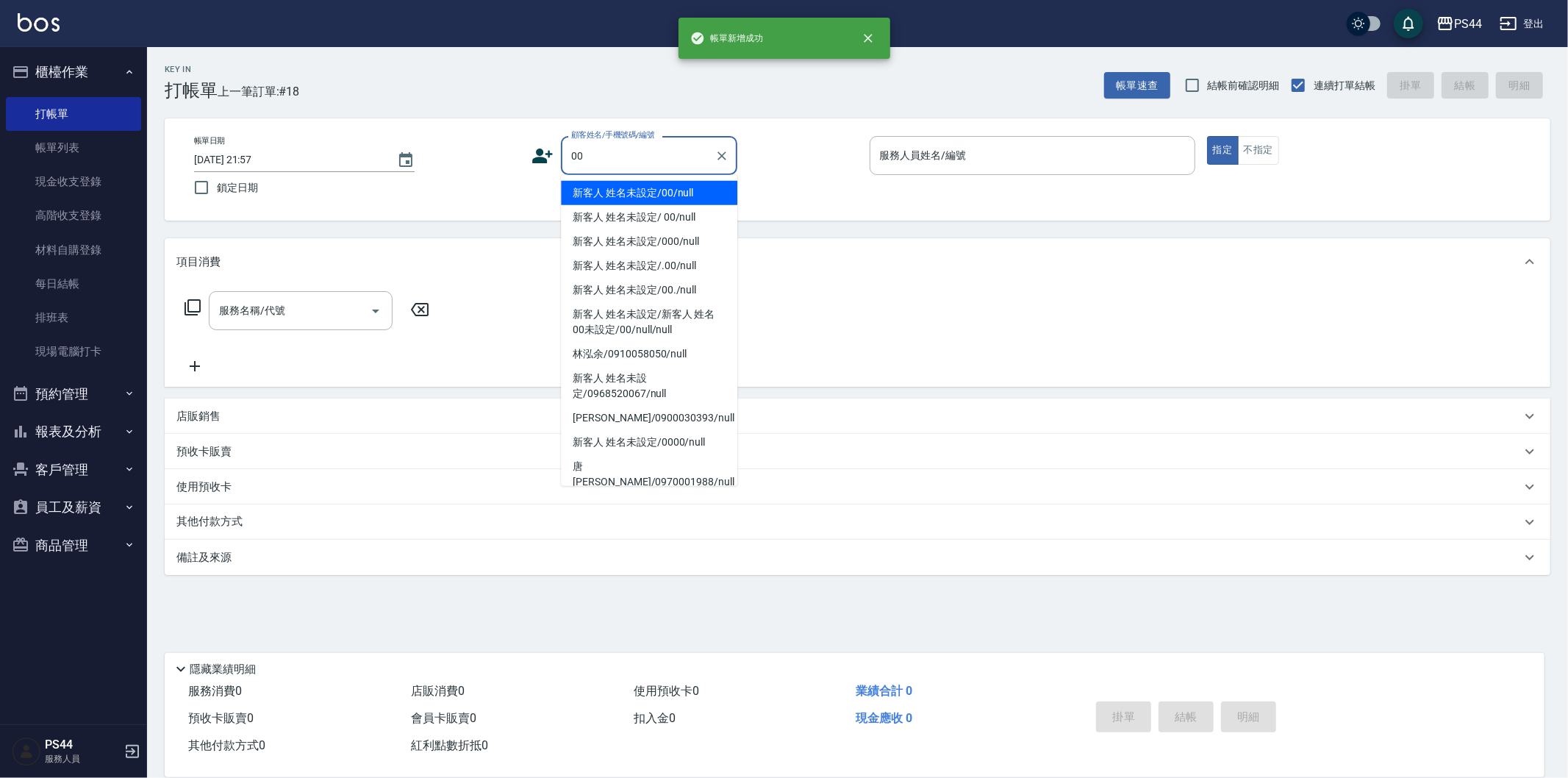
type input "新客人 姓名未設定/00/null"
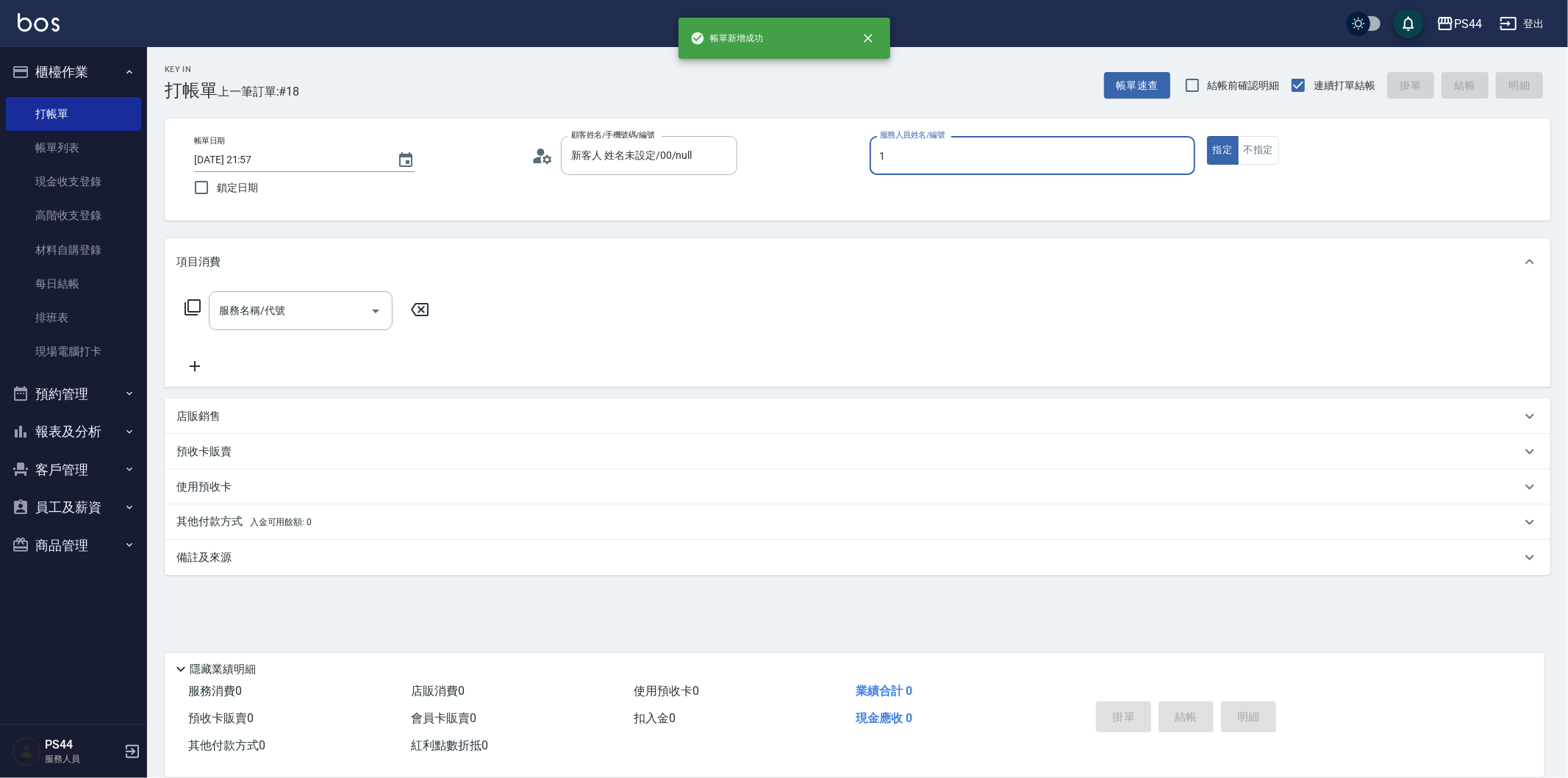
type input "[PERSON_NAME]-1"
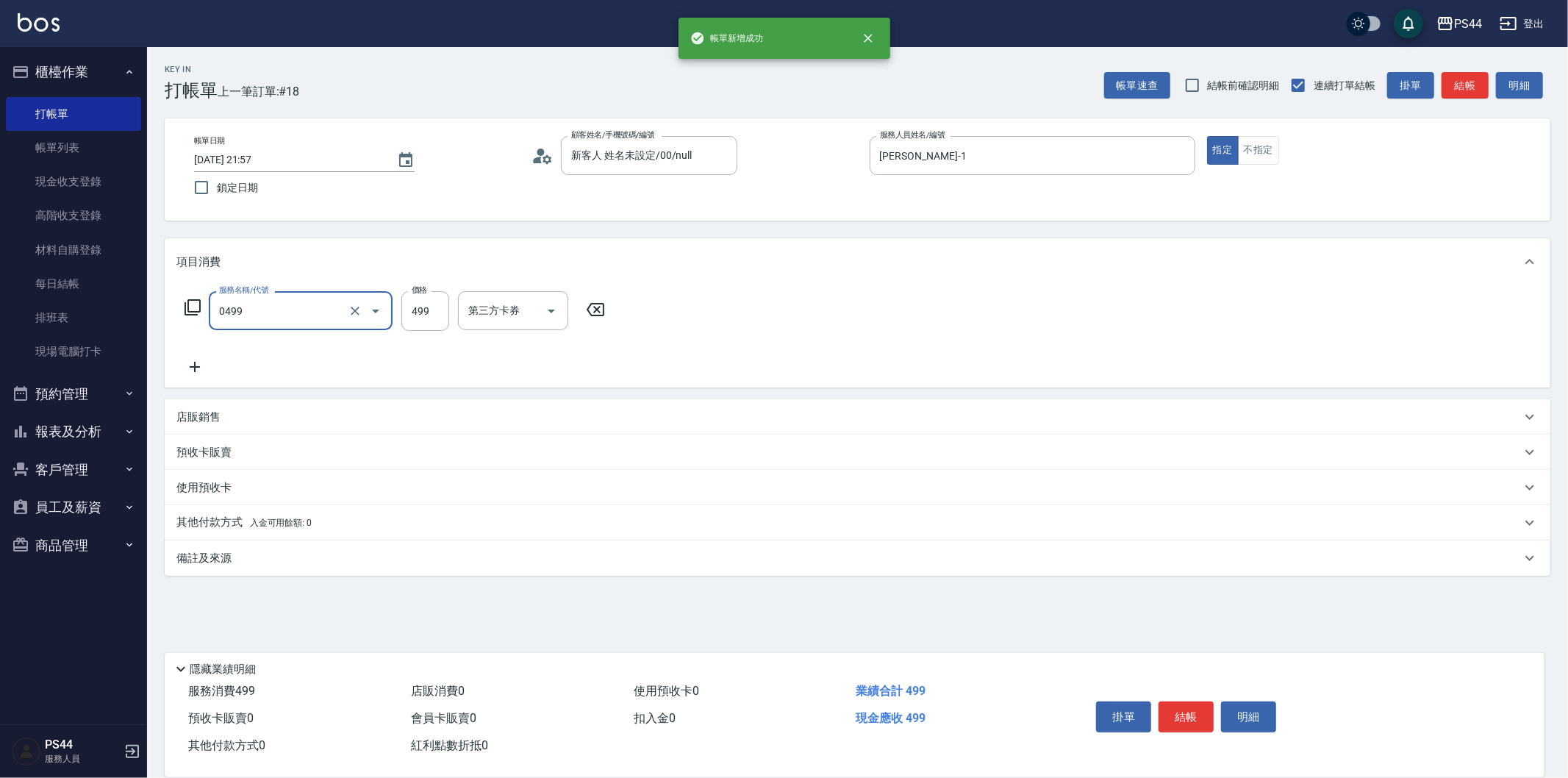
type input "[PERSON_NAME]499(0499)"
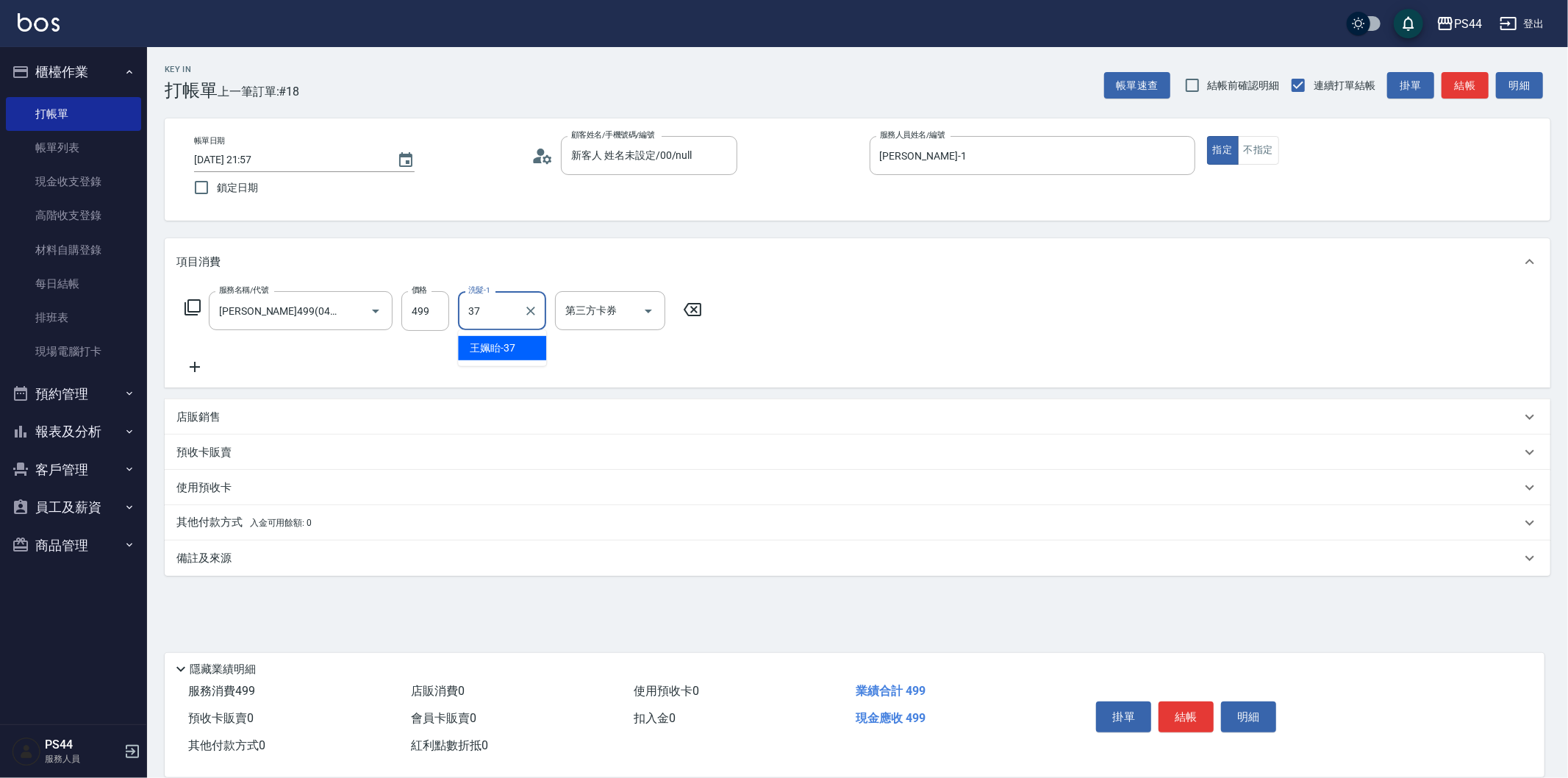
type input "王姵眙-37"
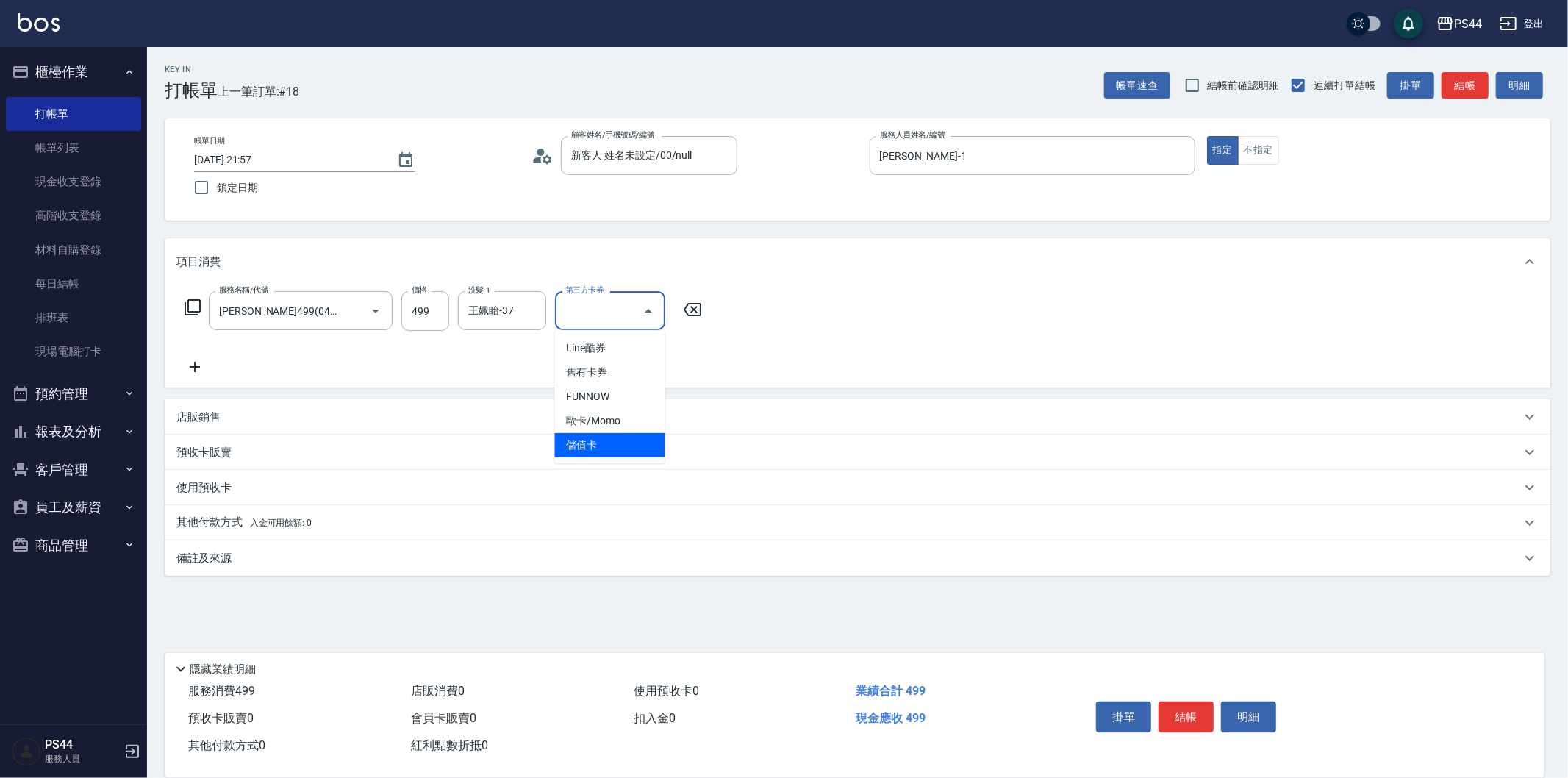
type input "儲值卡"
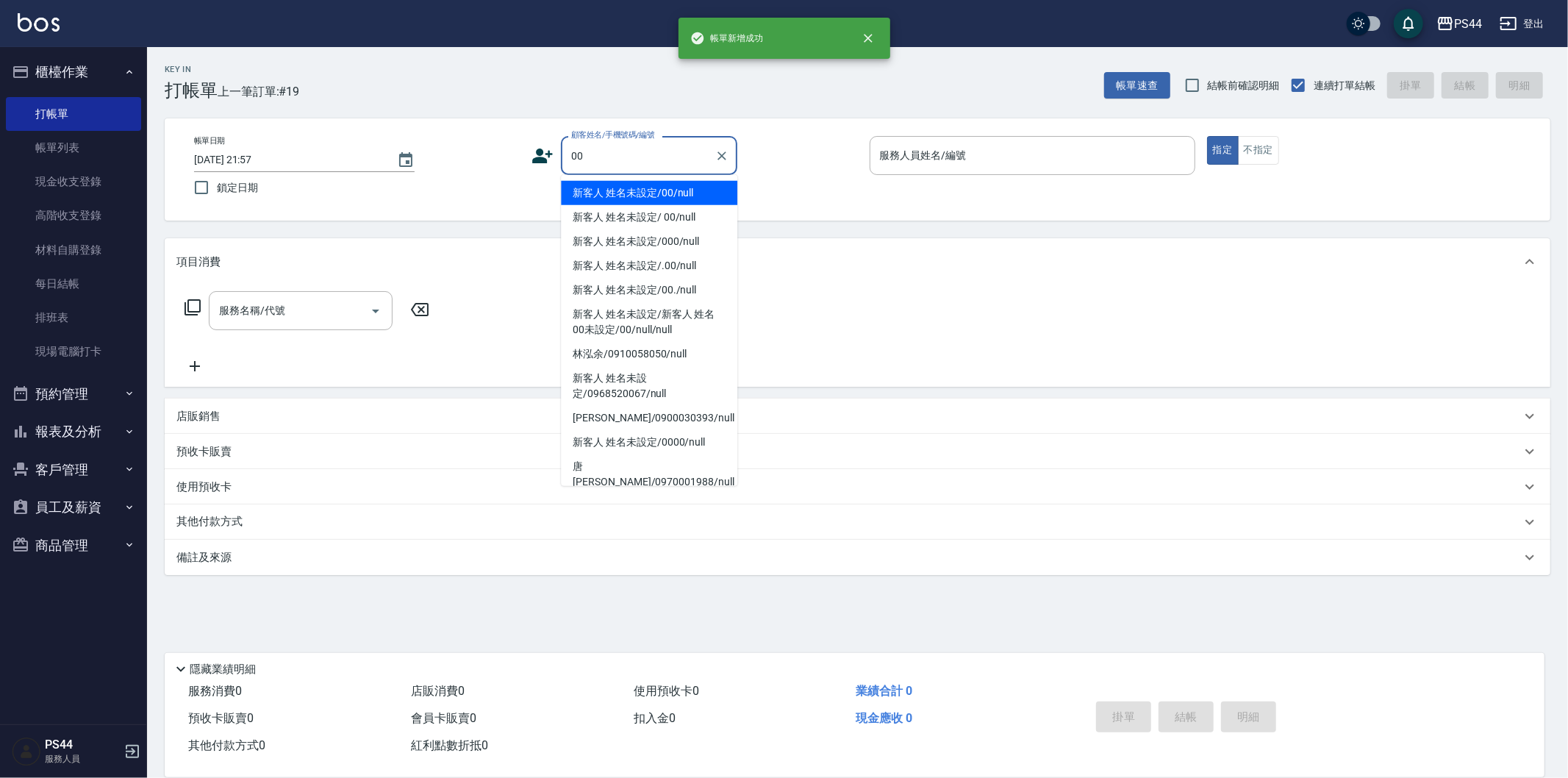
type input "新客人 姓名未設定/00/null"
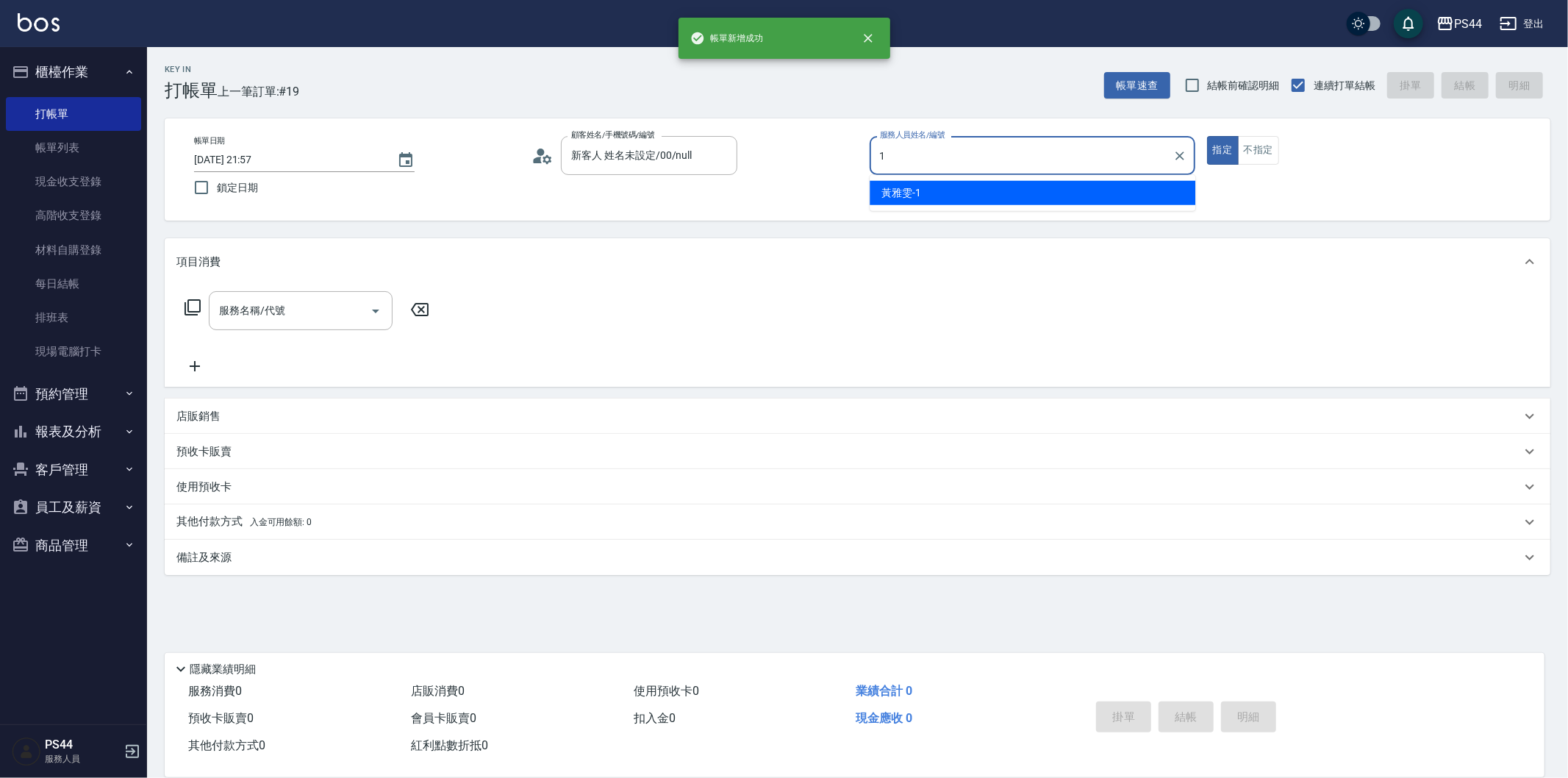
type input "[PERSON_NAME]-1"
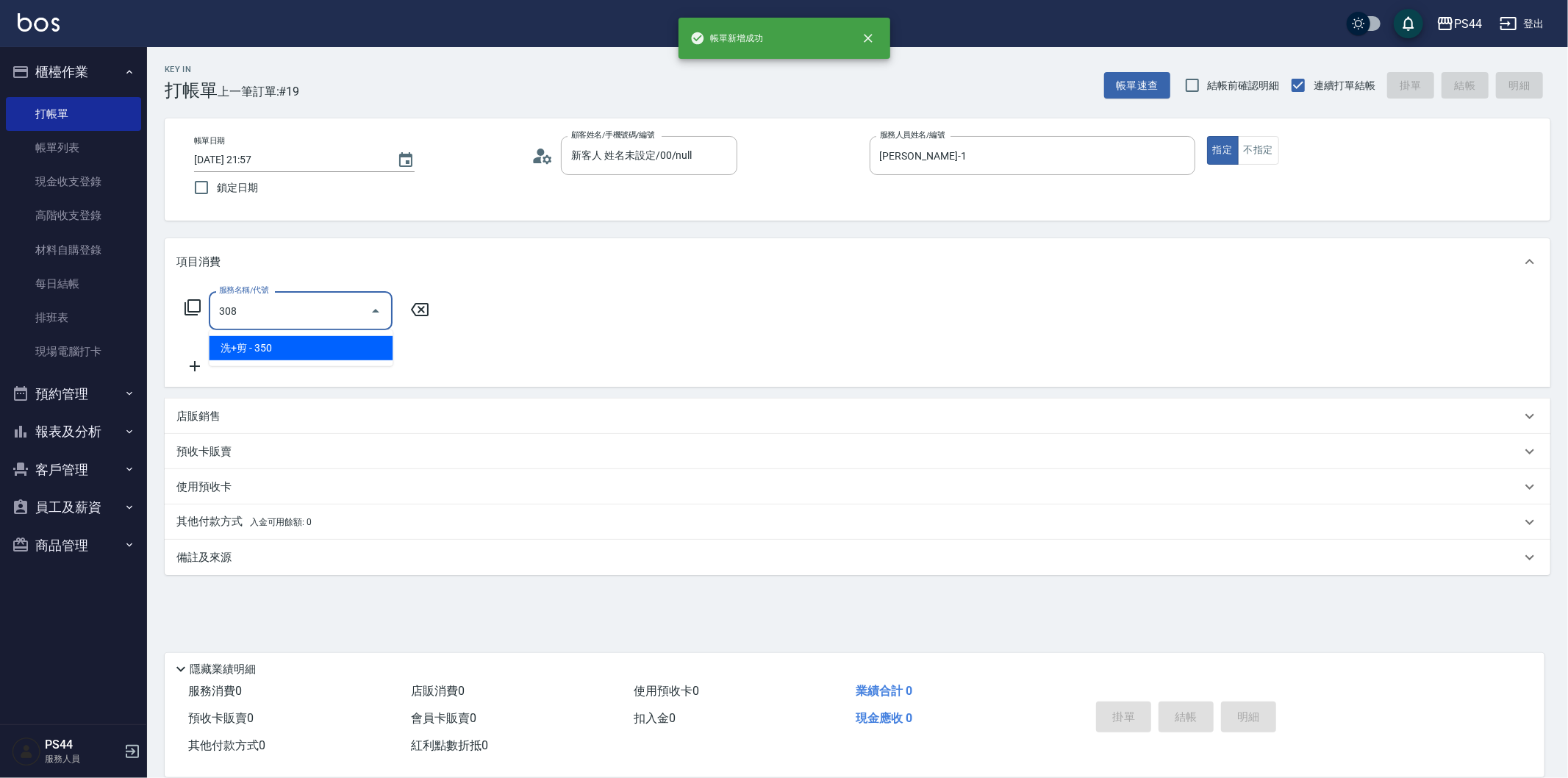
type input "洗+剪(308)"
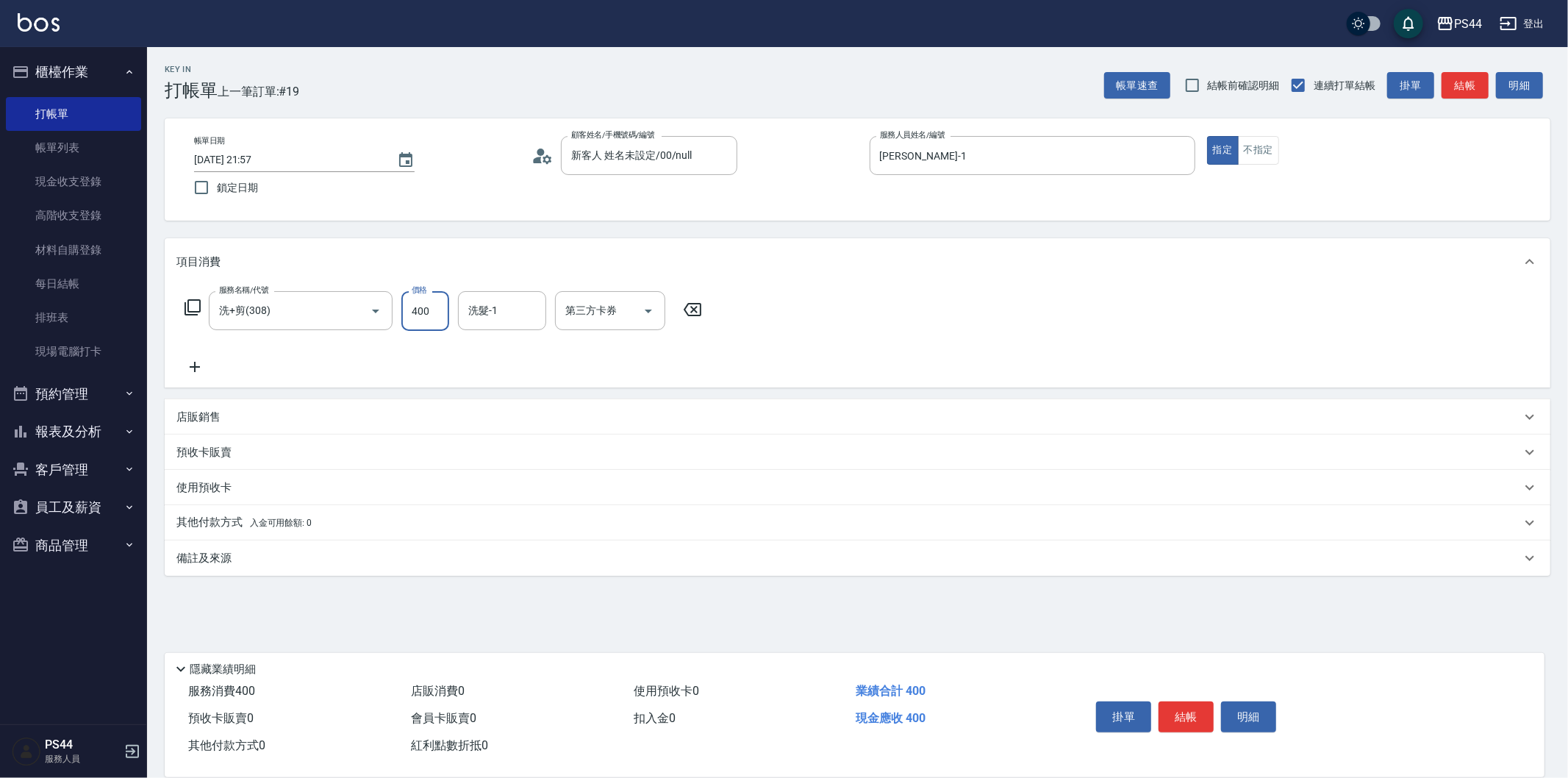
type input "400"
type input "[PERSON_NAME]-12"
type input "儲值卡"
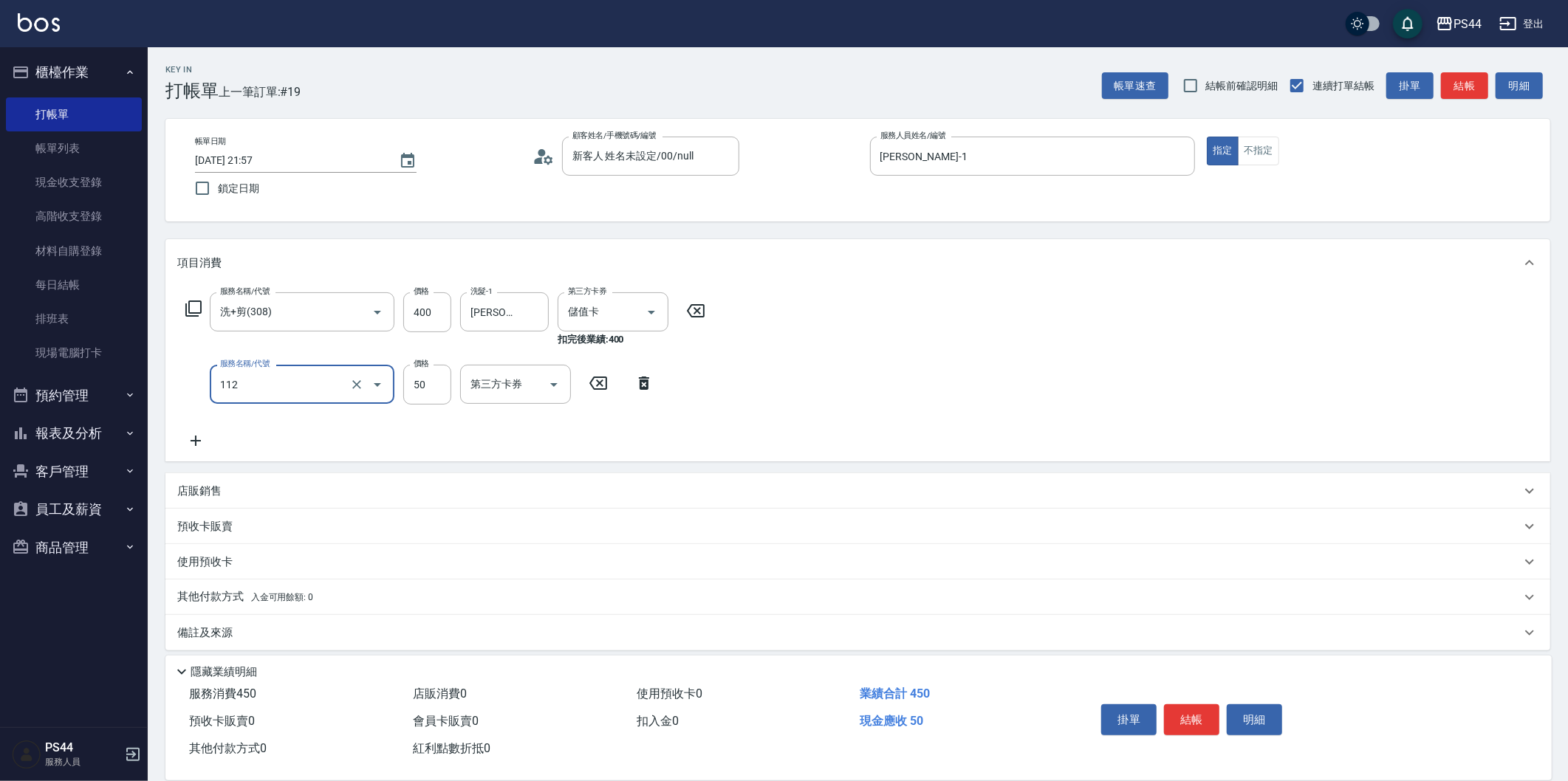
type input "精油50(112)"
type input "[PERSON_NAME]-12"
click at [430, 397] on input "3000" at bounding box center [427, 384] width 48 height 40
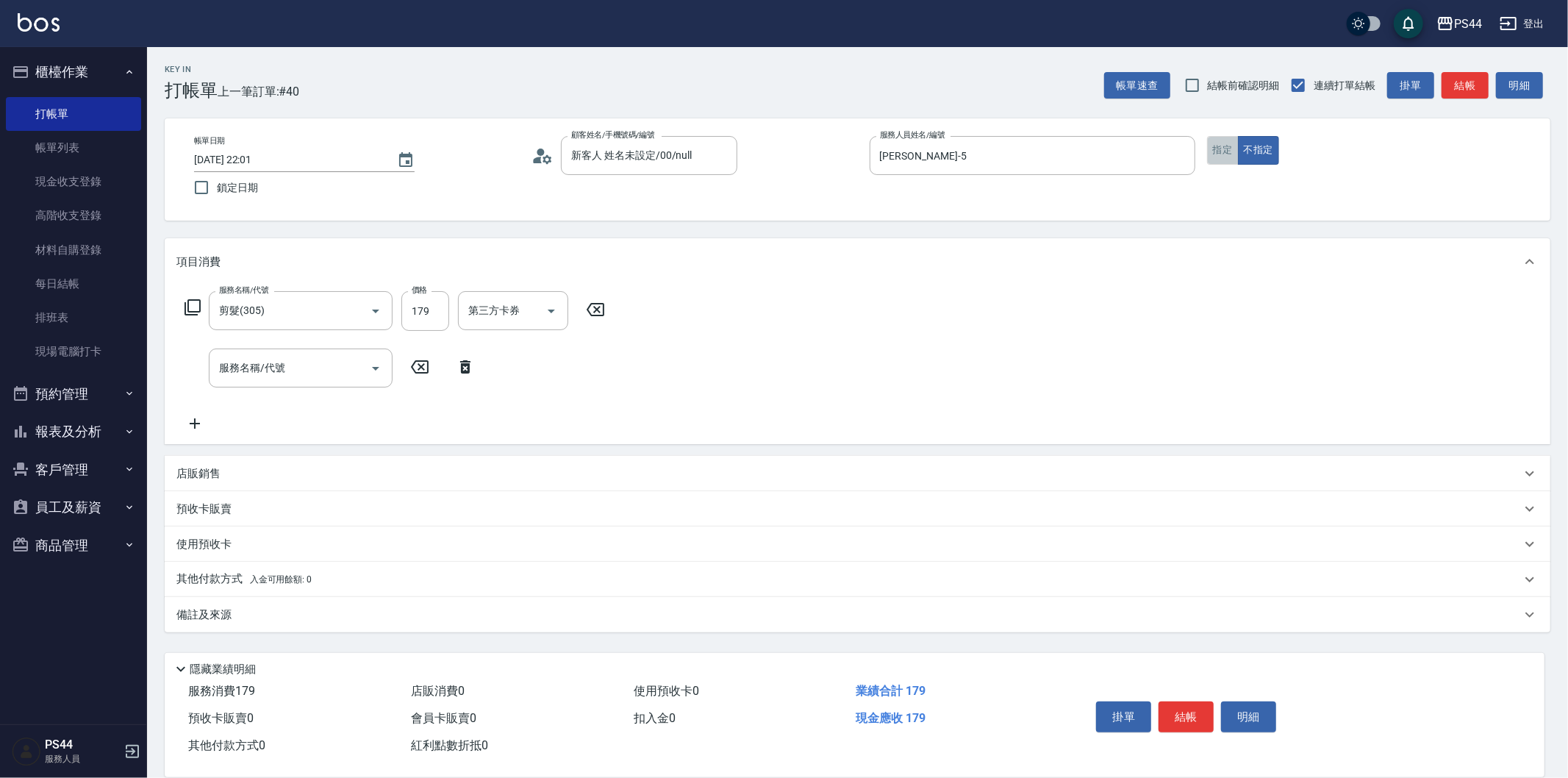
click at [1218, 136] on button "指定" at bounding box center [1222, 150] width 32 height 29
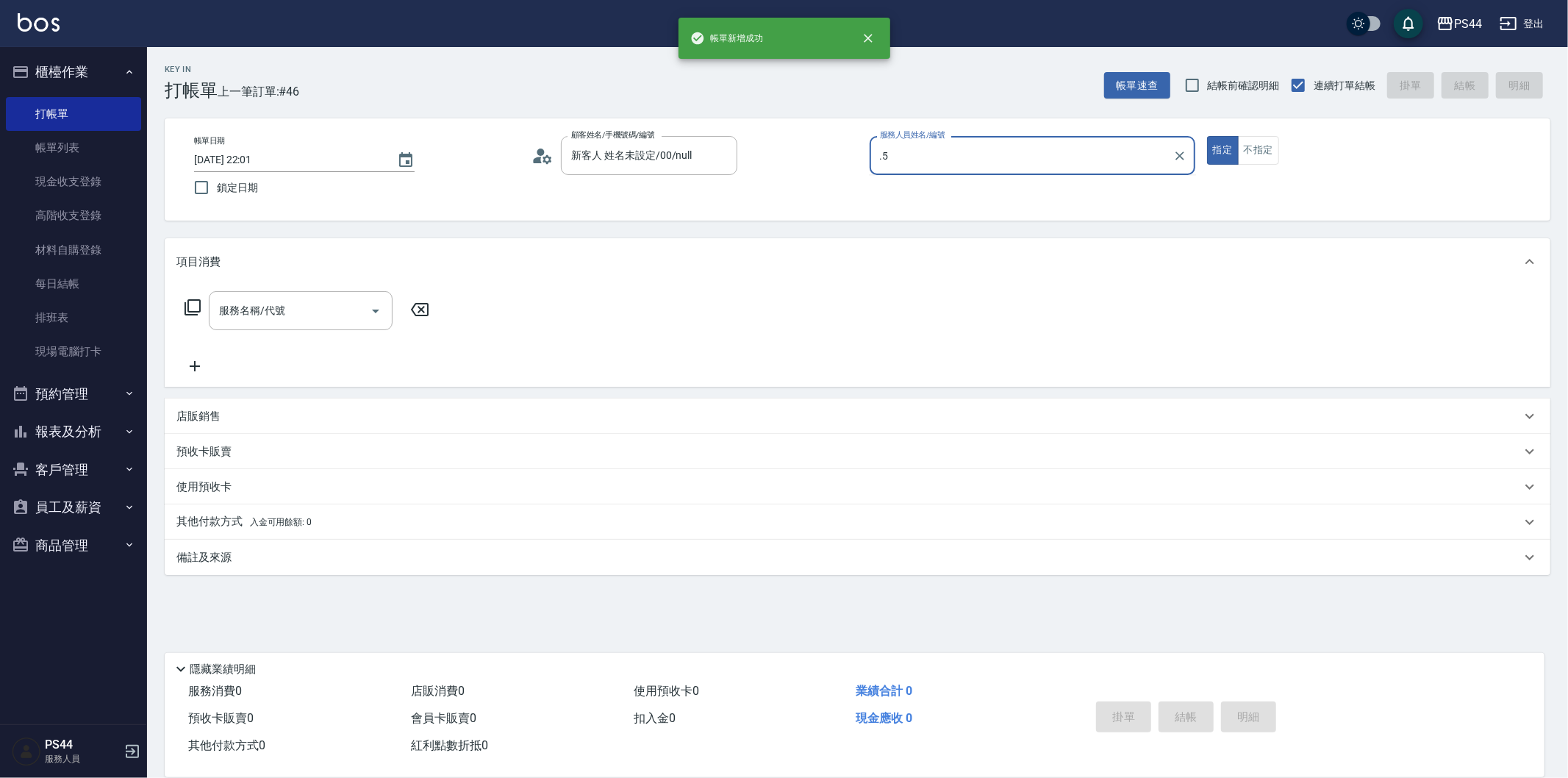
click at [1206, 136] on button "指定" at bounding box center [1222, 150] width 32 height 29
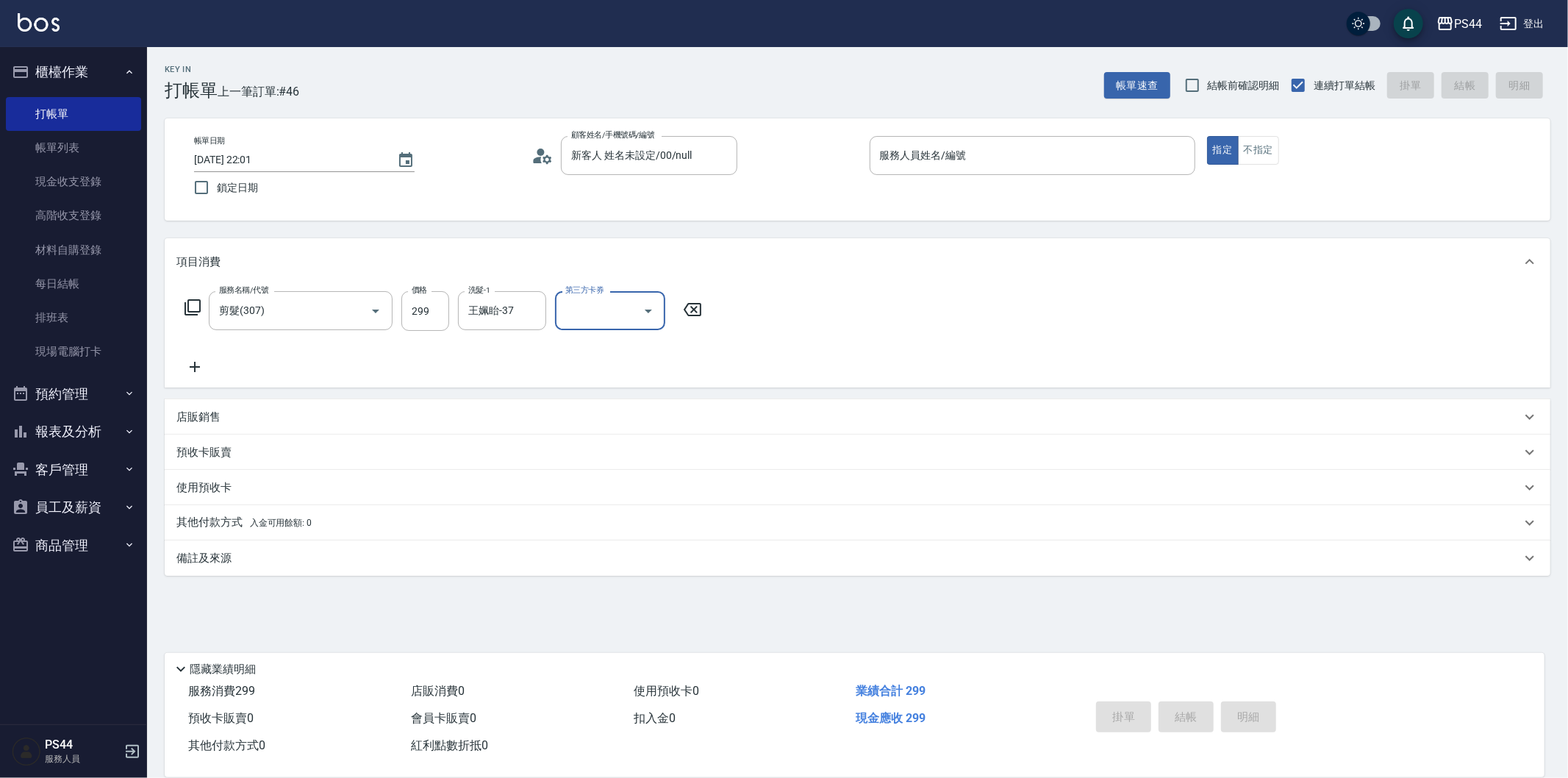
click at [946, 144] on div "服務人員姓名/編號 服務人員姓名/編號" at bounding box center [1032, 155] width 326 height 39
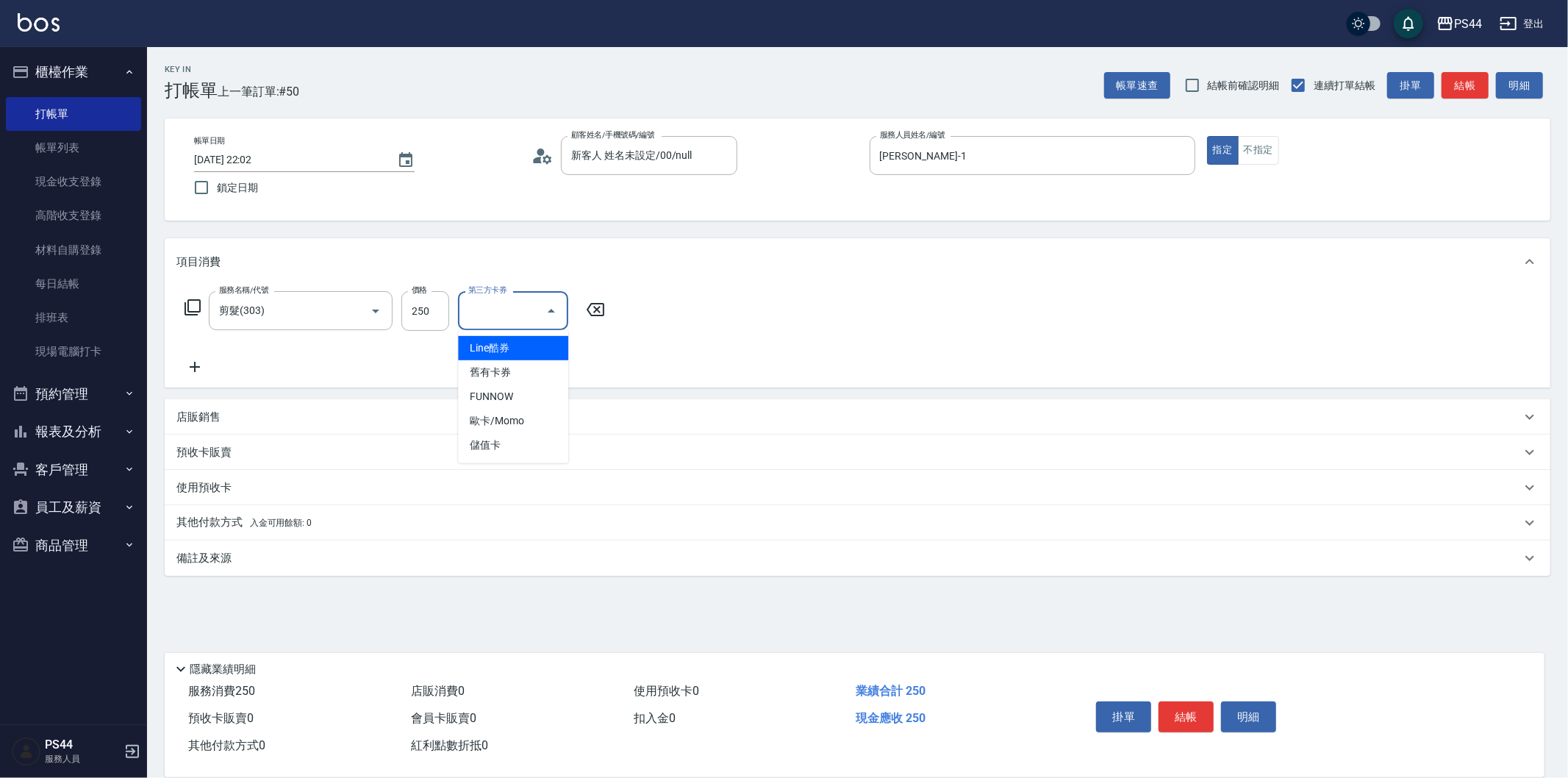
drag, startPoint x: 437, startPoint y: 306, endPoint x: 518, endPoint y: 290, distance: 82.6
click at [437, 307] on input "250" at bounding box center [425, 311] width 48 height 39
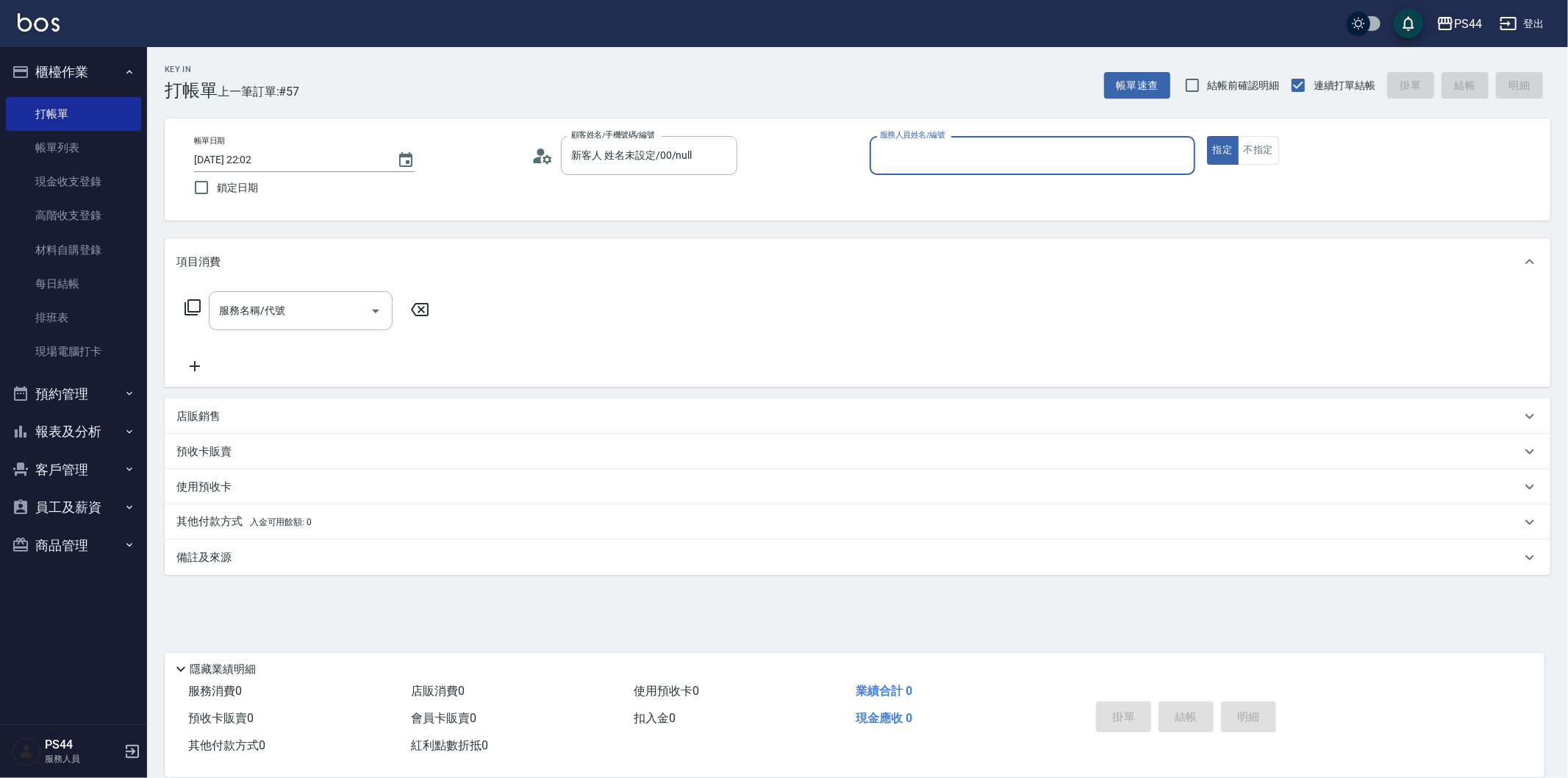
click at [1206, 136] on button "指定" at bounding box center [1222, 150] width 32 height 29
click at [983, 190] on div "帳單日期 [DATE] 22:02 鎖定日期 顧客姓名/手機號碼/編號 新客人 姓名未設定/00/null 顧客姓名/手機號碼/編號 服務人員姓名/編號 服務…" at bounding box center [857, 170] width 1350 height 67
click at [989, 169] on div "服務人員姓名/編號" at bounding box center [1032, 155] width 326 height 39
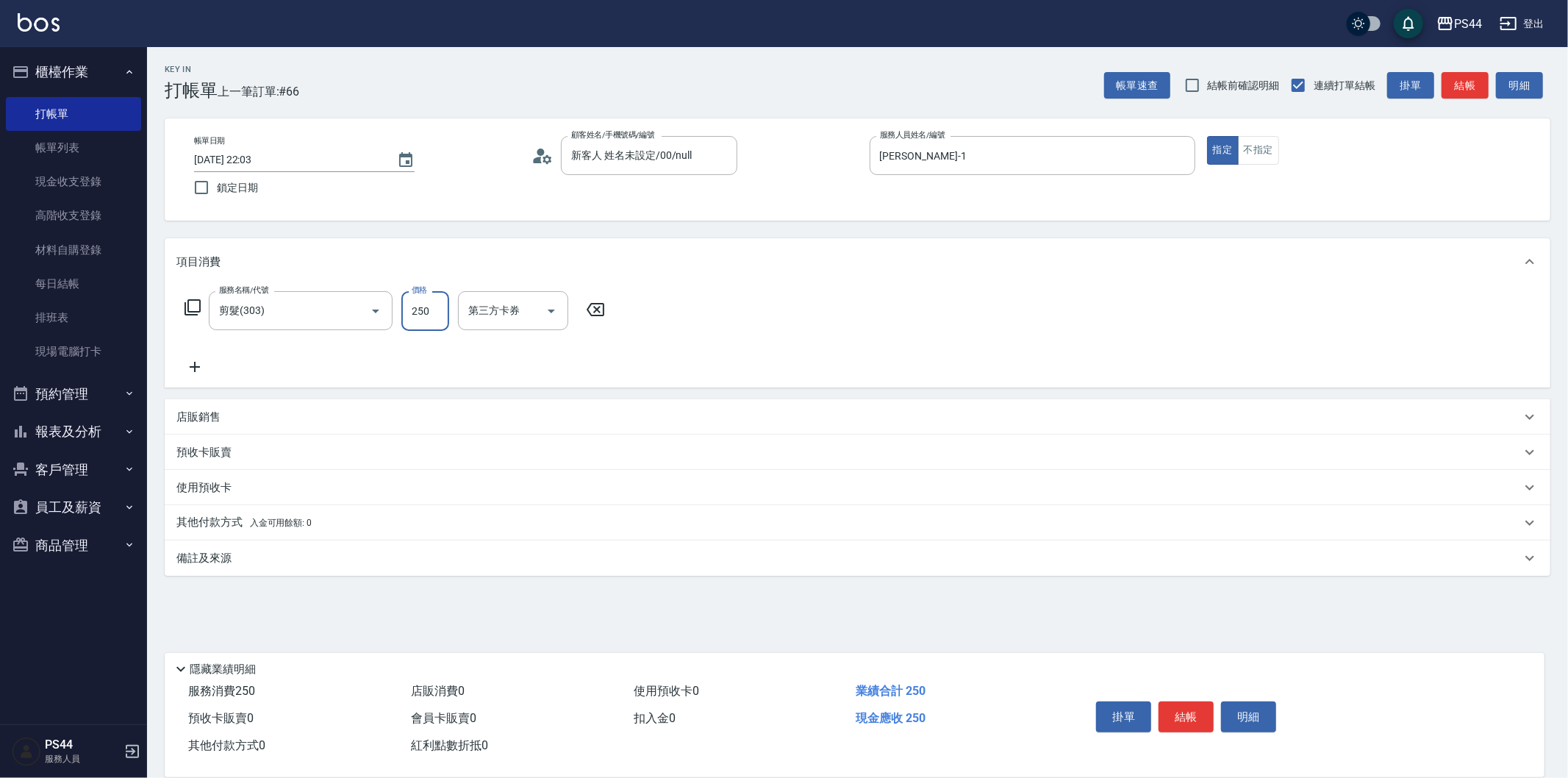
drag, startPoint x: 419, startPoint y: 311, endPoint x: 572, endPoint y: 267, distance: 159.2
click at [419, 311] on input "250" at bounding box center [425, 311] width 48 height 39
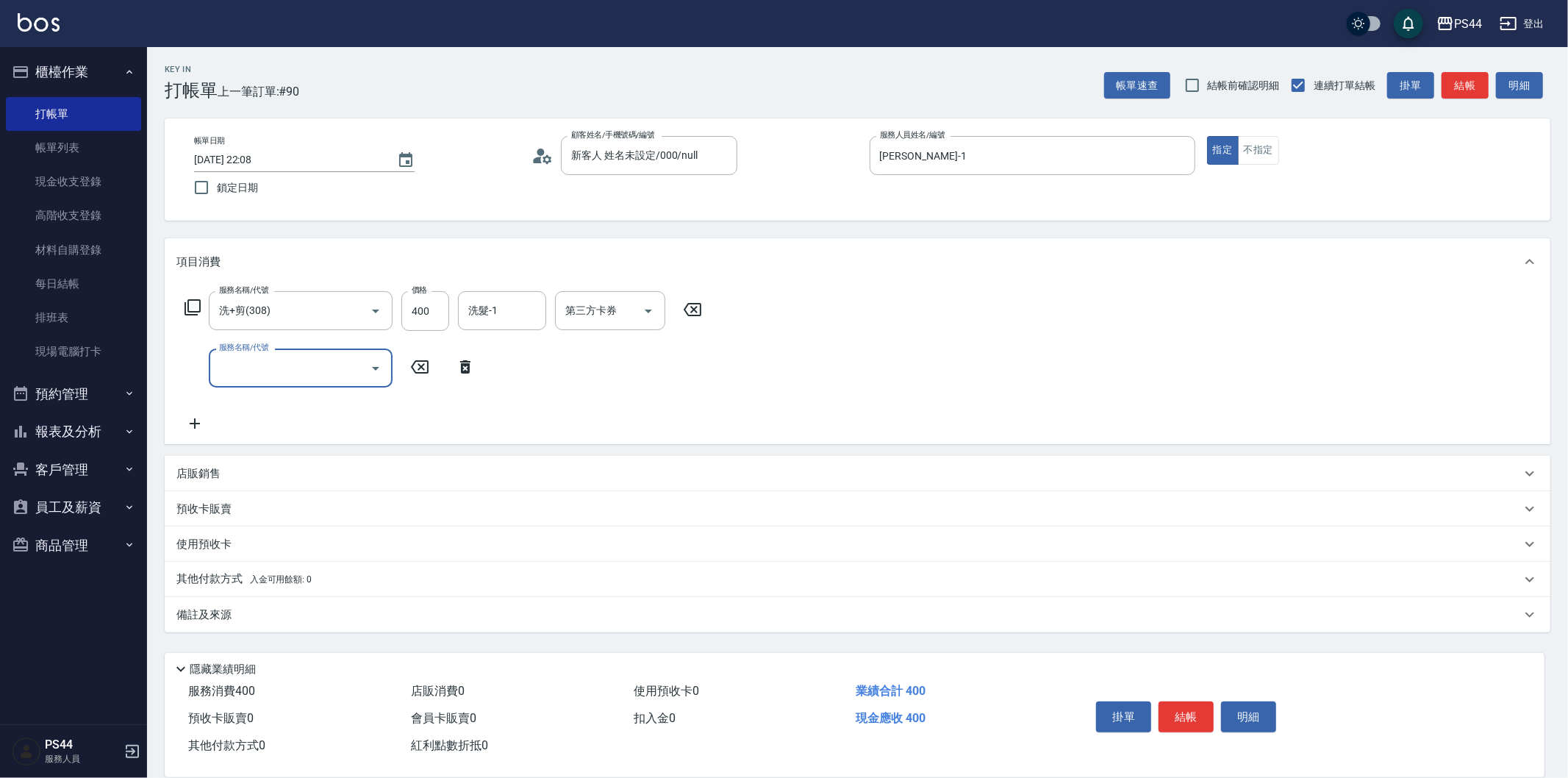
drag, startPoint x: 549, startPoint y: 314, endPoint x: 536, endPoint y: 316, distance: 13.2
click at [548, 314] on form "洗髮-1 洗髮-1" at bounding box center [507, 311] width 97 height 39
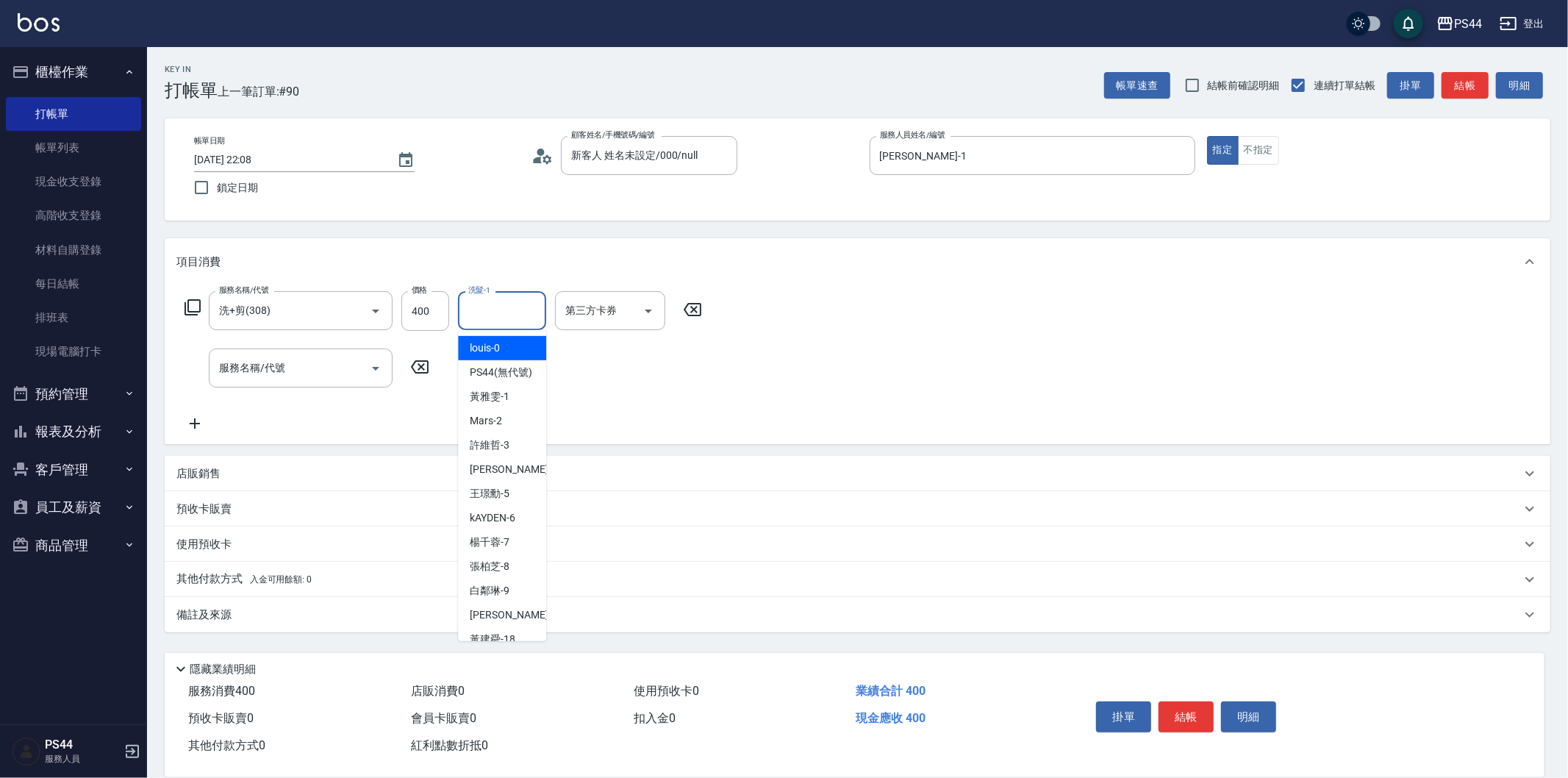
click at [531, 303] on input "洗髮-1" at bounding box center [502, 311] width 75 height 26
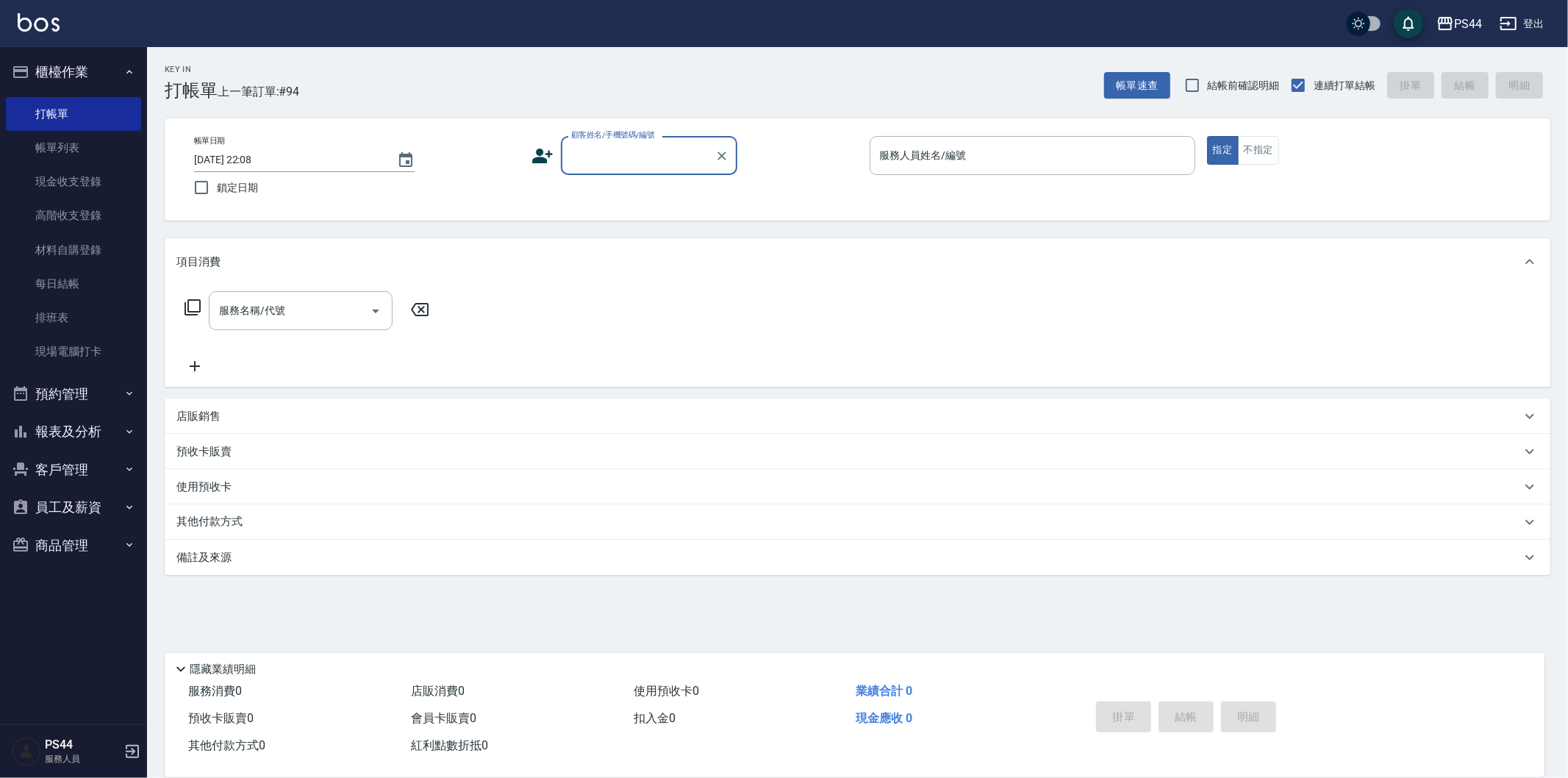
click at [86, 415] on button "報表及分析" at bounding box center [73, 431] width 135 height 39
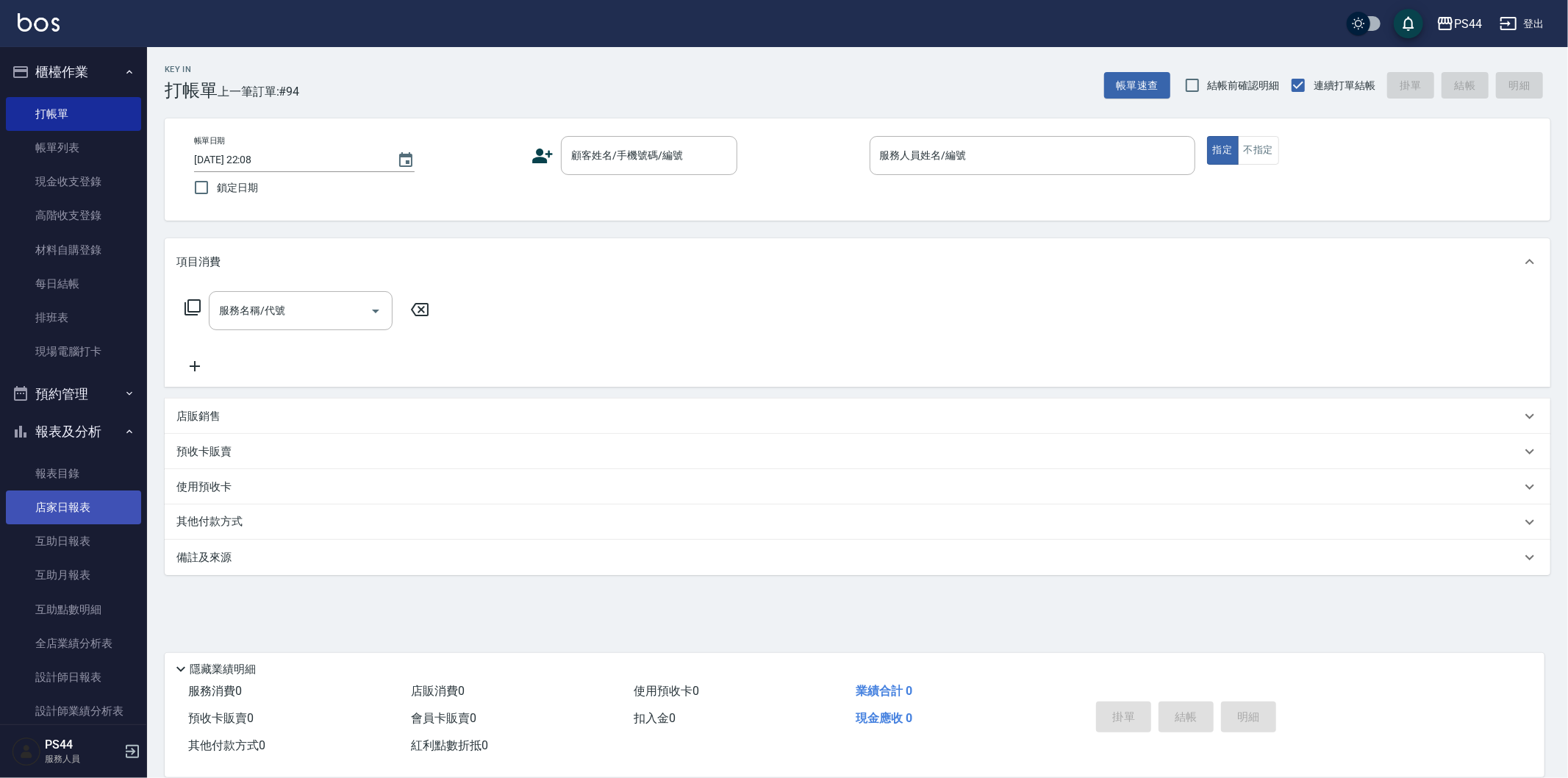
click at [107, 508] on link "店家日報表" at bounding box center [73, 507] width 135 height 34
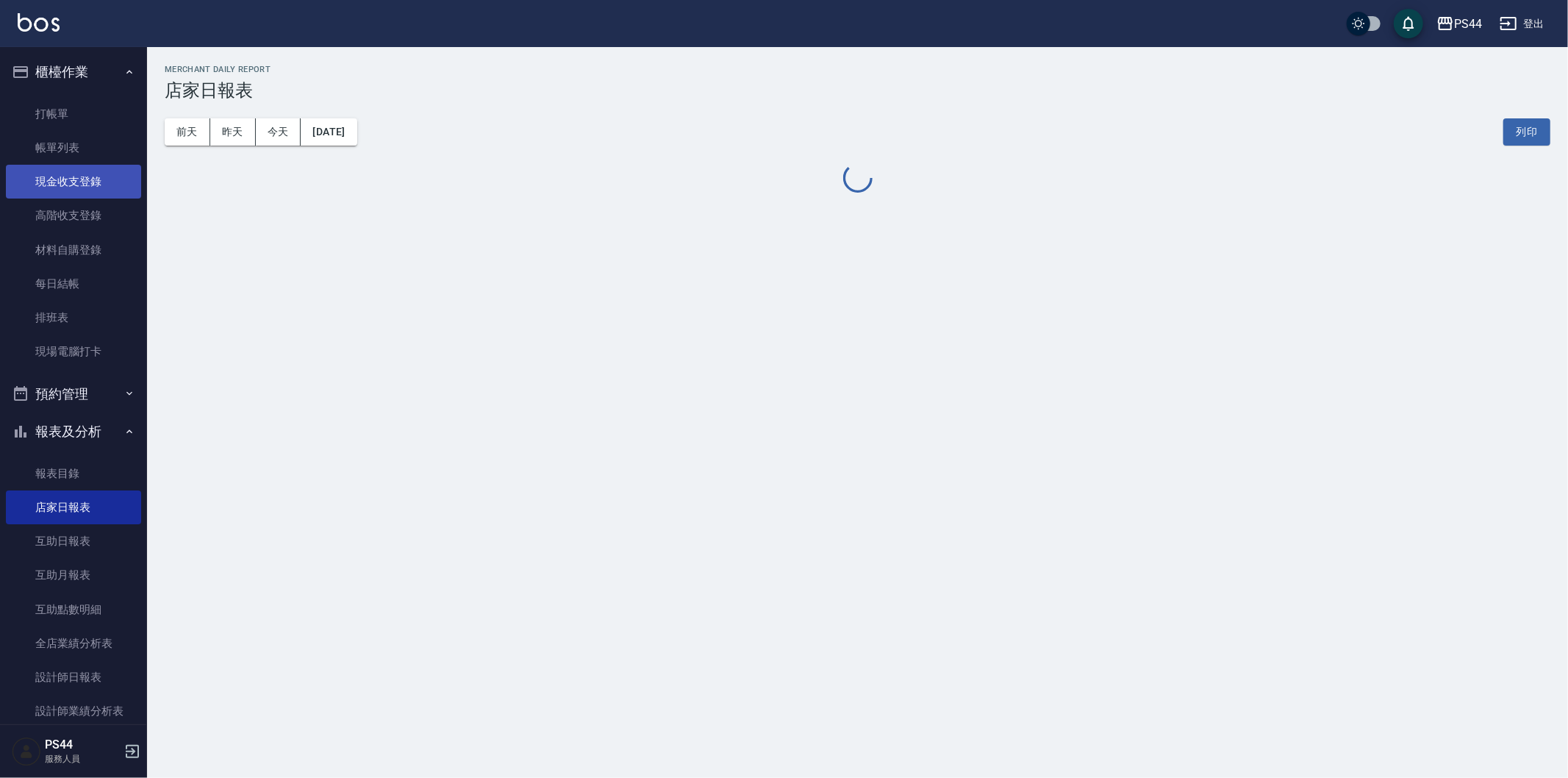
click at [82, 175] on link "現金收支登錄" at bounding box center [73, 181] width 135 height 34
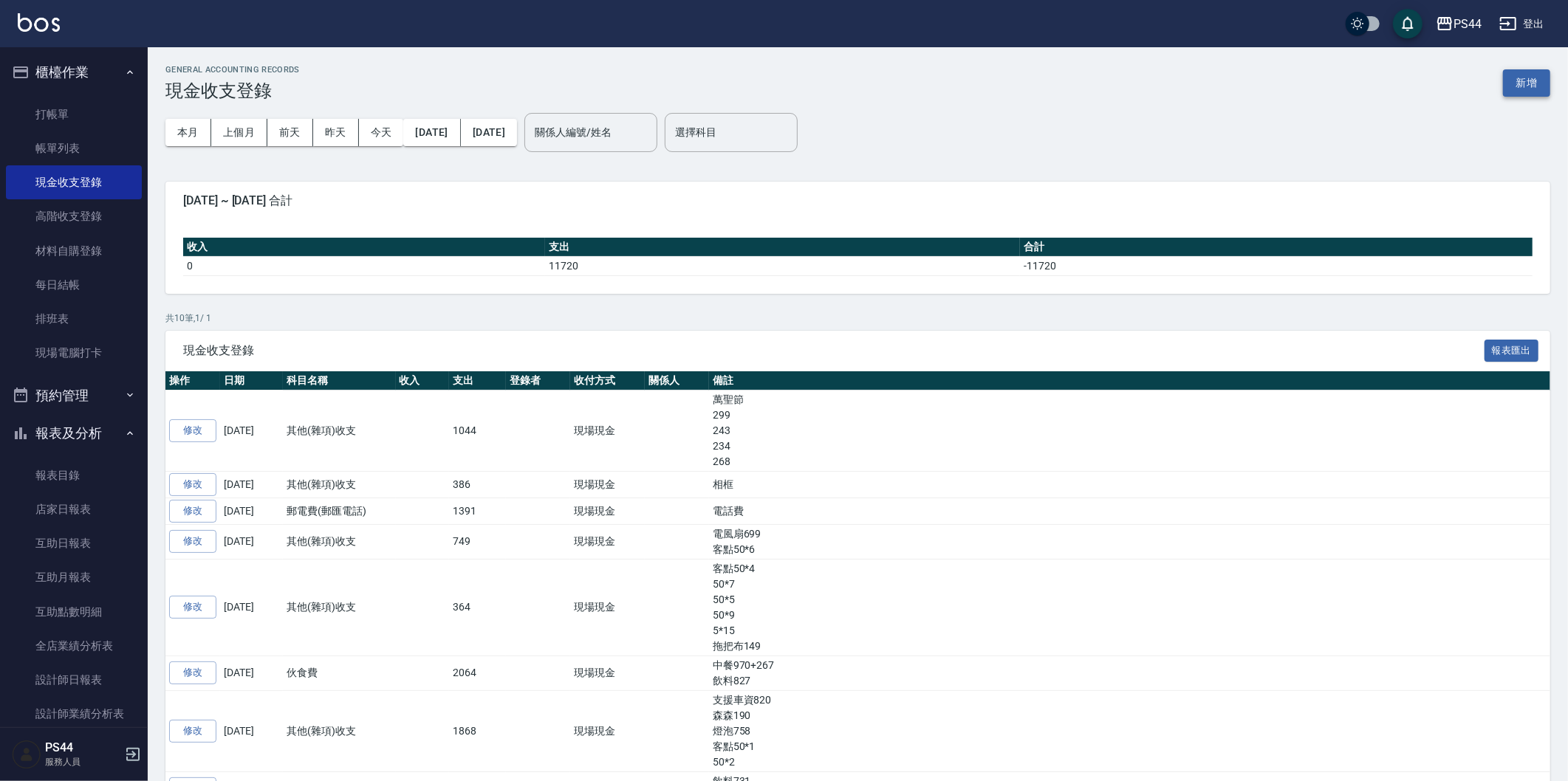
click at [1540, 84] on button "新增" at bounding box center [1527, 83] width 47 height 27
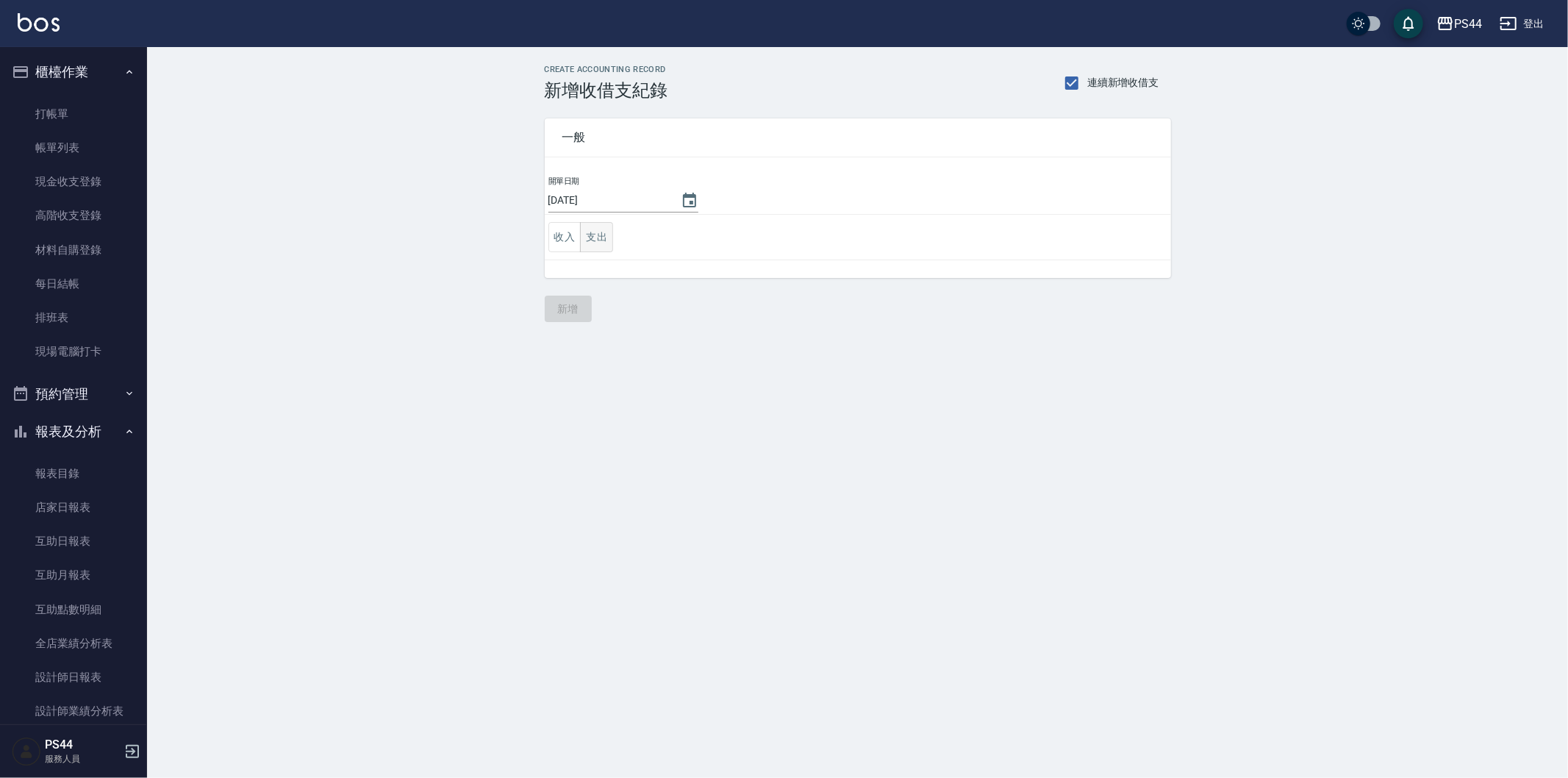
click at [604, 232] on button "支出" at bounding box center [596, 238] width 33 height 30
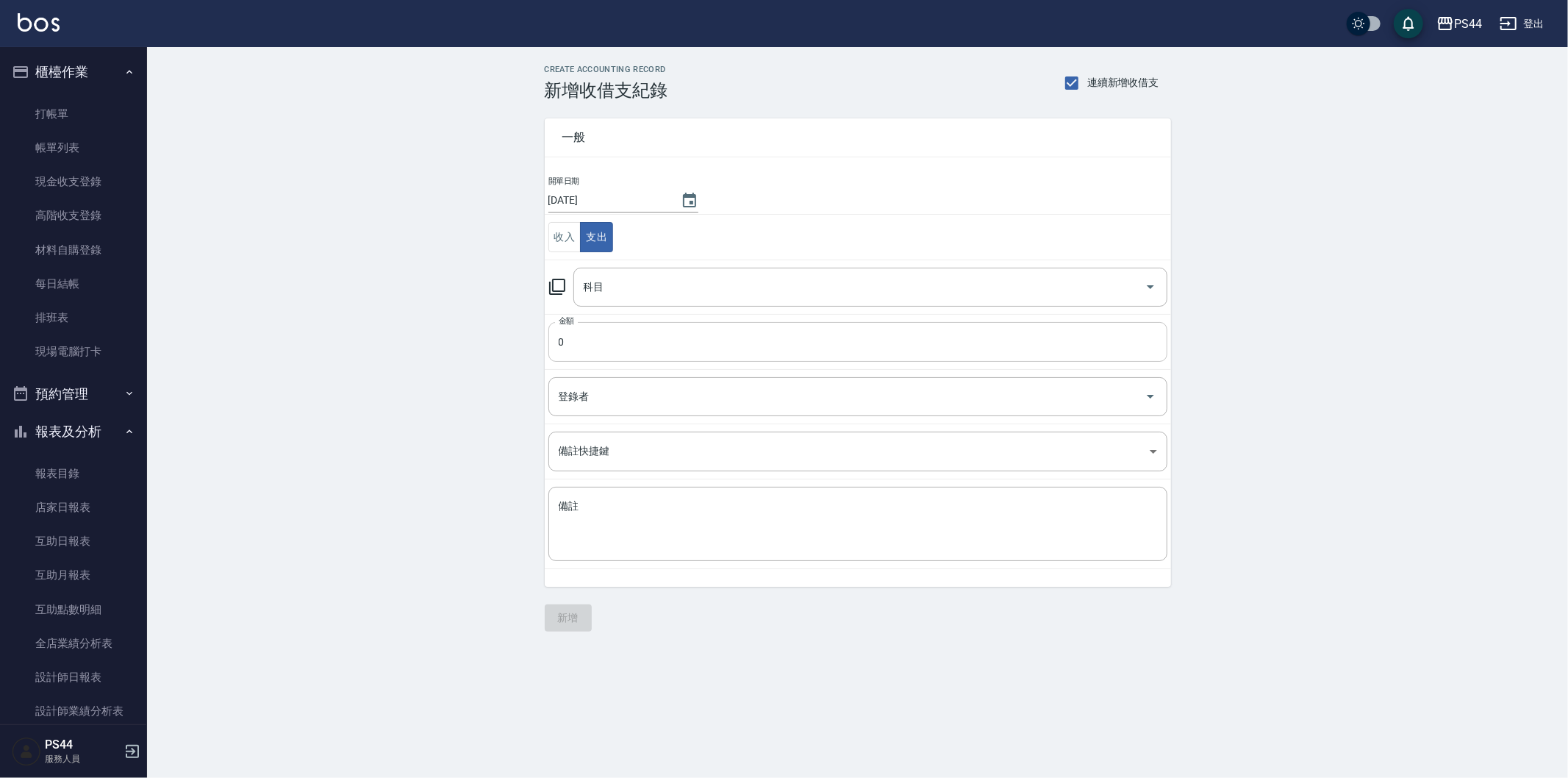
click at [644, 342] on input "0" at bounding box center [858, 342] width 619 height 39
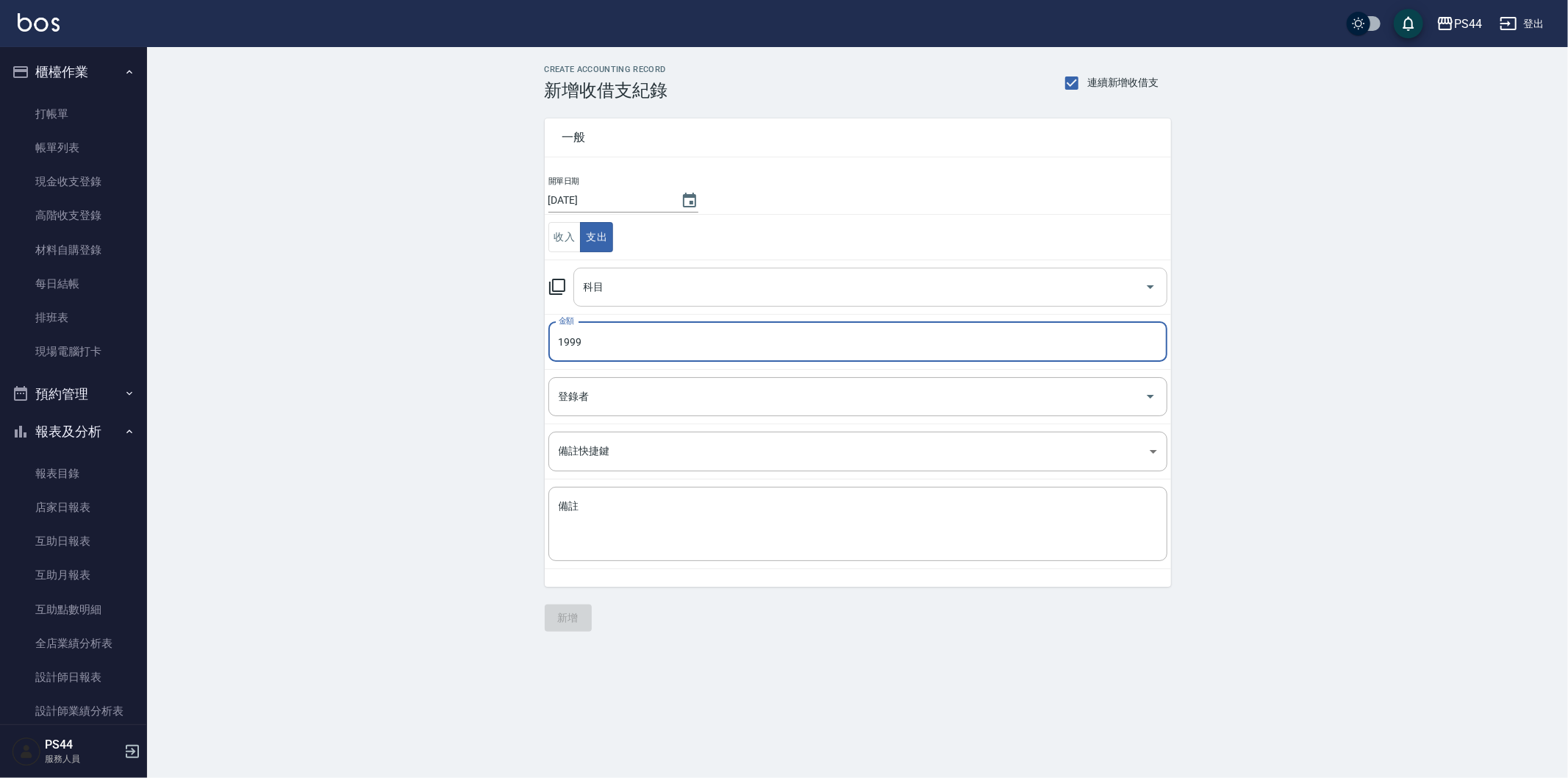
click at [642, 281] on input "科目" at bounding box center [859, 287] width 559 height 26
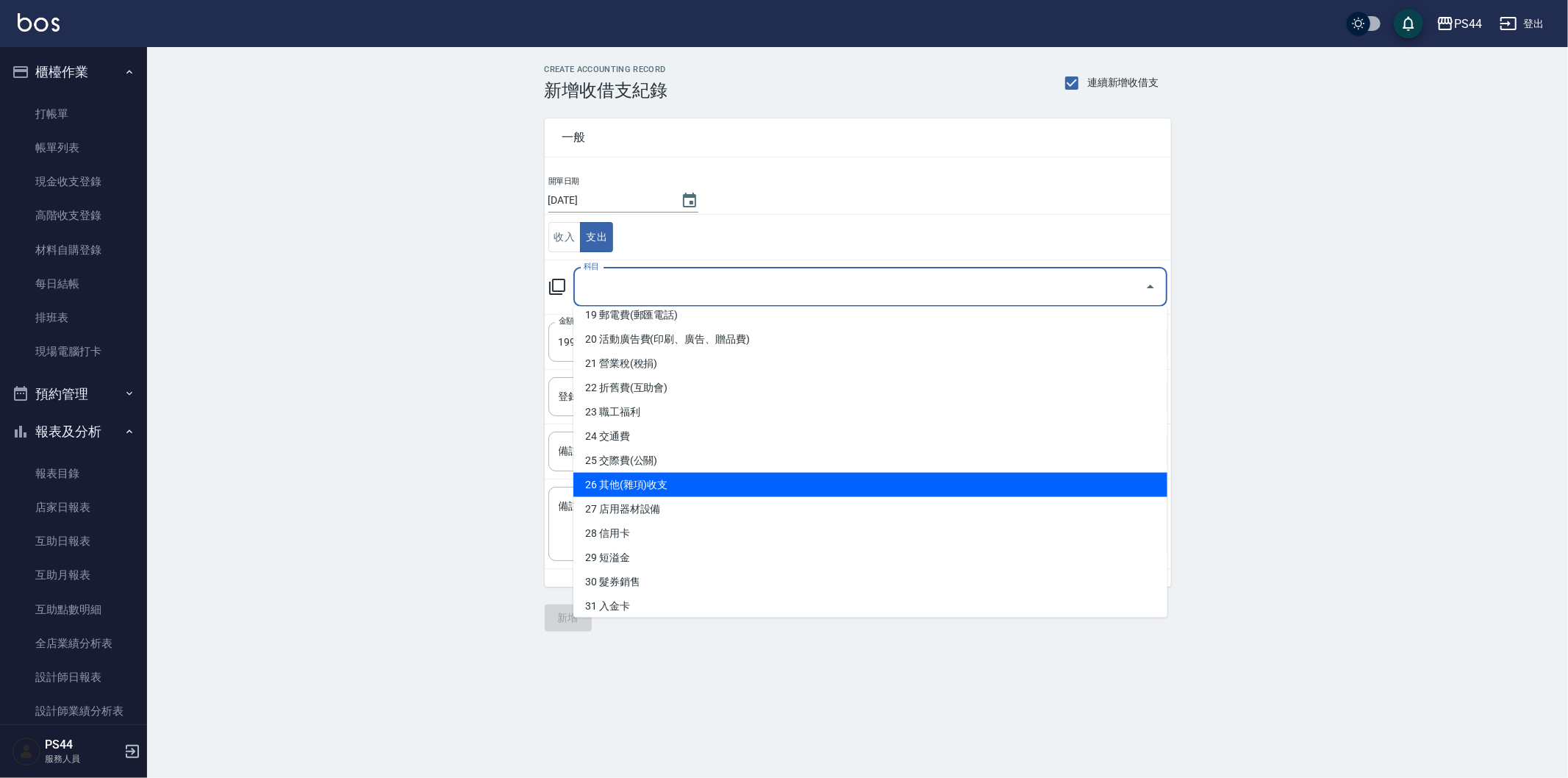
scroll to position [489, 0]
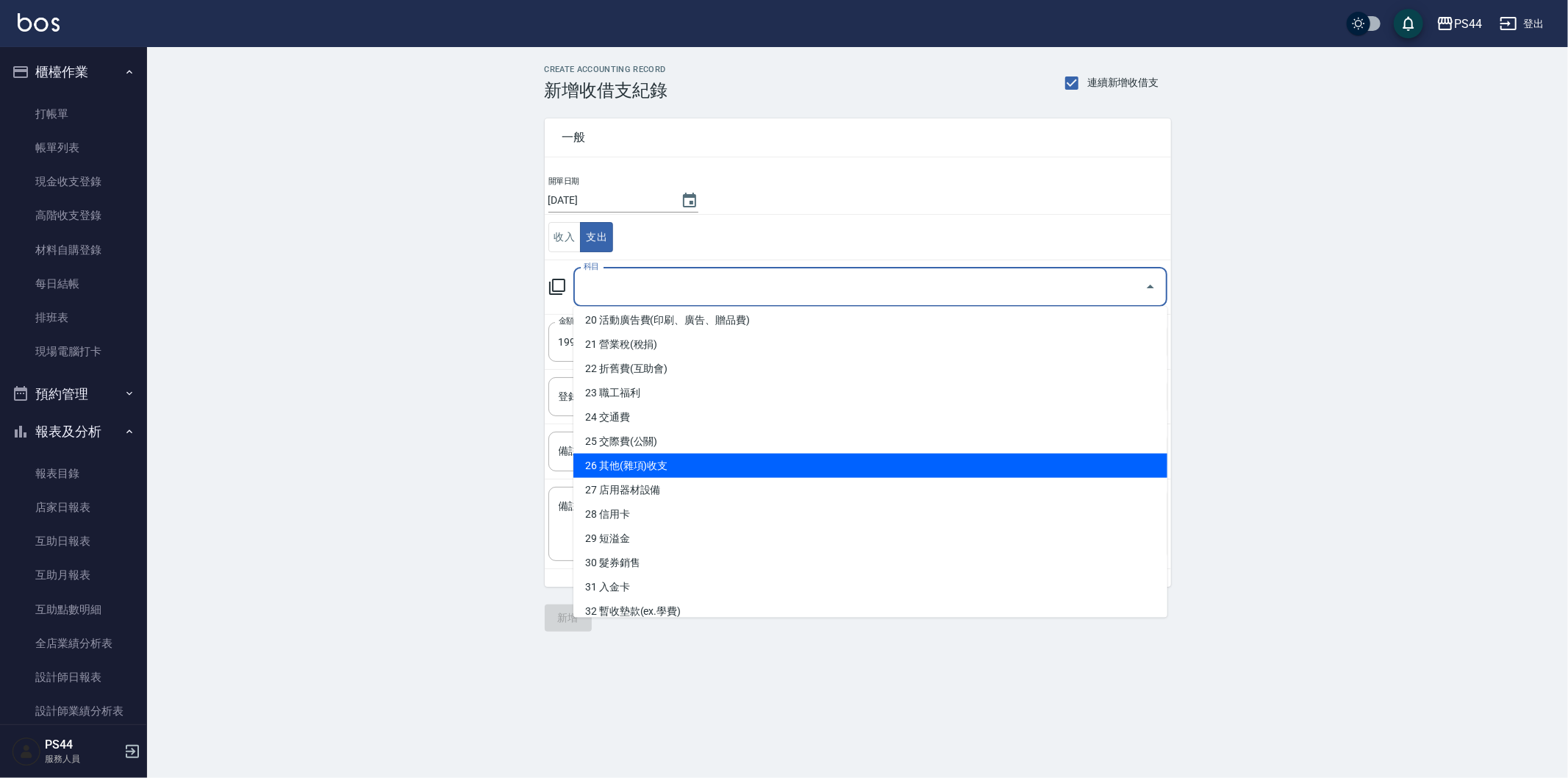
click at [747, 460] on li "26 其他(雜項)收支" at bounding box center [870, 466] width 594 height 24
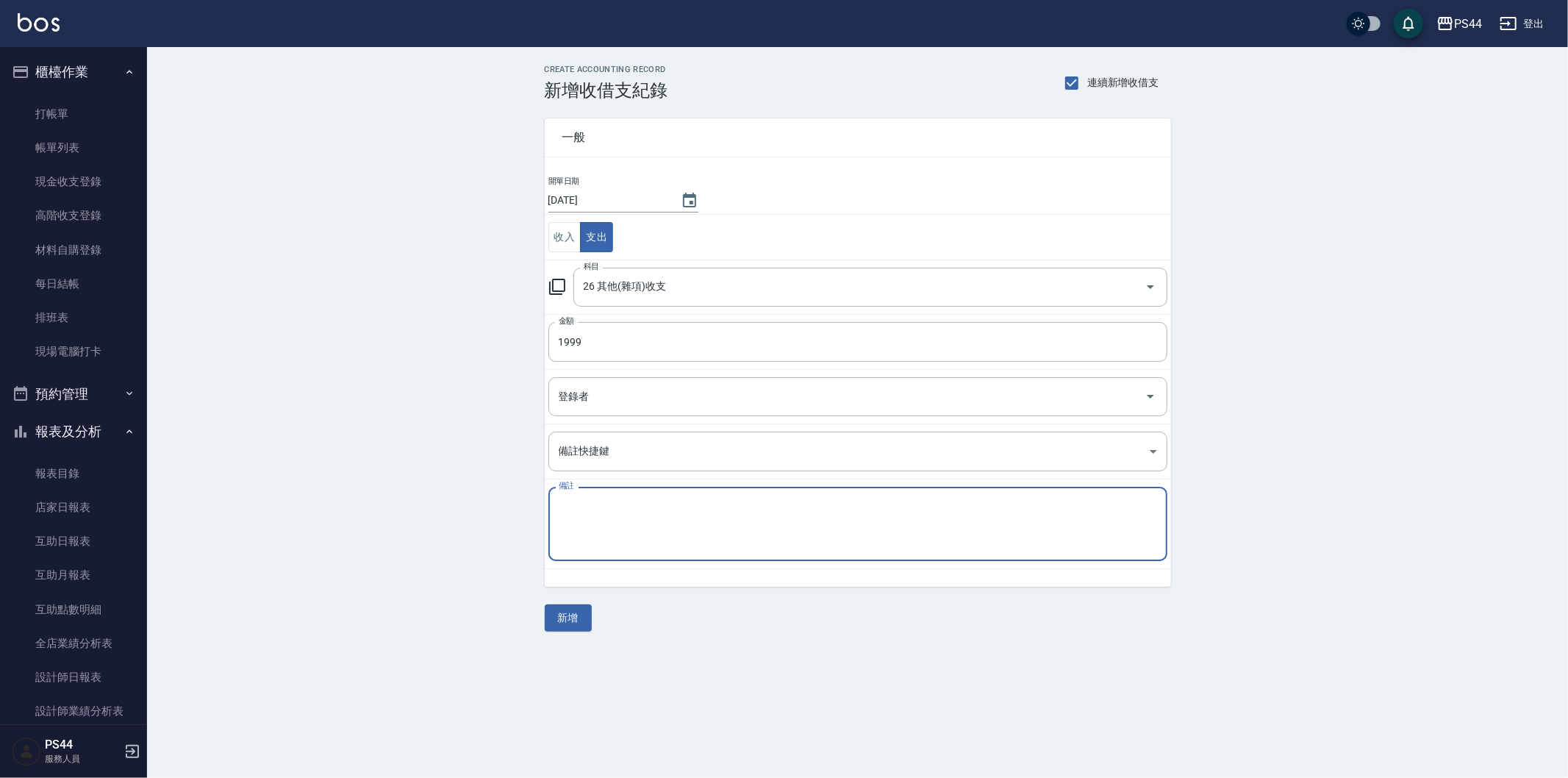
click at [727, 524] on textarea "備註" at bounding box center [857, 525] width 598 height 50
click at [568, 611] on button "新增" at bounding box center [568, 618] width 47 height 27
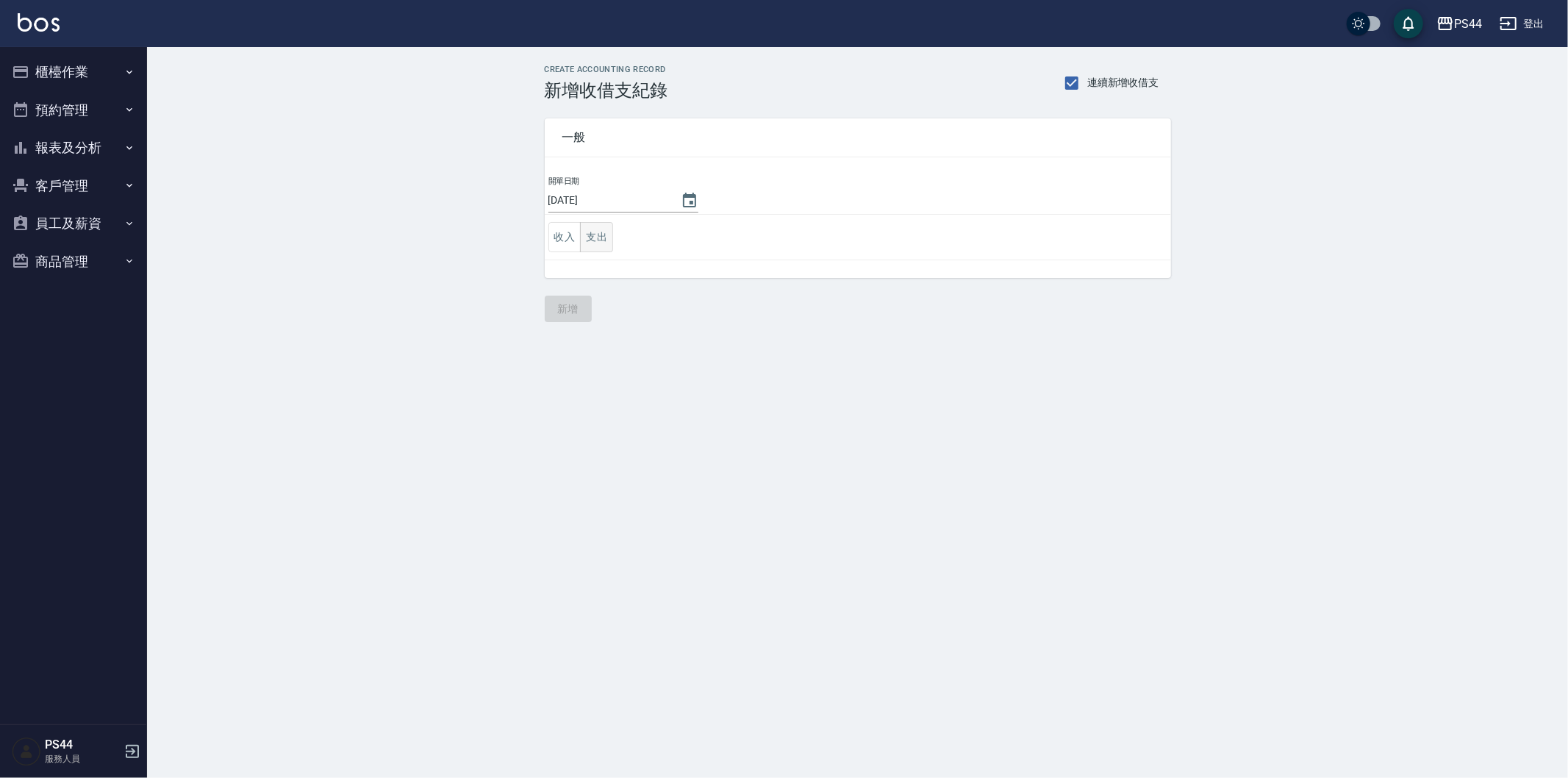
click at [603, 238] on button "支出" at bounding box center [596, 238] width 33 height 30
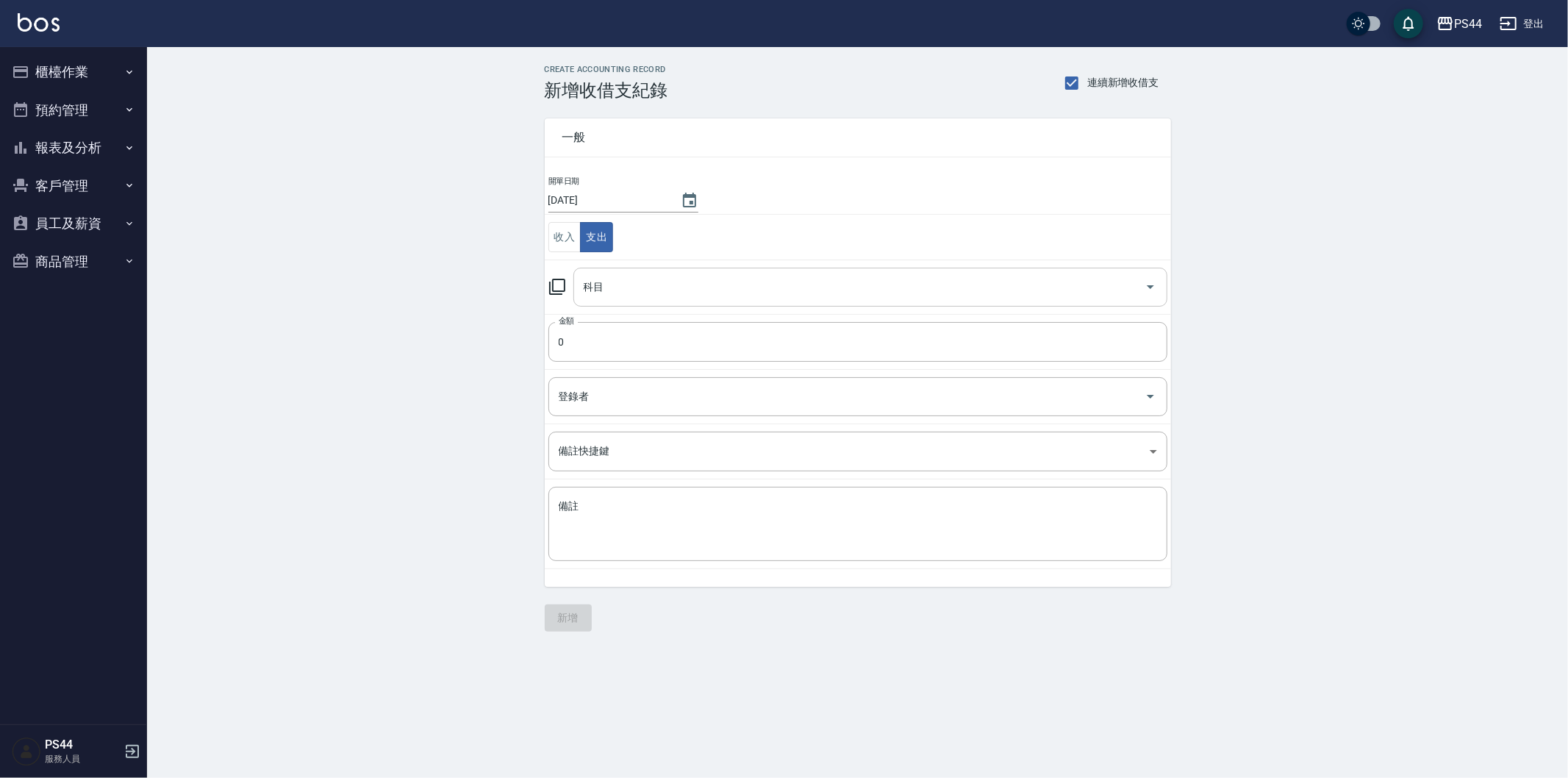
click at [667, 297] on input "科目" at bounding box center [859, 287] width 559 height 26
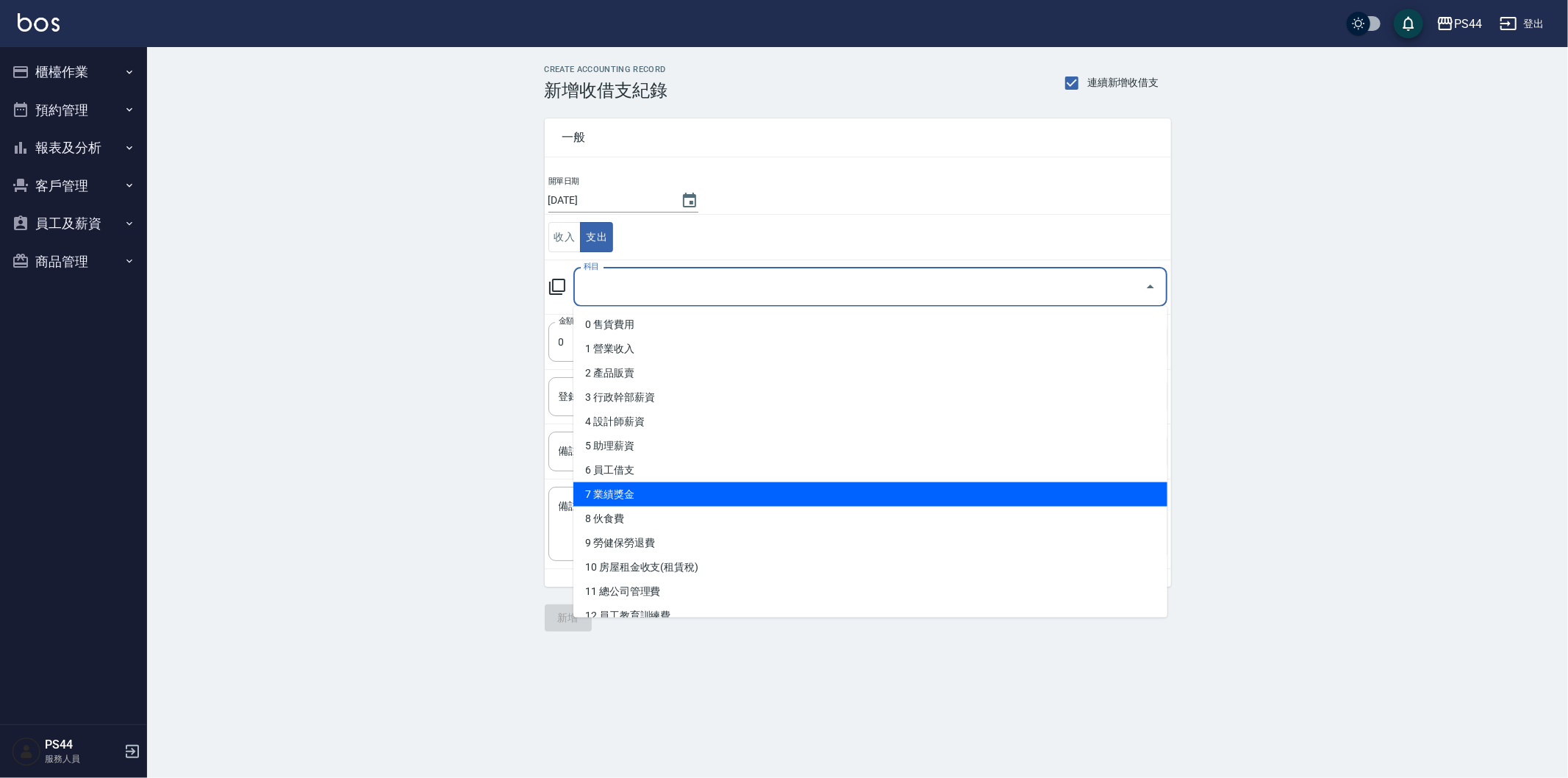
click at [635, 512] on li "8 伙食費" at bounding box center [870, 519] width 594 height 24
type input "8 伙食費"
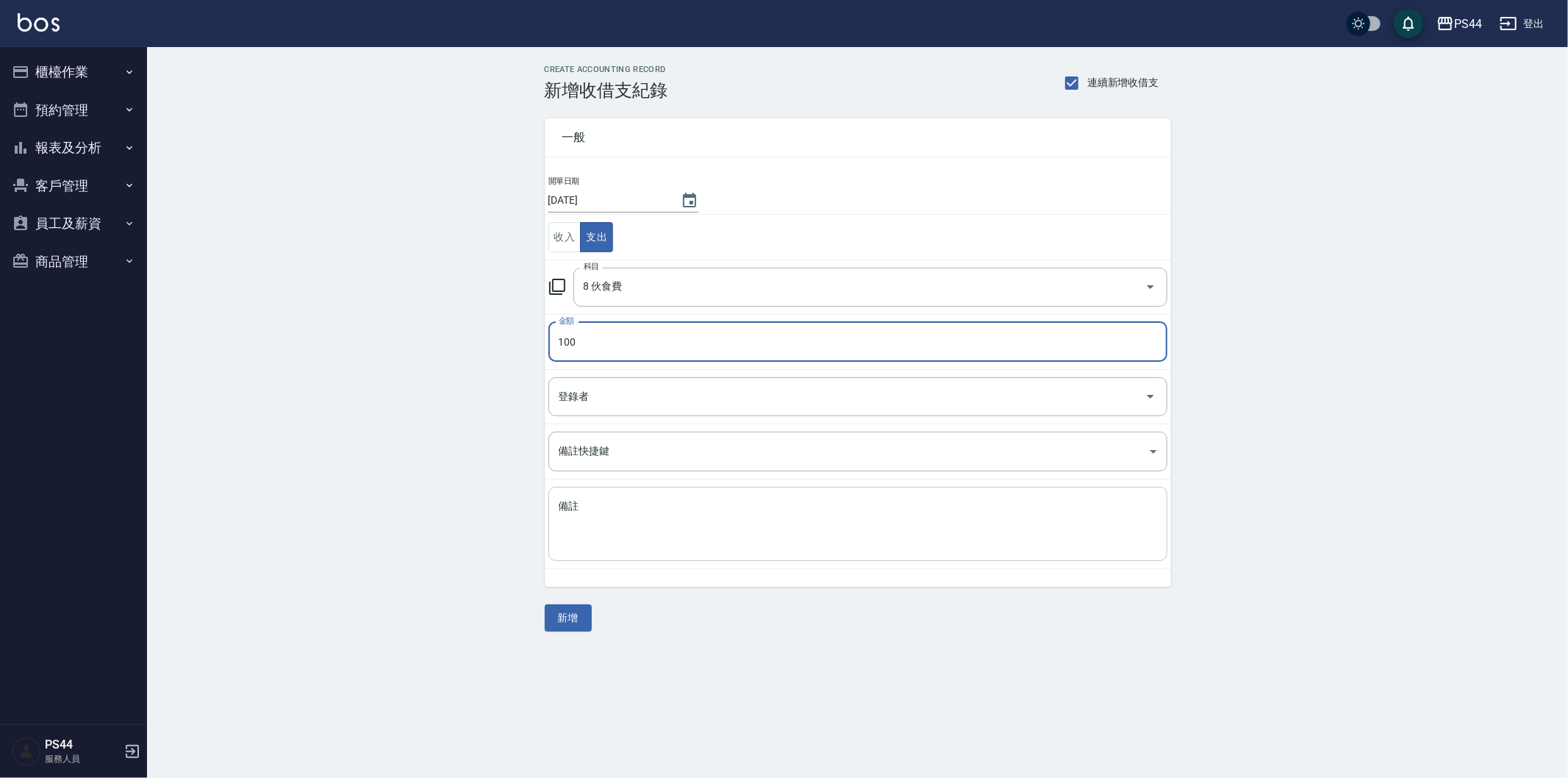
type input "100"
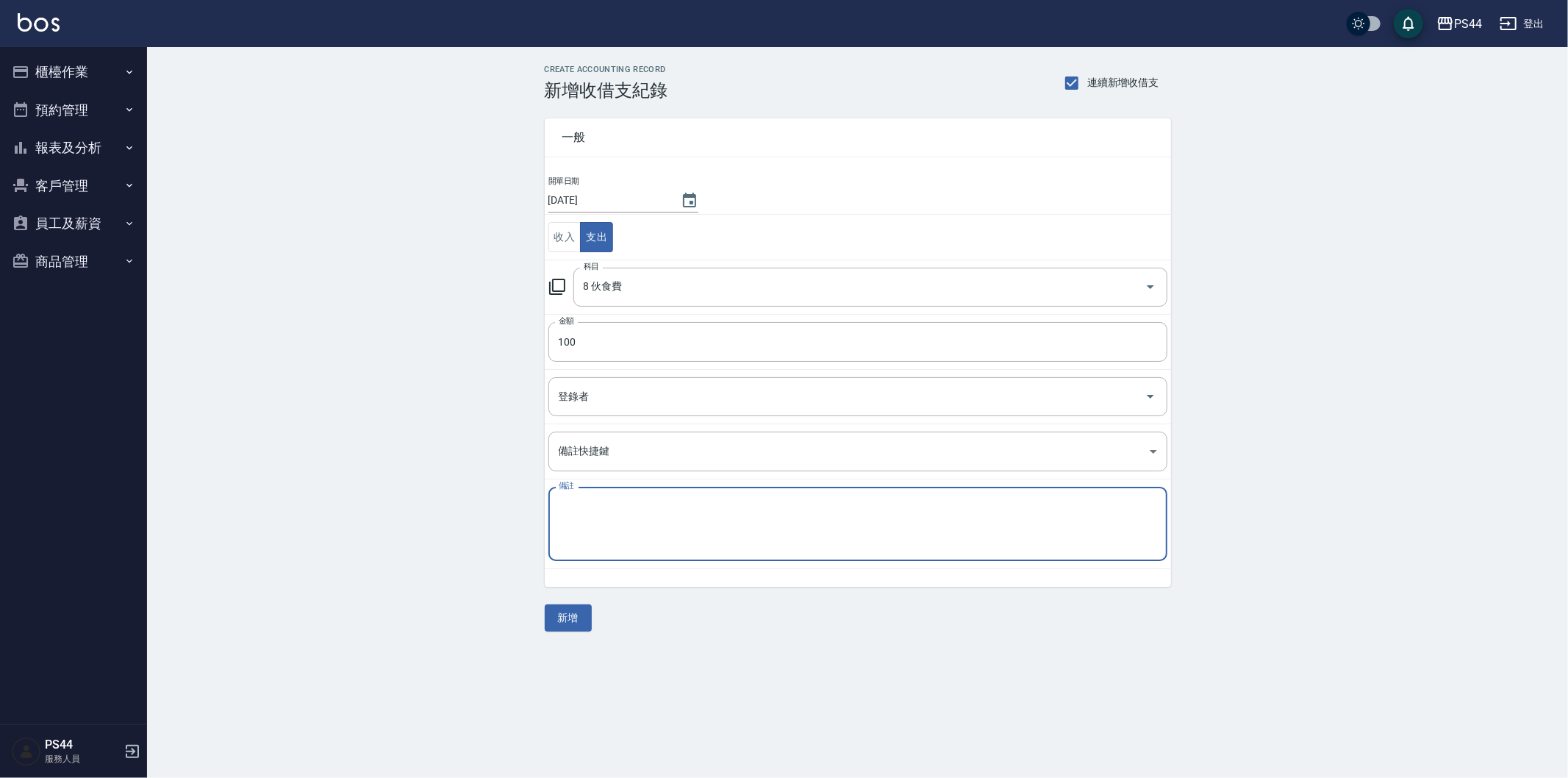
click at [639, 515] on textarea "備註" at bounding box center [857, 525] width 598 height 50
type textarea "D"
type textarea "ㄠ"
click at [612, 505] on textarea "客點7-50 150" at bounding box center [857, 525] width 598 height 50
type textarea "客點7-50 1-50"
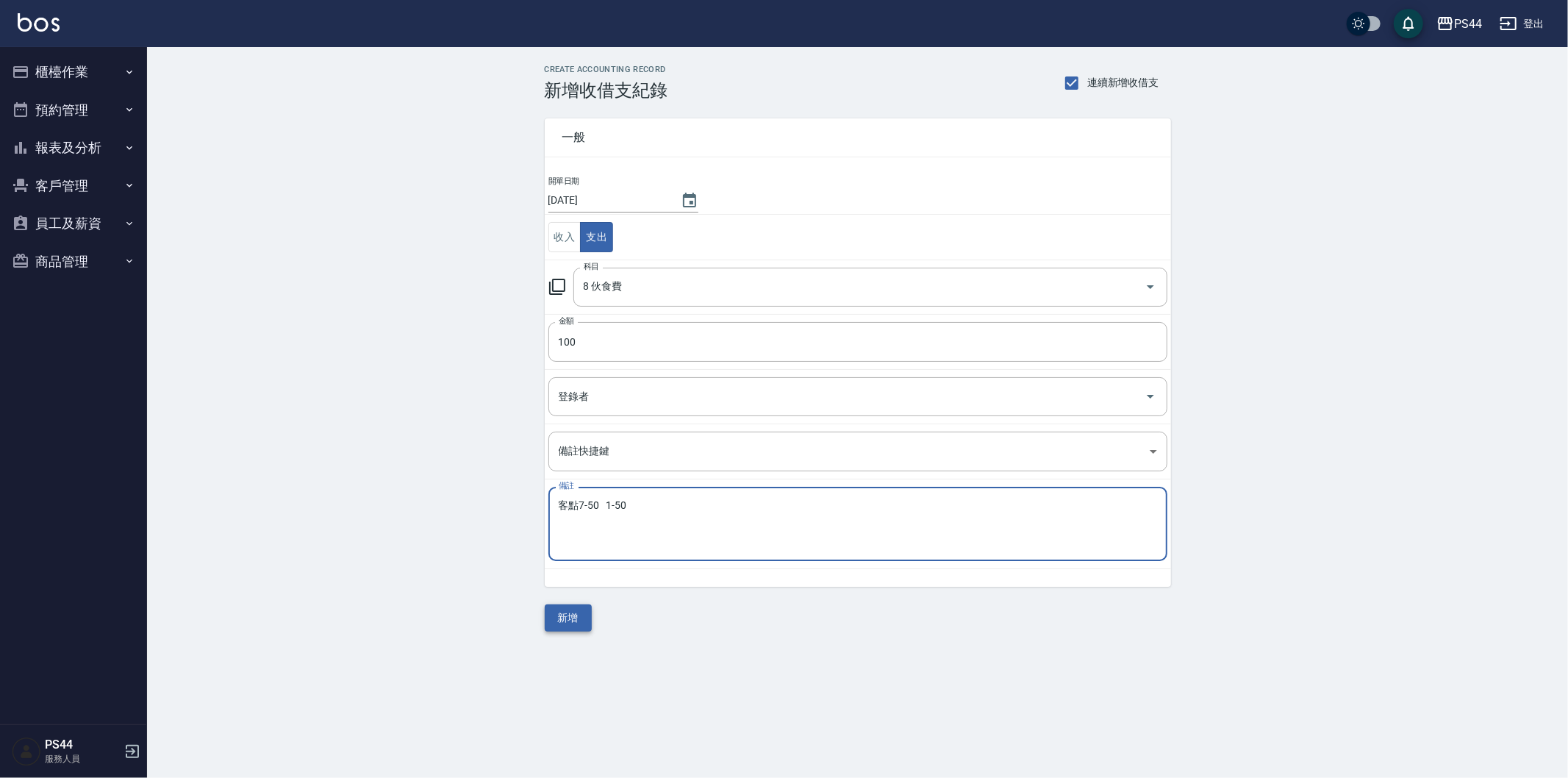
click at [577, 616] on button "新增" at bounding box center [568, 618] width 47 height 27
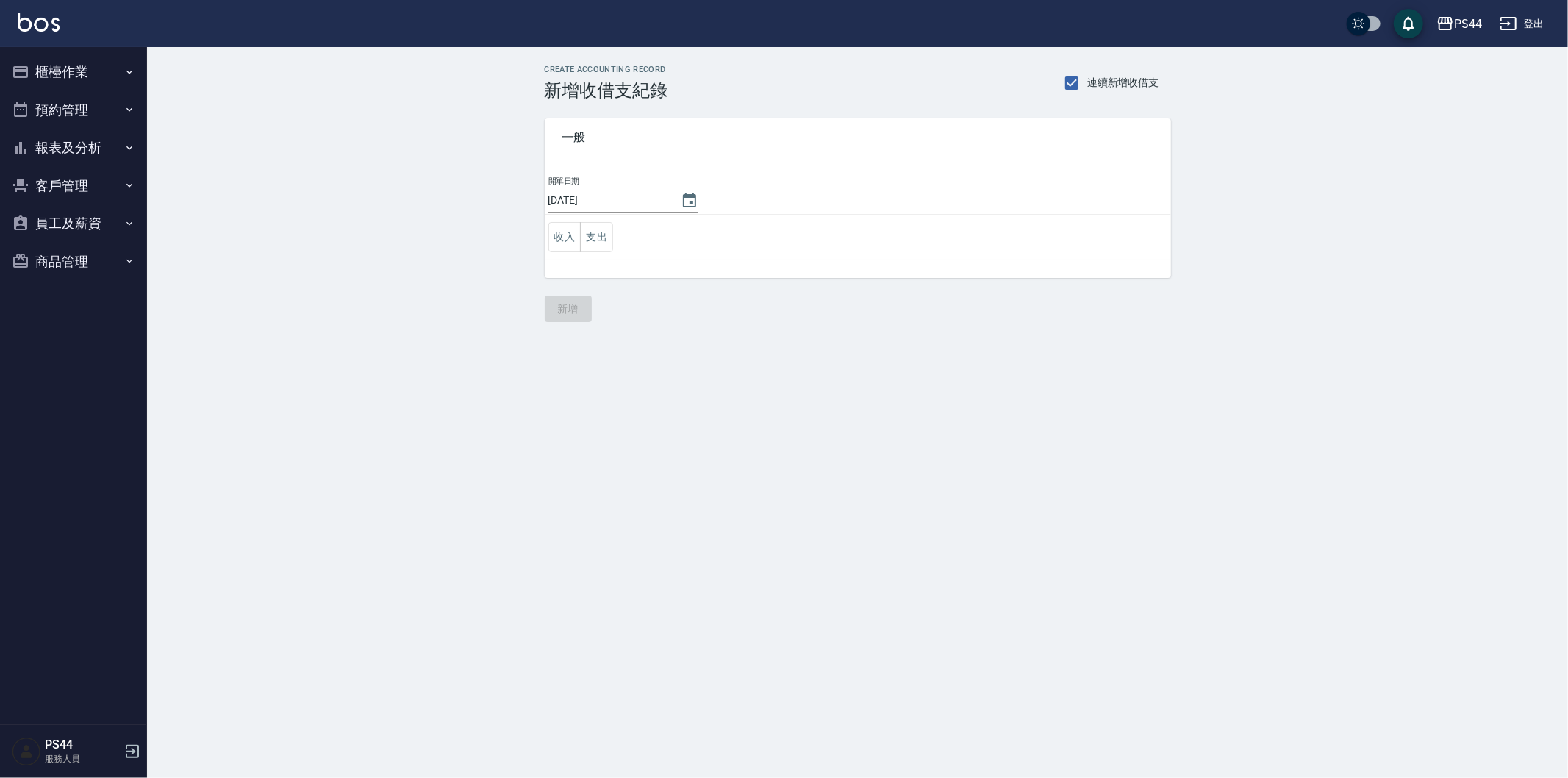
click at [72, 143] on button "報表及分析" at bounding box center [73, 148] width 135 height 39
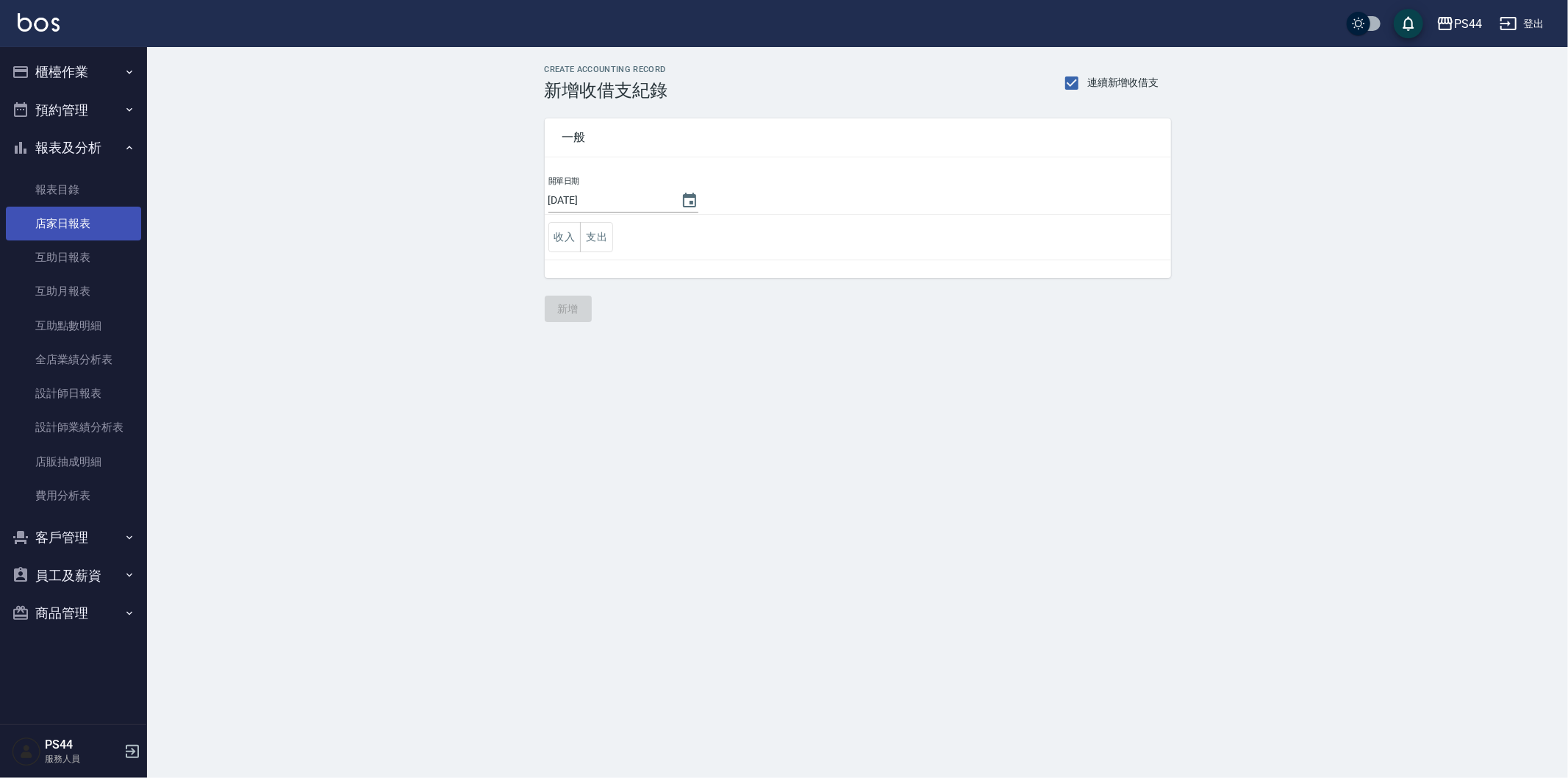
click at [110, 224] on link "店家日報表" at bounding box center [73, 223] width 135 height 34
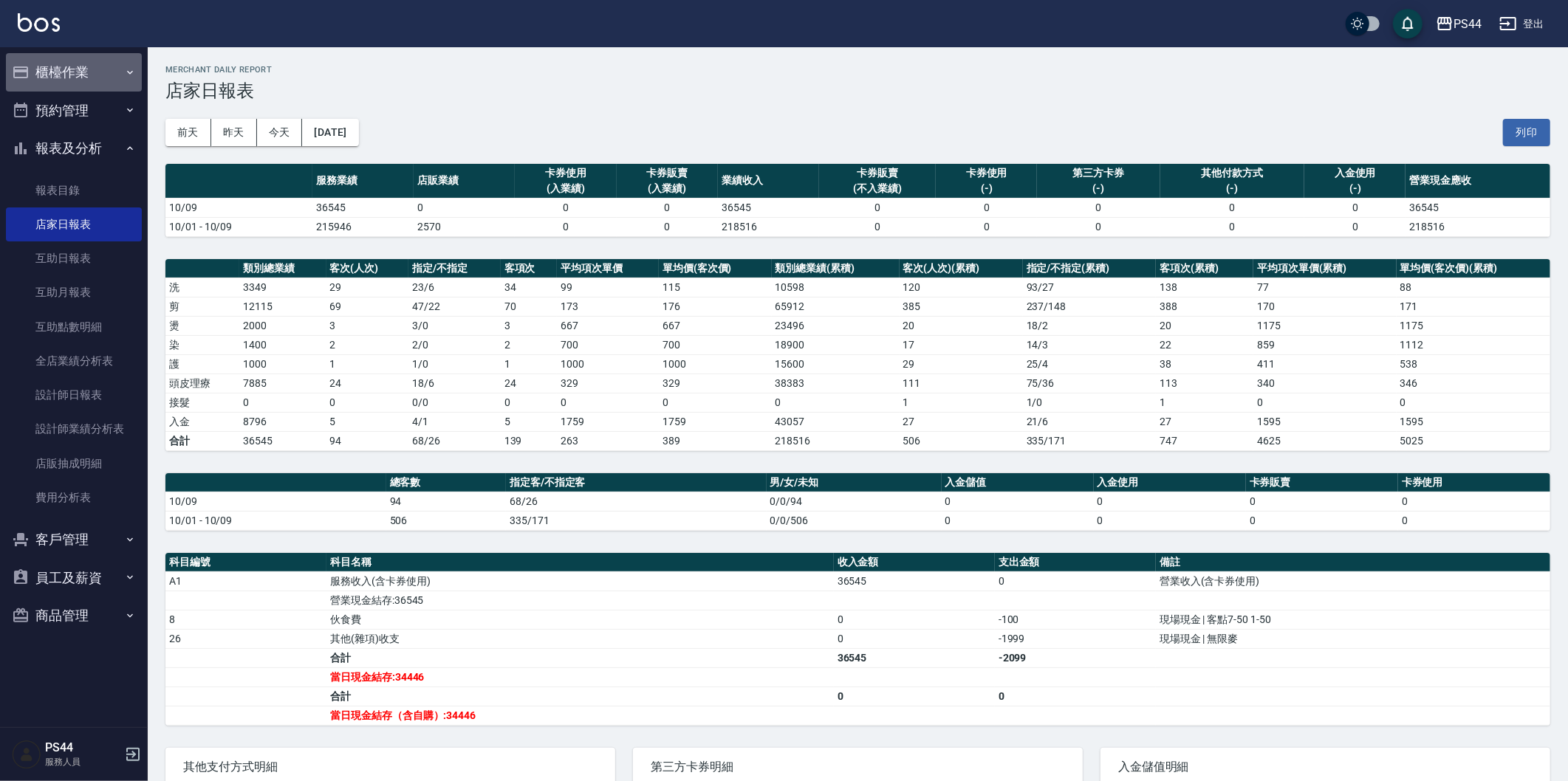
click at [101, 74] on button "櫃檯作業" at bounding box center [73, 72] width 136 height 39
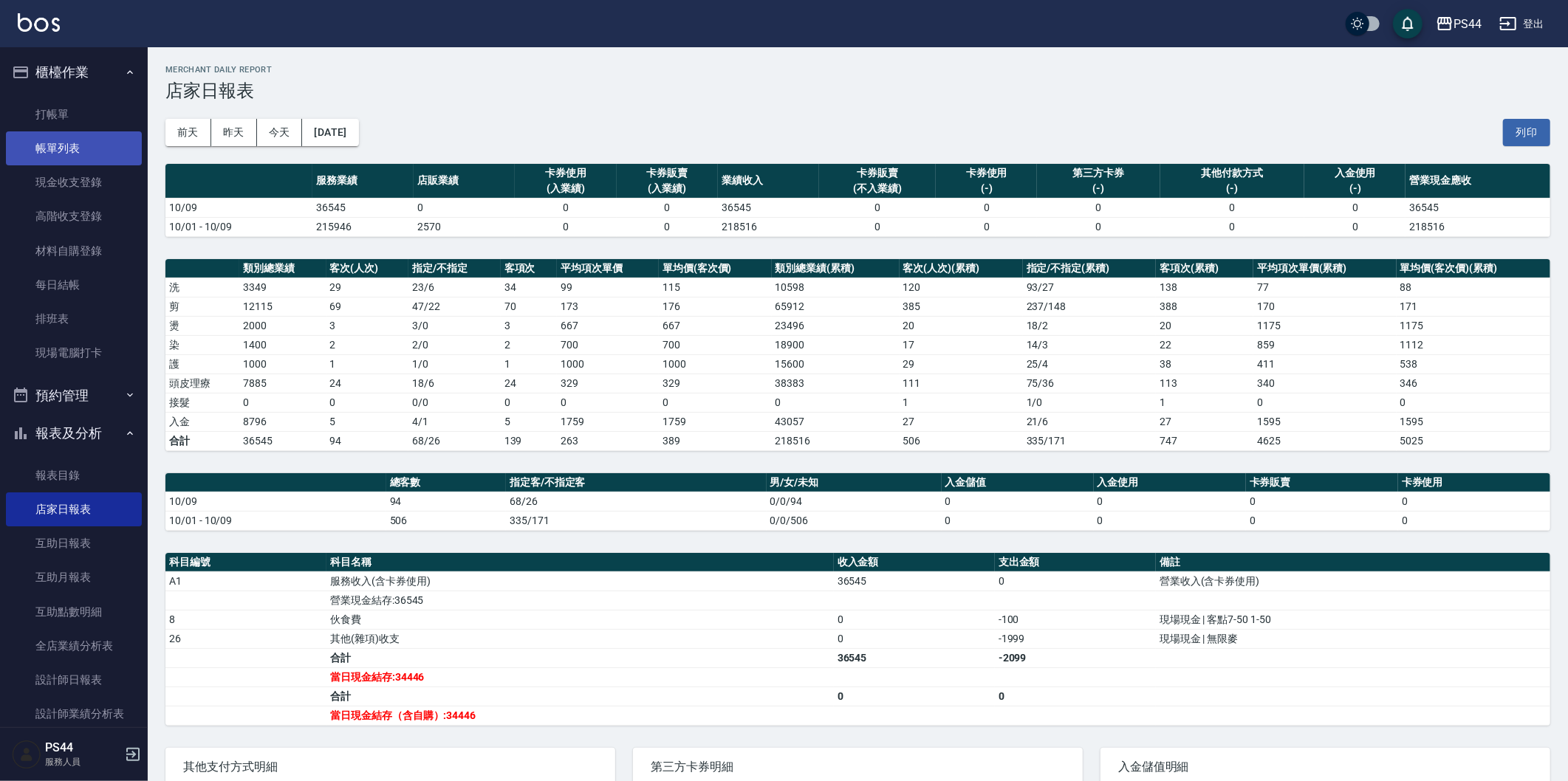
click at [112, 146] on link "帳單列表" at bounding box center [73, 148] width 136 height 34
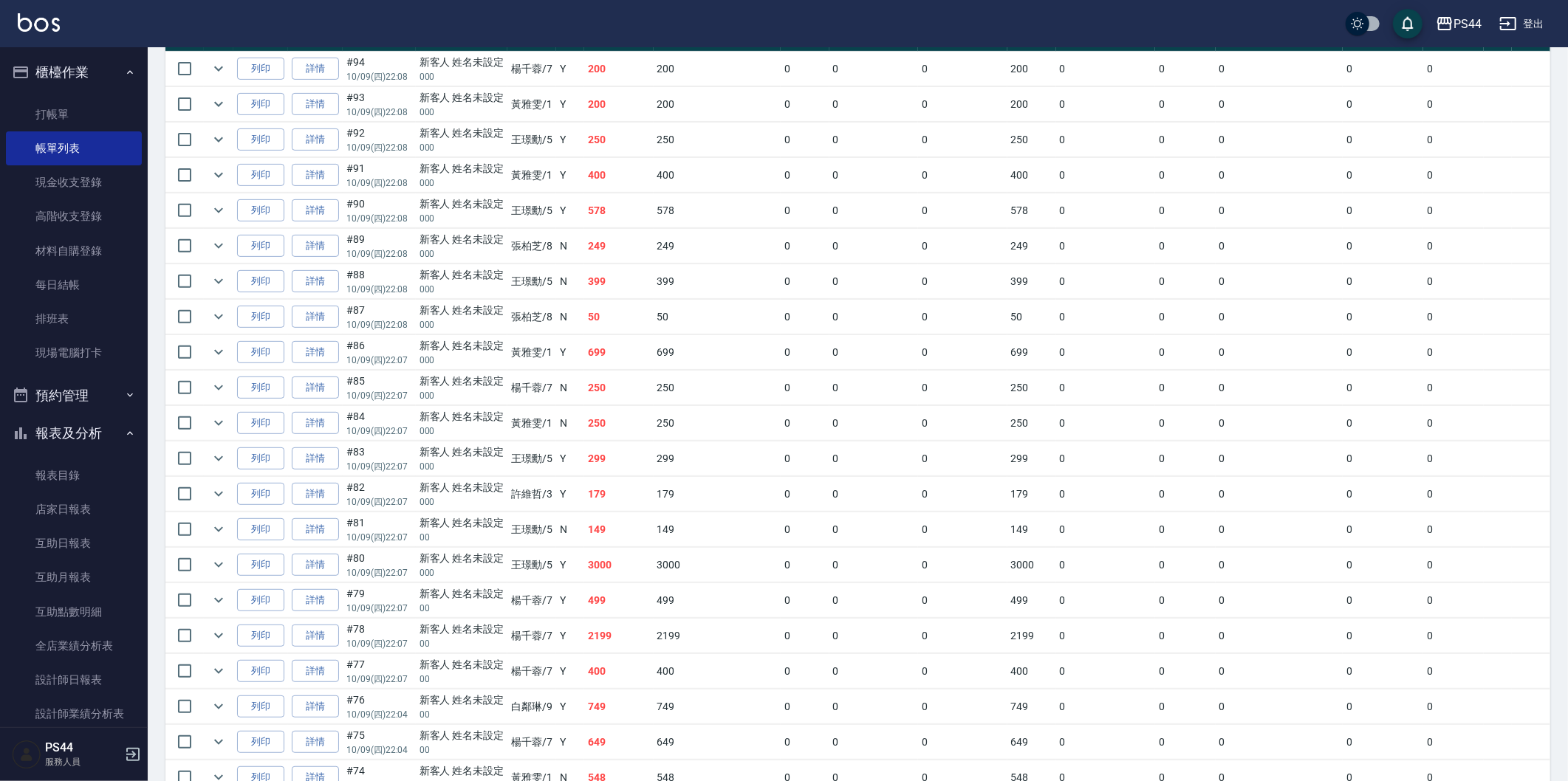
scroll to position [283, 0]
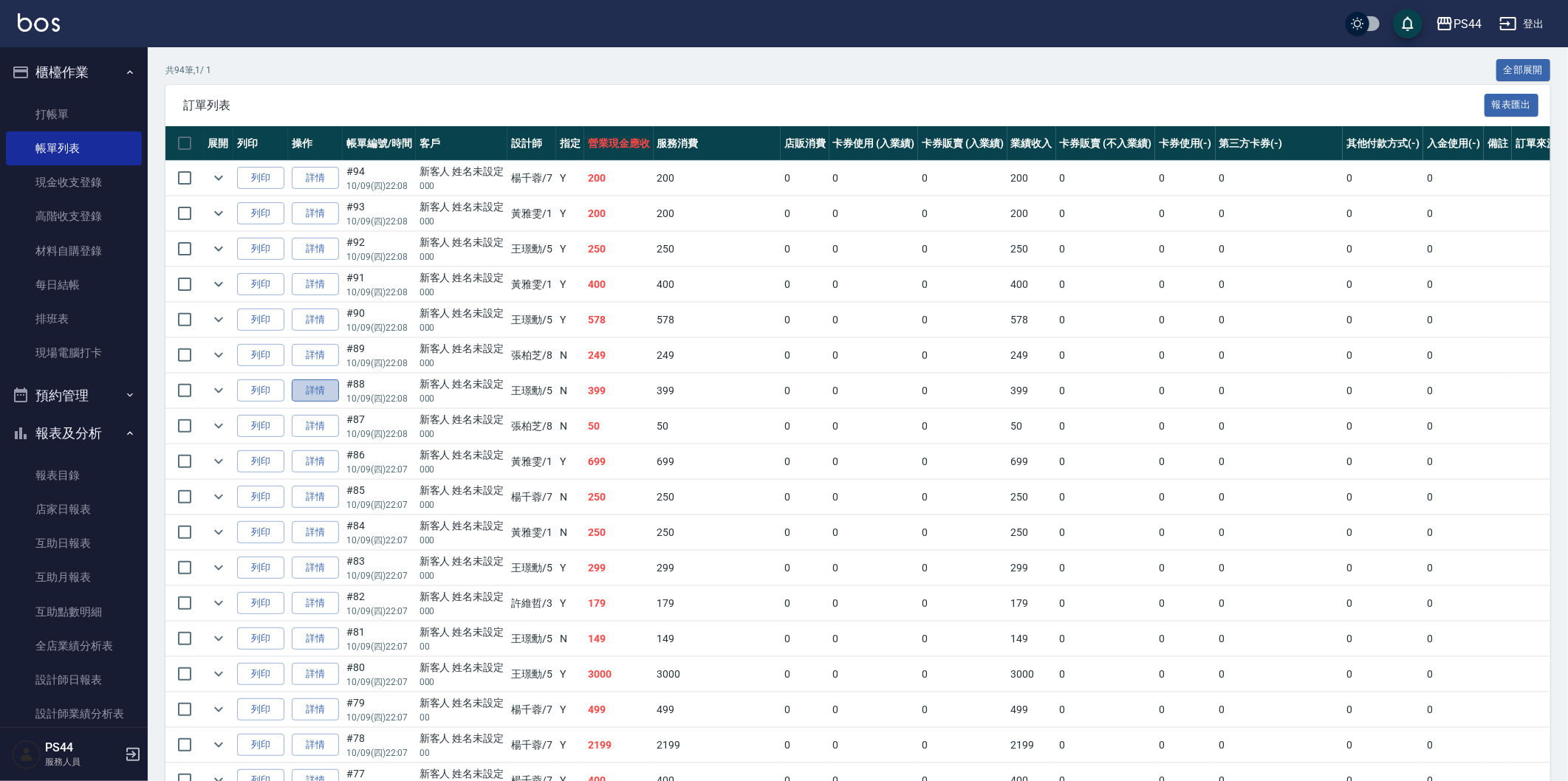
click at [326, 384] on link "詳情" at bounding box center [315, 390] width 47 height 23
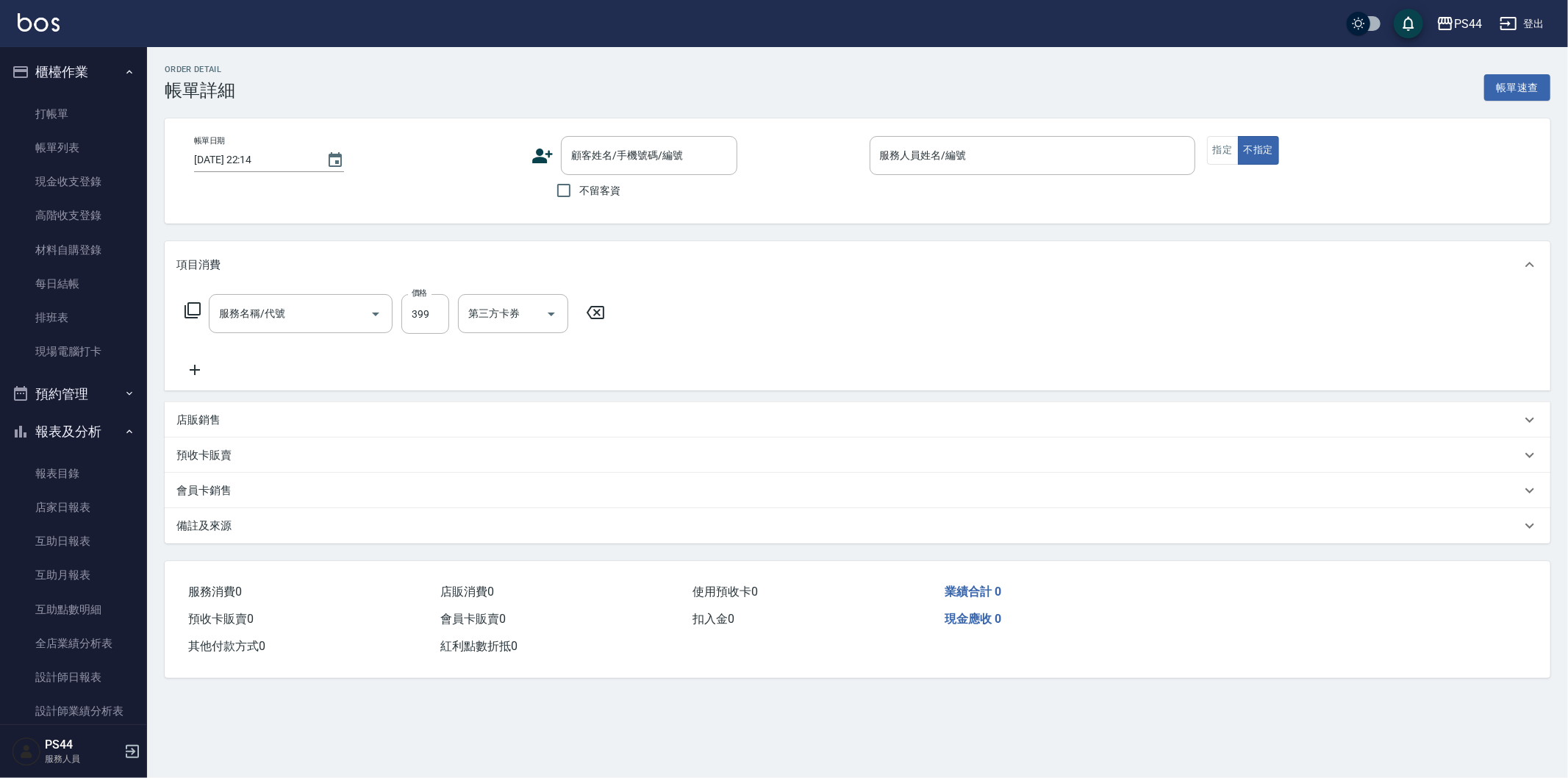
type input "[DATE] 22:08"
type input "[PERSON_NAME]-5"
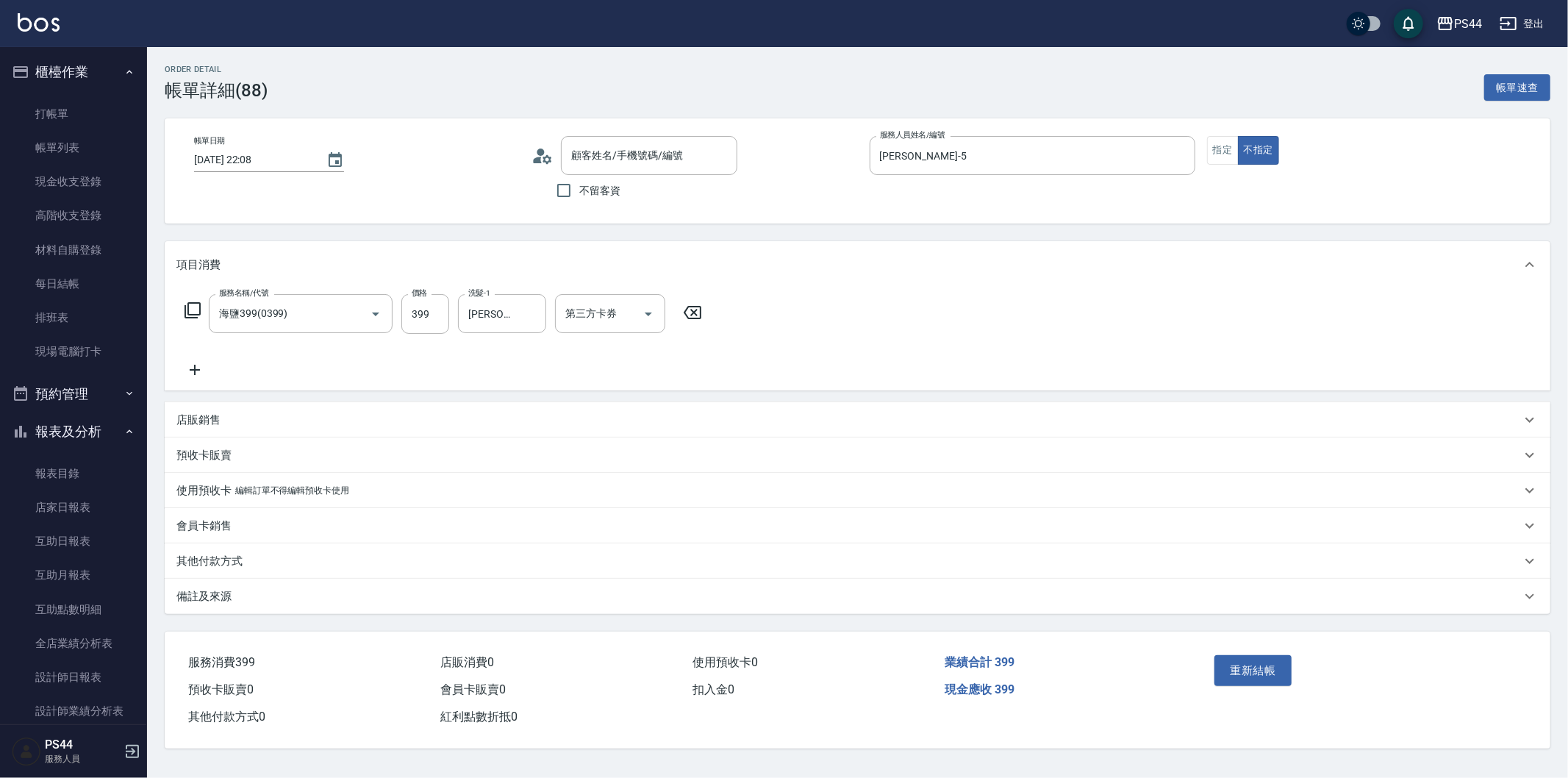
type input "海鹽399(0399)"
type input "新客人 姓名未設定/000/null"
click at [197, 371] on icon at bounding box center [195, 369] width 37 height 18
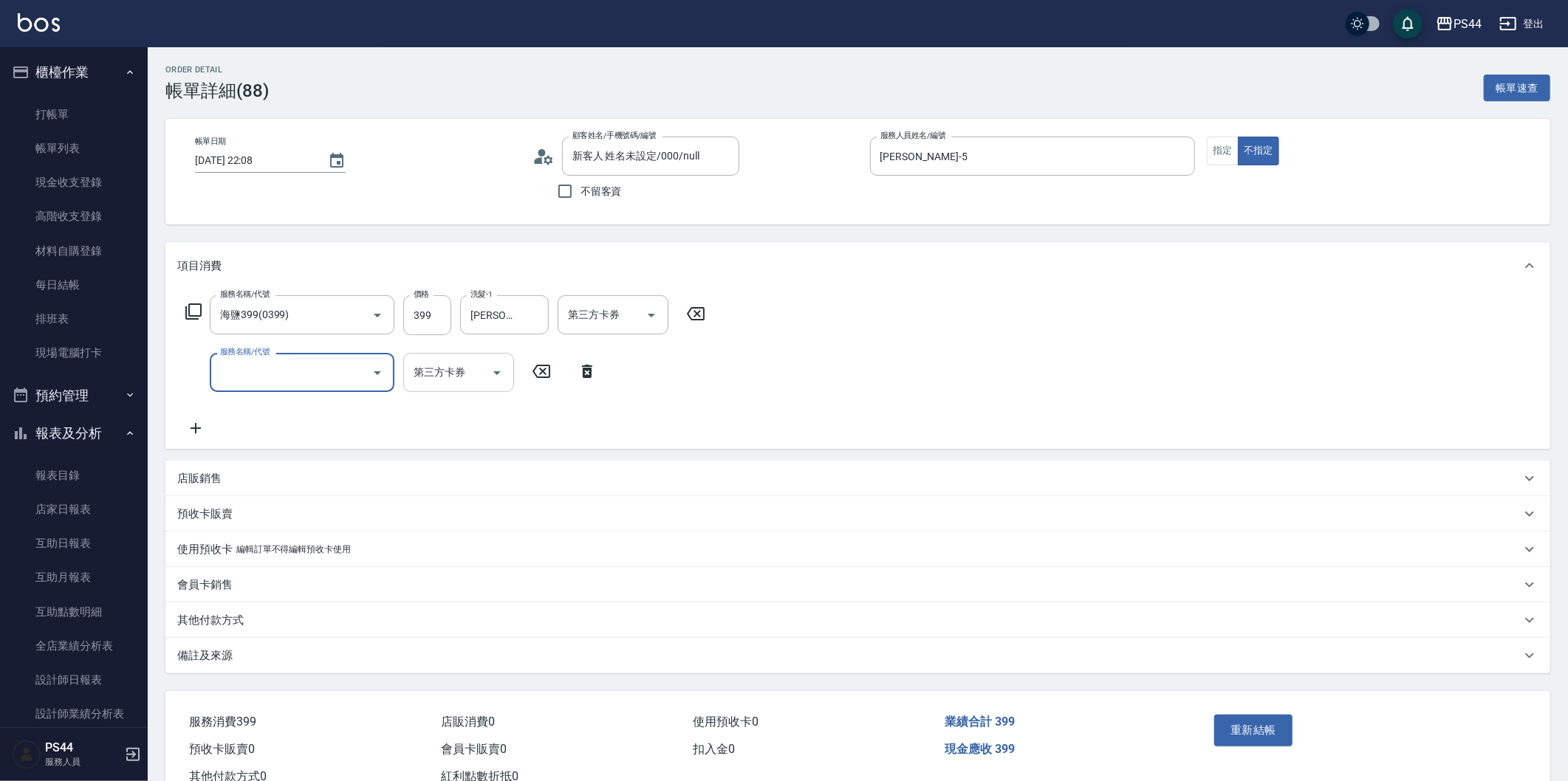
type input "6"
type input "剪髮(304)"
click at [786, 315] on div "服務名稱/代號 海鹽399(0399) 服務名稱/代號 價格 399 價格 洗髮-1 邱美月-34 洗髮-1 第三方卡券 第三方卡券 服務名稱/代號 剪髮(3…" at bounding box center [857, 369] width 1385 height 160
click at [1269, 731] on button "重新結帳" at bounding box center [1253, 730] width 78 height 31
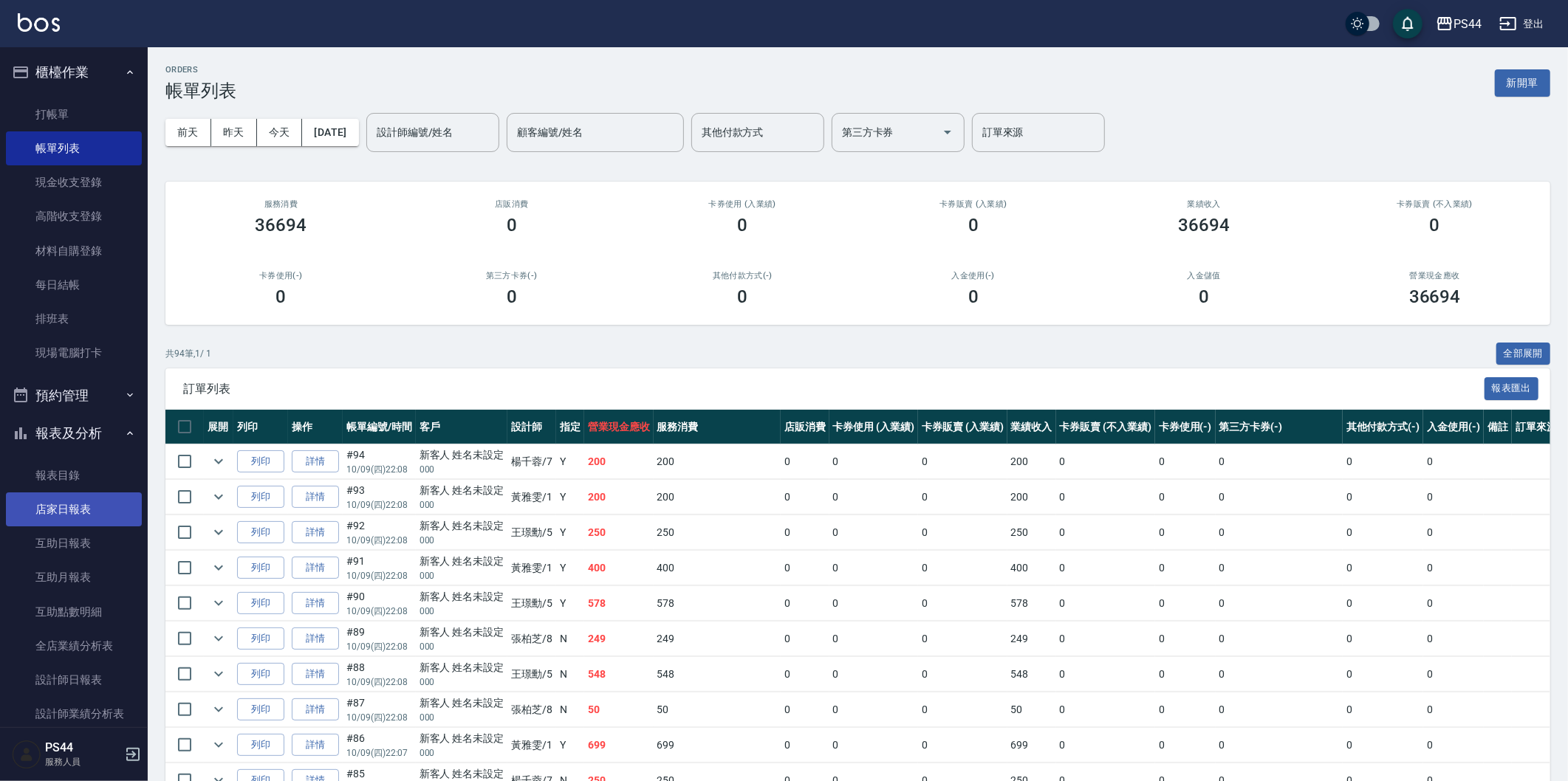
click at [80, 510] on link "店家日報表" at bounding box center [73, 509] width 136 height 34
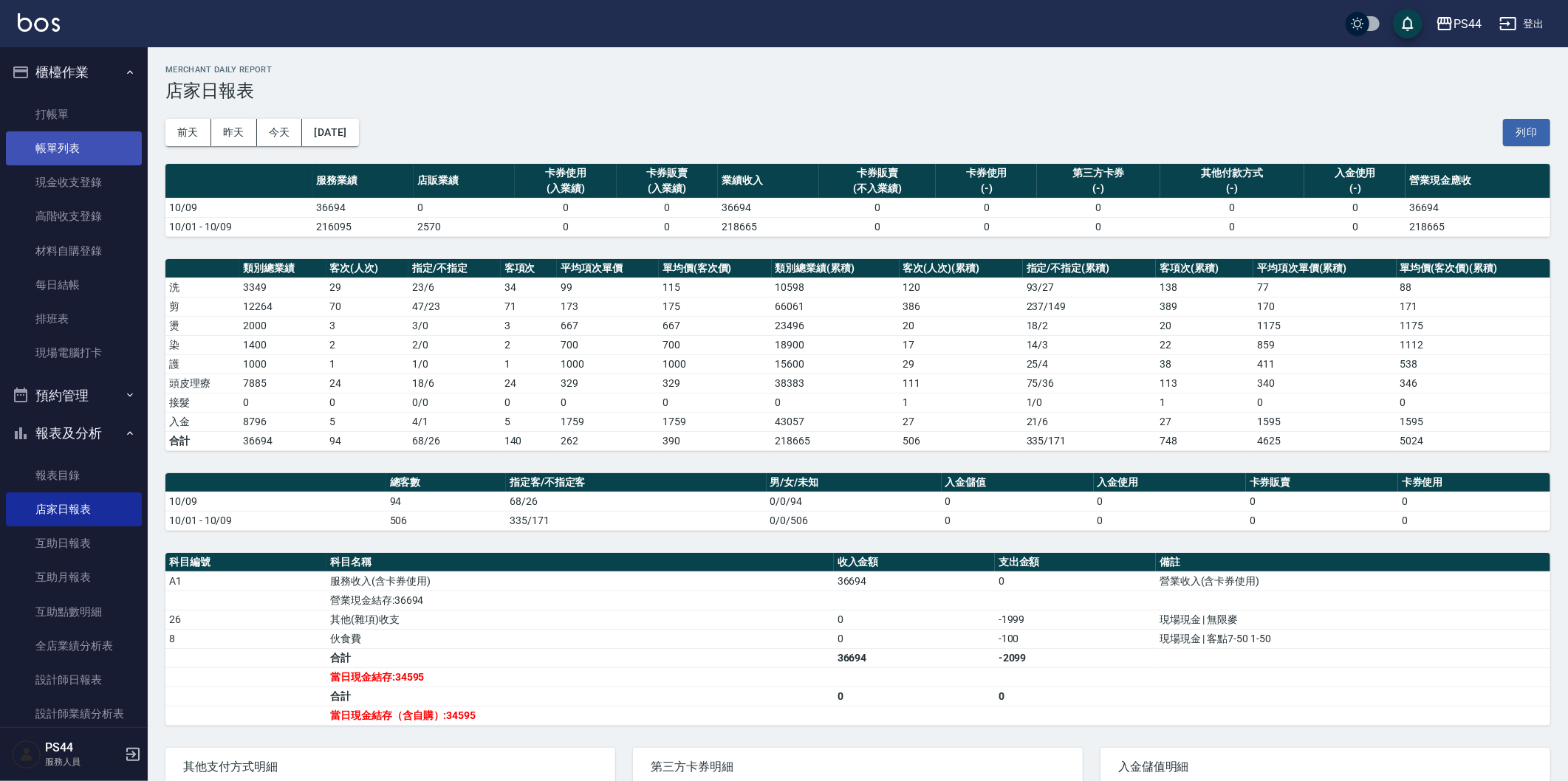
click at [91, 142] on link "帳單列表" at bounding box center [73, 148] width 136 height 34
click at [30, 131] on link "帳單列表" at bounding box center [73, 148] width 136 height 34
click at [28, 134] on link "帳單列表" at bounding box center [73, 148] width 136 height 34
click at [27, 134] on link "帳單列表" at bounding box center [73, 148] width 136 height 34
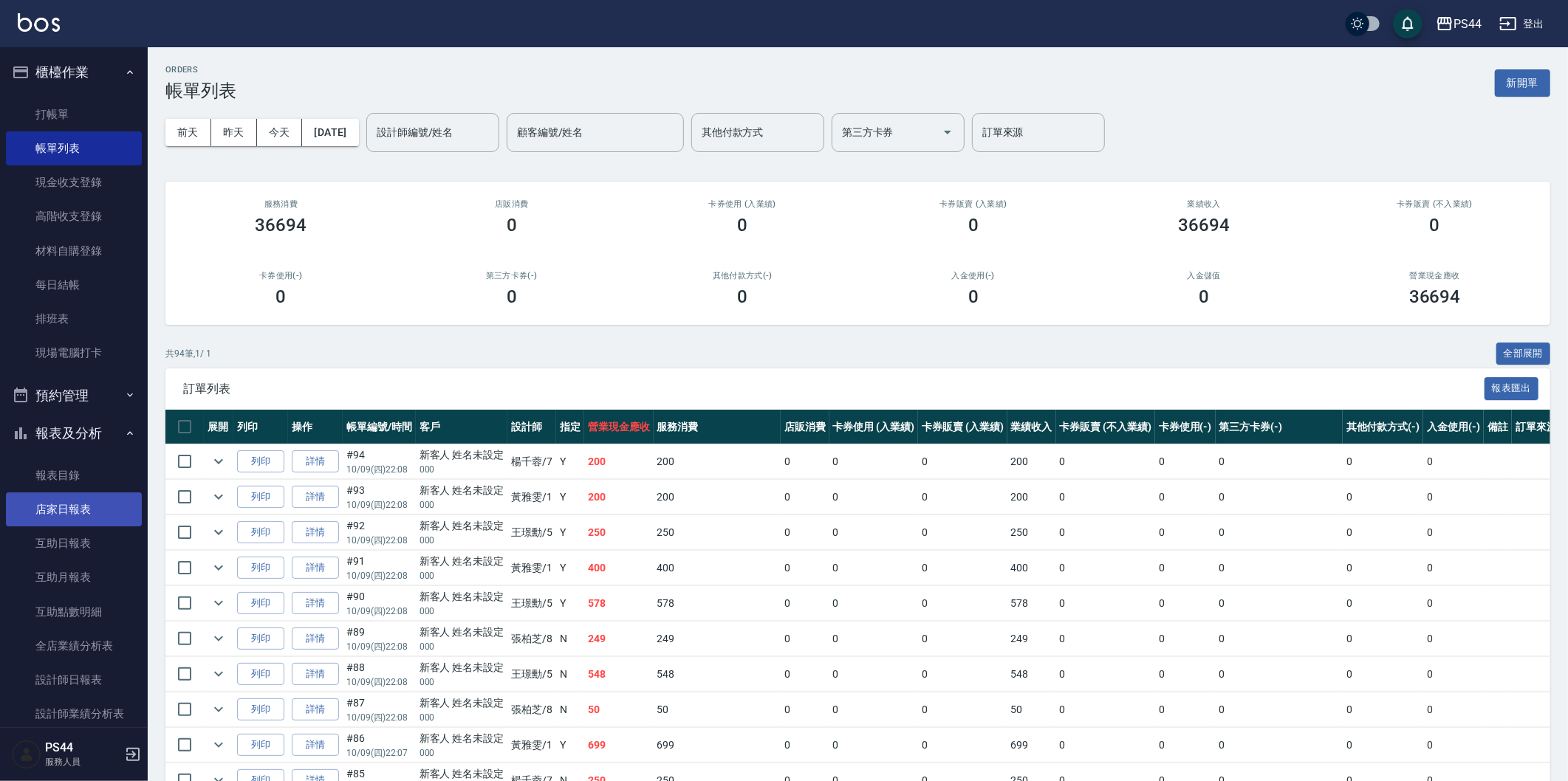
click at [105, 516] on link "店家日報表" at bounding box center [73, 509] width 136 height 34
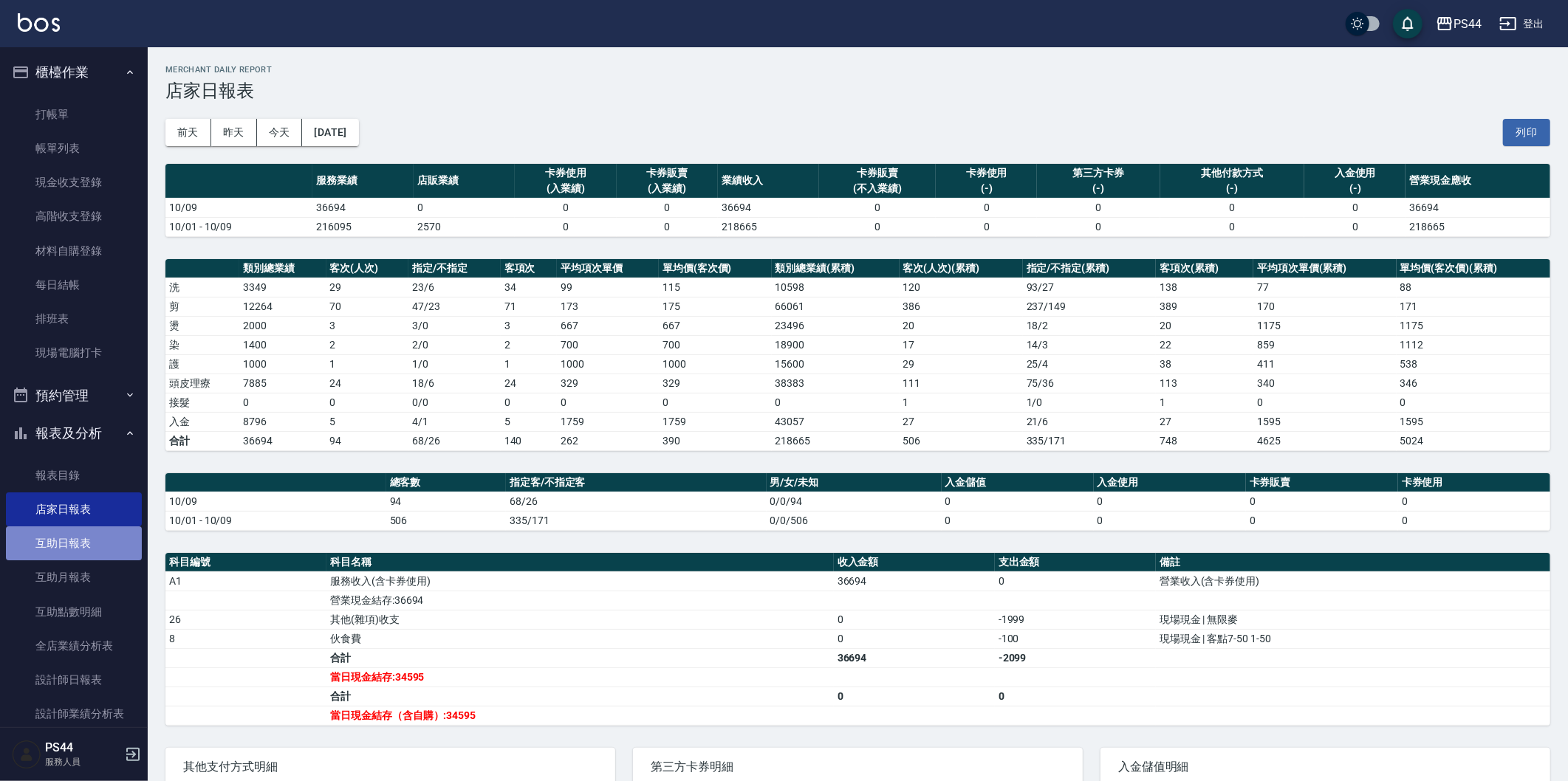
click at [108, 546] on link "互助日報表" at bounding box center [73, 543] width 136 height 34
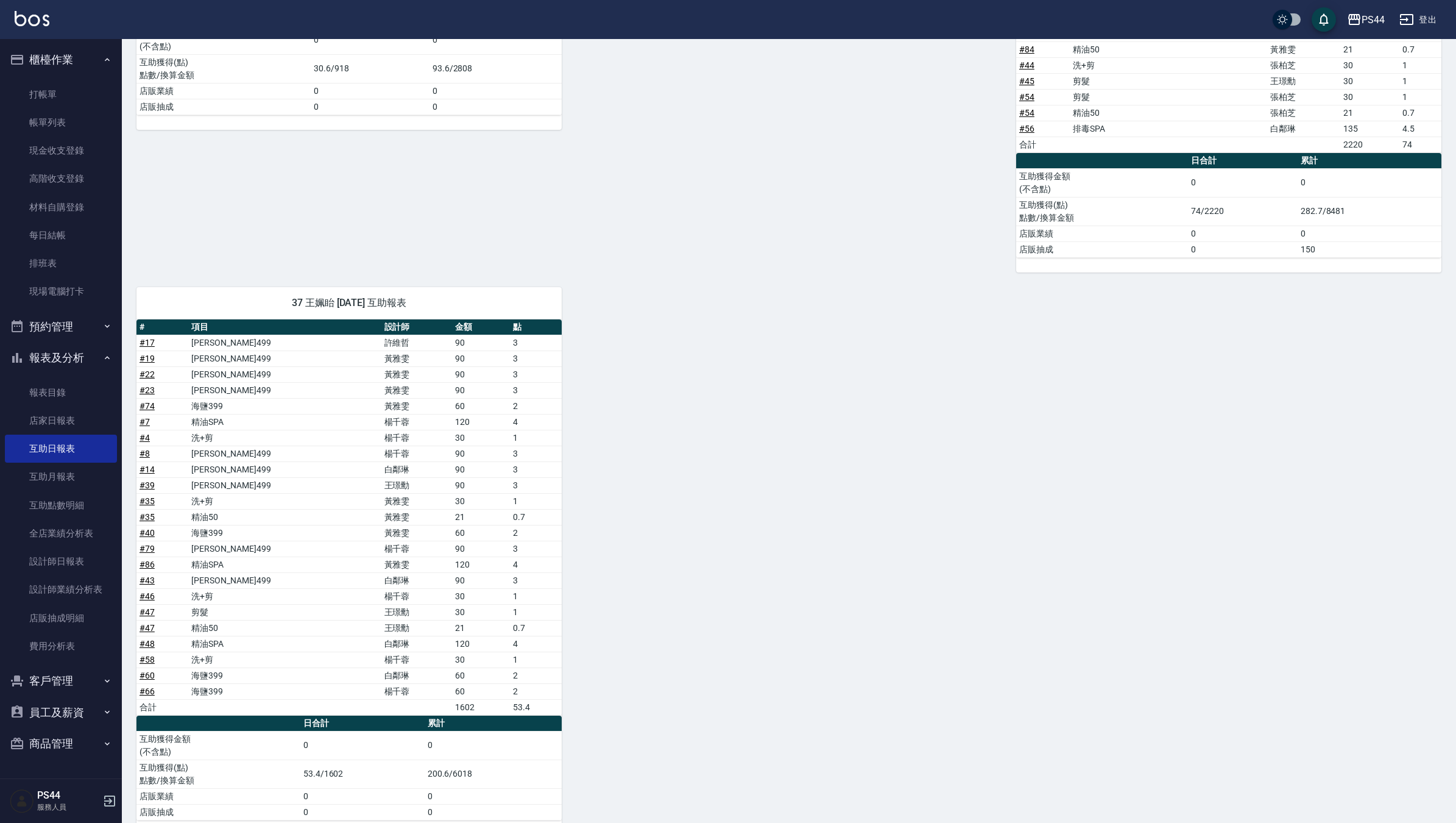
scroll to position [1025, 0]
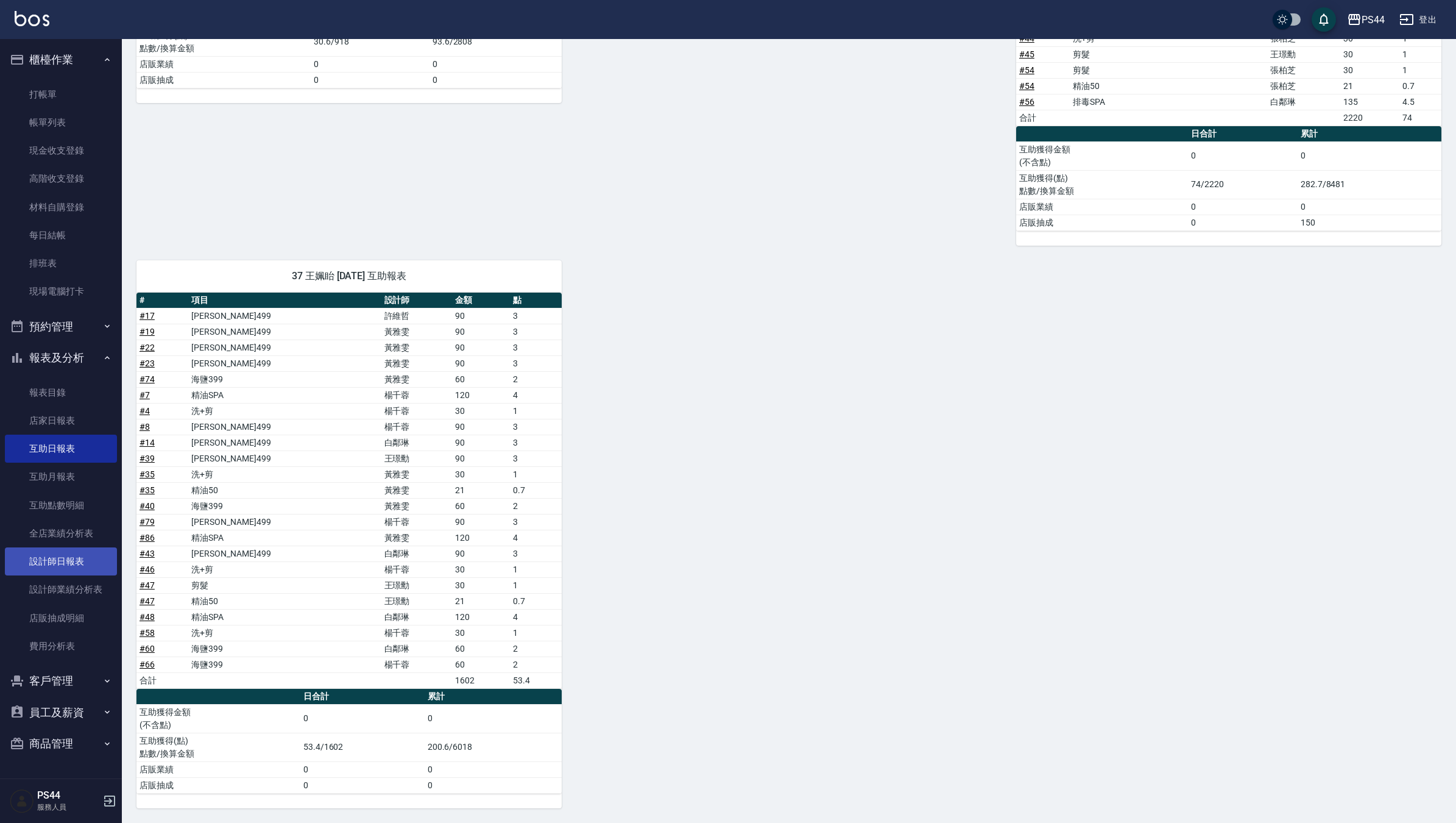
click at [59, 558] on link "設計師日報表" at bounding box center [60, 561] width 112 height 28
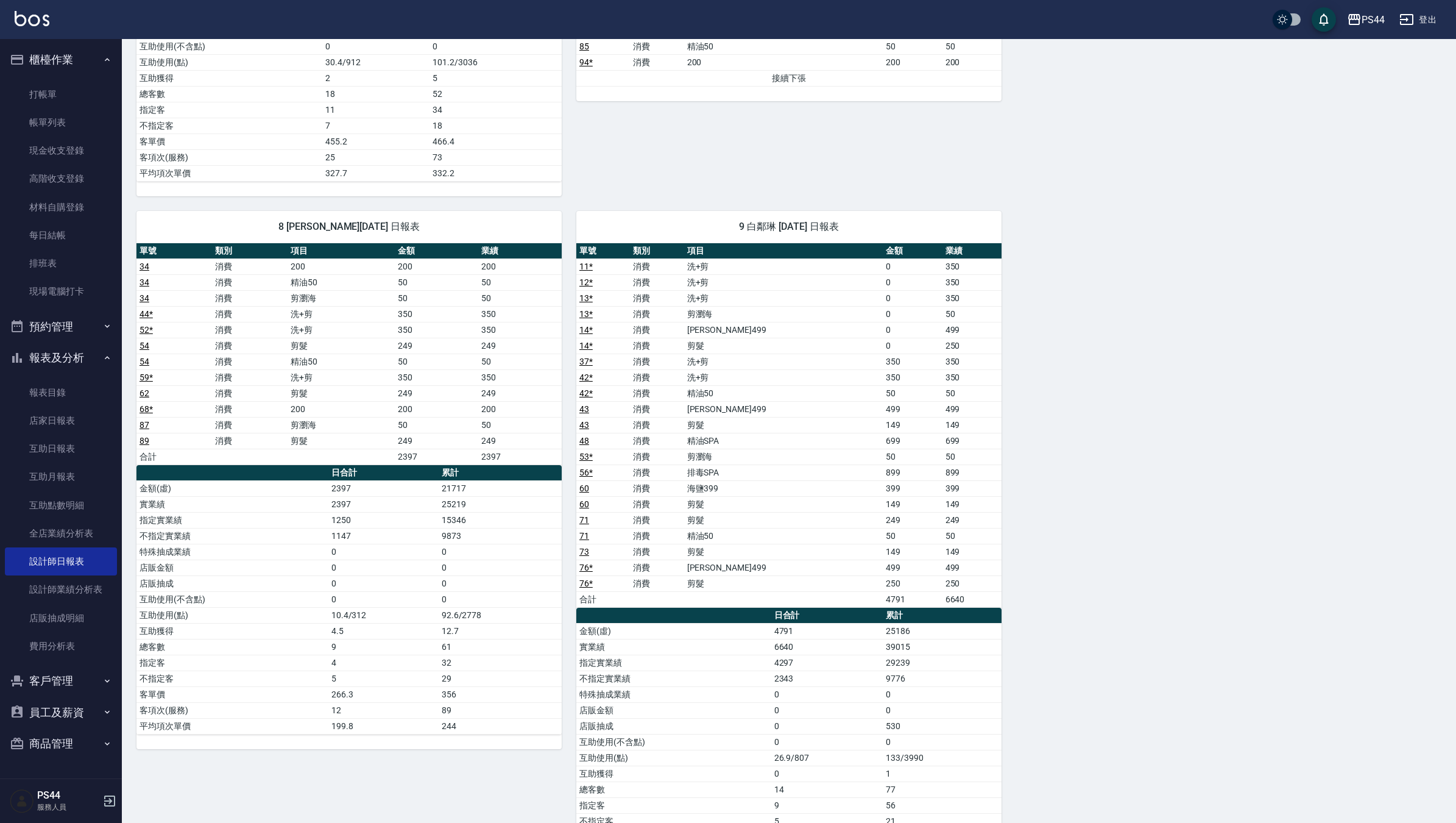
scroll to position [1415, 0]
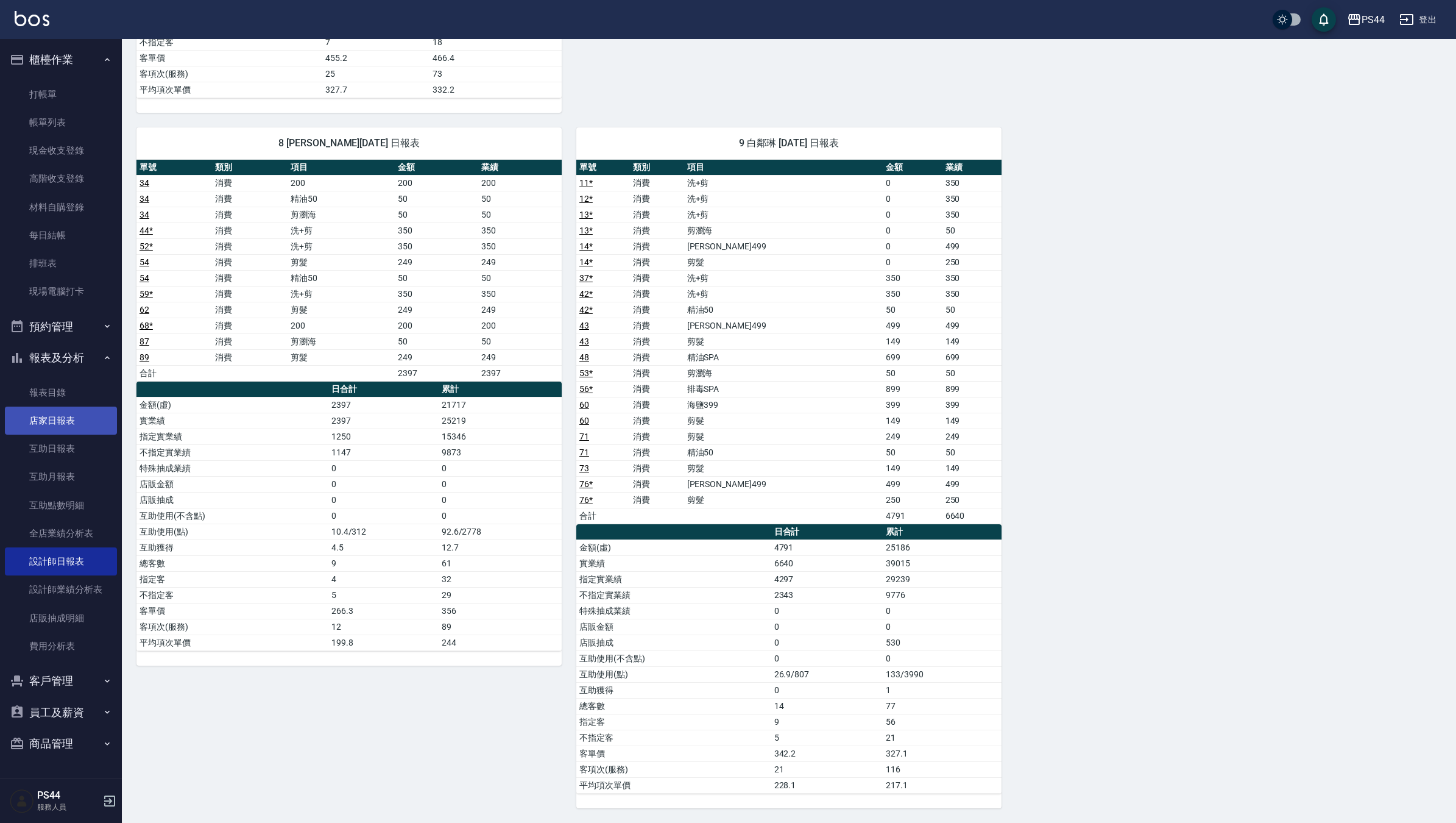
click at [35, 422] on link "店家日報表" at bounding box center [60, 420] width 112 height 28
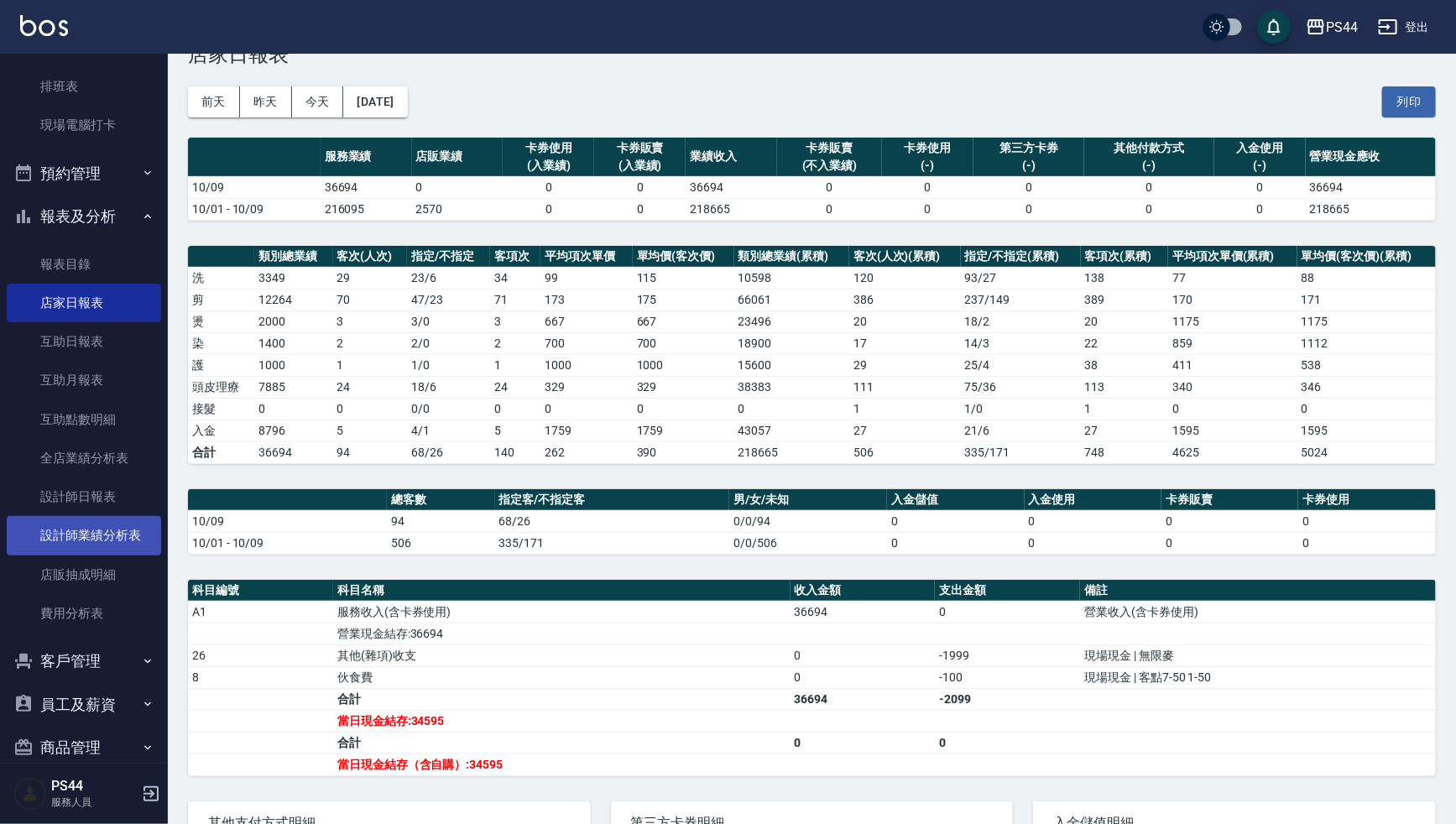
scroll to position [302, 0]
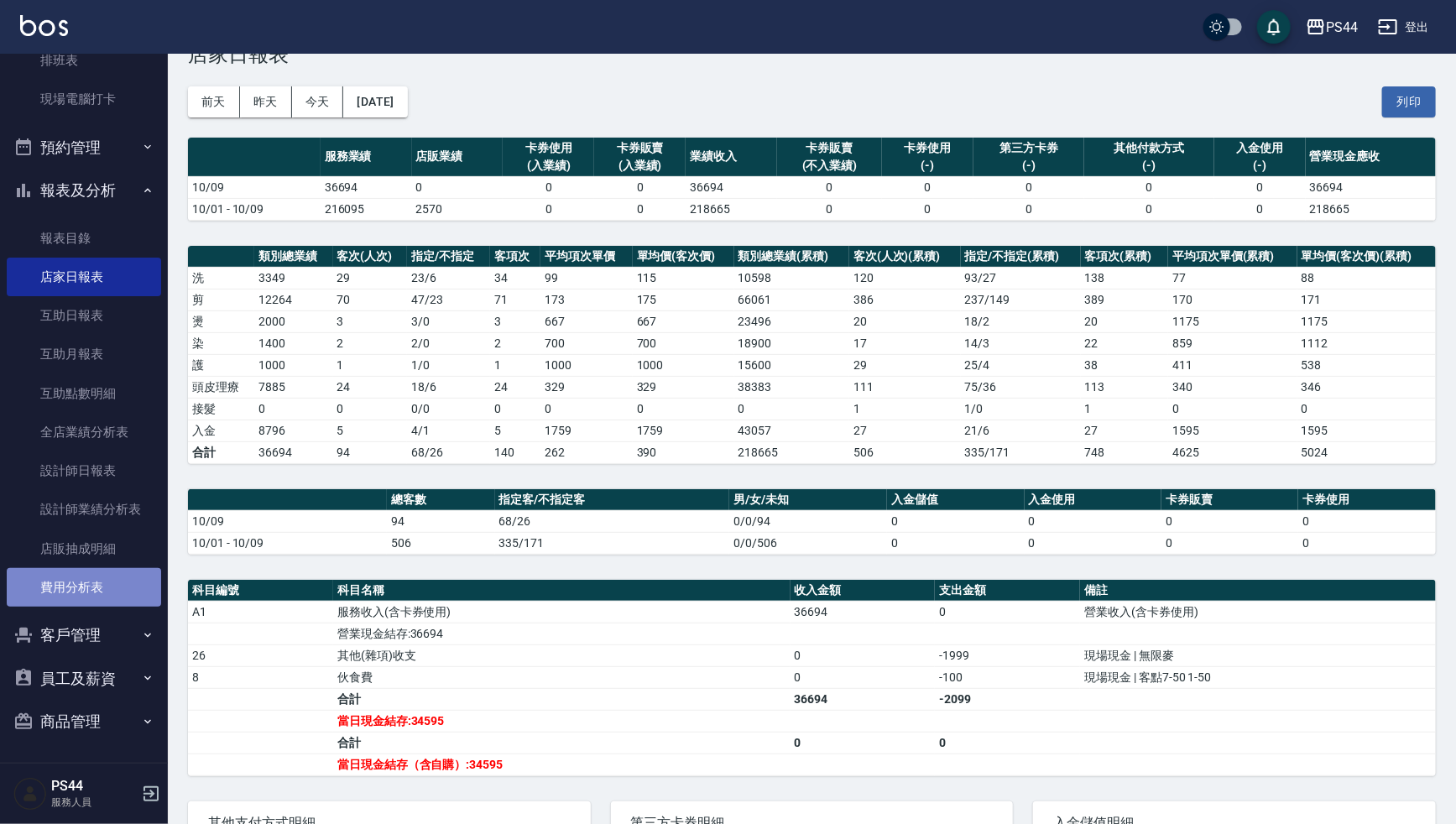
click at [116, 579] on link "費用分析表" at bounding box center [83, 587] width 154 height 38
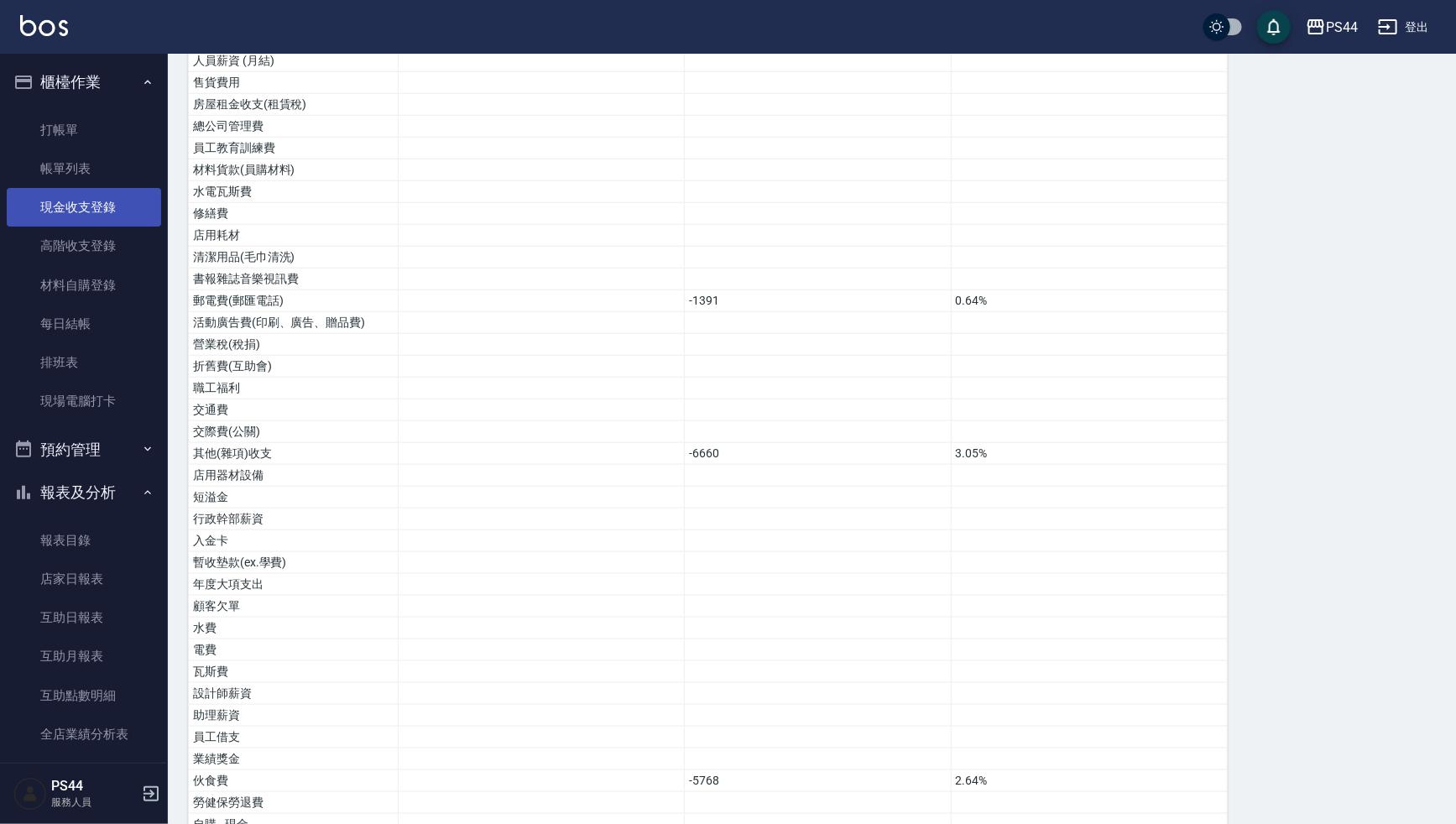
click at [122, 193] on link "現金收支登錄" at bounding box center [83, 207] width 154 height 38
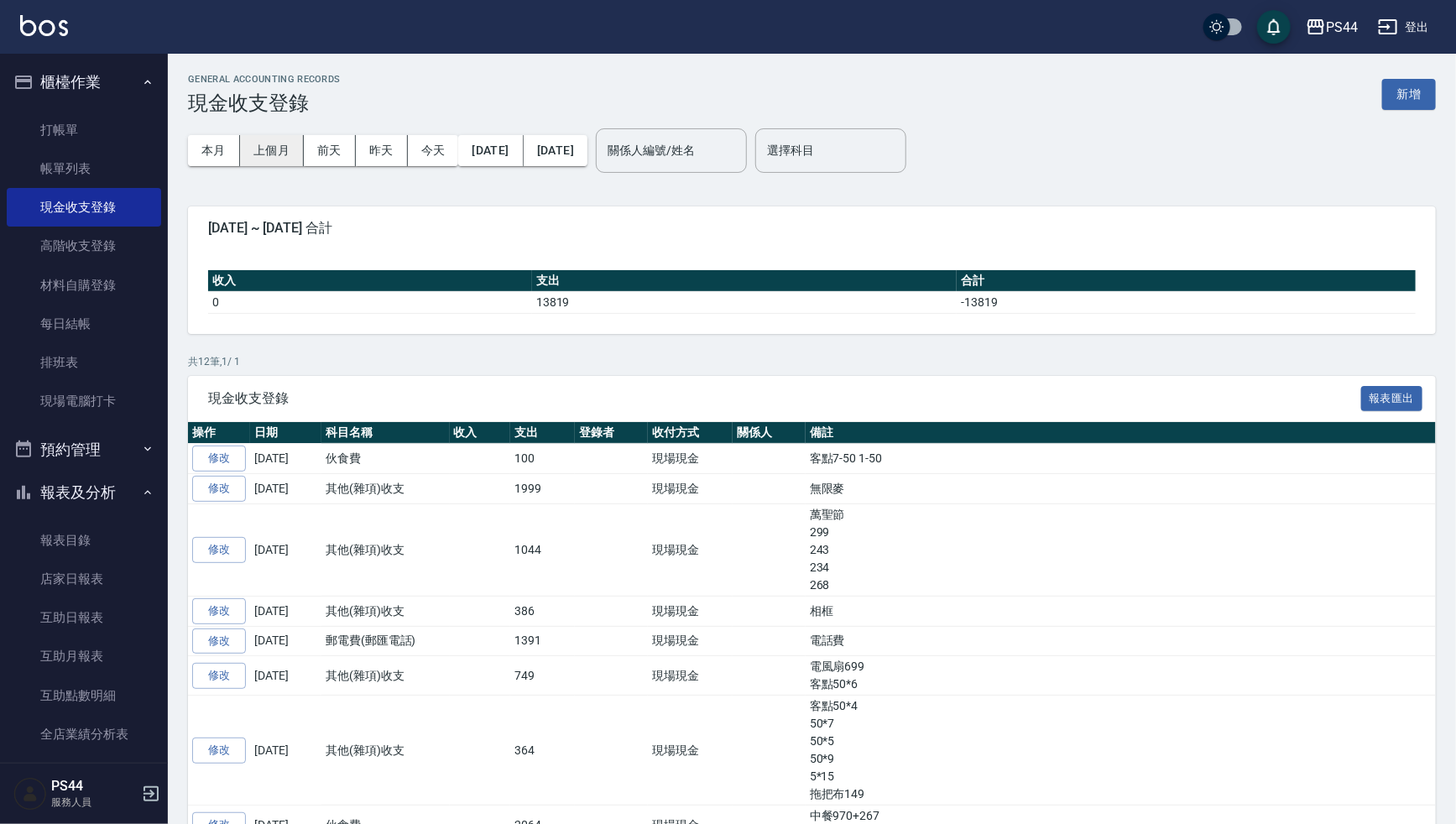
click at [287, 149] on button "上個月" at bounding box center [272, 150] width 64 height 31
